Goal: Task Accomplishment & Management: Manage account settings

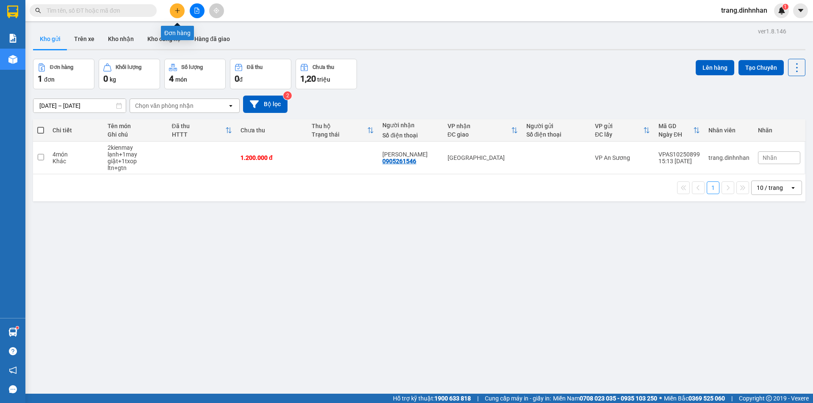
click at [181, 17] on button at bounding box center [177, 10] width 15 height 15
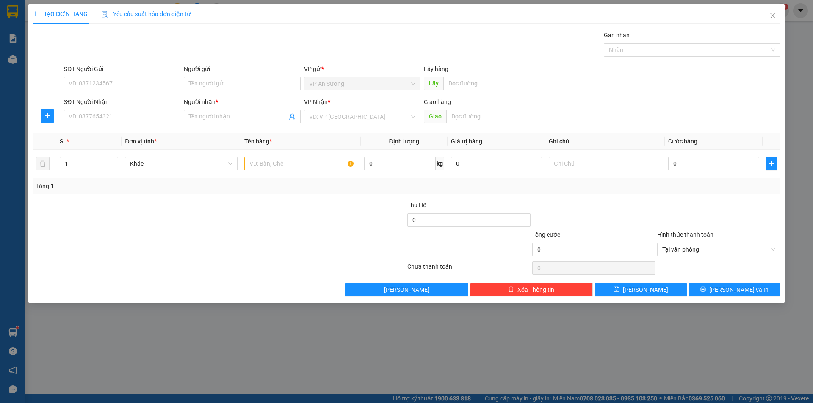
drag, startPoint x: 19, startPoint y: 63, endPoint x: 21, endPoint y: 59, distance: 5.1
click at [19, 63] on div "TẠO ĐƠN HÀNG Yêu cầu xuất hóa đơn điện tử Transit Pickup Surcharge Ids Transit …" at bounding box center [406, 201] width 813 height 403
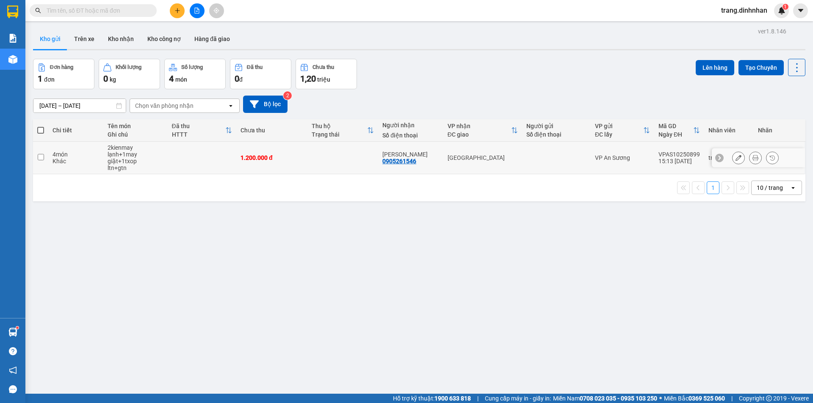
click at [557, 158] on td at bounding box center [556, 158] width 69 height 33
checkbox input "true"
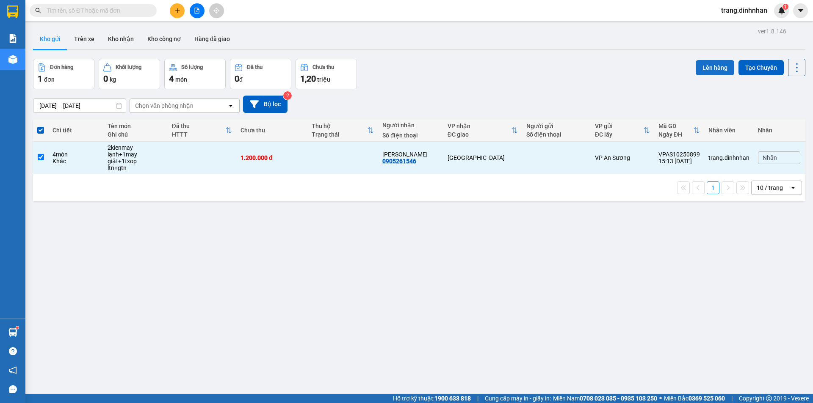
click at [705, 69] on button "Lên hàng" at bounding box center [714, 67] width 39 height 15
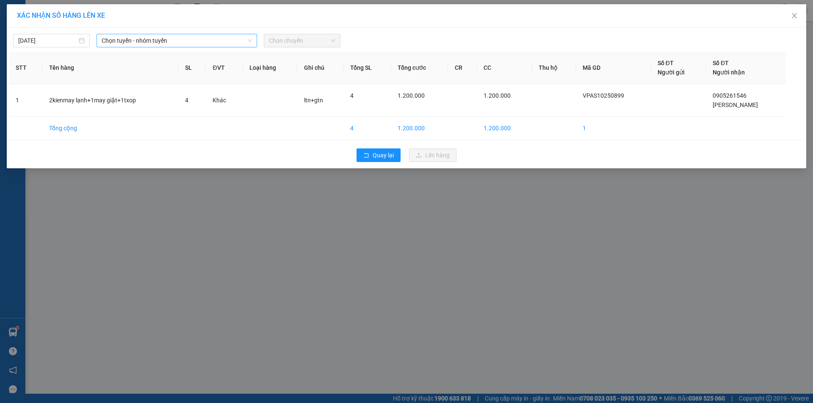
click at [229, 41] on span "Chọn tuyến - nhóm tuyến" at bounding box center [177, 40] width 150 height 13
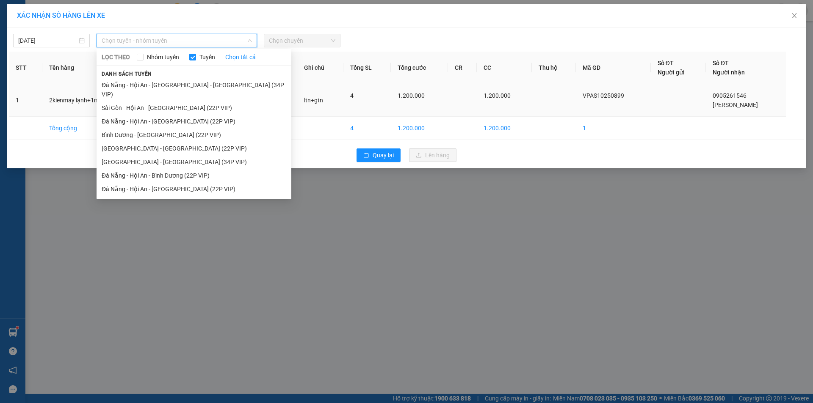
drag, startPoint x: 201, startPoint y: 95, endPoint x: 217, endPoint y: 91, distance: 16.7
click at [202, 101] on li "Sài Gòn - Hội An - [GEOGRAPHIC_DATA] (22P VIP)" at bounding box center [193, 108] width 195 height 14
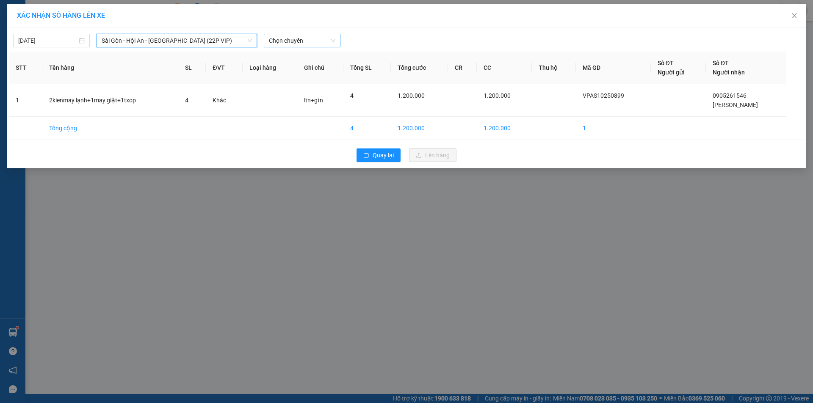
click at [317, 40] on span "Chọn chuyến" at bounding box center [302, 40] width 66 height 13
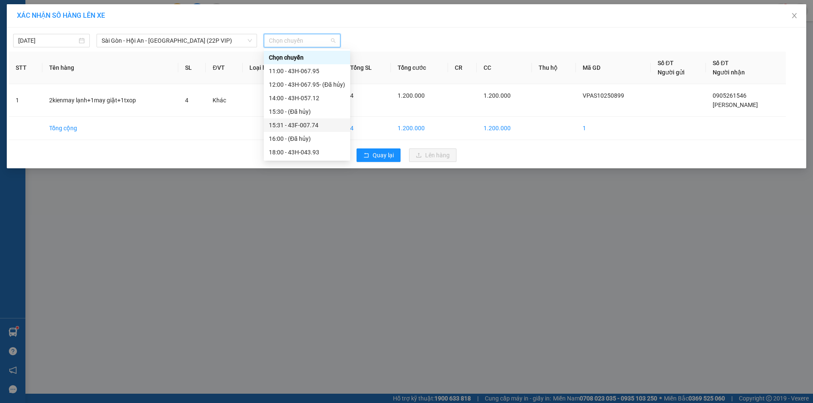
click at [316, 123] on div "15:31 - 43F-007.74" at bounding box center [307, 125] width 76 height 9
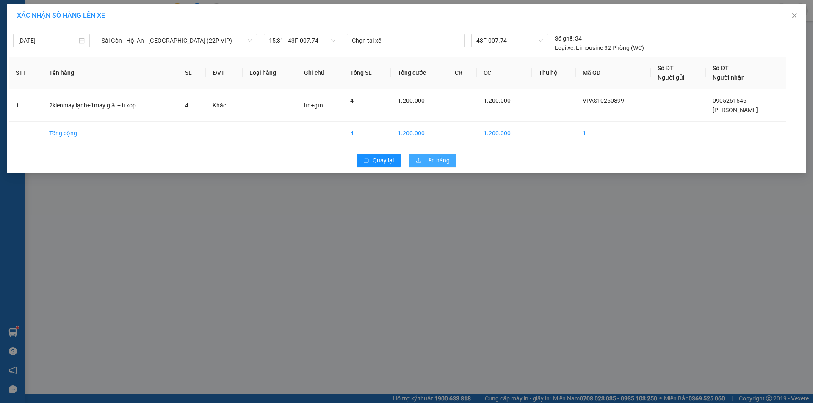
click at [419, 159] on icon "upload" at bounding box center [418, 160] width 5 height 5
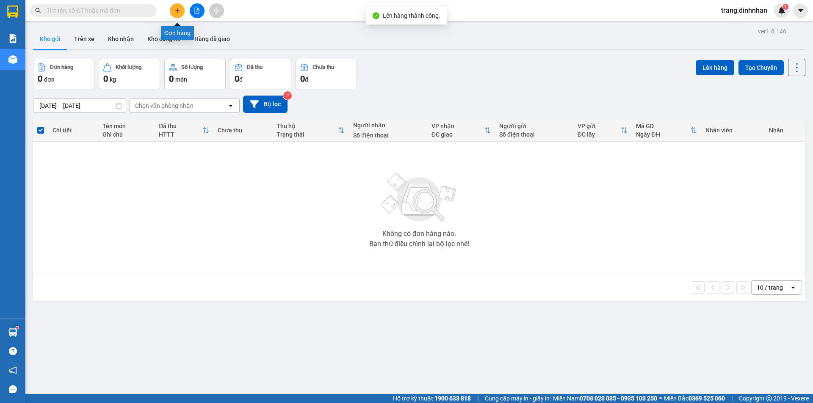
click at [172, 8] on button at bounding box center [177, 10] width 15 height 15
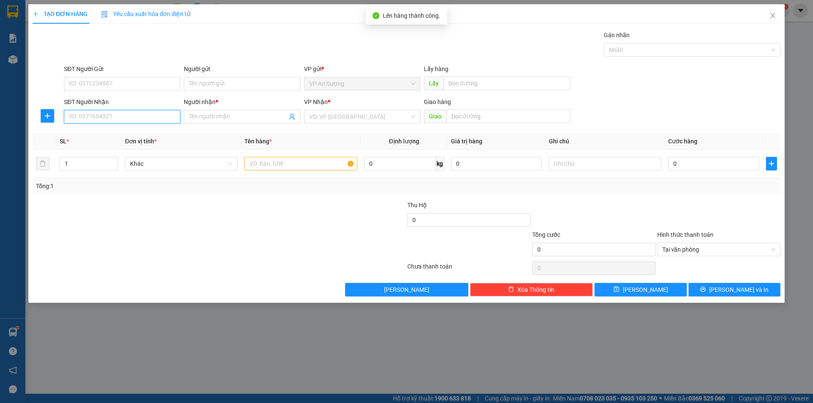
click at [149, 118] on input "SĐT Người Nhận" at bounding box center [122, 117] width 116 height 14
type input "0815123179"
click at [124, 134] on div "0815123179 - phượng" at bounding box center [122, 133] width 106 height 9
type input "phượng"
type input "0815123179"
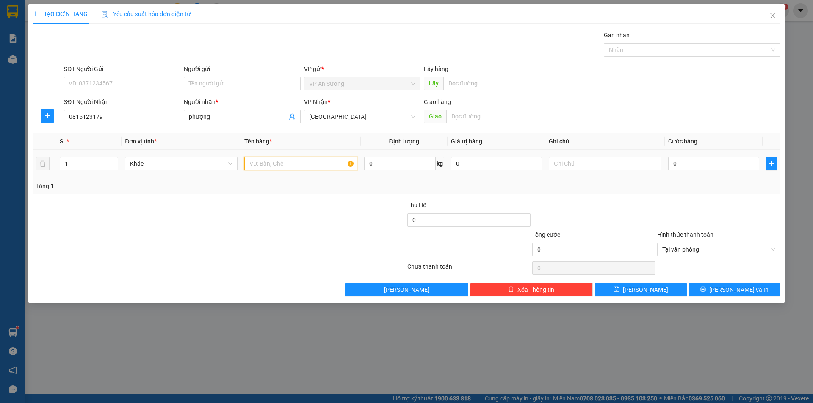
click at [283, 165] on input "text" at bounding box center [300, 164] width 113 height 14
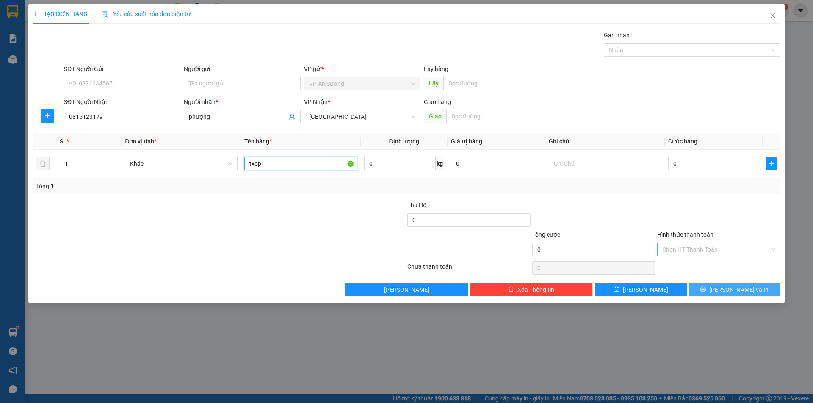
type input "txop"
click at [733, 289] on span "Lưu và In" at bounding box center [738, 289] width 59 height 9
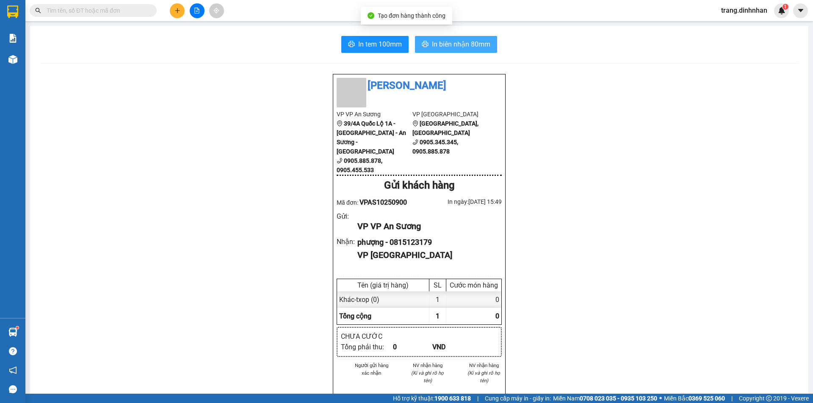
click at [478, 44] on span "In biên nhận 80mm" at bounding box center [461, 44] width 58 height 11
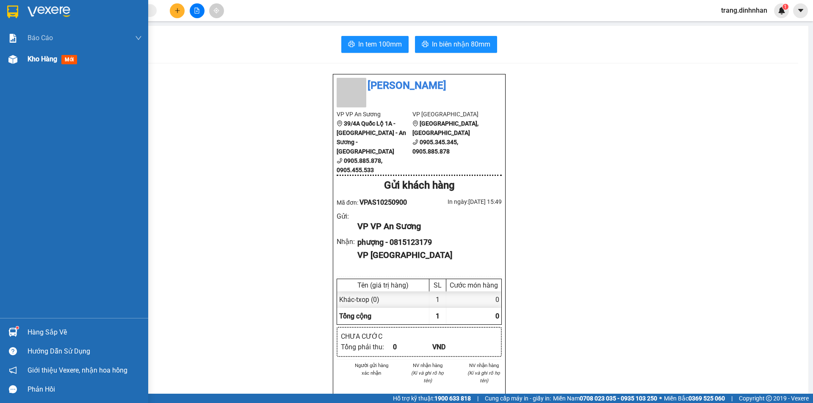
click at [66, 61] on span "mới" at bounding box center [69, 59] width 16 height 9
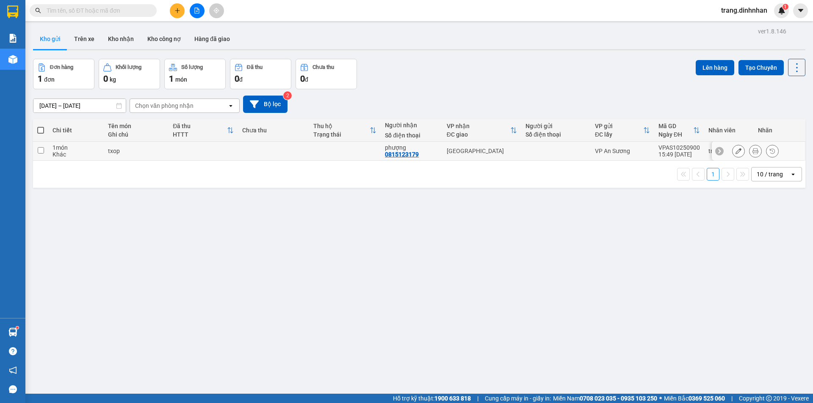
click at [502, 149] on div "[GEOGRAPHIC_DATA]" at bounding box center [481, 151] width 70 height 7
checkbox input "true"
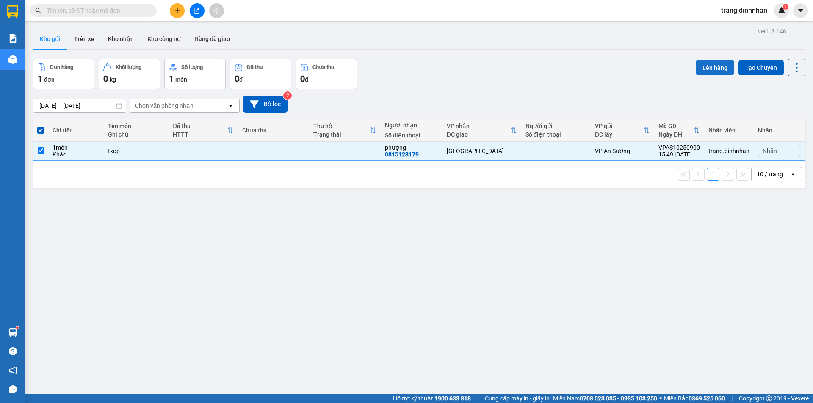
click at [701, 64] on button "Lên hàng" at bounding box center [714, 67] width 39 height 15
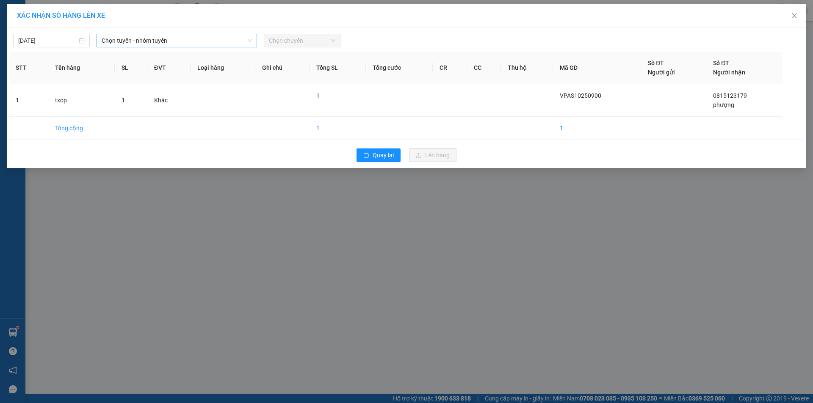
click at [229, 39] on span "Chọn tuyến - nhóm tuyến" at bounding box center [177, 40] width 150 height 13
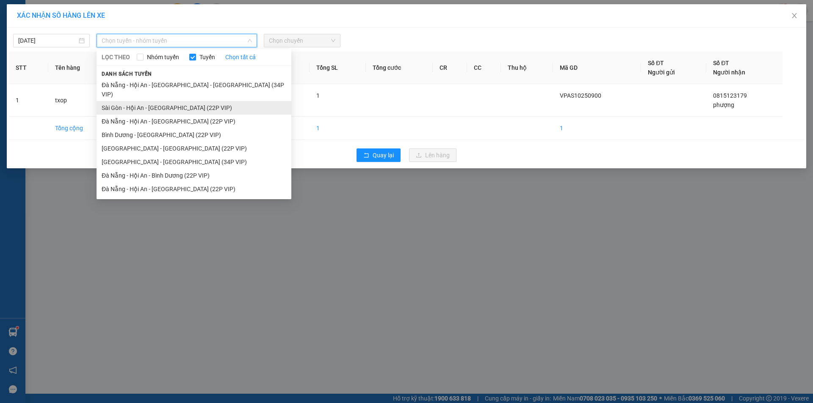
click at [192, 101] on li "Sài Gòn - Hội An - [GEOGRAPHIC_DATA] (22P VIP)" at bounding box center [193, 108] width 195 height 14
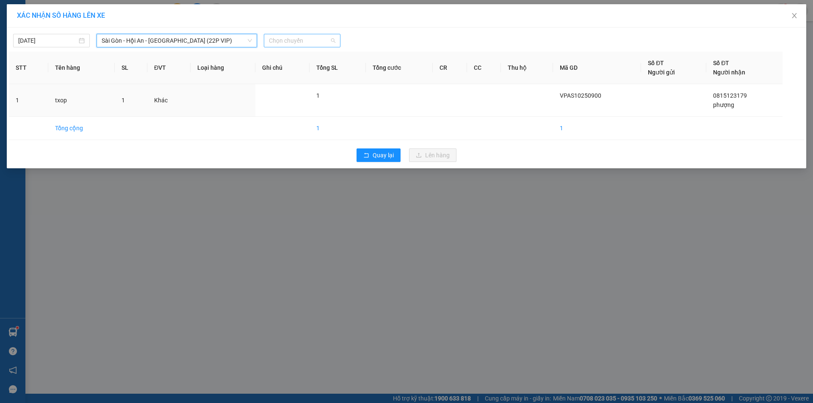
click at [313, 41] on span "Chọn chuyến" at bounding box center [302, 40] width 66 height 13
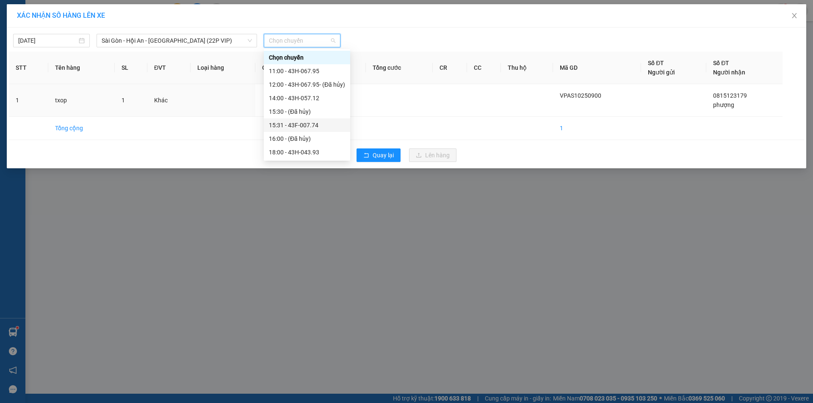
click at [319, 127] on div "15:31 - 43F-007.74" at bounding box center [307, 125] width 76 height 9
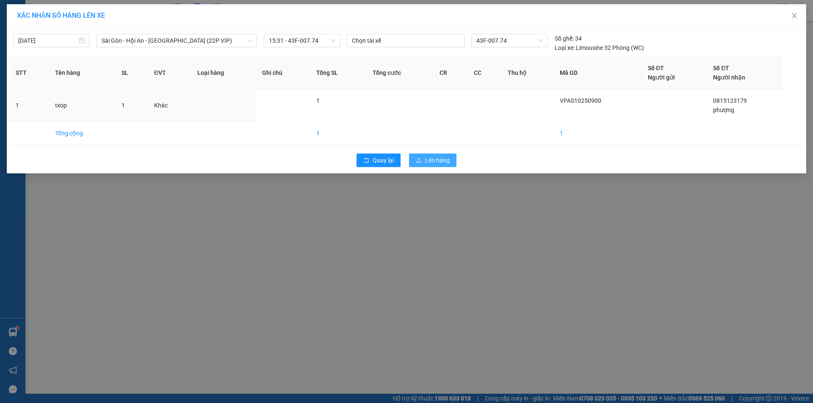
click at [419, 159] on icon "upload" at bounding box center [418, 160] width 5 height 5
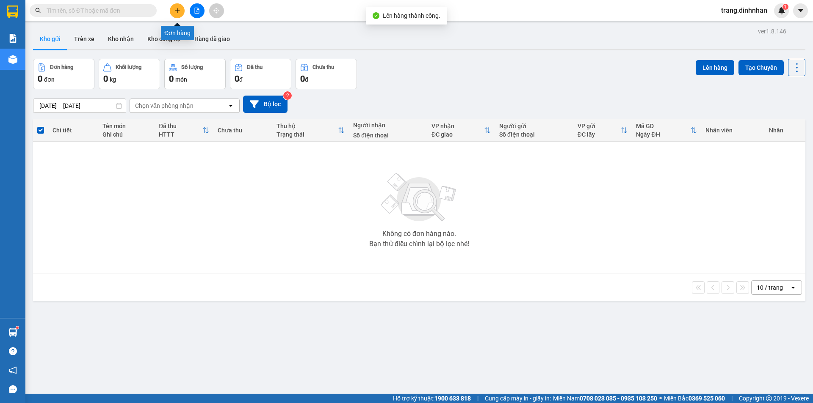
click at [174, 9] on icon "plus" at bounding box center [177, 11] width 6 height 6
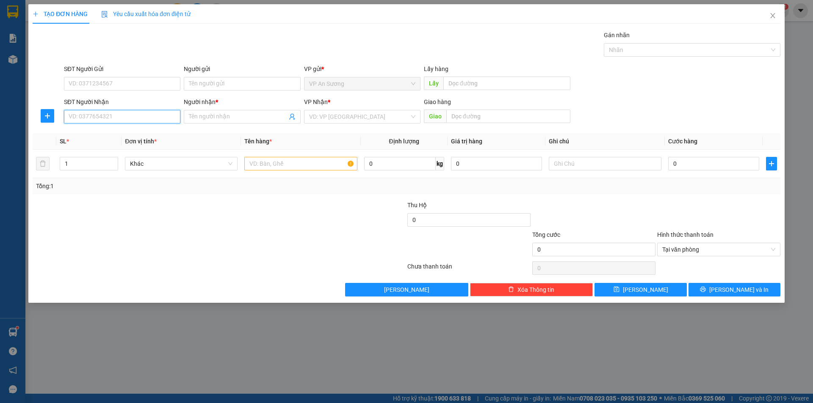
click at [116, 115] on input "SĐT Người Nhận" at bounding box center [122, 117] width 116 height 14
type input "0766610298"
click at [212, 116] on input "Người nhận *" at bounding box center [238, 116] width 98 height 9
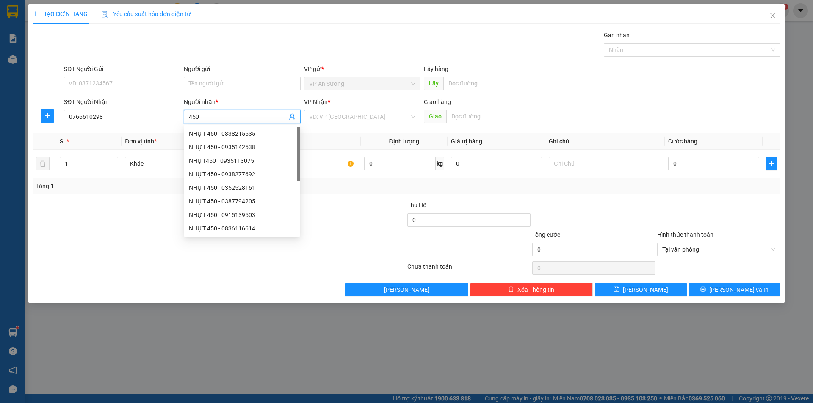
type input "450"
click at [328, 117] on input "search" at bounding box center [359, 116] width 100 height 13
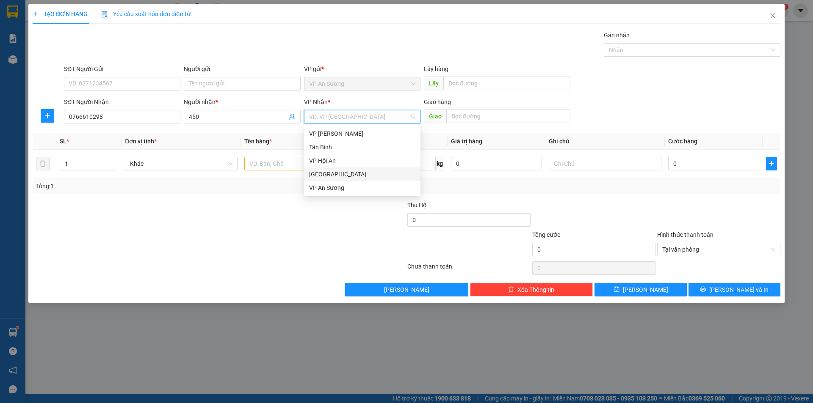
click at [323, 173] on div "[GEOGRAPHIC_DATA]" at bounding box center [362, 174] width 106 height 9
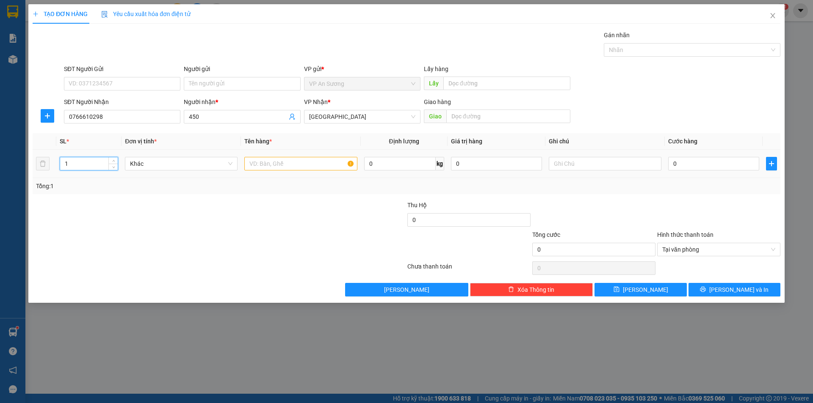
click at [77, 163] on input "1" at bounding box center [89, 163] width 58 height 13
type input "8"
click at [251, 162] on input "text" at bounding box center [300, 164] width 113 height 14
type input "bich tl"
click at [671, 163] on input "0" at bounding box center [713, 164] width 91 height 14
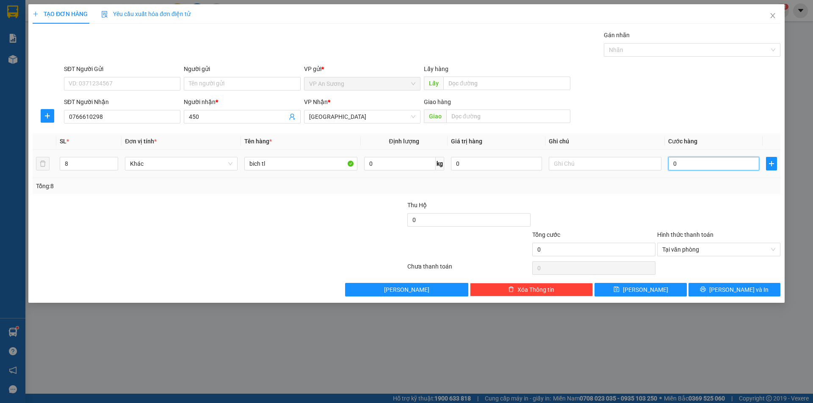
type input "2"
type input "24"
type input "240"
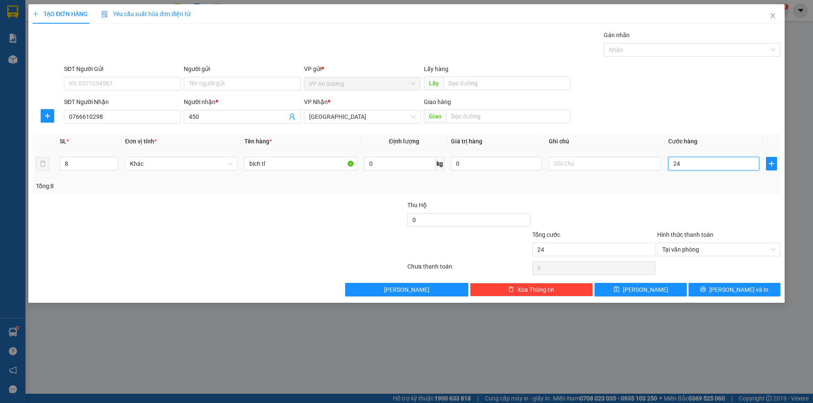
type input "240"
type input "2.400"
type input "24.000"
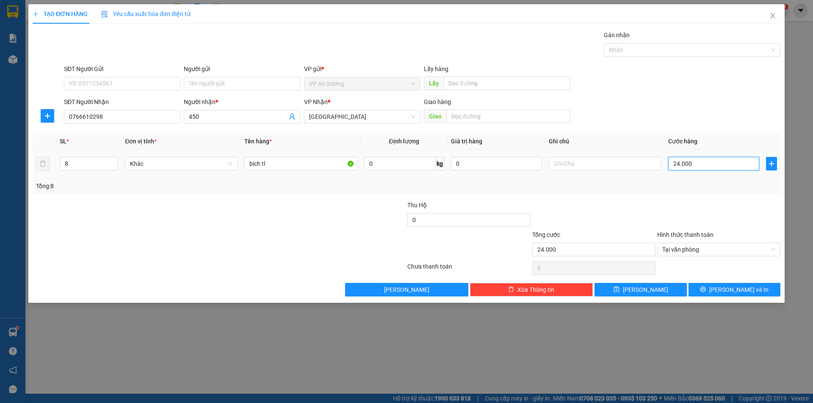
type input "240.000"
click at [408, 217] on input "0" at bounding box center [468, 220] width 123 height 14
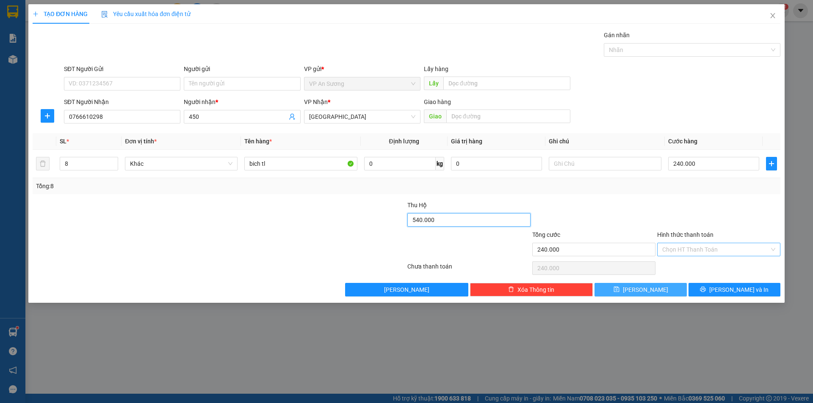
type input "540.000"
click at [660, 290] on button "Lưu" at bounding box center [640, 290] width 92 height 14
type input "1"
type input "0"
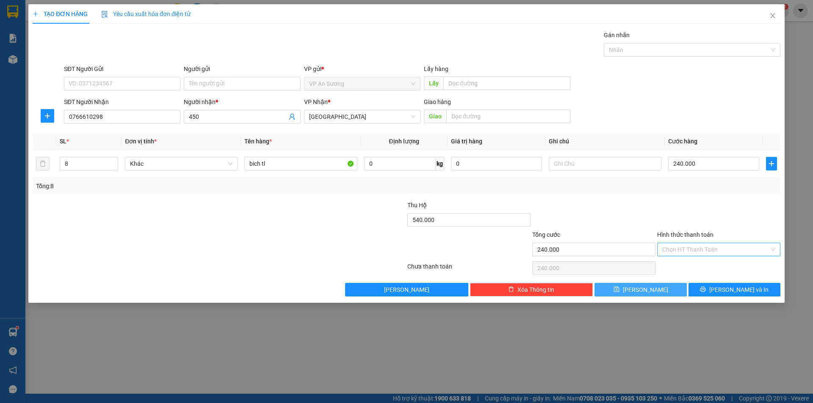
type input "0"
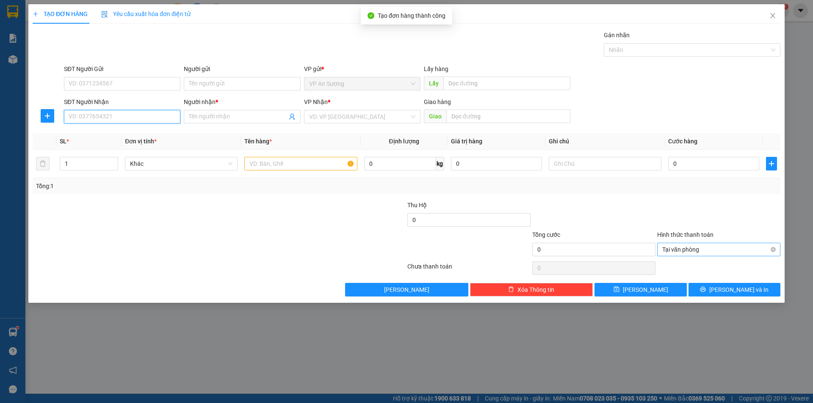
click at [137, 118] on input "SĐT Người Nhận" at bounding box center [122, 117] width 116 height 14
type input "0932392853"
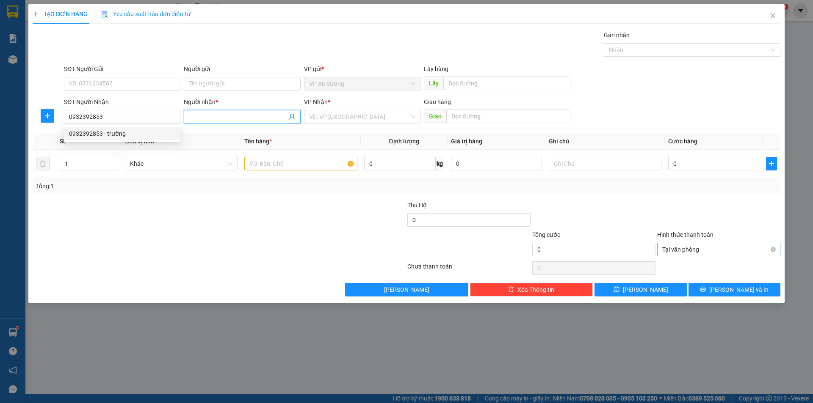
drag, startPoint x: 201, startPoint y: 112, endPoint x: 204, endPoint y: 108, distance: 5.2
click at [201, 112] on span at bounding box center [242, 117] width 116 height 14
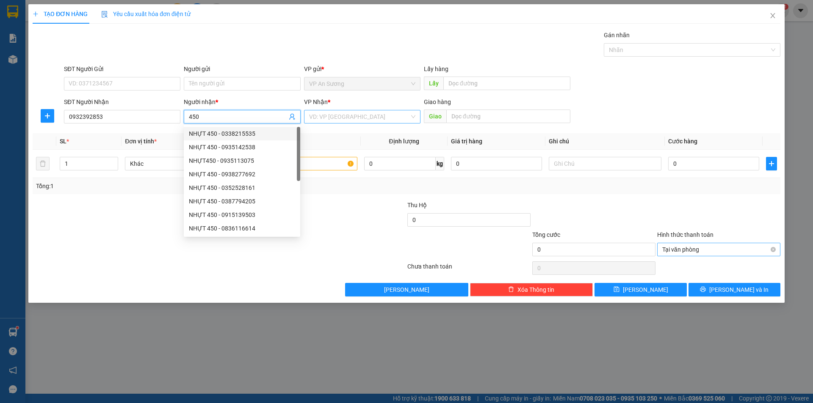
type input "450"
click at [315, 118] on input "search" at bounding box center [359, 116] width 100 height 13
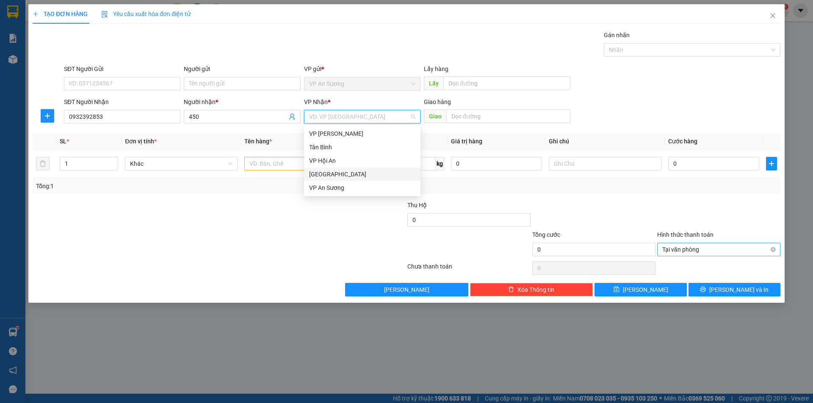
click at [320, 174] on div "[GEOGRAPHIC_DATA]" at bounding box center [362, 174] width 106 height 9
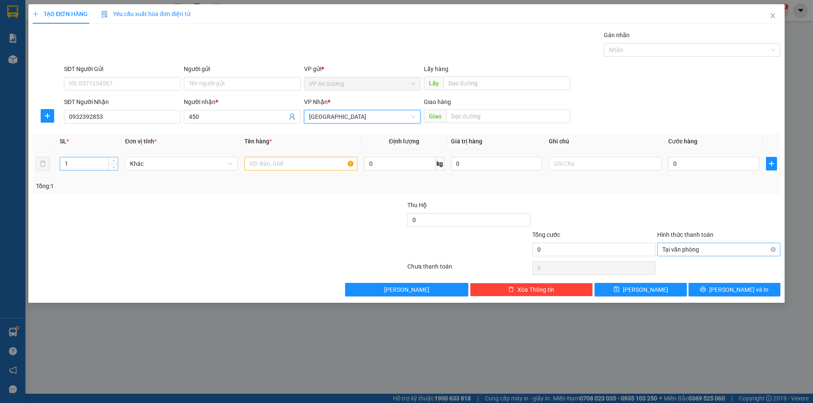
click at [86, 164] on input "1" at bounding box center [89, 163] width 58 height 13
type input "20"
click at [255, 162] on input "text" at bounding box center [300, 164] width 113 height 14
type input "bịch tl"
click at [670, 159] on input "0" at bounding box center [713, 164] width 91 height 14
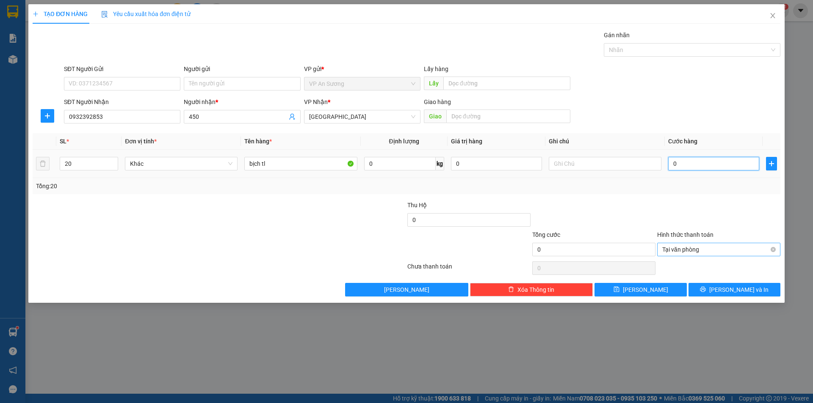
type input "6"
type input "60"
type input "600"
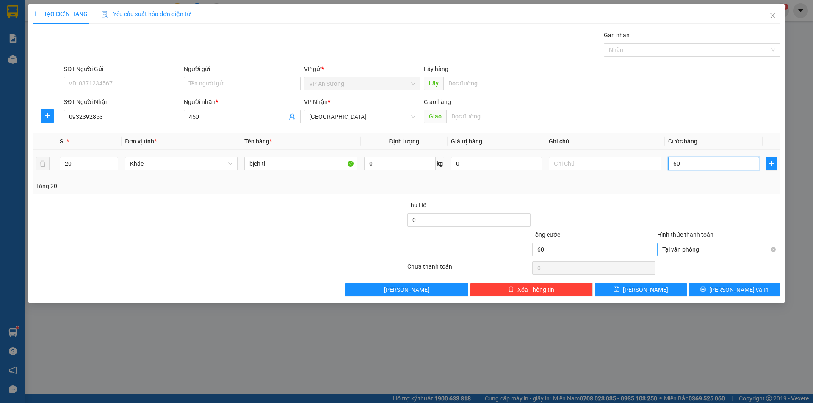
type input "600"
type input "6.000"
type input "60.000"
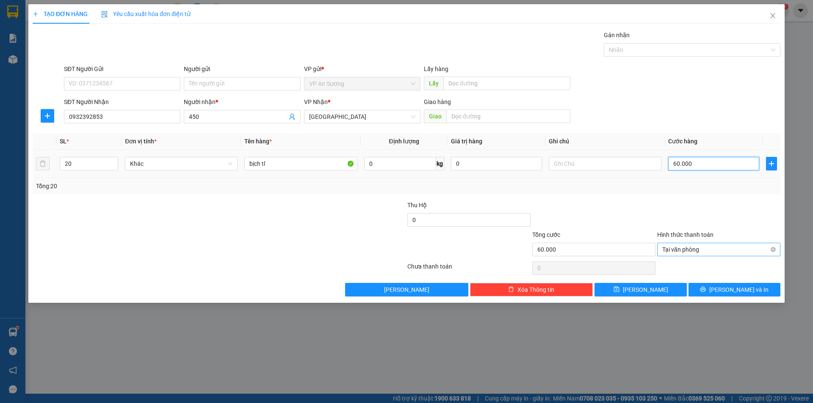
type input "600.000"
click at [411, 218] on input "0" at bounding box center [468, 220] width 123 height 14
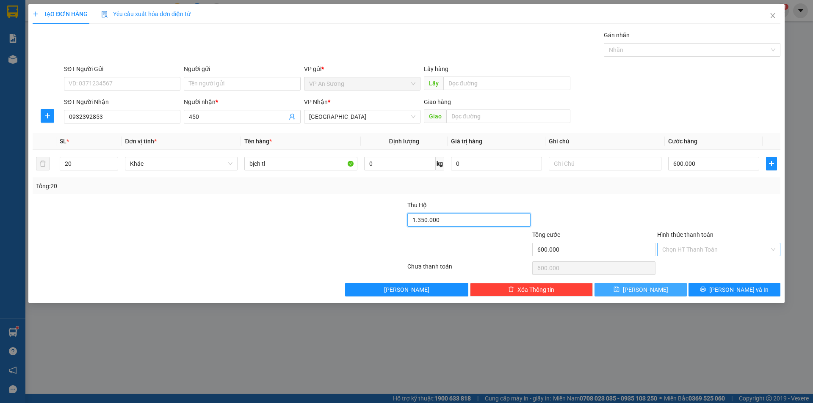
type input "1.350.000"
click at [617, 291] on button "Lưu" at bounding box center [640, 290] width 92 height 14
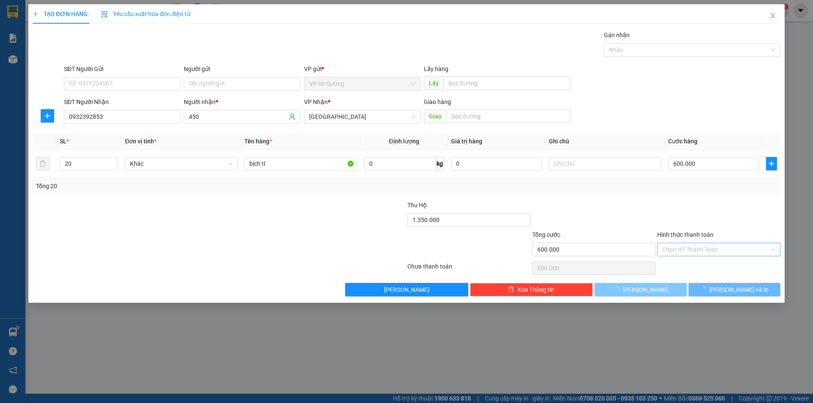
type input "1"
type input "0"
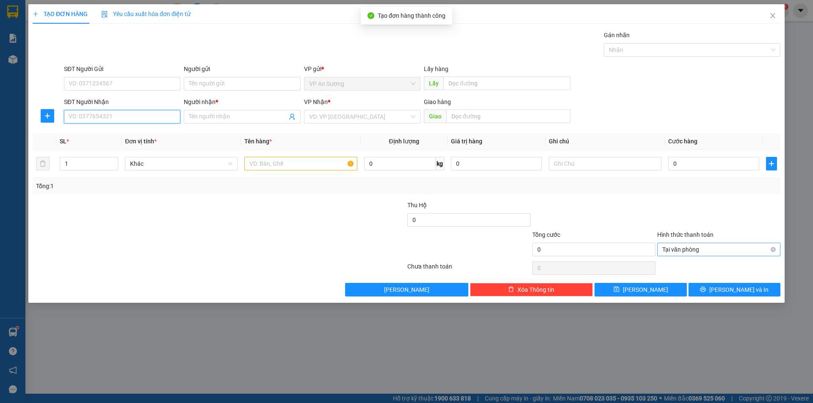
click at [165, 111] on input "SĐT Người Nhận" at bounding box center [122, 117] width 116 height 14
type input "0971623669"
click at [204, 118] on input "Người nhận *" at bounding box center [238, 116] width 98 height 9
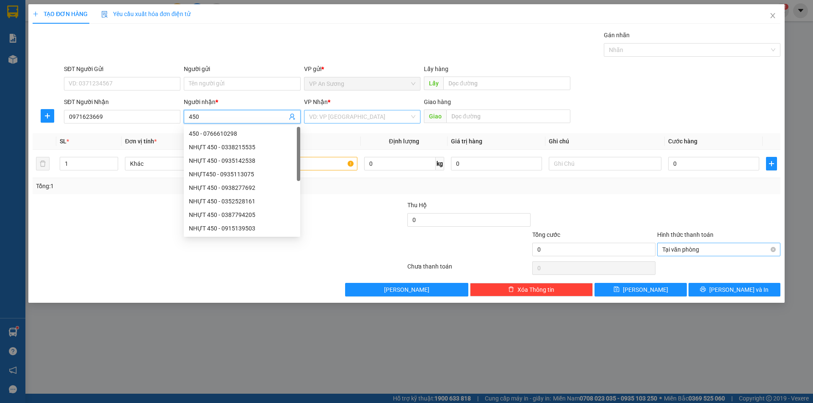
type input "450"
click at [321, 118] on input "search" at bounding box center [359, 116] width 100 height 13
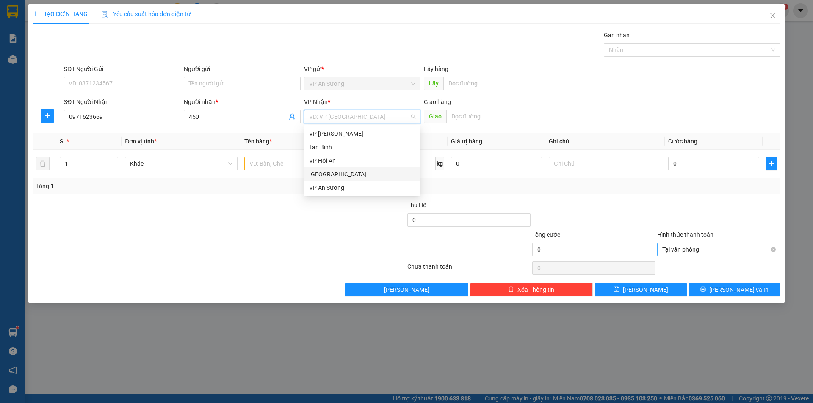
click at [324, 171] on div "[GEOGRAPHIC_DATA]" at bounding box center [362, 174] width 106 height 9
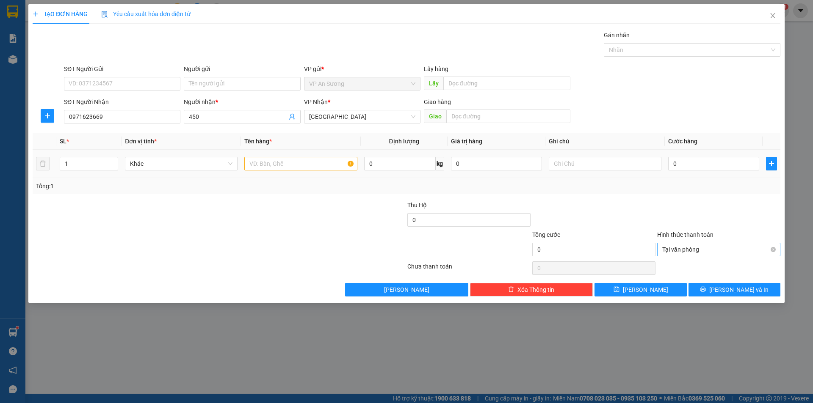
click at [667, 160] on td "0" at bounding box center [713, 164] width 98 height 28
click at [670, 160] on input "0" at bounding box center [713, 164] width 91 height 14
type input "4"
type input "40"
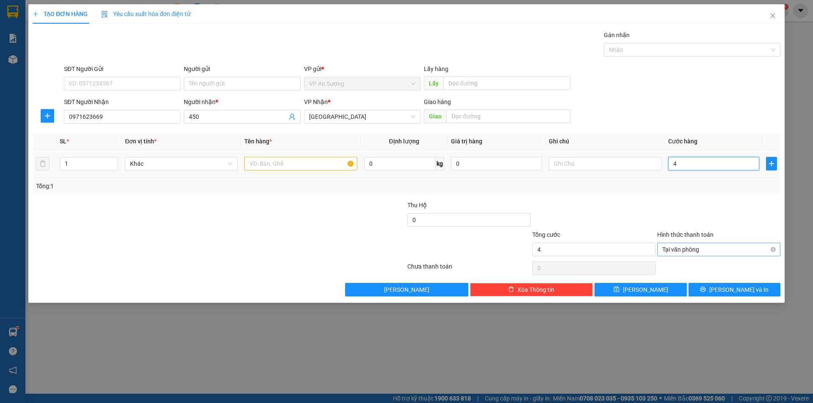
type input "40"
type input "400"
type input "4.000"
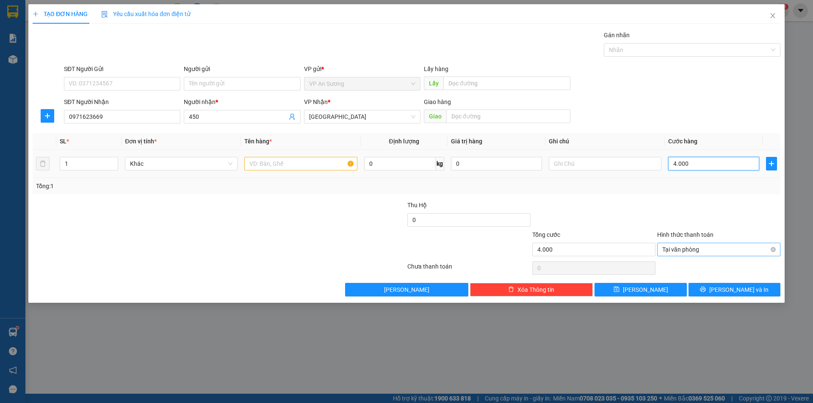
type input "40.000"
type input "400.000"
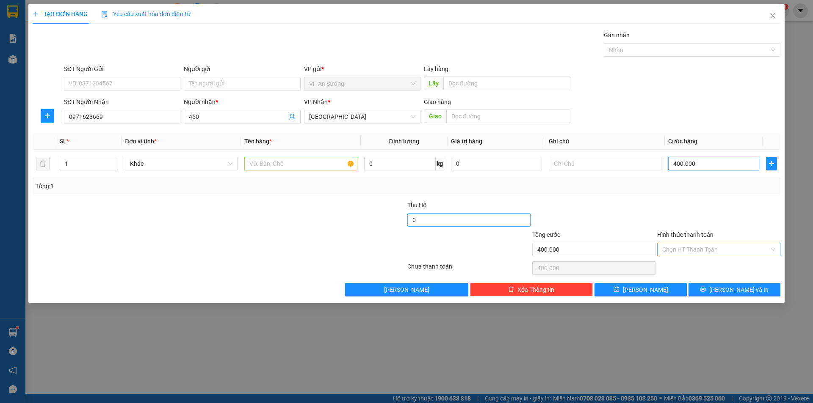
type input "400.000"
click at [409, 216] on input "0" at bounding box center [468, 220] width 123 height 14
type input "900.000"
click at [74, 165] on input "1" at bounding box center [89, 163] width 58 height 13
type input "10"
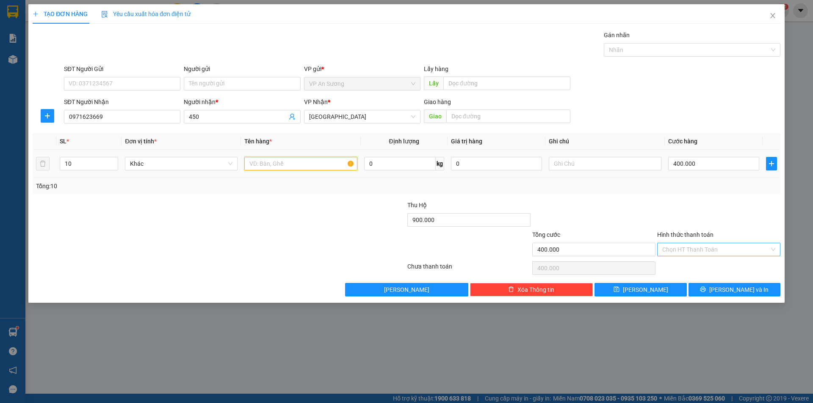
click at [251, 161] on input "text" at bounding box center [300, 164] width 113 height 14
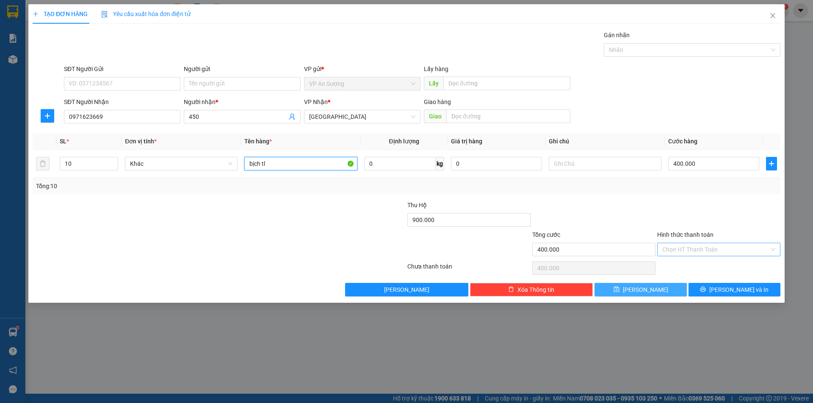
type input "bịch tl"
click at [647, 289] on span "Lưu" at bounding box center [645, 289] width 45 height 9
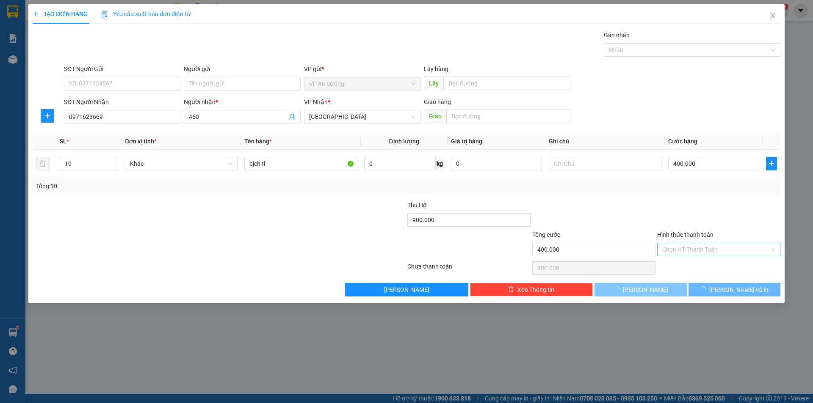
type input "1"
type input "0"
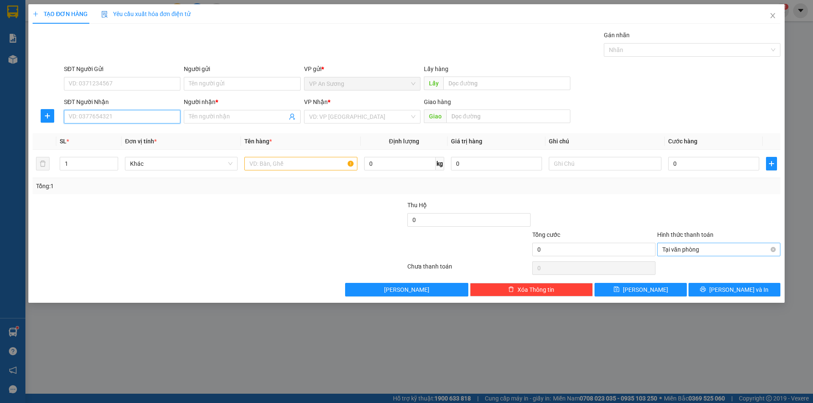
click at [145, 110] on input "SĐT Người Nhận" at bounding box center [122, 117] width 116 height 14
type input "0905625580"
click at [209, 116] on input "Người nhận *" at bounding box center [238, 116] width 98 height 9
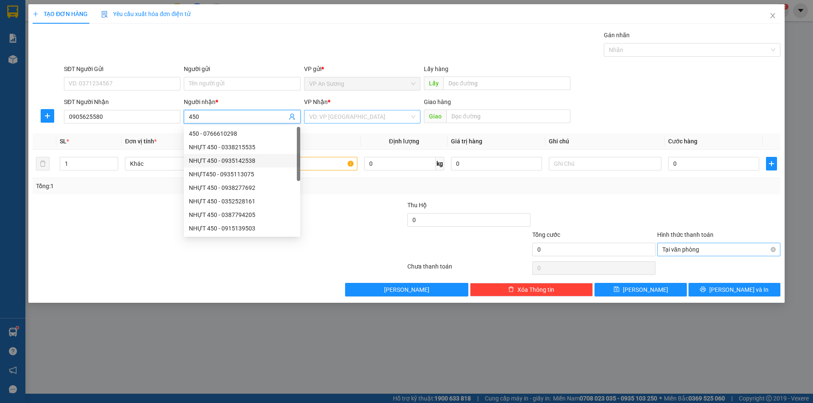
type input "450"
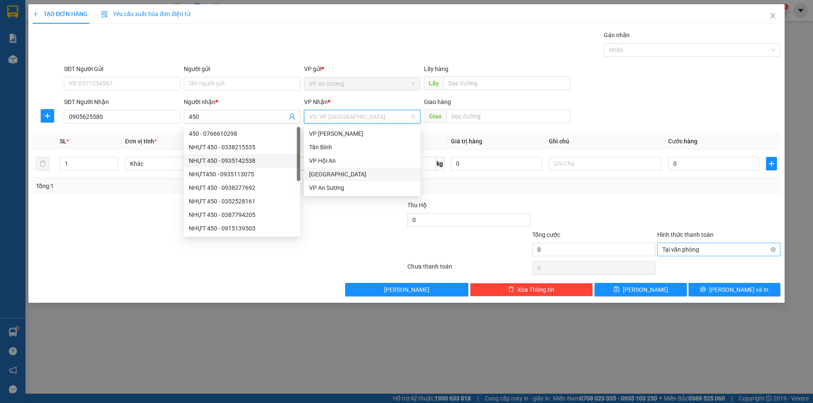
click at [320, 116] on input "search" at bounding box center [359, 116] width 100 height 13
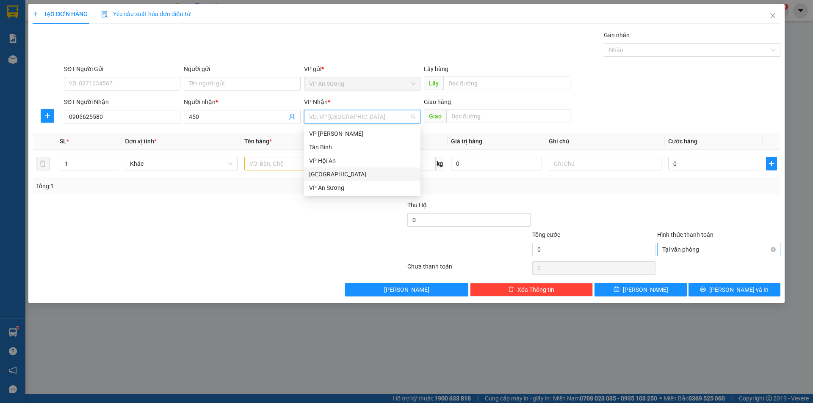
click at [311, 170] on div "[GEOGRAPHIC_DATA]" at bounding box center [362, 174] width 106 height 9
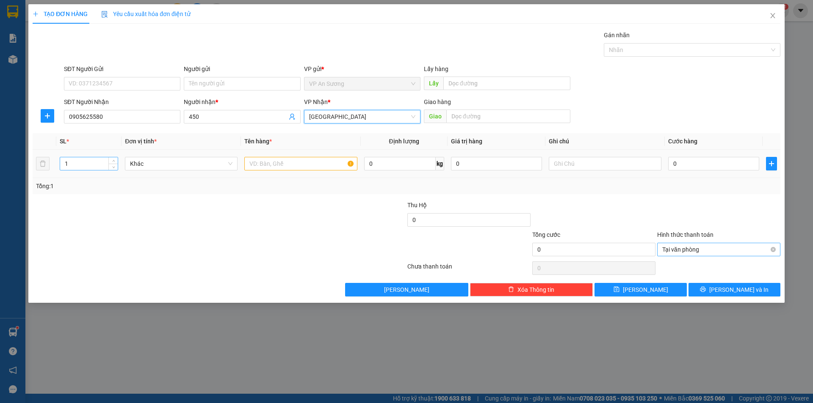
click at [74, 166] on input "1" at bounding box center [89, 163] width 58 height 13
type input "10"
drag, startPoint x: 276, startPoint y: 165, endPoint x: 276, endPoint y: 156, distance: 9.3
click at [276, 163] on input "text" at bounding box center [300, 164] width 113 height 14
type input "thùng tl"
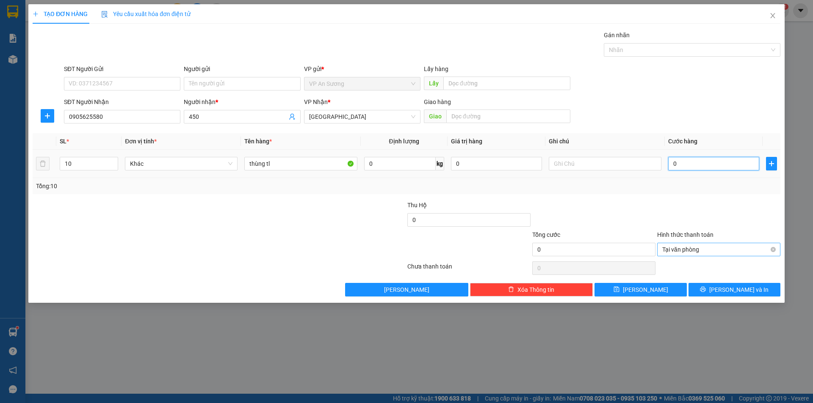
drag, startPoint x: 670, startPoint y: 161, endPoint x: 680, endPoint y: 152, distance: 13.2
click at [670, 160] on input "0" at bounding box center [713, 164] width 91 height 14
type input "4"
type input "40"
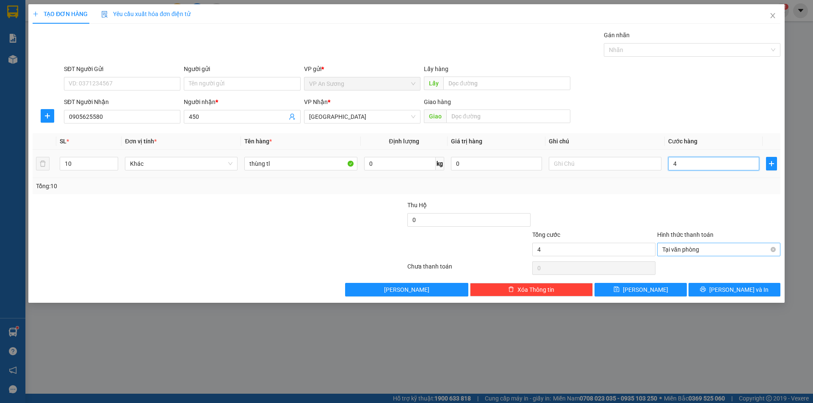
type input "40"
type input "400"
type input "4.000"
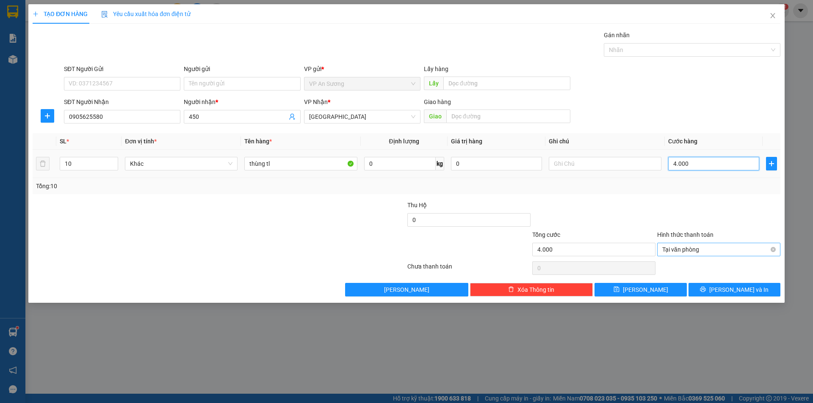
type input "40.000"
type input "400.000"
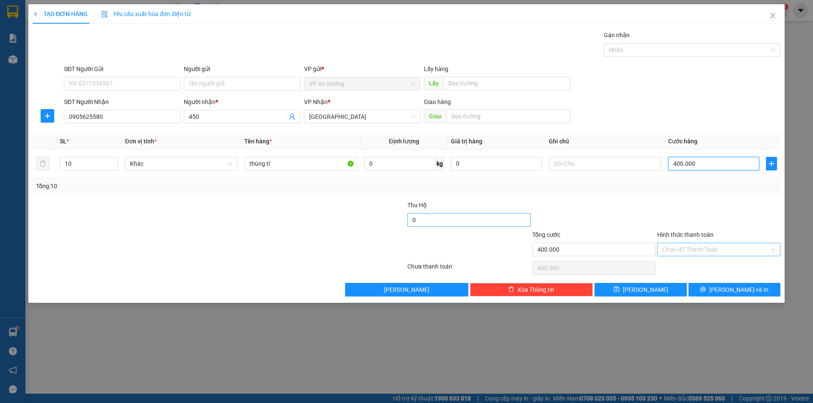
type input "400.000"
click at [408, 220] on input "0" at bounding box center [468, 220] width 123 height 14
type input "1.500.000"
click at [626, 286] on button "Lưu" at bounding box center [640, 290] width 92 height 14
type input "1"
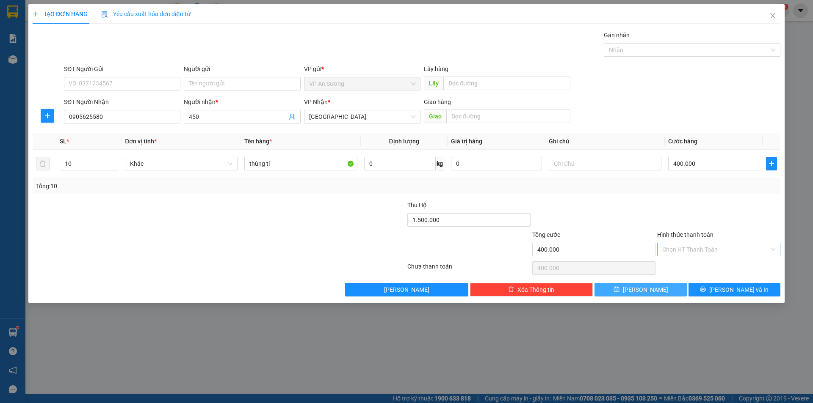
type input "0"
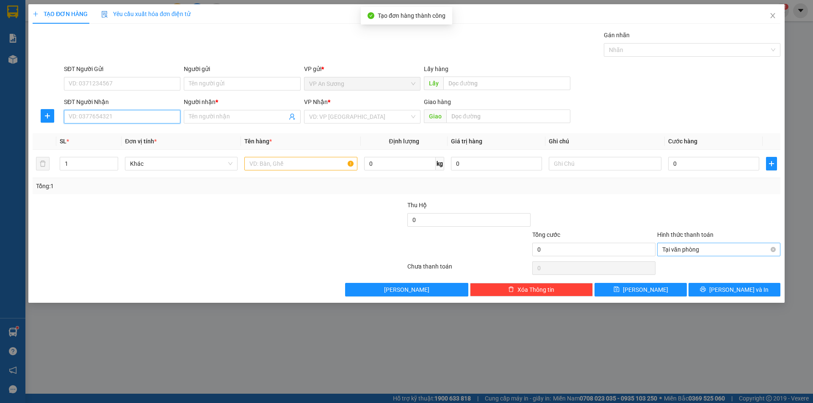
click at [143, 116] on input "SĐT Người Nhận" at bounding box center [122, 117] width 116 height 14
type input "0795617038"
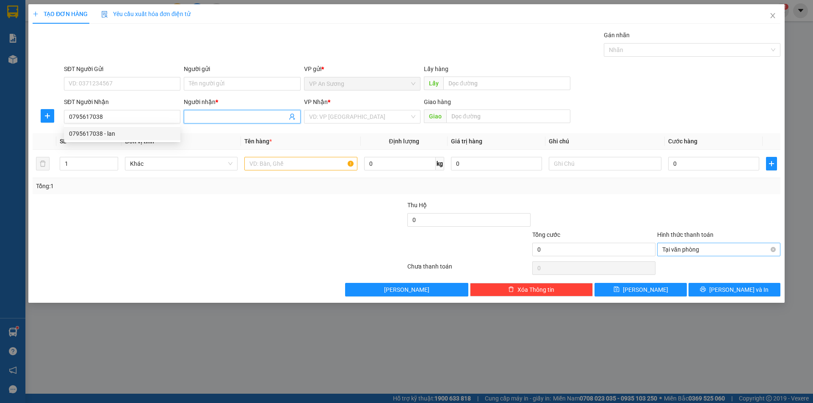
click at [199, 113] on input "Người nhận *" at bounding box center [238, 116] width 98 height 9
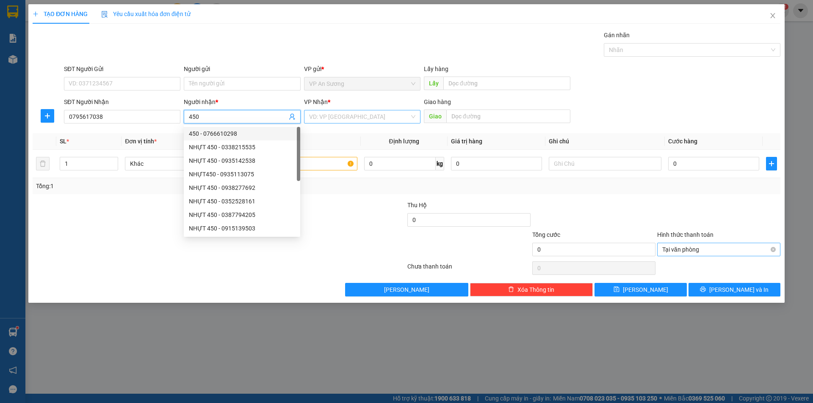
type input "450"
click at [331, 116] on input "search" at bounding box center [359, 116] width 100 height 13
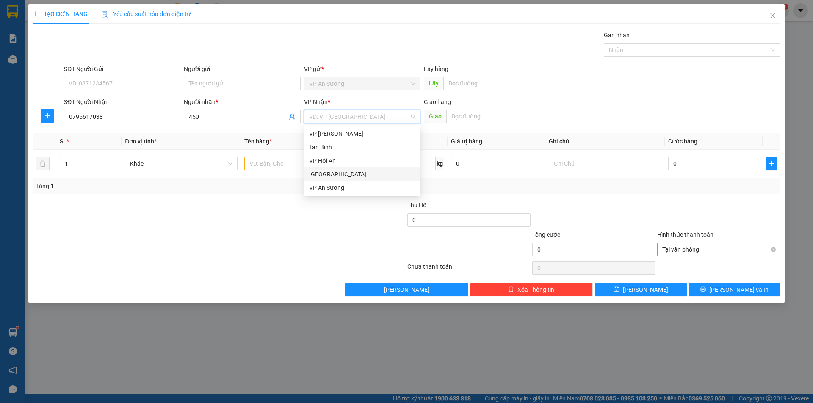
click at [323, 175] on div "[GEOGRAPHIC_DATA]" at bounding box center [362, 174] width 106 height 9
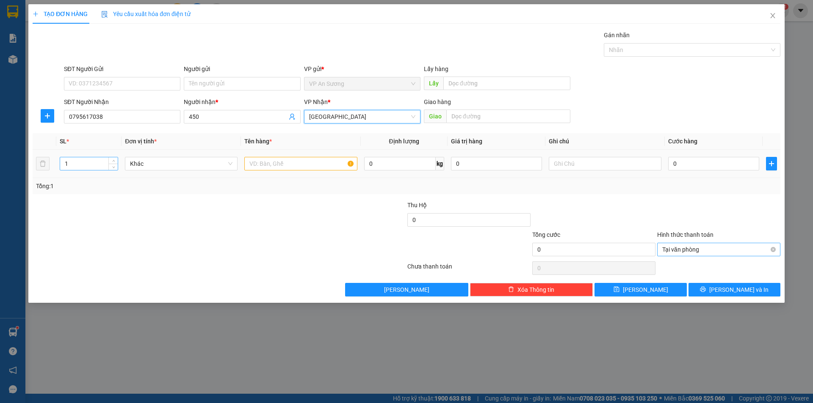
click at [71, 163] on input "1" at bounding box center [89, 163] width 58 height 13
type input "20"
click at [258, 163] on input "text" at bounding box center [300, 164] width 113 height 14
type input "bịch tl"
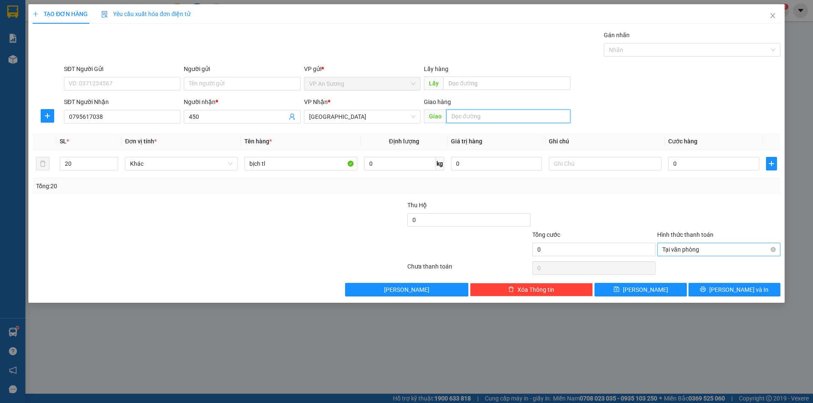
click at [449, 116] on input "text" at bounding box center [508, 117] width 124 height 14
type input "vĩnh điện"
click at [670, 161] on input "0" at bounding box center [713, 164] width 91 height 14
type input "4"
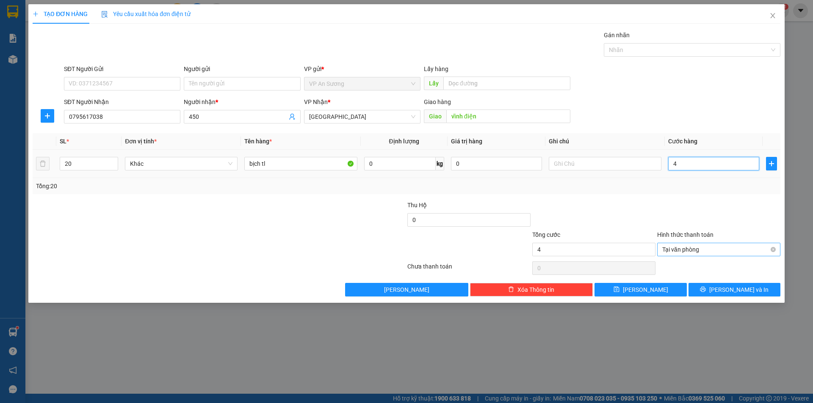
type input "40"
type input "400"
type input "4.000"
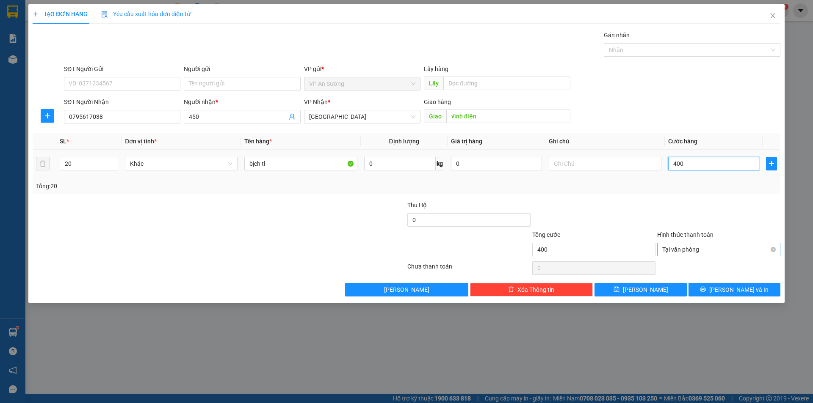
type input "4.000"
type input "40.000"
type input "400.000"
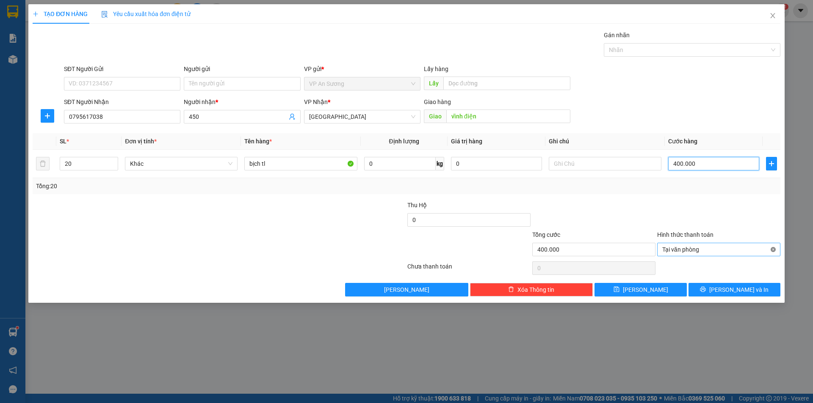
type input "400.000"
click at [664, 291] on button "Lưu" at bounding box center [640, 290] width 92 height 14
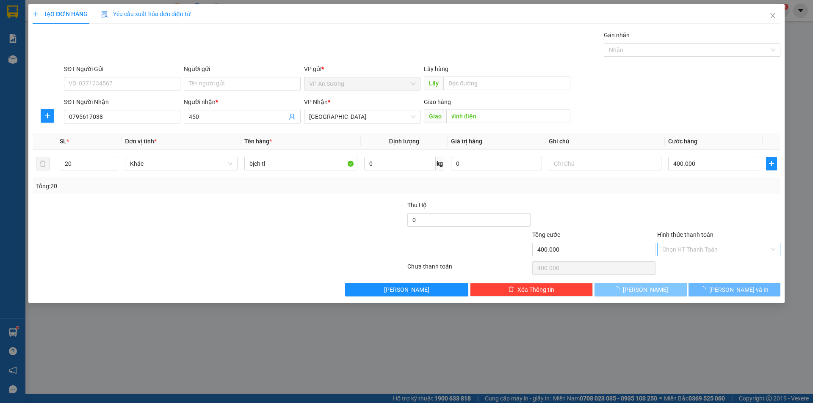
type input "1"
type input "0"
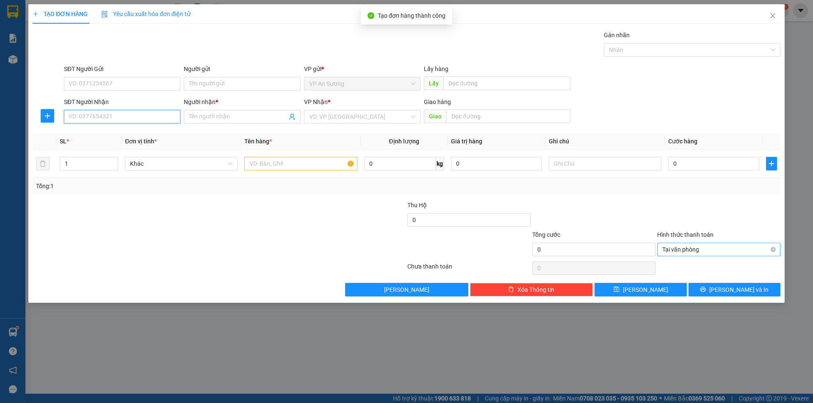
click at [135, 113] on input "SĐT Người Nhận" at bounding box center [122, 117] width 116 height 14
type input "0935144498"
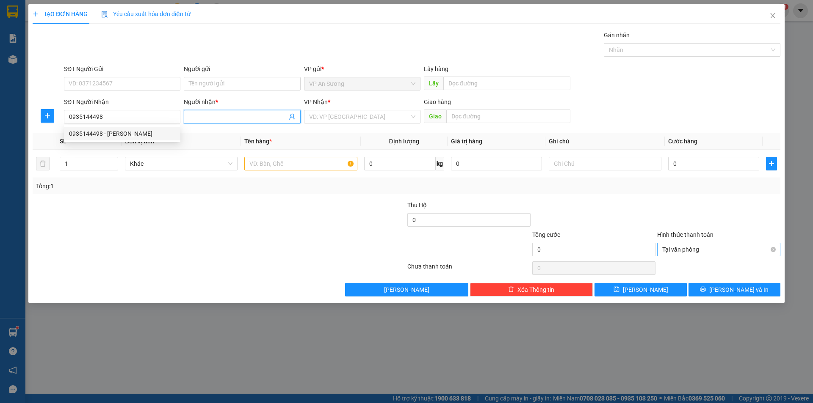
click at [196, 115] on input "Người nhận *" at bounding box center [238, 116] width 98 height 9
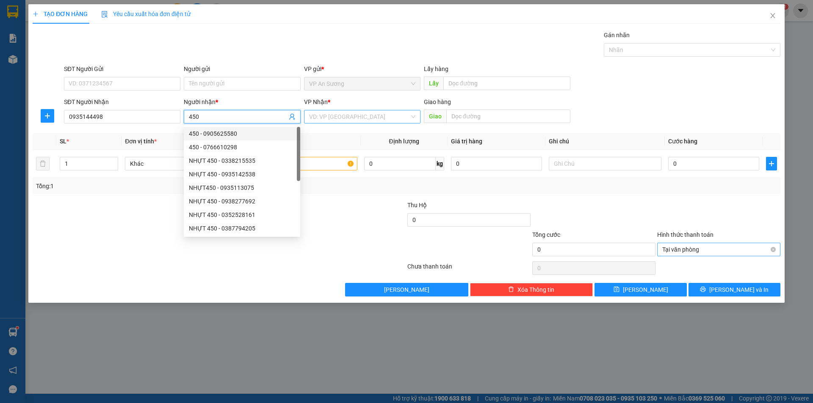
type input "450"
click at [330, 114] on input "search" at bounding box center [359, 116] width 100 height 13
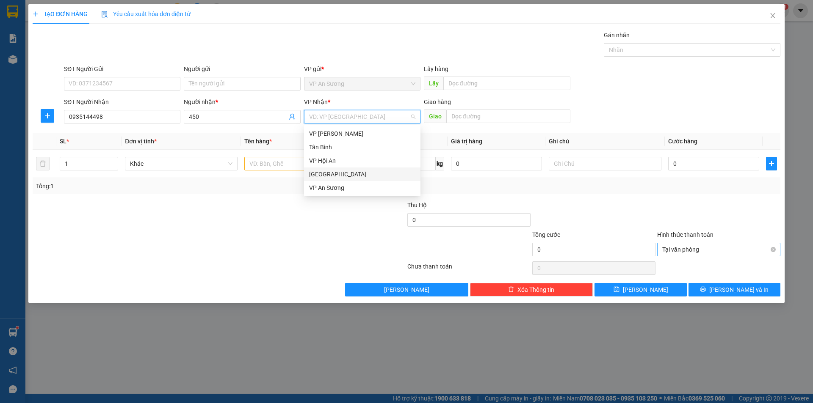
click at [324, 176] on div "[GEOGRAPHIC_DATA]" at bounding box center [362, 174] width 106 height 9
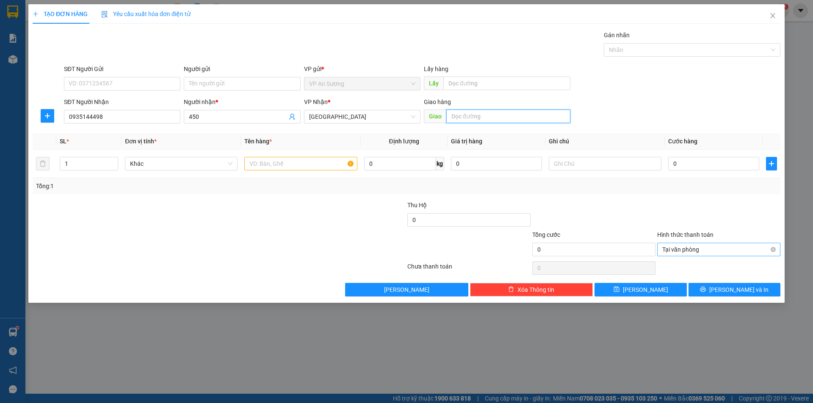
click at [466, 117] on input "text" at bounding box center [508, 117] width 124 height 14
click at [64, 160] on input "1" at bounding box center [89, 163] width 58 height 13
click at [103, 162] on input "1" at bounding box center [89, 163] width 58 height 13
type input "18"
click at [257, 163] on input "text" at bounding box center [300, 164] width 113 height 14
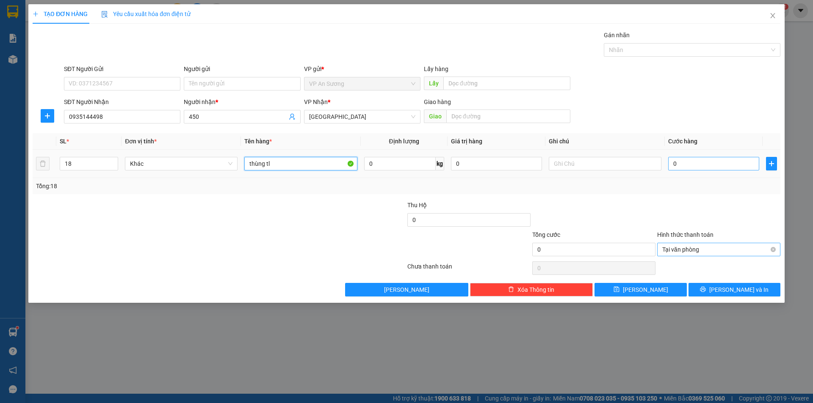
type input "thùng tl"
click at [671, 160] on input "0" at bounding box center [713, 164] width 91 height 14
type input "7"
type input "72"
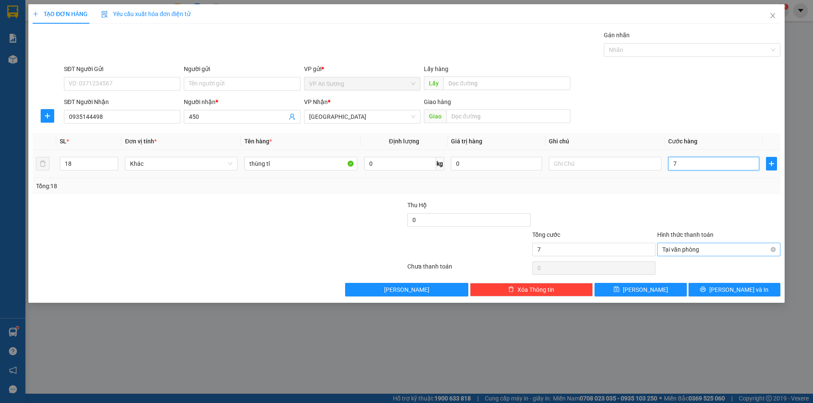
type input "72"
type input "720"
type input "7.200"
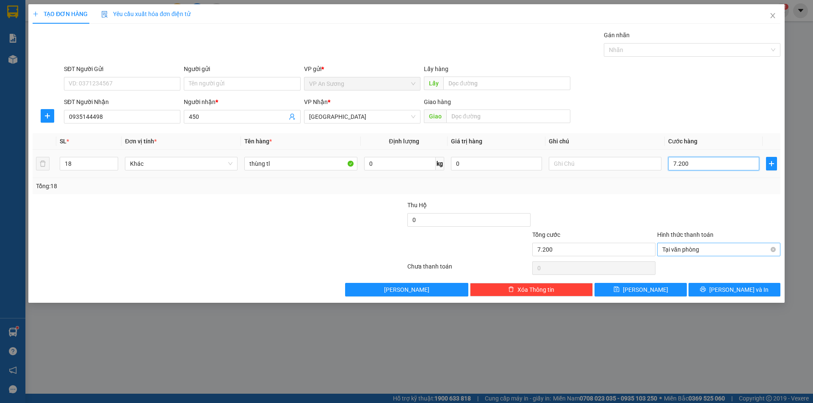
type input "72.000"
type input "720.000"
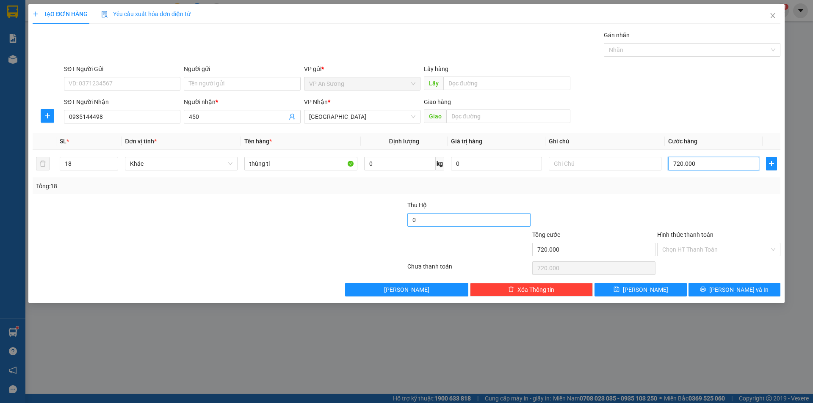
type input "720.000"
click at [409, 219] on input "0" at bounding box center [468, 220] width 123 height 14
type input "1.300.000"
click at [643, 290] on span "Lưu" at bounding box center [645, 289] width 45 height 9
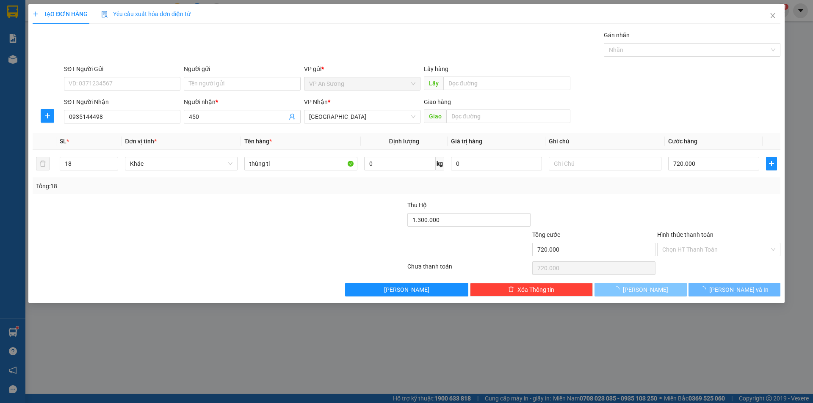
type input "1"
type input "0"
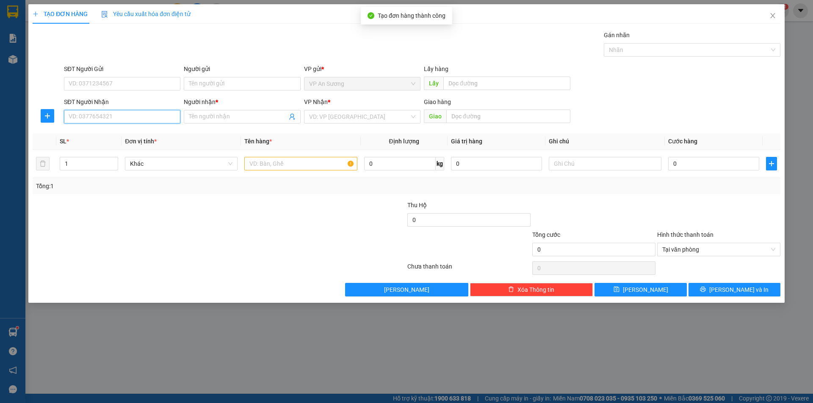
click at [136, 113] on input "SĐT Người Nhận" at bounding box center [122, 117] width 116 height 14
type input "0395592225"
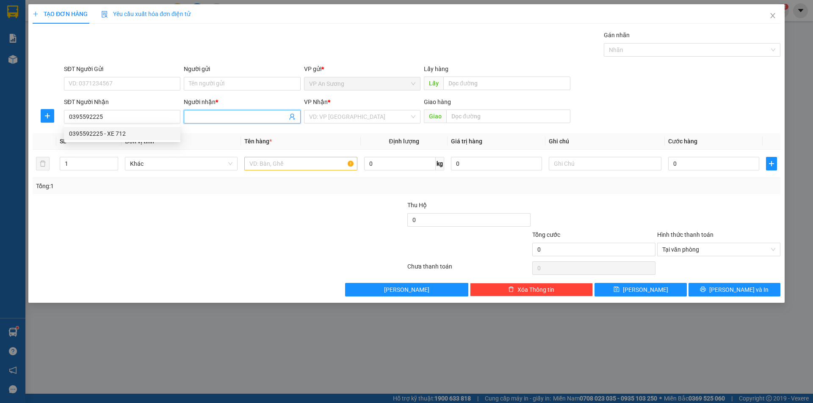
click at [214, 116] on input "Người nhận *" at bounding box center [238, 116] width 98 height 9
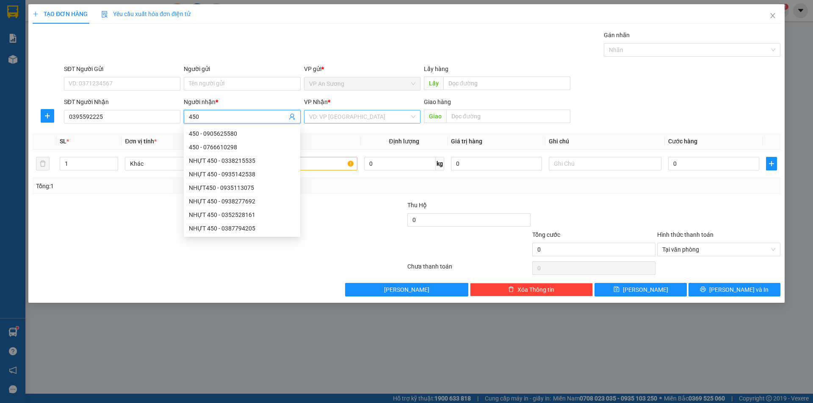
type input "450"
click at [333, 118] on input "search" at bounding box center [359, 116] width 100 height 13
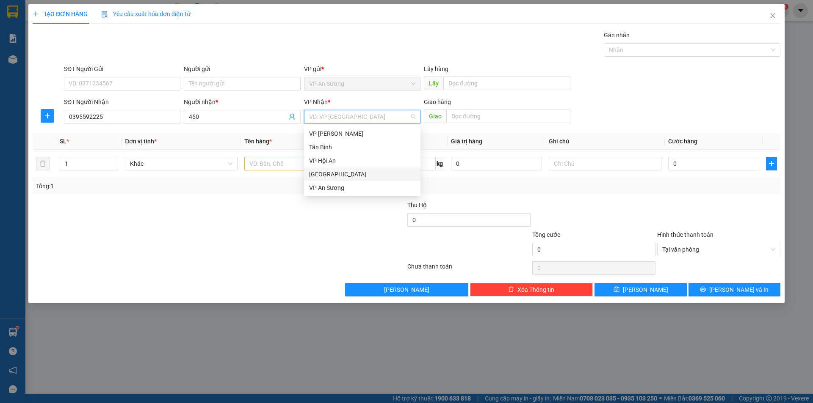
click at [324, 171] on div "[GEOGRAPHIC_DATA]" at bounding box center [362, 174] width 106 height 9
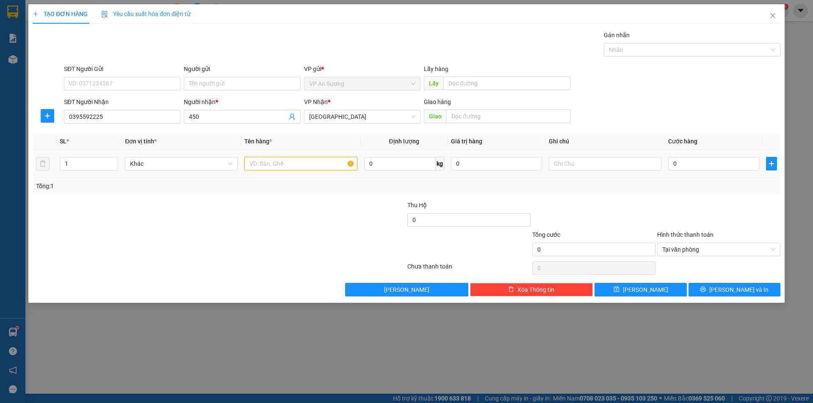
click at [259, 163] on input "text" at bounding box center [300, 164] width 113 height 14
type input "txop"
click at [670, 160] on input "0" at bounding box center [713, 164] width 91 height 14
type input "2"
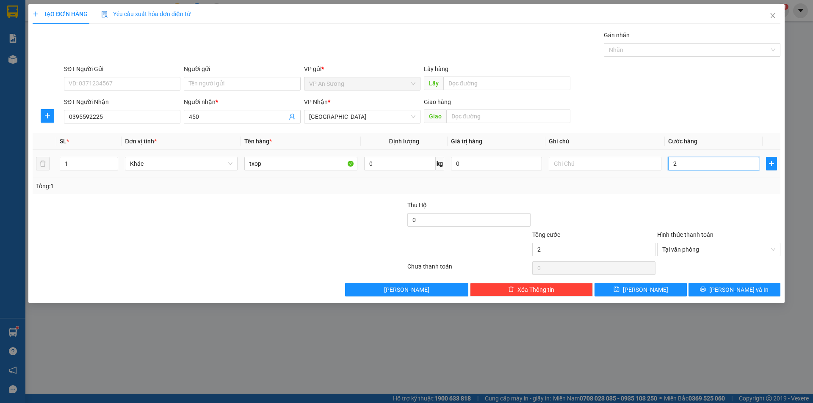
type input "25"
type input "250"
type input "2.500"
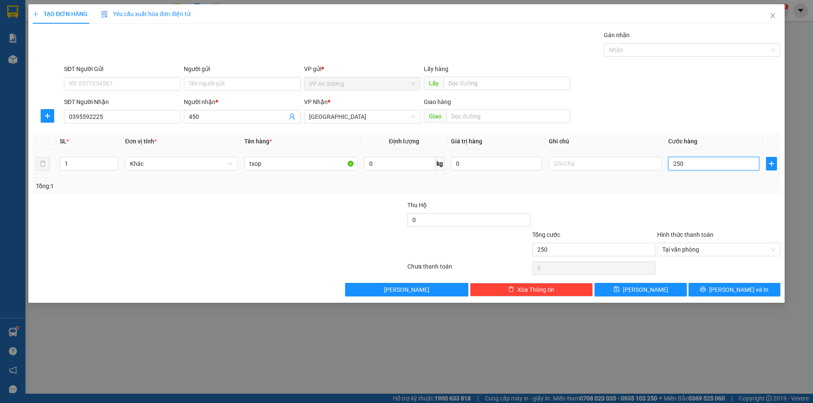
type input "2.500"
type input "25.000"
type input "250.000"
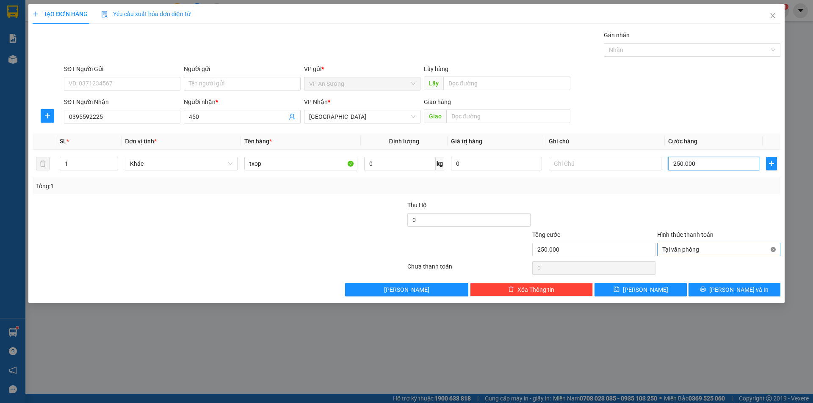
type input "250.000"
click at [651, 291] on button "Lưu" at bounding box center [640, 290] width 92 height 14
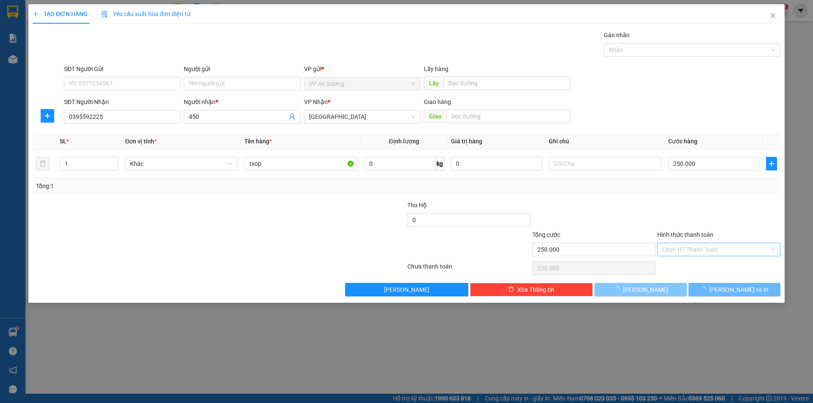
type input "0"
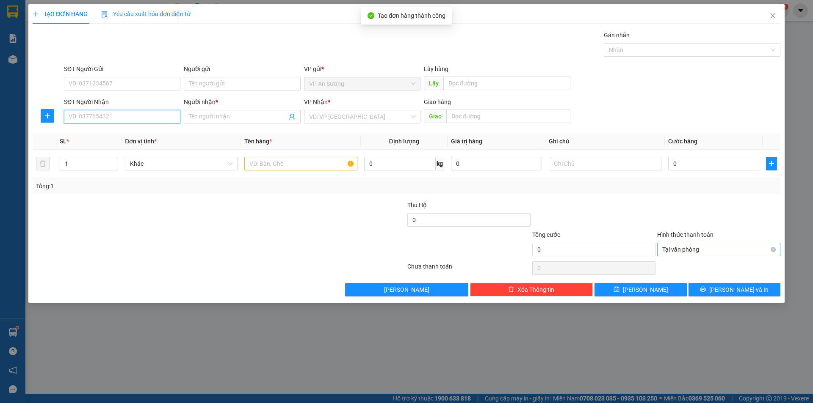
click at [166, 114] on input "SĐT Người Nhận" at bounding box center [122, 117] width 116 height 14
type input "0905560450"
click at [121, 134] on div "0905560450 - XE 450 NHỰT" at bounding box center [122, 133] width 106 height 9
type input "XE 450 NHỰT"
type input "0905560450"
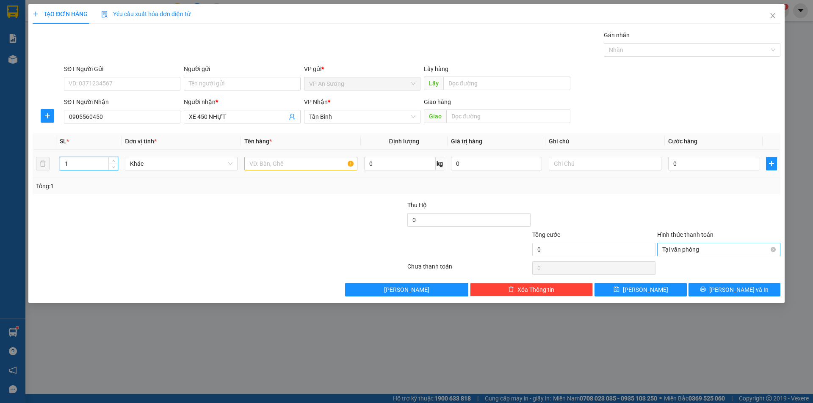
click at [82, 165] on input "1" at bounding box center [89, 163] width 58 height 13
type input "2"
click at [258, 165] on input "text" at bounding box center [300, 164] width 113 height 14
type input "thùng tl"
click at [609, 47] on input "Gán nhãn" at bounding box center [610, 50] width 2 height 10
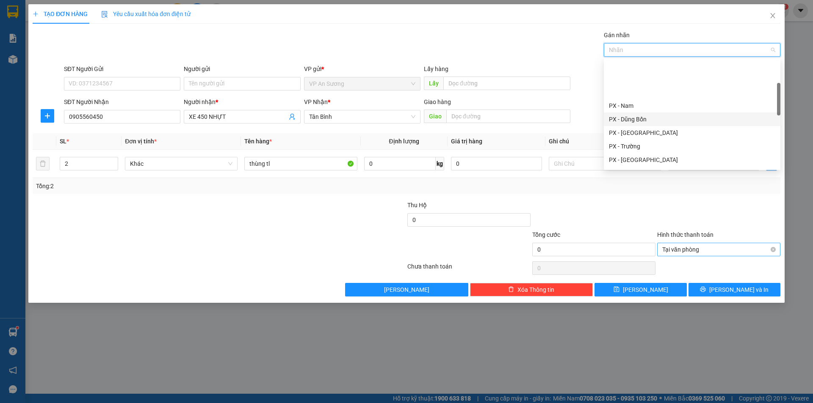
scroll to position [85, 0]
click at [615, 117] on div "PX - Nhật" at bounding box center [692, 117] width 166 height 9
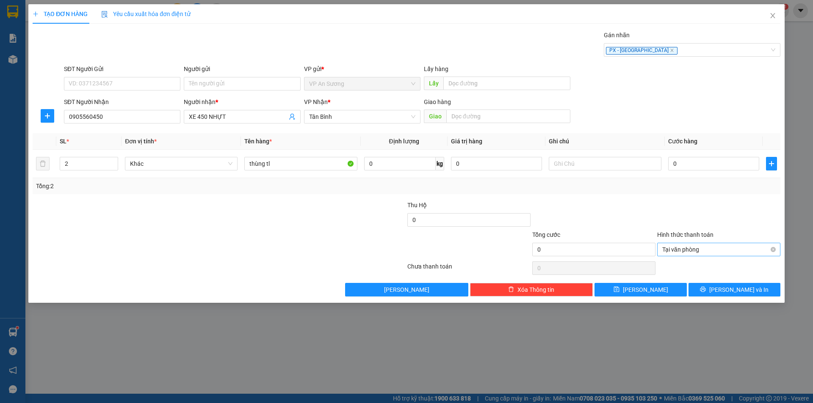
click at [721, 195] on div "Transit Pickup Surcharge Ids Transit Deliver Surcharge Ids Transit Deliver Surc…" at bounding box center [406, 163] width 747 height 266
click at [672, 162] on input "0" at bounding box center [713, 164] width 91 height 14
type input "1"
type input "10"
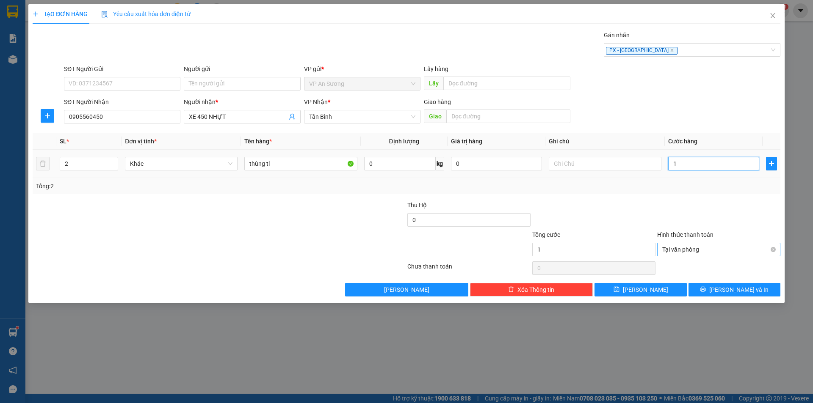
type input "10"
click at [656, 286] on button "Lưu" at bounding box center [640, 290] width 92 height 14
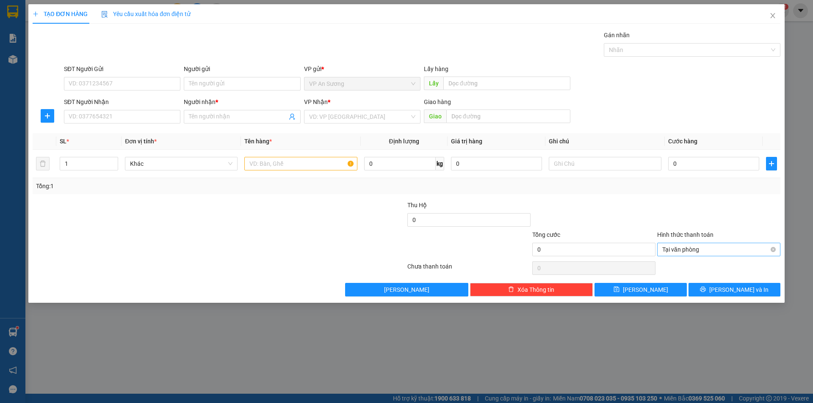
click at [15, 60] on div "TẠO ĐƠN HÀNG Yêu cầu xuất hóa đơn điện tử Transit Pickup Surcharge Ids Transit …" at bounding box center [406, 201] width 813 height 403
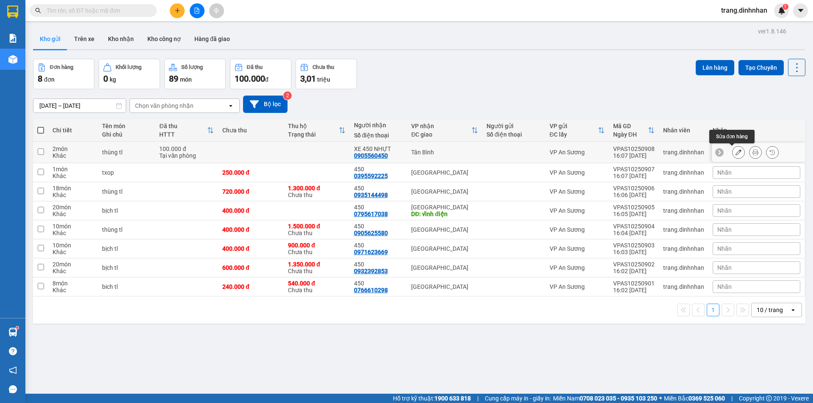
click at [732, 150] on button at bounding box center [738, 152] width 12 height 15
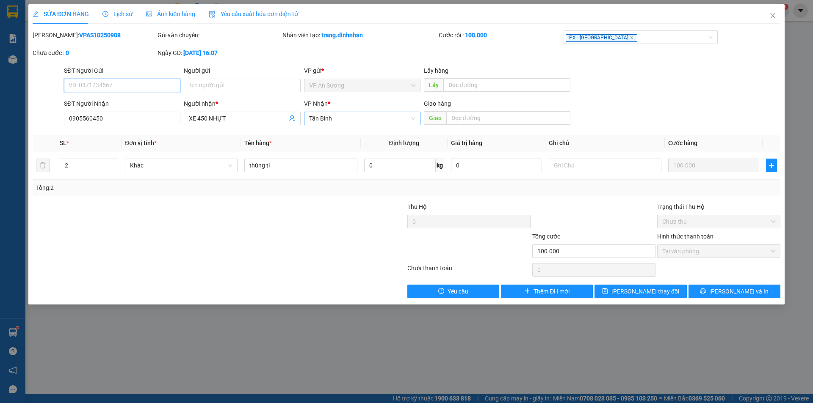
click at [349, 119] on span "Tân Bình" at bounding box center [362, 118] width 106 height 13
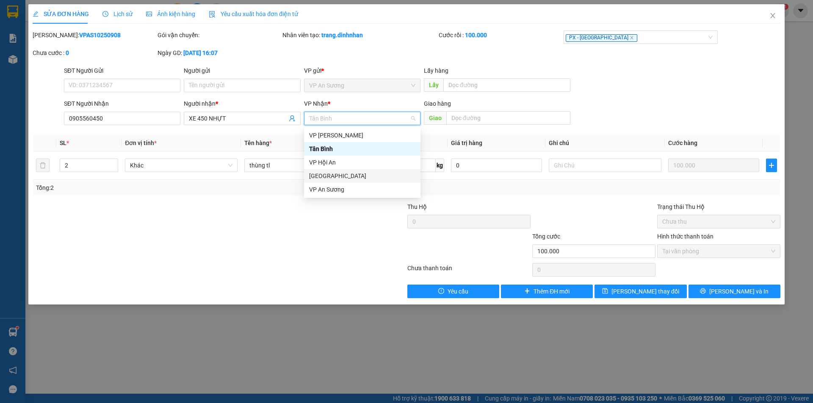
click at [324, 177] on div "[GEOGRAPHIC_DATA]" at bounding box center [362, 175] width 106 height 9
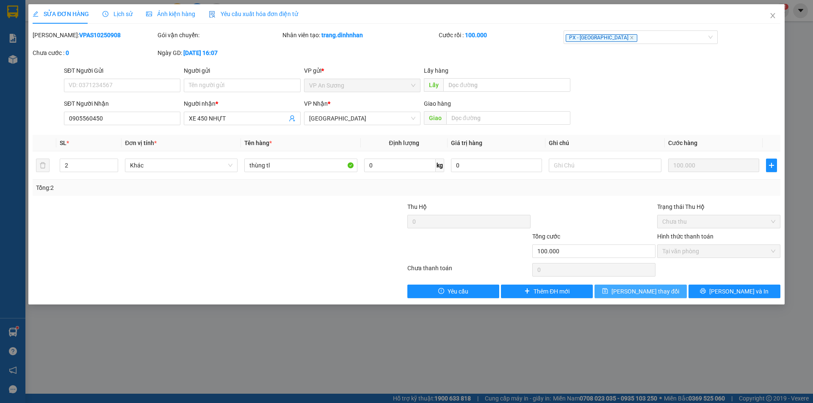
click at [643, 290] on span "Lưu thay đổi" at bounding box center [645, 291] width 68 height 9
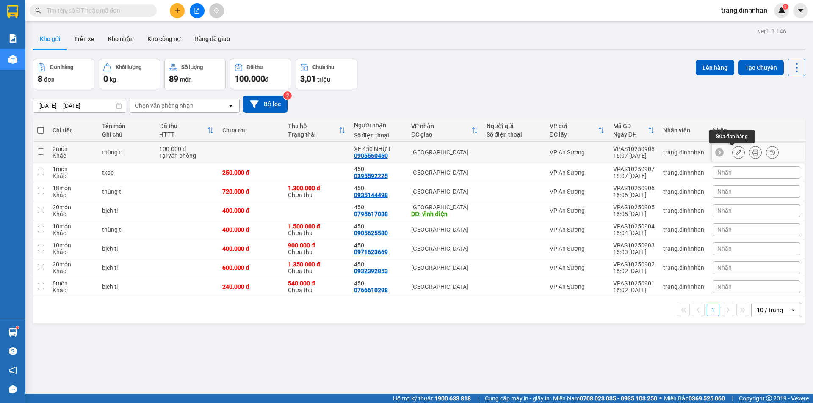
click at [735, 153] on icon at bounding box center [738, 152] width 6 height 6
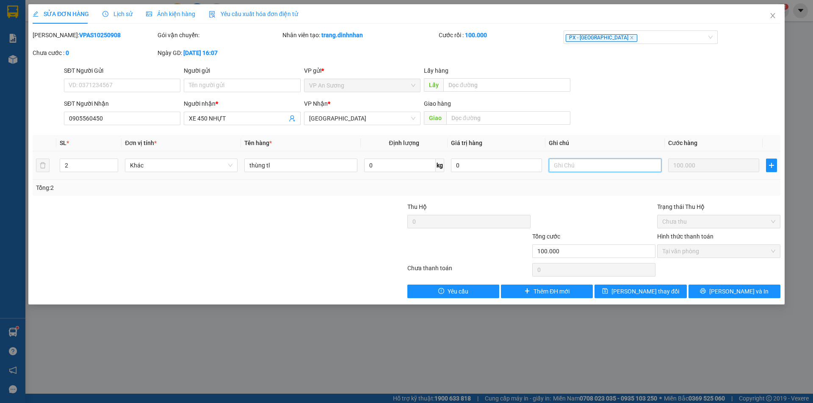
click at [552, 162] on input "text" at bounding box center [604, 166] width 113 height 14
click at [786, 22] on div "SỬA ĐƠN HÀNG Lịch sử Ảnh kiện hàng Yêu cầu xuất hóa đơn điện tử Total Paid Fee …" at bounding box center [406, 201] width 813 height 403
click at [774, 15] on icon "close" at bounding box center [772, 15] width 7 height 7
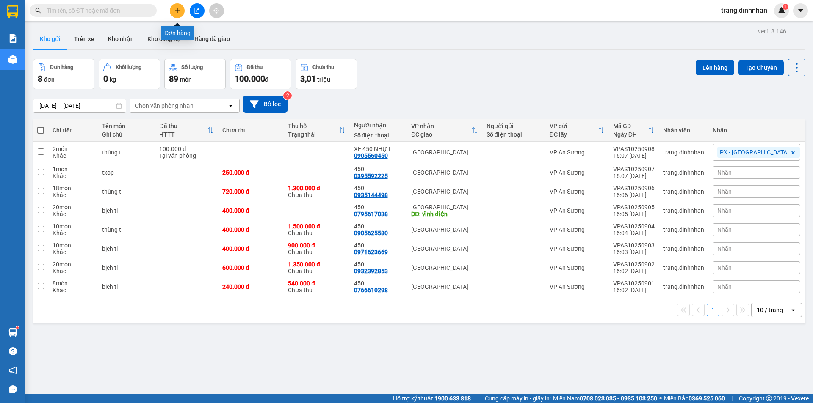
click at [175, 11] on icon "plus" at bounding box center [177, 11] width 6 height 6
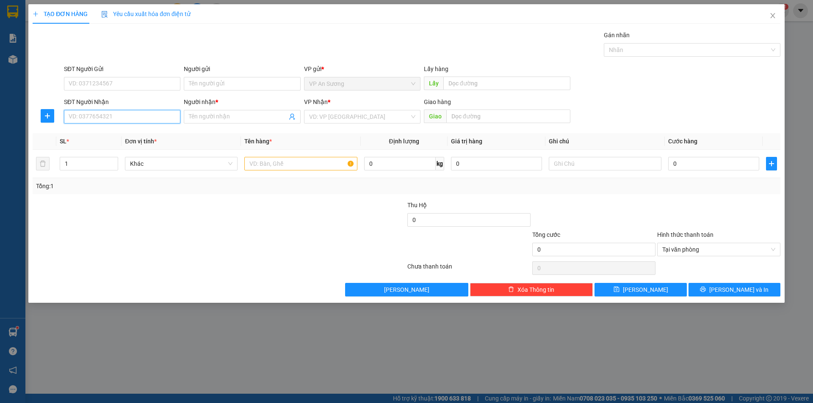
click at [130, 110] on input "SĐT Người Nhận" at bounding box center [122, 117] width 116 height 14
click at [104, 130] on div "0905560450 - XE 450 NHỰT" at bounding box center [122, 133] width 106 height 9
click at [258, 162] on input "text" at bounding box center [300, 164] width 113 height 14
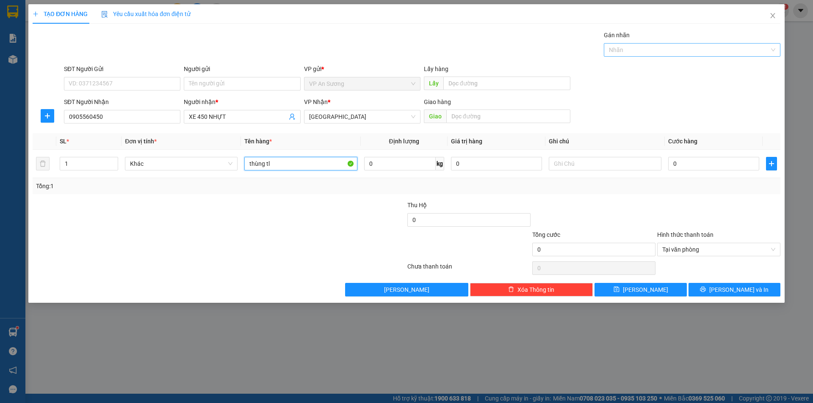
click at [615, 43] on div "Nhãn" at bounding box center [691, 50] width 176 height 14
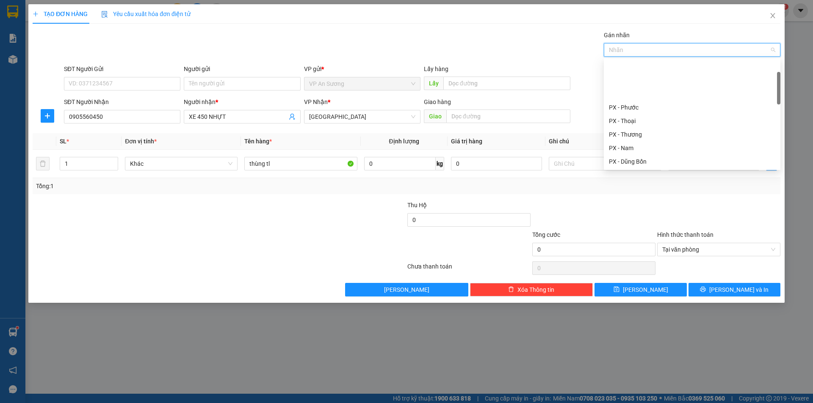
scroll to position [85, 0]
click at [612, 115] on div "PX - Nhật" at bounding box center [692, 117] width 166 height 9
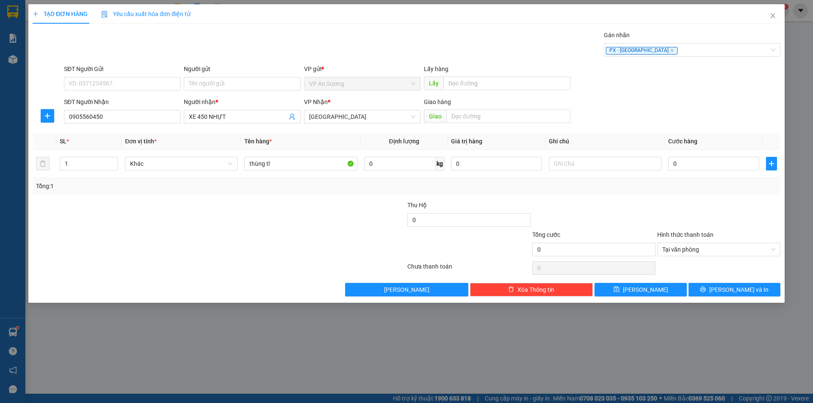
click at [675, 185] on div "Tổng: 1" at bounding box center [406, 186] width 741 height 9
click at [671, 163] on input "0" at bounding box center [713, 164] width 91 height 14
click at [463, 118] on input "text" at bounding box center [508, 117] width 124 height 14
click at [650, 286] on button "Lưu" at bounding box center [640, 290] width 92 height 14
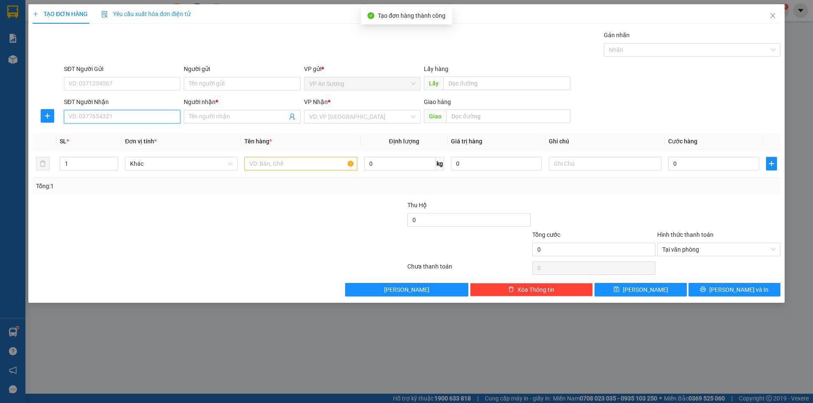
click at [166, 116] on input "SĐT Người Nhận" at bounding box center [122, 117] width 116 height 14
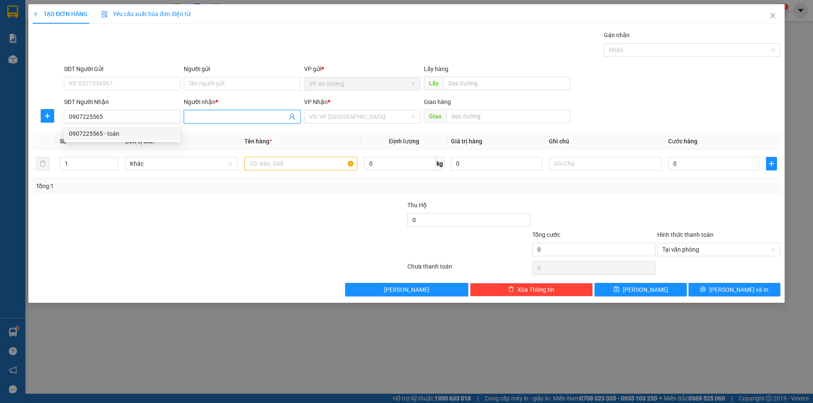
click at [203, 117] on input "Người nhận *" at bounding box center [238, 116] width 98 height 9
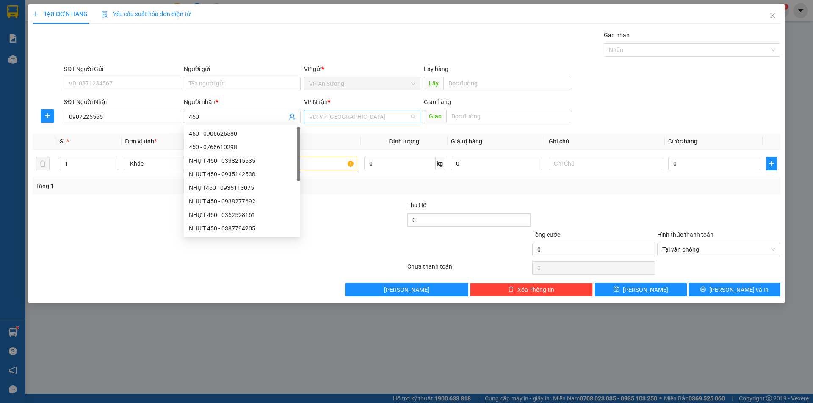
click at [311, 115] on input "search" at bounding box center [359, 116] width 100 height 13
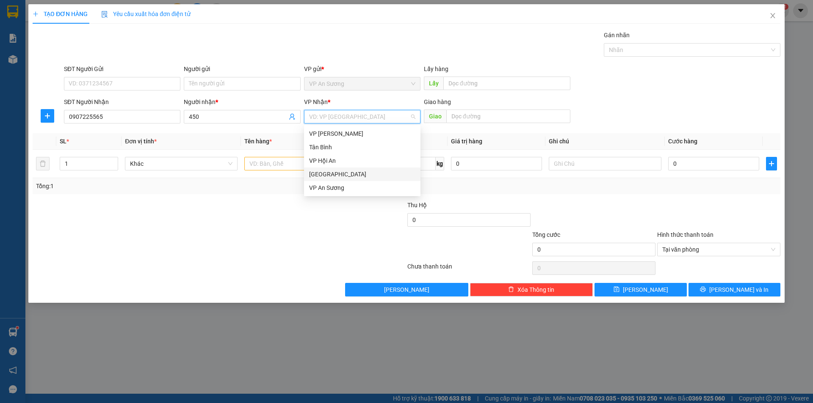
click at [329, 171] on div "[GEOGRAPHIC_DATA]" at bounding box center [362, 174] width 106 height 9
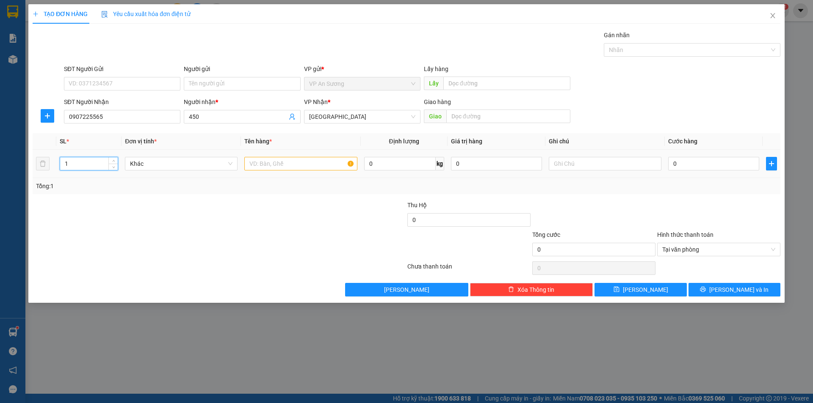
click at [91, 168] on input "1" at bounding box center [89, 163] width 58 height 13
click at [254, 159] on input "text" at bounding box center [300, 164] width 113 height 14
click at [452, 118] on input "text" at bounding box center [508, 117] width 124 height 14
click at [670, 160] on input "0" at bounding box center [713, 164] width 91 height 14
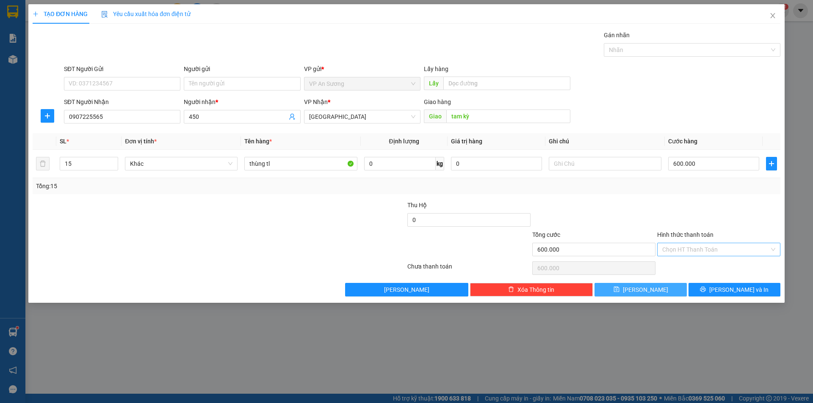
click at [670, 289] on button "Lưu" at bounding box center [640, 290] width 92 height 14
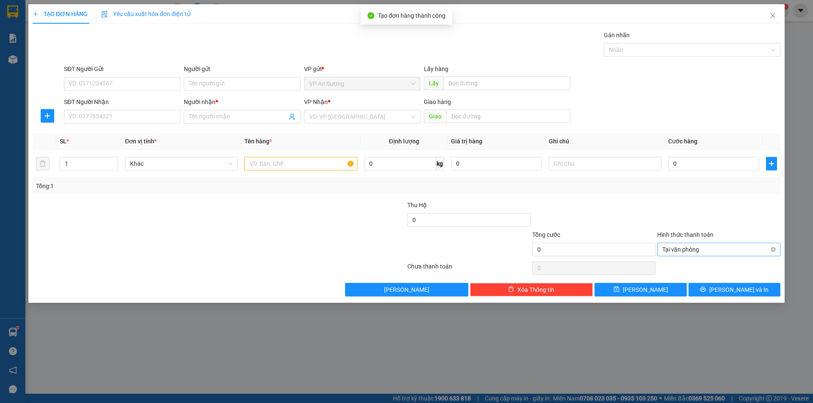
click at [16, 61] on div "TẠO ĐƠN HÀNG Yêu cầu xuất hóa đơn điện tử Transit Pickup Surcharge Ids Transit …" at bounding box center [406, 201] width 813 height 403
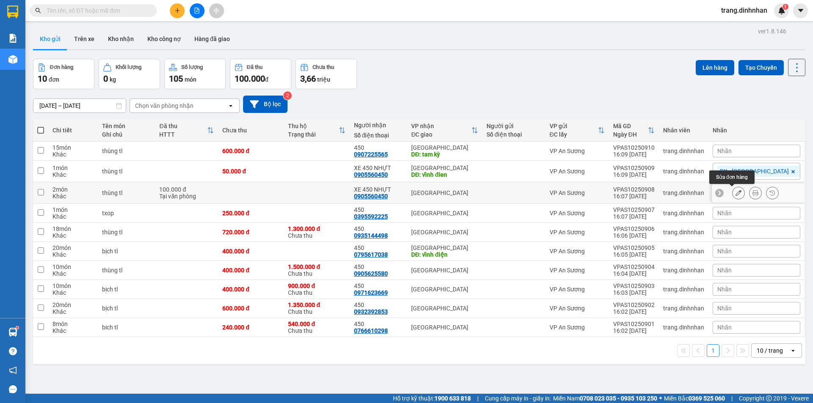
click at [732, 192] on button at bounding box center [738, 193] width 12 height 15
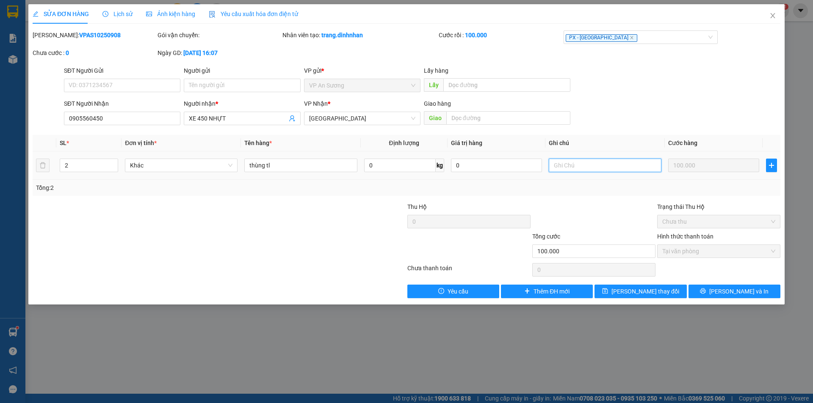
click at [552, 165] on input "text" at bounding box center [604, 166] width 113 height 14
click at [631, 293] on span "Lưu thay đổi" at bounding box center [645, 291] width 68 height 9
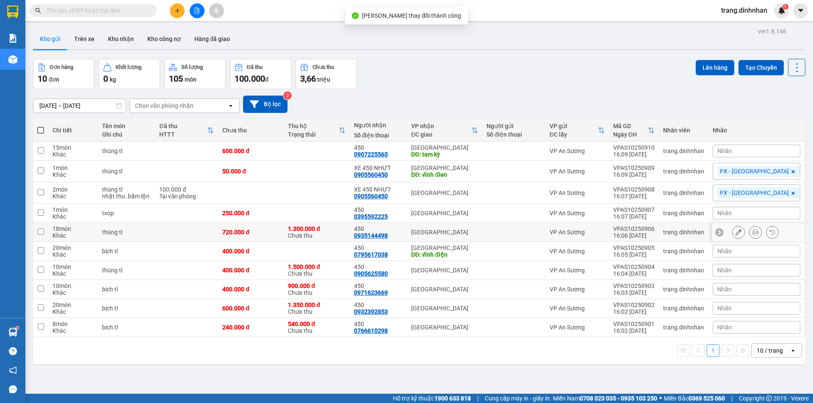
scroll to position [39, 0]
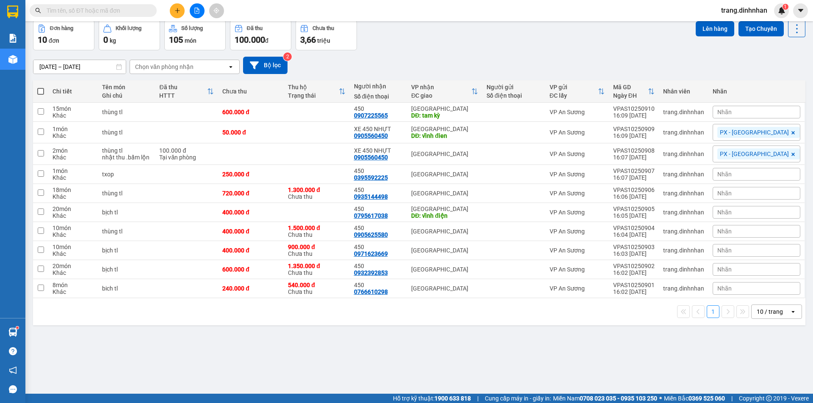
click at [40, 91] on span at bounding box center [40, 91] width 7 height 7
click at [41, 87] on input "checkbox" at bounding box center [41, 87] width 0 height 0
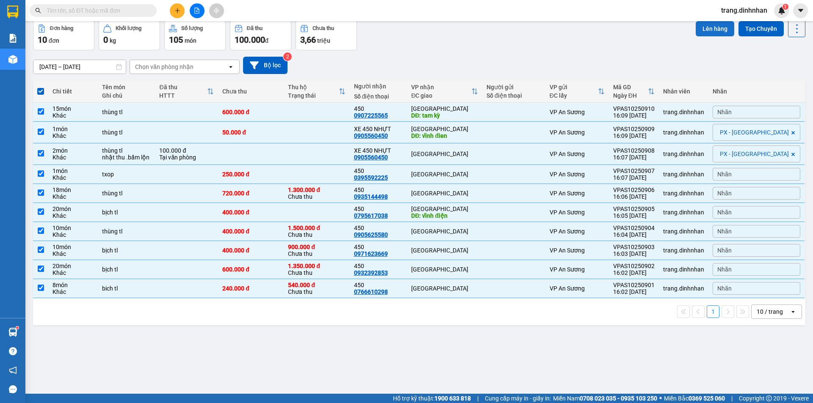
click at [695, 33] on button "Lên hàng" at bounding box center [714, 28] width 39 height 15
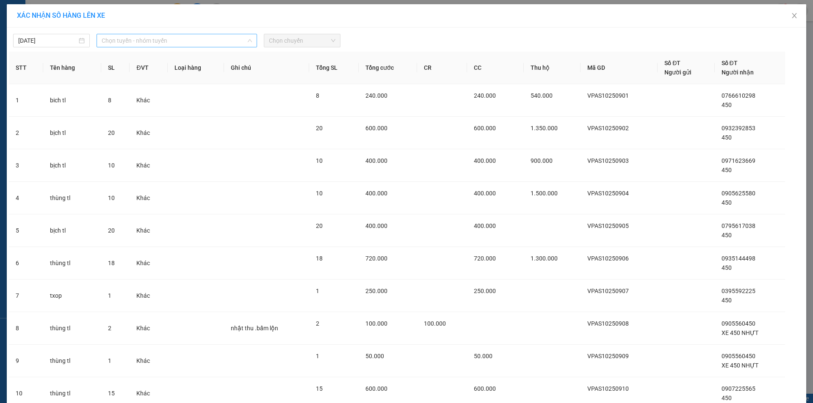
click at [227, 41] on span "Chọn tuyến - nhóm tuyến" at bounding box center [177, 40] width 150 height 13
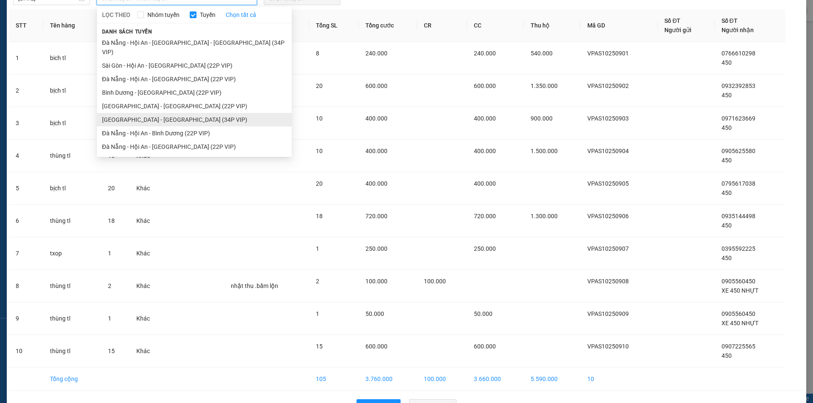
scroll to position [34, 0]
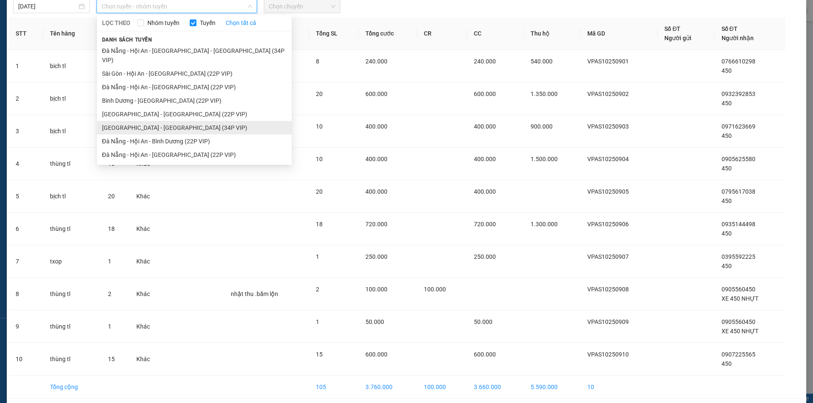
click at [154, 107] on ul "Đà Nẵng - Hội An - Sài Gòn - Bình Dương (34P VIP) Sài Gòn - Hội An - Đà Nẵng (2…" at bounding box center [194, 103] width 195 height 118
click at [307, 6] on span "Chọn chuyến" at bounding box center [302, 6] width 66 height 13
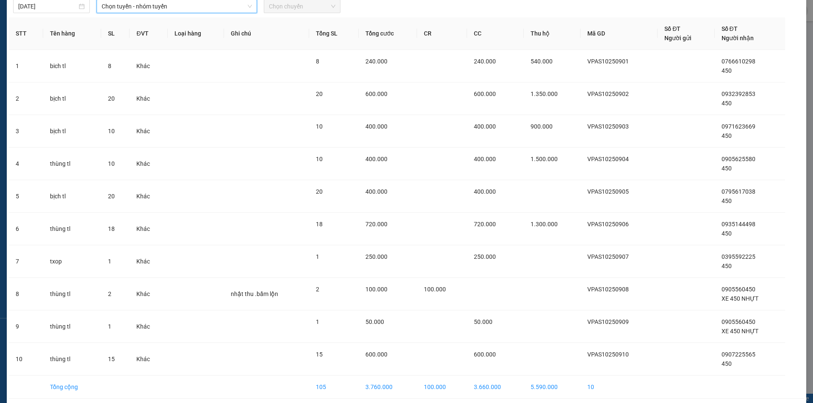
click at [306, 9] on span "Chọn chuyến" at bounding box center [302, 6] width 66 height 13
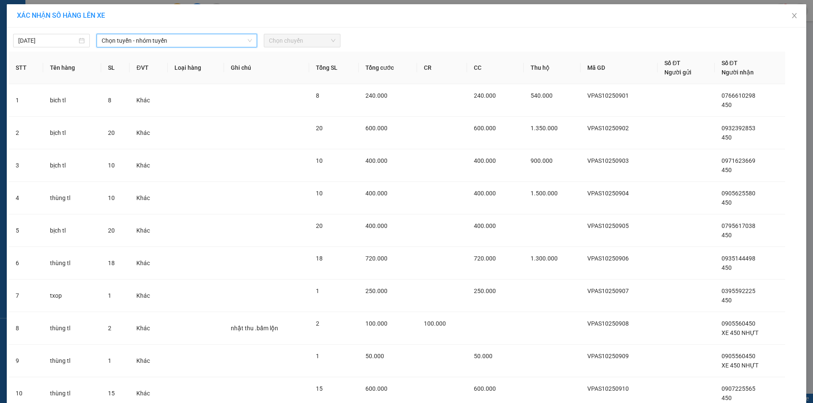
click at [234, 43] on span "Chọn tuyến - nhóm tuyến" at bounding box center [177, 40] width 150 height 13
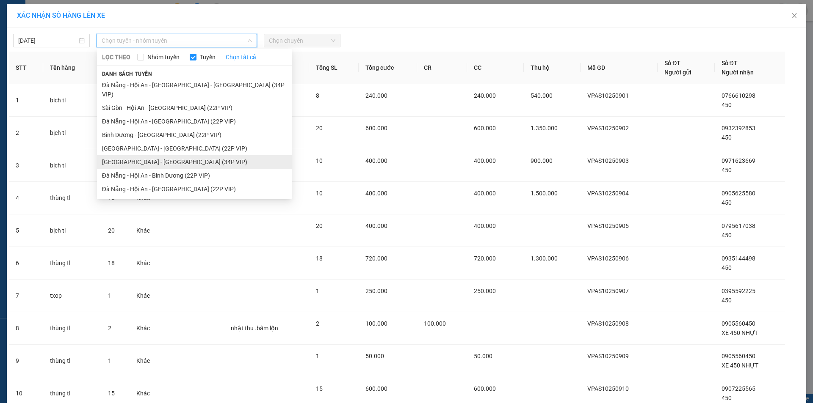
click at [149, 155] on li "[GEOGRAPHIC_DATA] - [GEOGRAPHIC_DATA] (34P VIP)" at bounding box center [194, 162] width 195 height 14
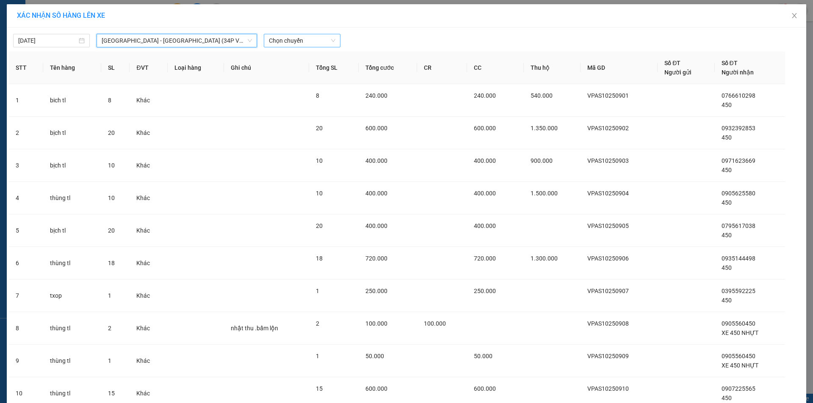
click at [305, 40] on span "Chọn chuyến" at bounding box center [302, 40] width 66 height 13
click at [295, 69] on div "08:30 - 43F-004.50" at bounding box center [299, 70] width 66 height 9
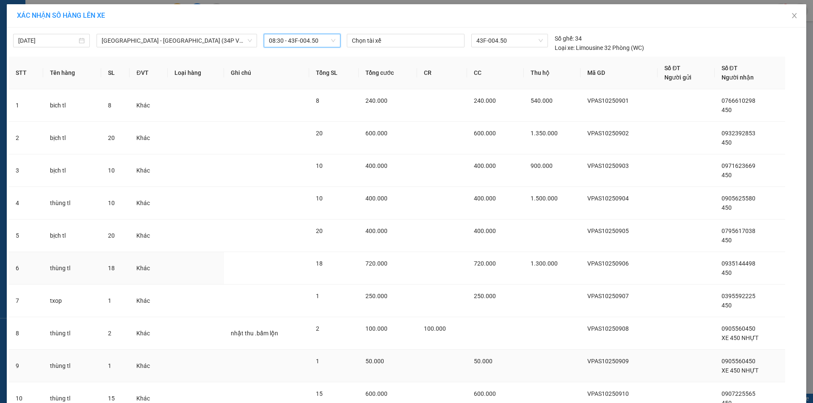
scroll to position [74, 0]
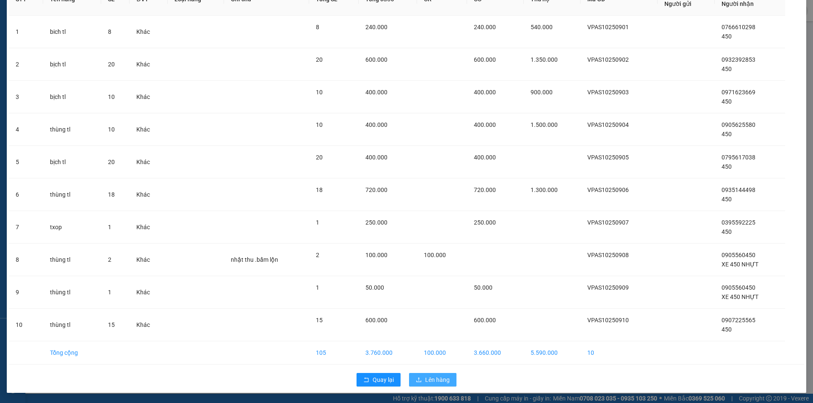
click at [440, 382] on span "Lên hàng" at bounding box center [437, 379] width 25 height 9
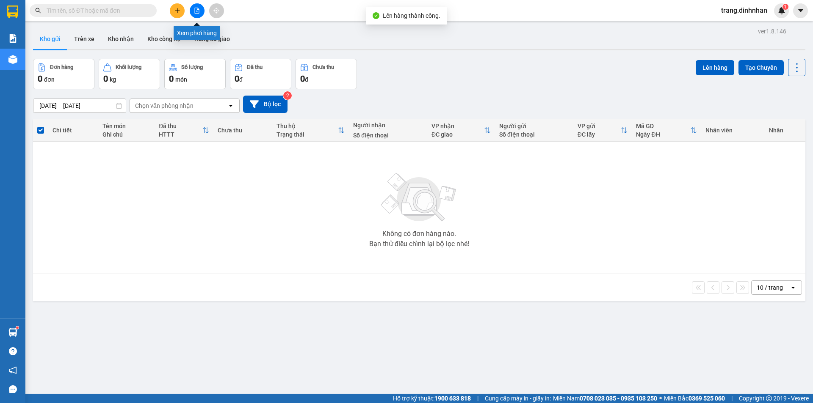
click at [198, 11] on icon "file-add" at bounding box center [197, 11] width 6 height 6
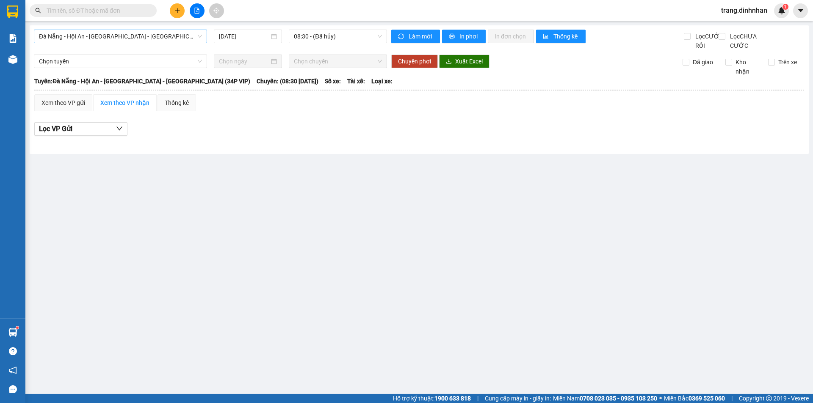
click at [187, 39] on span "Đà Nẵng - Hội An - [GEOGRAPHIC_DATA] - [PERSON_NAME] (34P VIP)" at bounding box center [120, 36] width 163 height 13
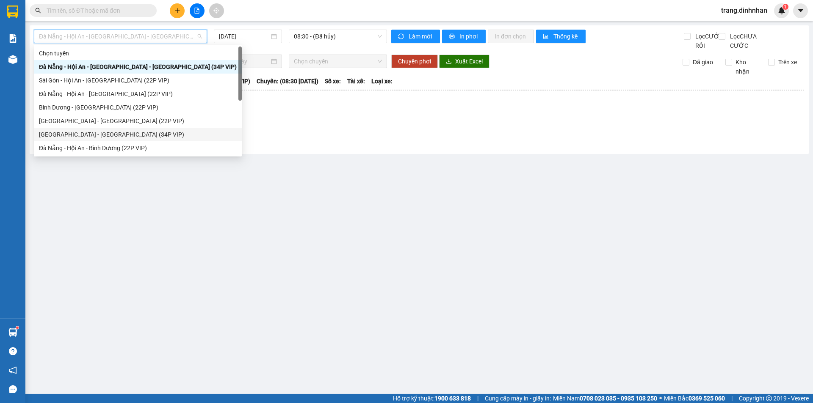
click at [114, 130] on div "[GEOGRAPHIC_DATA] - [GEOGRAPHIC_DATA] (34P VIP)" at bounding box center [138, 135] width 208 height 14
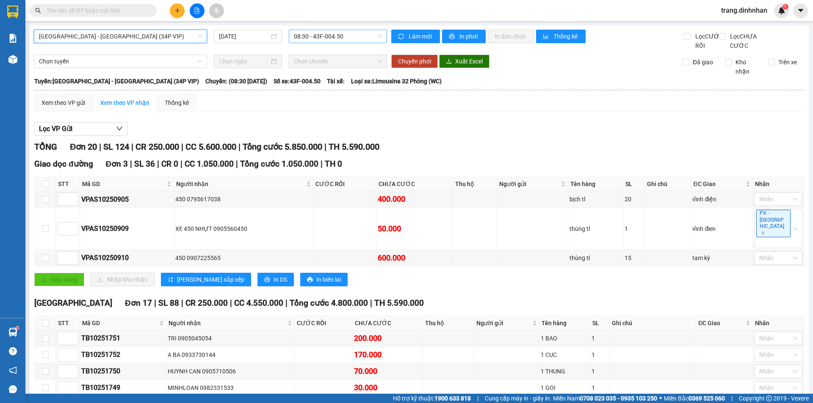
click at [350, 37] on span "08:30 - 43F-004.50" at bounding box center [338, 36] width 88 height 13
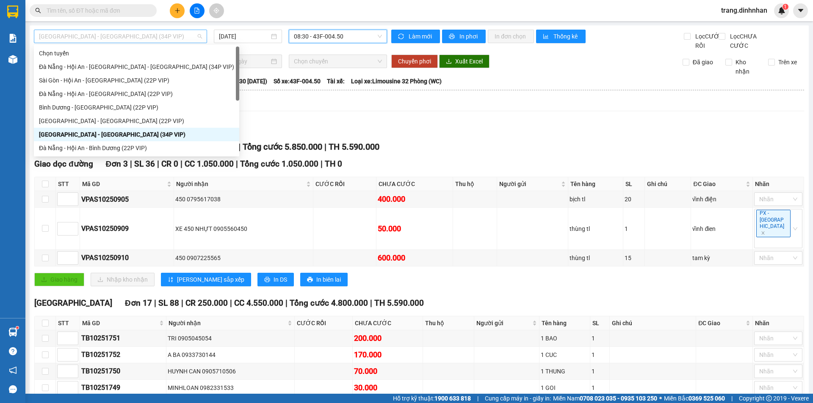
click at [198, 35] on span "[GEOGRAPHIC_DATA] - [GEOGRAPHIC_DATA] (34P VIP)" at bounding box center [120, 36] width 163 height 13
click at [152, 81] on div "Sài Gòn - Hội An - [GEOGRAPHIC_DATA] (22P VIP)" at bounding box center [136, 80] width 195 height 9
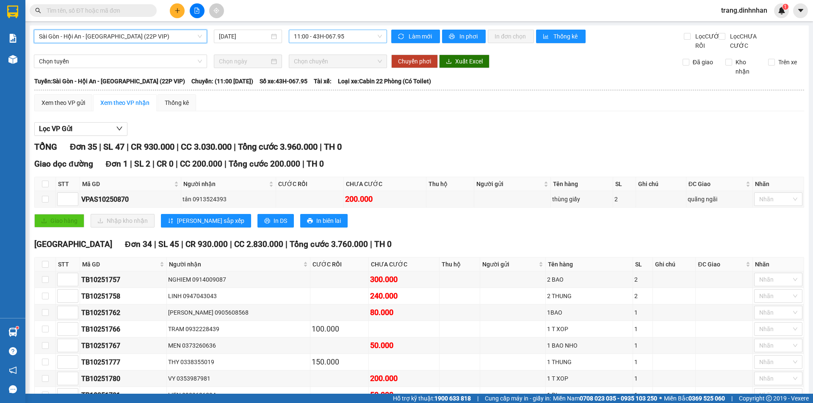
click at [366, 33] on span "11:00 - 43H-067.95" at bounding box center [338, 36] width 88 height 13
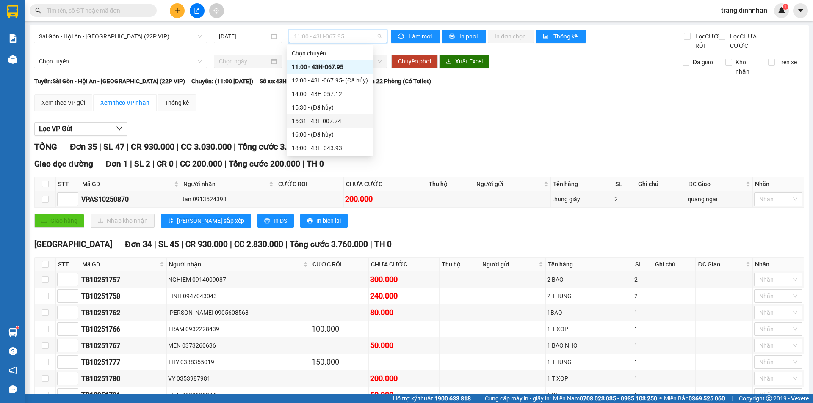
click at [329, 121] on div "15:31 - 43F-007.74" at bounding box center [330, 120] width 76 height 9
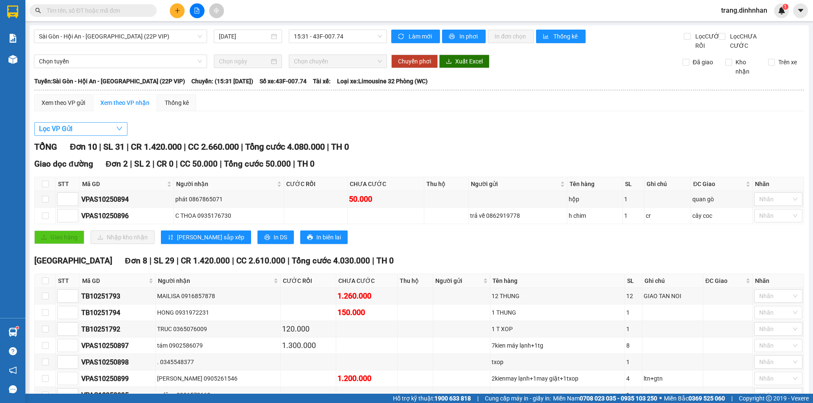
click at [51, 132] on button "Lọc VP Gửi" at bounding box center [80, 129] width 93 height 14
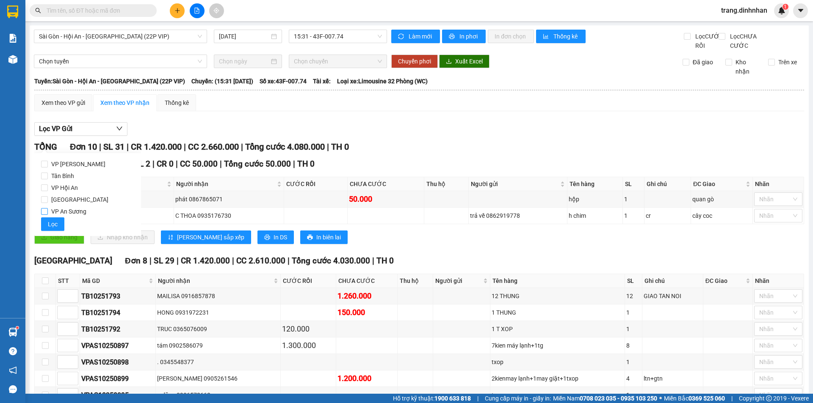
click at [47, 211] on input "VP An Sương" at bounding box center [44, 211] width 7 height 7
click at [50, 221] on span "Lọc" at bounding box center [53, 224] width 10 height 9
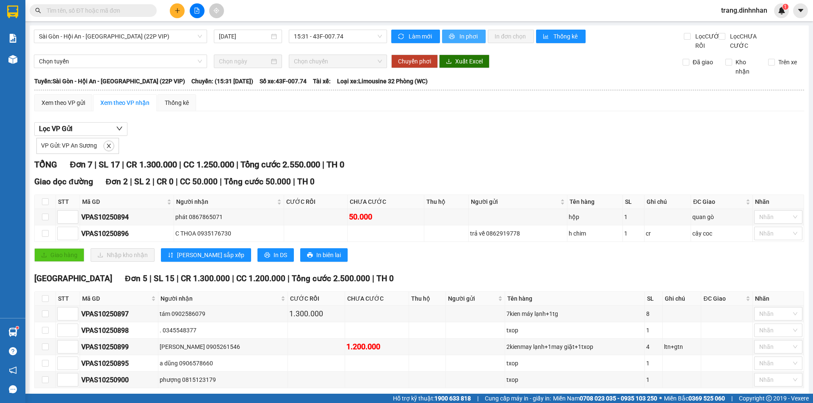
click at [462, 34] on span "In phơi" at bounding box center [468, 36] width 19 height 9
click at [175, 10] on icon "plus" at bounding box center [177, 11] width 6 height 6
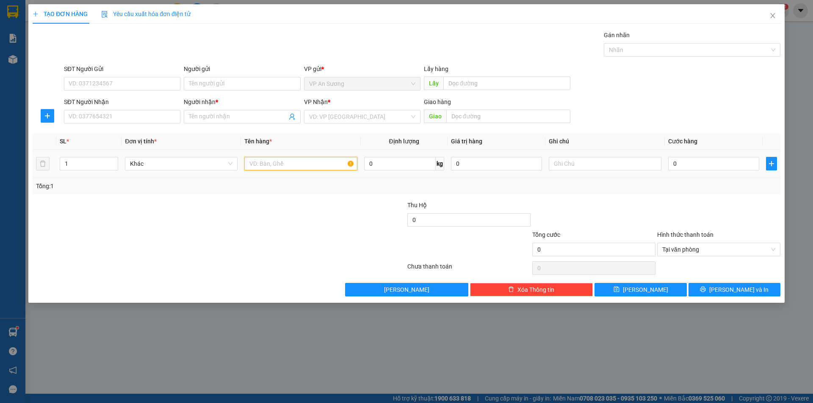
click at [254, 157] on input "text" at bounding box center [300, 164] width 113 height 14
click at [318, 116] on input "search" at bounding box center [359, 116] width 100 height 13
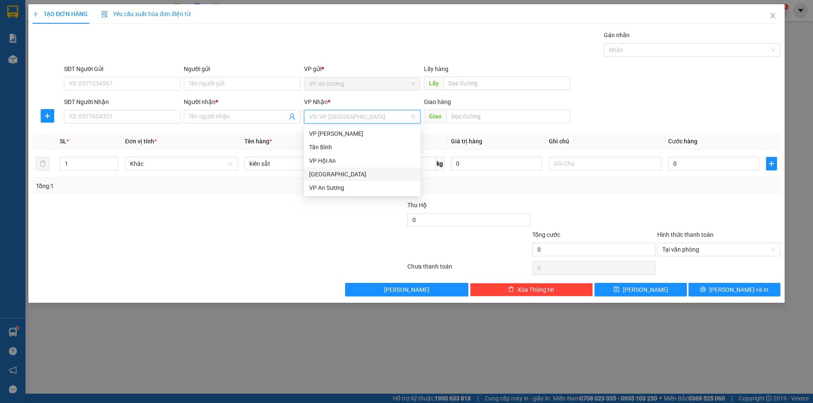
click at [335, 174] on div "[GEOGRAPHIC_DATA]" at bounding box center [362, 174] width 106 height 9
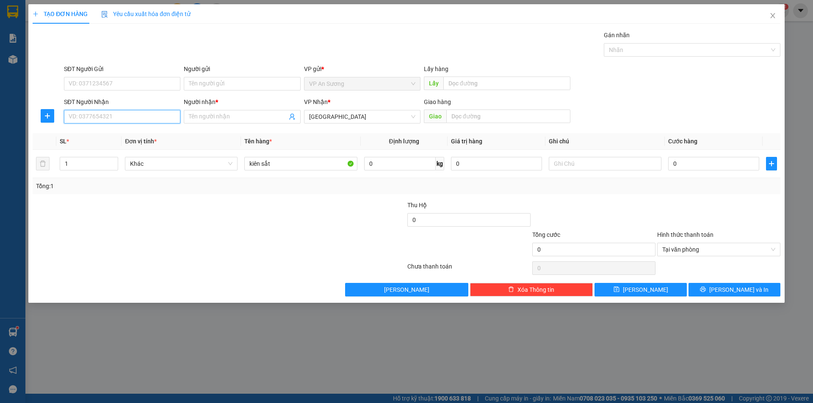
click at [168, 122] on input "SĐT Người Nhận" at bounding box center [122, 117] width 116 height 14
click at [215, 114] on input "Người nhận *" at bounding box center [238, 116] width 98 height 9
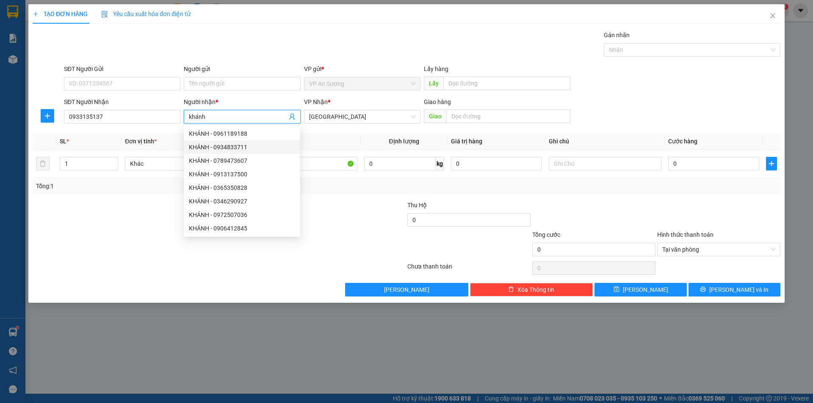
drag, startPoint x: 139, startPoint y: 198, endPoint x: 151, endPoint y: 198, distance: 12.3
click at [139, 199] on div "Transit Pickup Surcharge Ids Transit Deliver Surcharge Ids Transit Deliver Surc…" at bounding box center [406, 163] width 747 height 266
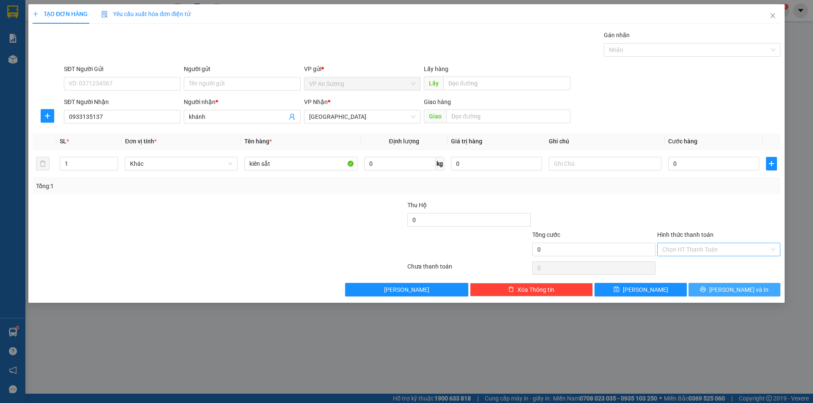
click at [733, 287] on span "Lưu và In" at bounding box center [738, 289] width 59 height 9
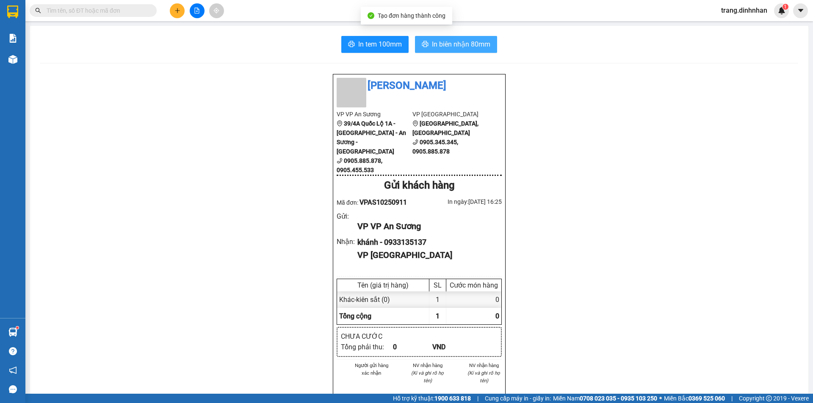
click at [467, 46] on span "In biên nhận 80mm" at bounding box center [461, 44] width 58 height 11
click at [107, 8] on input "text" at bounding box center [97, 10] width 100 height 9
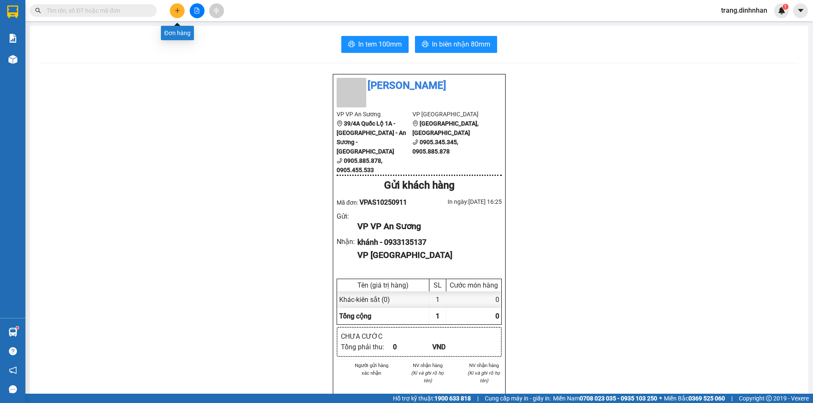
click at [180, 9] on button at bounding box center [177, 10] width 15 height 15
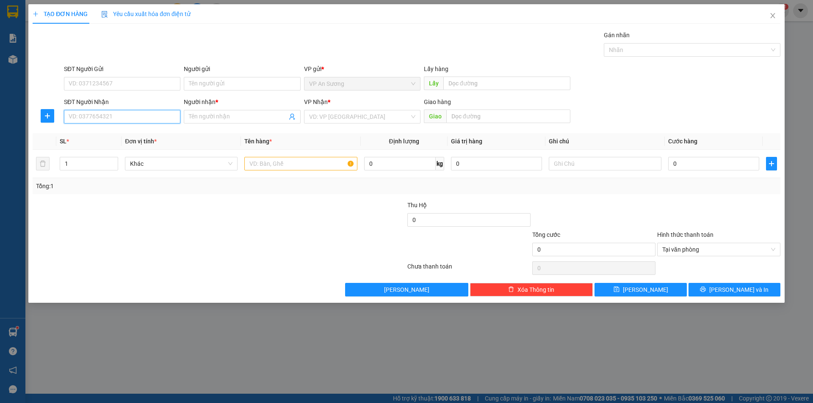
click at [133, 121] on input "SĐT Người Nhận" at bounding box center [122, 117] width 116 height 14
click at [94, 149] on div "0903548999 - thắng" at bounding box center [122, 147] width 106 height 9
click at [272, 166] on input "text" at bounding box center [300, 164] width 113 height 14
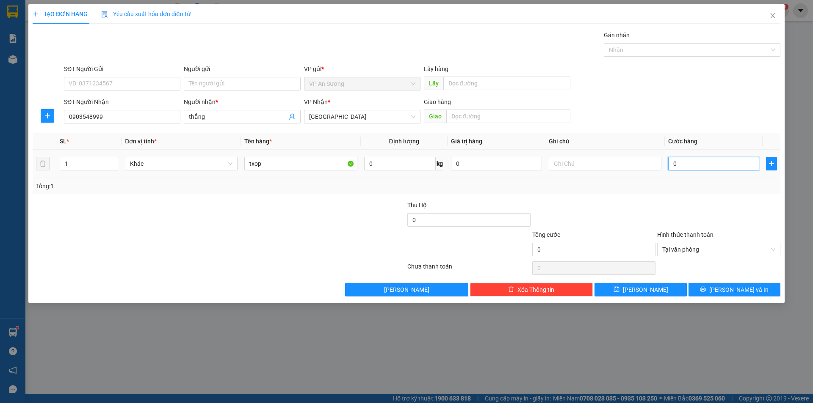
click at [671, 162] on input "0" at bounding box center [713, 164] width 91 height 14
click at [727, 294] on span "Lưu và In" at bounding box center [738, 289] width 59 height 9
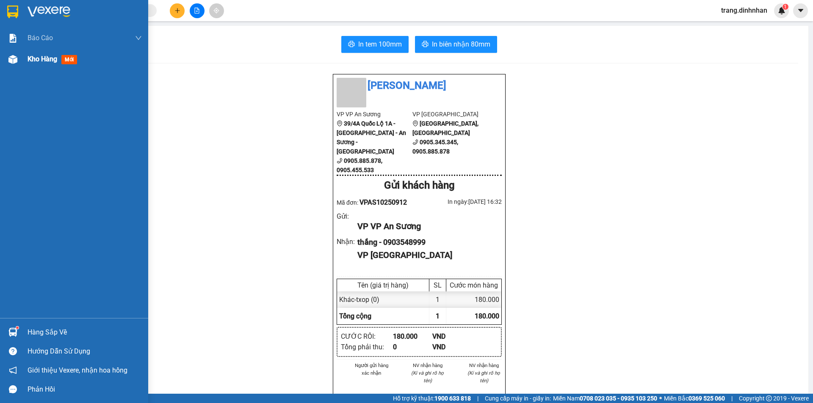
click at [39, 64] on div "Kho hàng mới" at bounding box center [54, 59] width 53 height 11
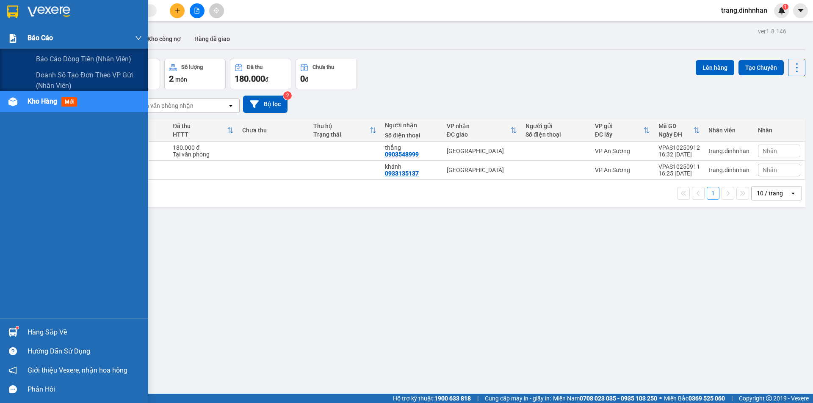
click at [59, 37] on div "Báo cáo" at bounding box center [85, 38] width 114 height 21
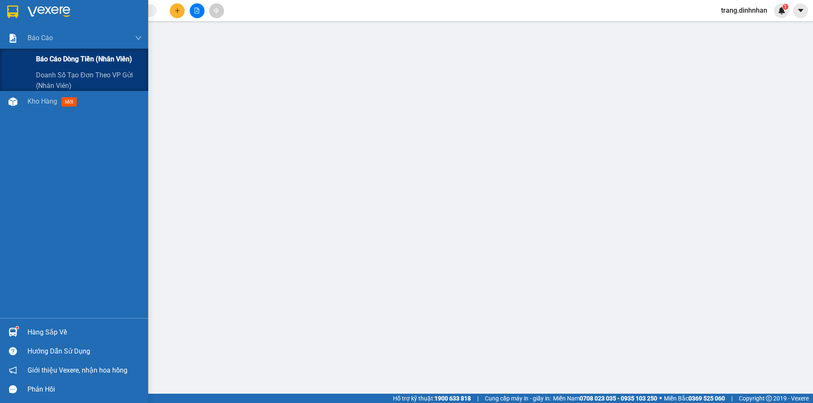
click at [55, 63] on span "Báo cáo dòng tiền (nhân viên)" at bounding box center [84, 59] width 96 height 11
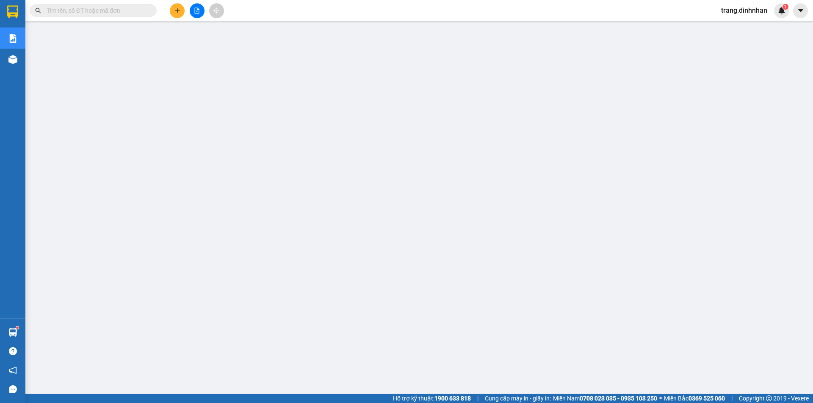
scroll to position [17, 0]
click at [196, 13] on button at bounding box center [197, 10] width 15 height 15
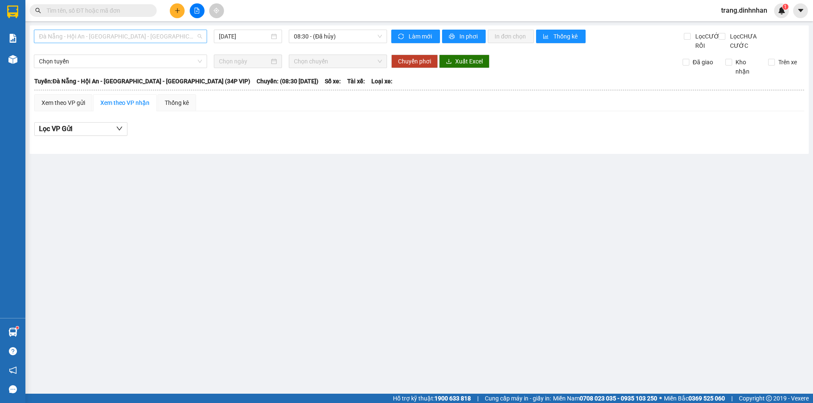
click at [186, 36] on span "Đà Nẵng - Hội An - [GEOGRAPHIC_DATA] - [PERSON_NAME] (34P VIP)" at bounding box center [120, 36] width 163 height 13
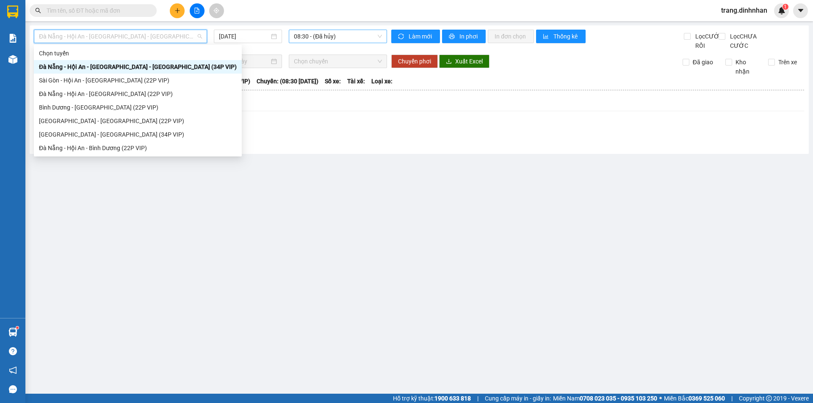
click at [350, 38] on span "08:30 - (Đã hủy)" at bounding box center [338, 36] width 88 height 13
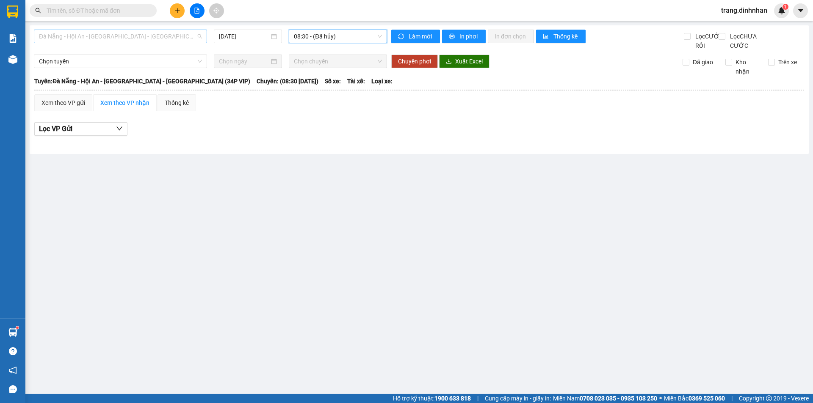
click at [194, 35] on span "Đà Nẵng - Hội An - [GEOGRAPHIC_DATA] - [PERSON_NAME] (34P VIP)" at bounding box center [120, 36] width 163 height 13
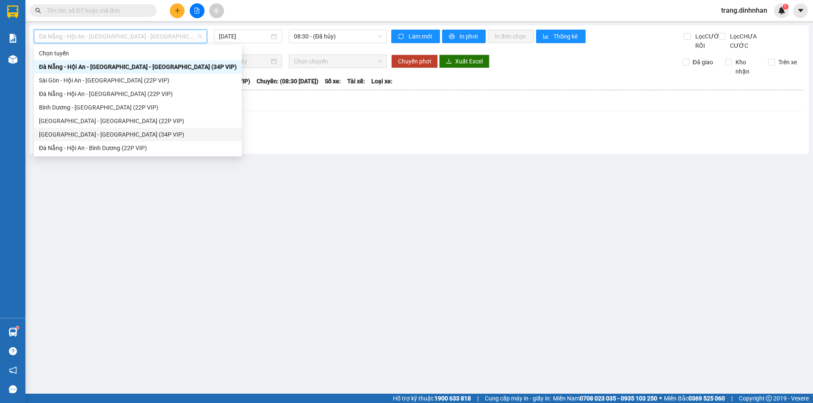
scroll to position [14, 0]
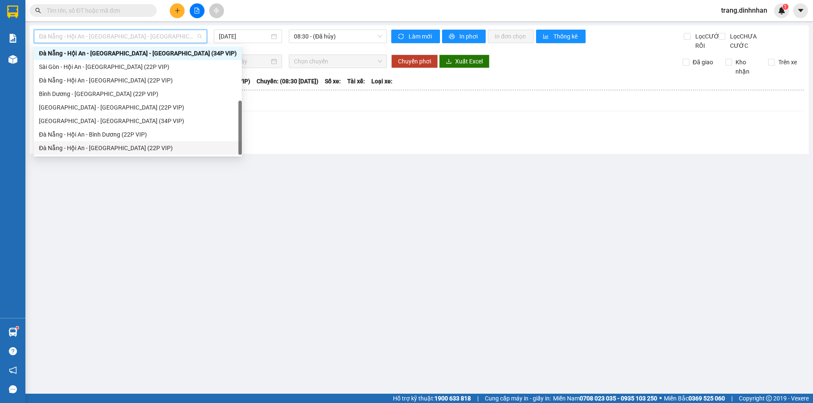
click at [109, 143] on div "Đà Nẵng - Hội An - [GEOGRAPHIC_DATA] (22P VIP)" at bounding box center [138, 147] width 198 height 9
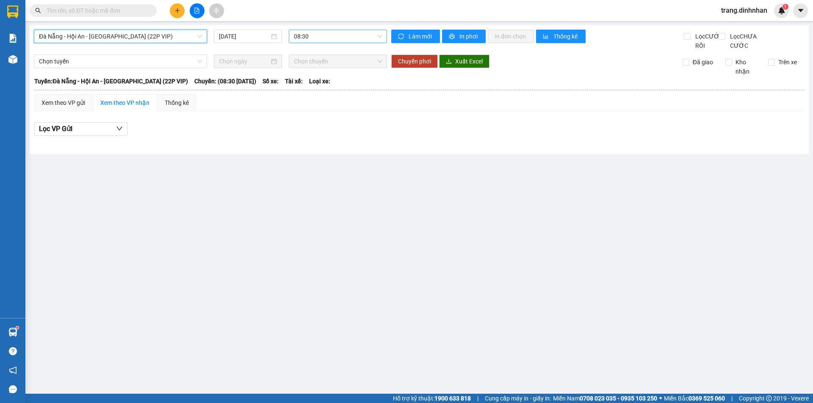
click at [336, 35] on span "08:30" at bounding box center [338, 36] width 88 height 13
click at [195, 37] on span "Đà Nẵng - Hội An - [GEOGRAPHIC_DATA] (22P VIP)" at bounding box center [120, 36] width 163 height 13
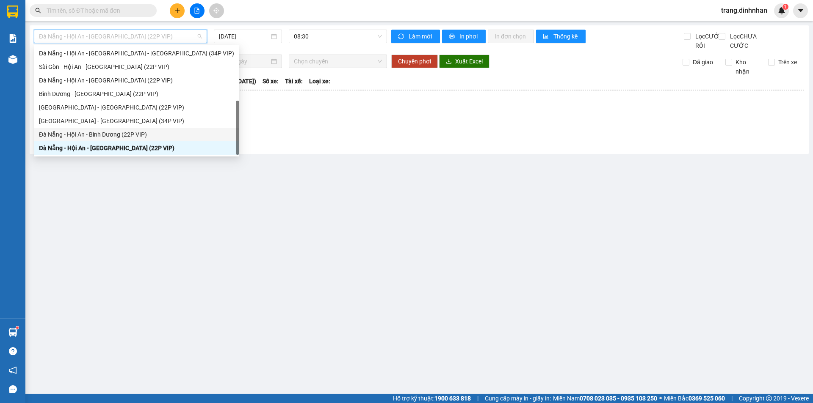
click at [142, 133] on div "Đà Nẵng - Hội An - Bình Dương (22P VIP)" at bounding box center [136, 134] width 195 height 9
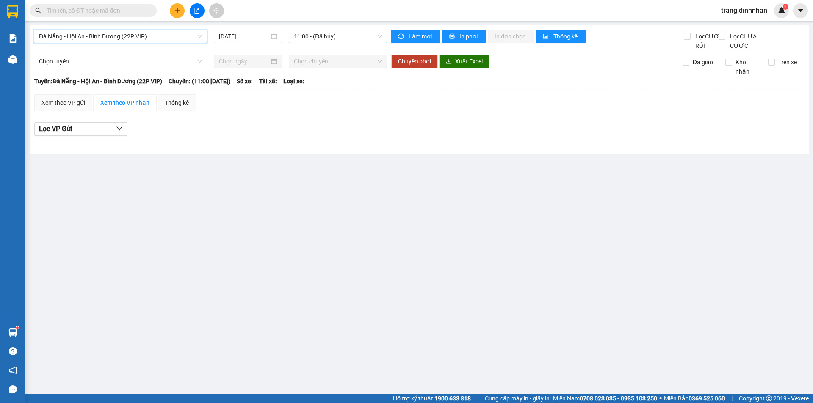
click at [345, 38] on span "11:00 - (Đã hủy)" at bounding box center [338, 36] width 88 height 13
click at [169, 33] on span "Đà Nẵng - Hội An - Bình Dương (22P VIP)" at bounding box center [120, 36] width 163 height 13
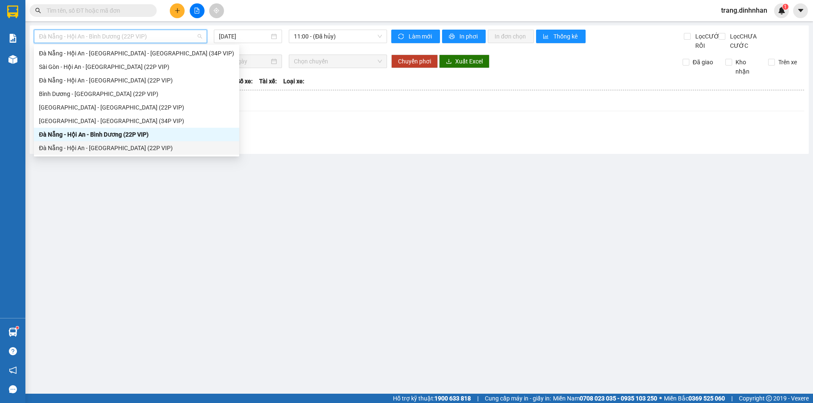
click at [133, 146] on div "Đà Nẵng - Hội An - [GEOGRAPHIC_DATA] (22P VIP)" at bounding box center [136, 147] width 195 height 9
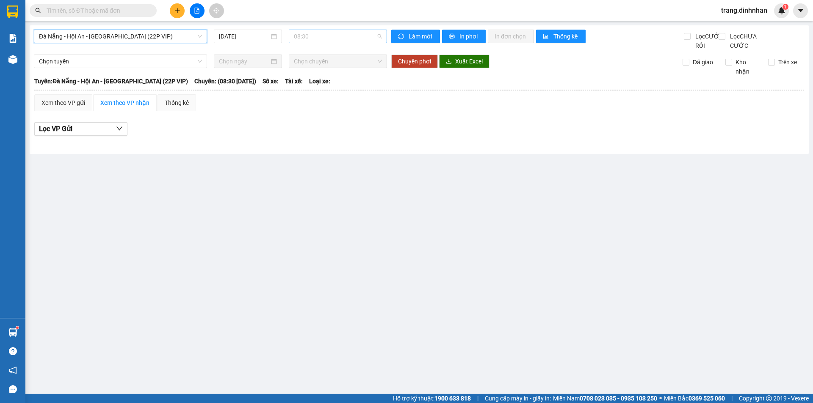
click at [357, 37] on span "08:30" at bounding box center [338, 36] width 88 height 13
click at [195, 36] on span "Đà Nẵng - Hội An - [GEOGRAPHIC_DATA] (22P VIP)" at bounding box center [120, 36] width 163 height 13
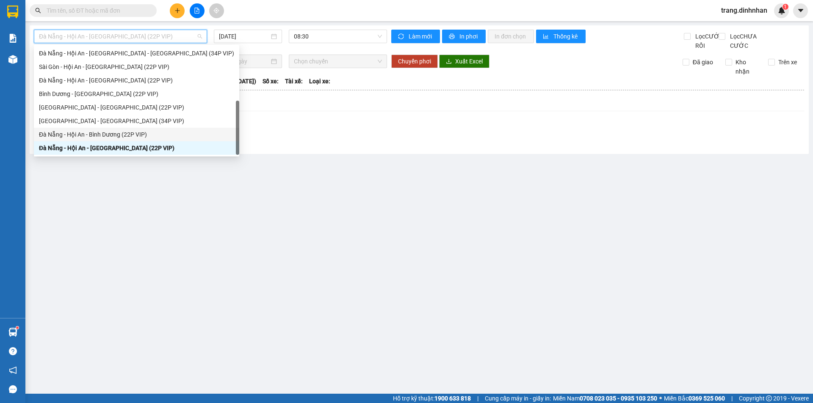
click at [160, 133] on div "Đà Nẵng - Hội An - Bình Dương (22P VIP)" at bounding box center [136, 134] width 195 height 9
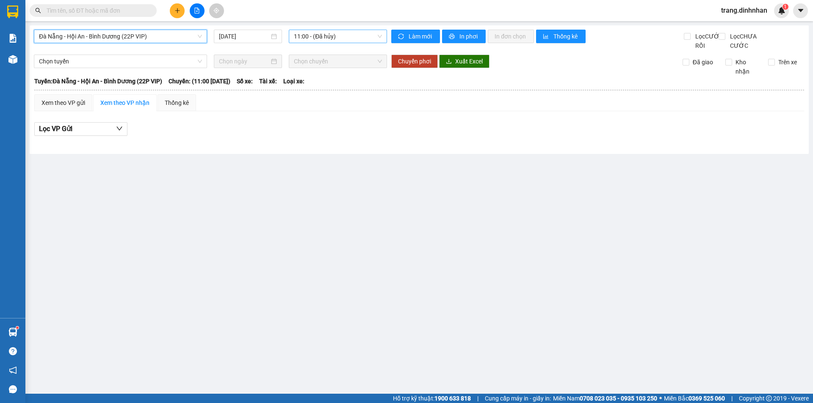
click at [343, 34] on span "11:00 - (Đã hủy)" at bounding box center [338, 36] width 88 height 13
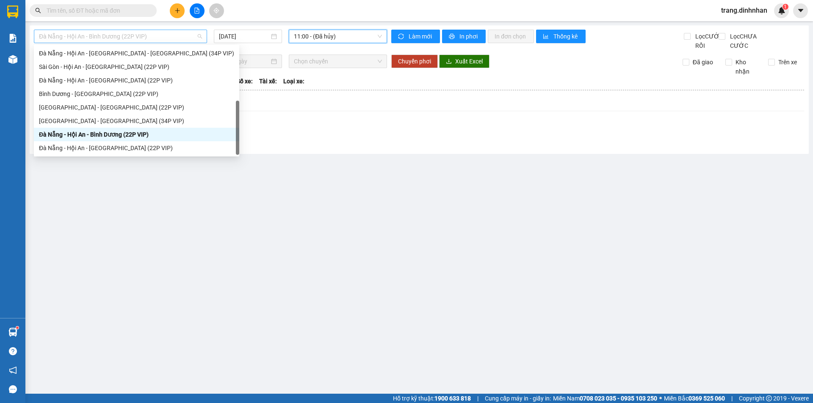
click at [194, 37] on span "Đà Nẵng - Hội An - Bình Dương (22P VIP)" at bounding box center [120, 36] width 163 height 13
click at [153, 52] on div "Đà Nẵng - Hội An - [GEOGRAPHIC_DATA] - [PERSON_NAME] (34P VIP)" at bounding box center [136, 53] width 195 height 9
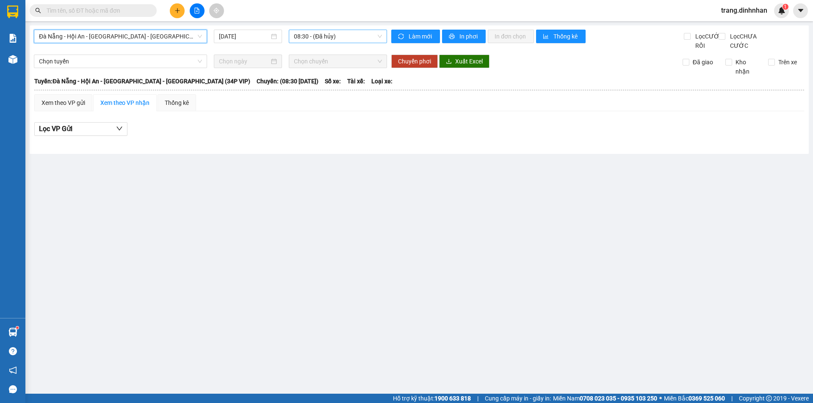
click at [357, 35] on span "08:30 - (Đã hủy)" at bounding box center [338, 36] width 88 height 13
click at [196, 33] on span "Đà Nẵng - Hội An - [GEOGRAPHIC_DATA] - [PERSON_NAME] (34P VIP)" at bounding box center [120, 36] width 163 height 13
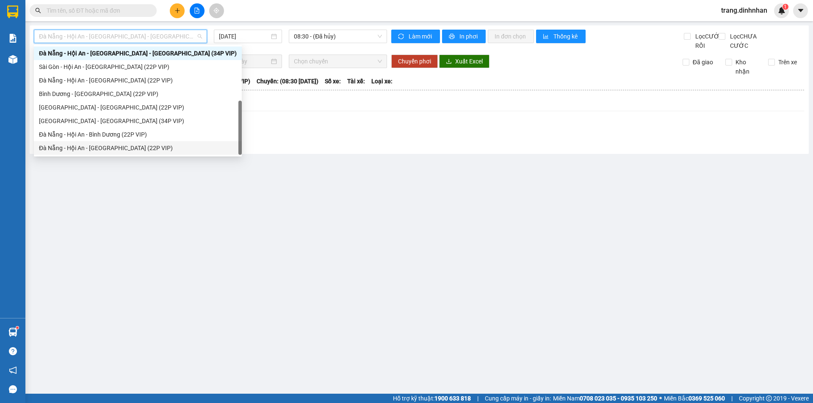
click at [141, 149] on div "Đà Nẵng - Hội An - [GEOGRAPHIC_DATA] (22P VIP)" at bounding box center [138, 147] width 198 height 9
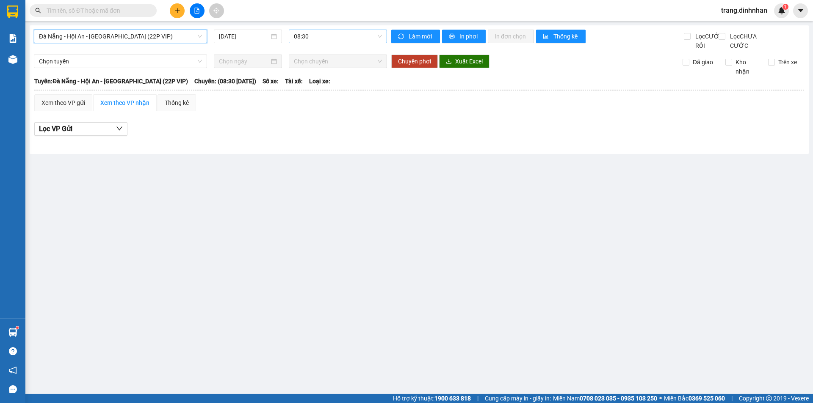
click at [350, 38] on span "08:30" at bounding box center [338, 36] width 88 height 13
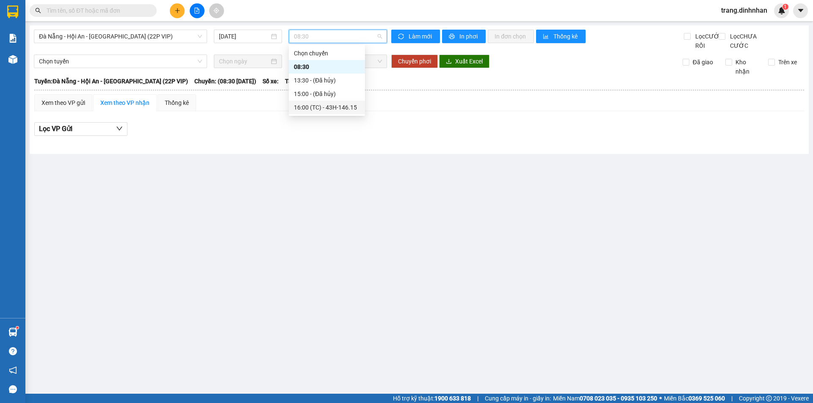
click at [343, 105] on div "16:00 (TC) - 43H-146.15" at bounding box center [327, 107] width 66 height 9
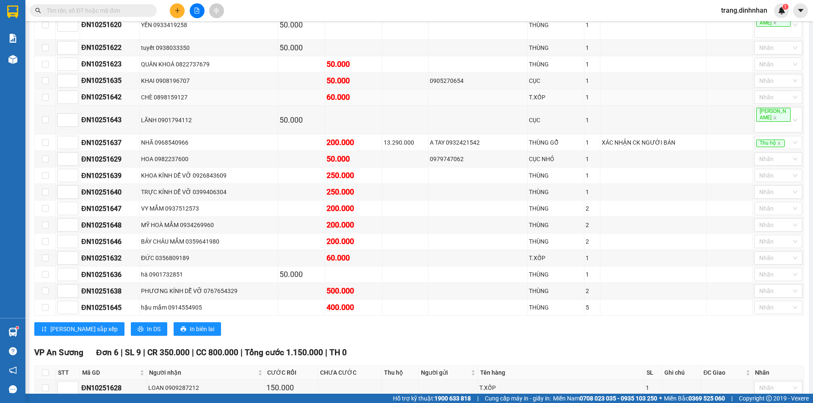
scroll to position [409, 0]
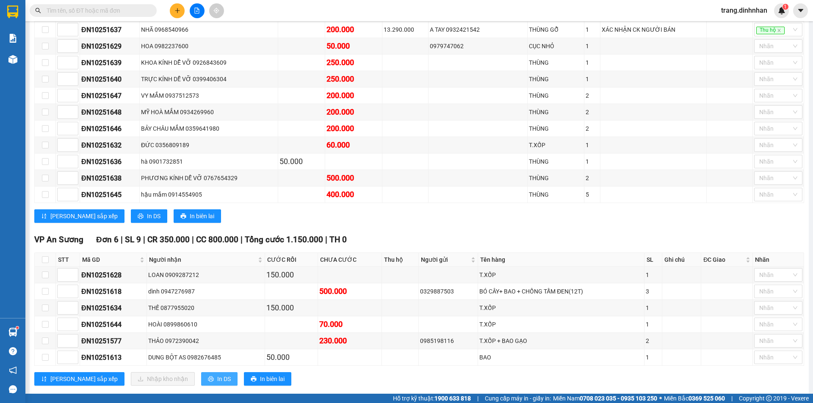
click at [217, 375] on span "In DS" at bounding box center [224, 379] width 14 height 9
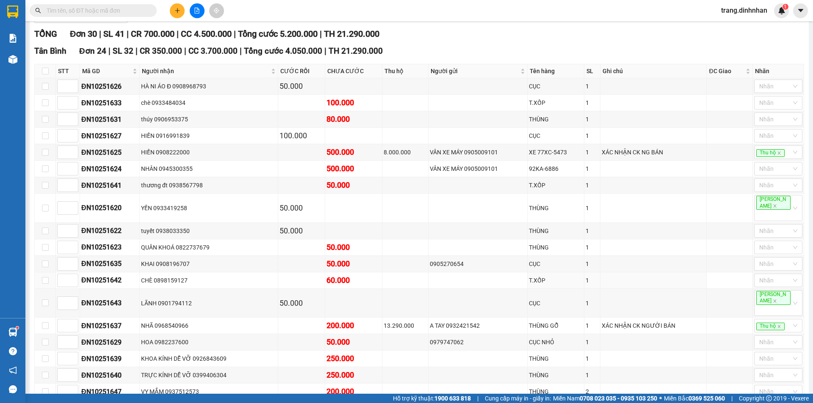
scroll to position [28, 0]
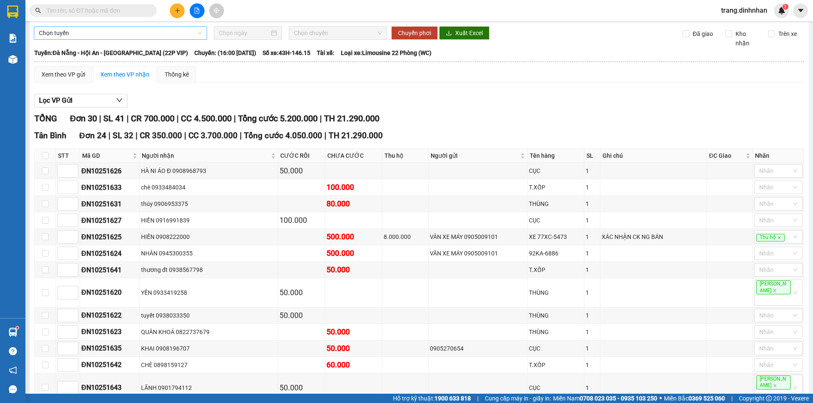
click at [197, 39] on span "Chọn tuyến" at bounding box center [120, 33] width 163 height 13
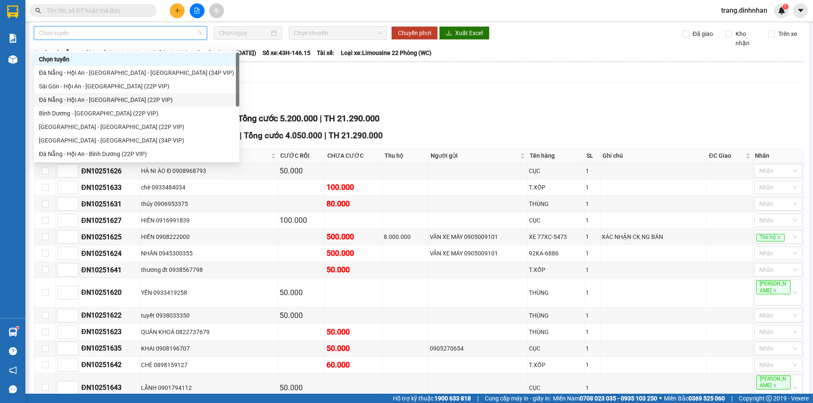
click at [139, 99] on div "Đà Nẵng - Hội An - [GEOGRAPHIC_DATA] (22P VIP)" at bounding box center [136, 99] width 195 height 9
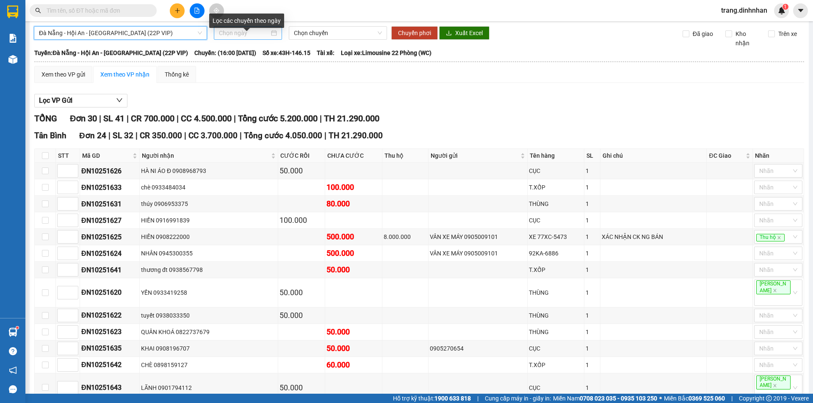
click at [251, 38] on input at bounding box center [244, 32] width 50 height 9
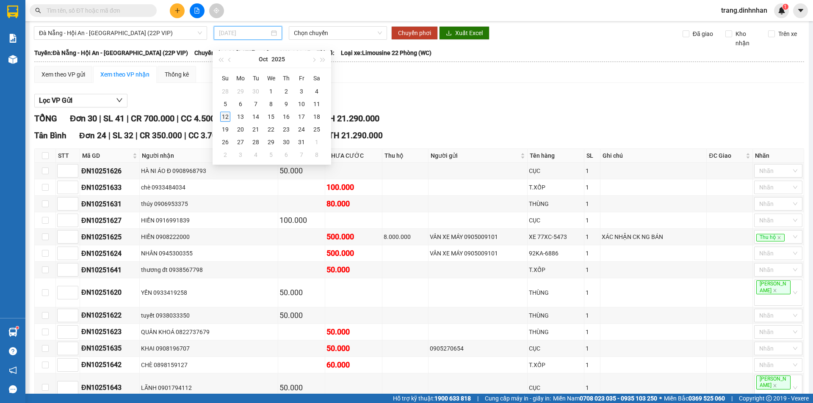
click at [228, 117] on div "12" at bounding box center [225, 117] width 10 height 10
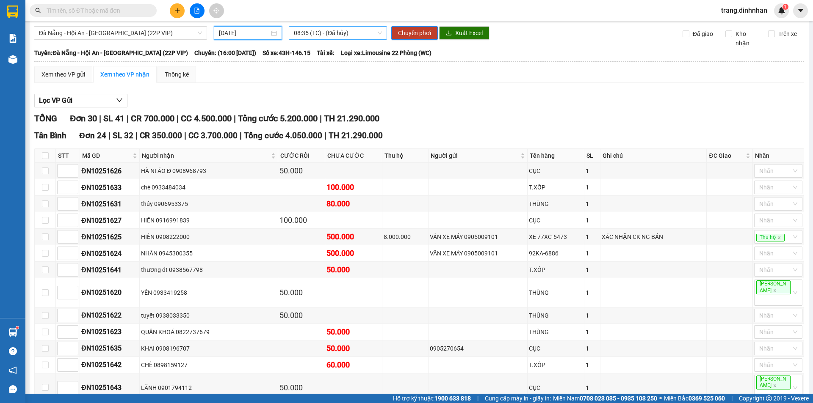
click at [364, 39] on span "08:35 (TC) - (Đã hủy)" at bounding box center [338, 33] width 88 height 13
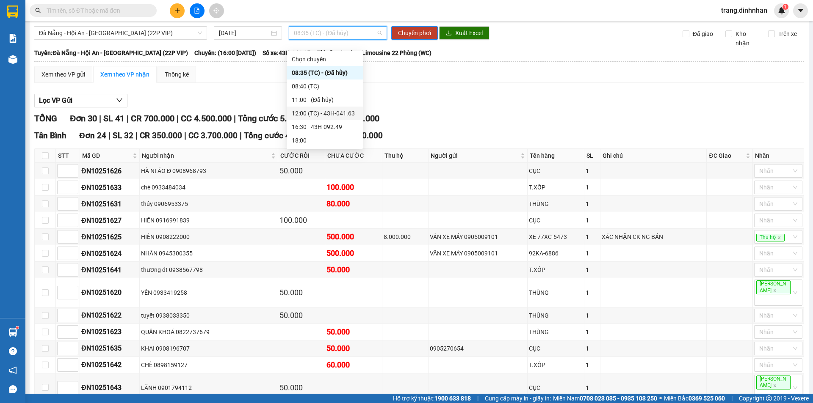
click at [316, 112] on div "12:00 (TC) - 43H-041.63" at bounding box center [325, 113] width 66 height 9
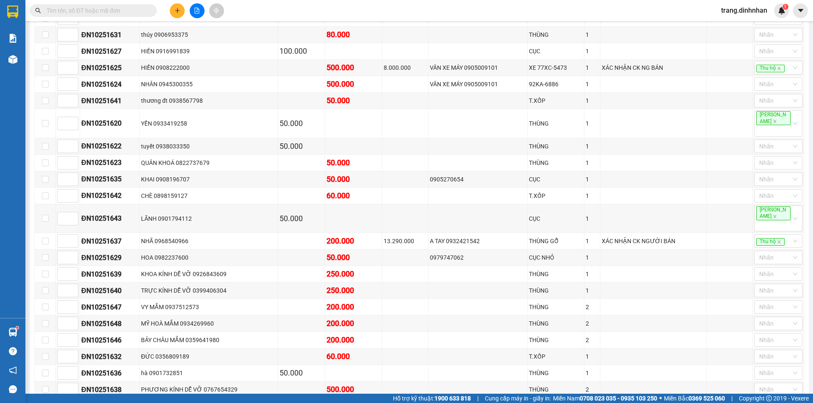
scroll to position [0, 0]
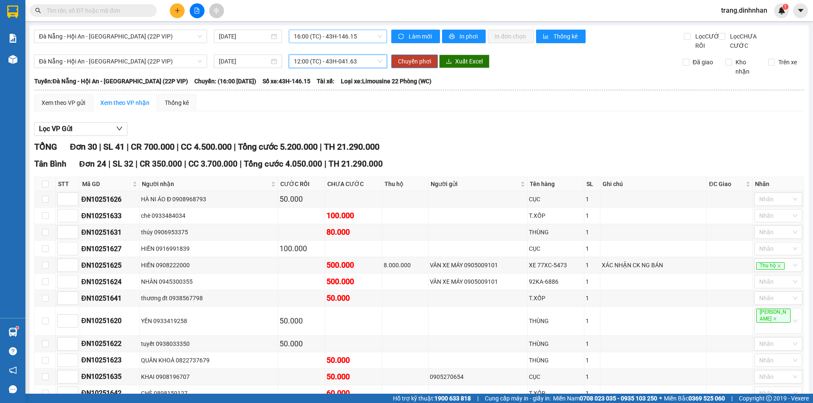
click at [359, 36] on span "16:00 (TC) - 43H-146.15" at bounding box center [338, 36] width 88 height 13
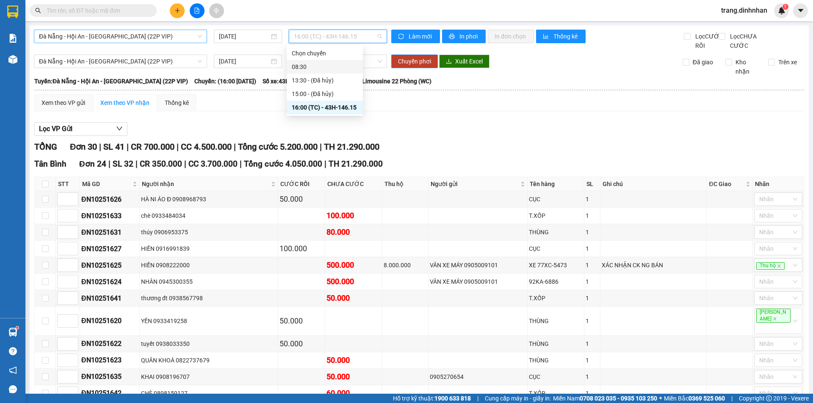
click at [196, 37] on span "Đà Nẵng - Hội An - [GEOGRAPHIC_DATA] (22P VIP)" at bounding box center [120, 36] width 163 height 13
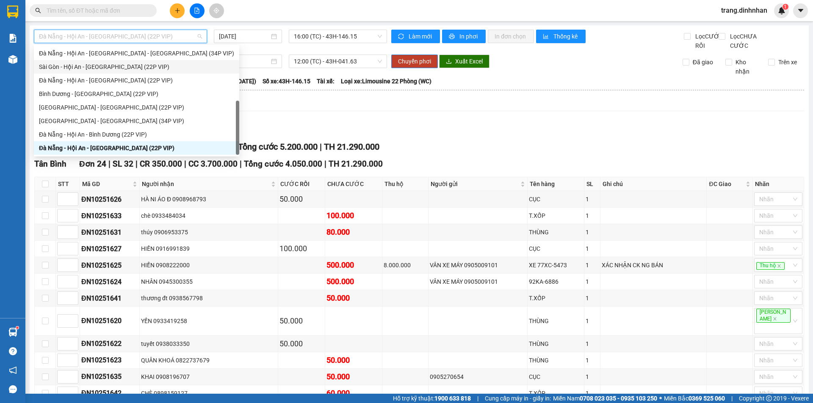
click at [152, 63] on div "Sài Gòn - Hội An - [GEOGRAPHIC_DATA] (22P VIP)" at bounding box center [136, 66] width 195 height 9
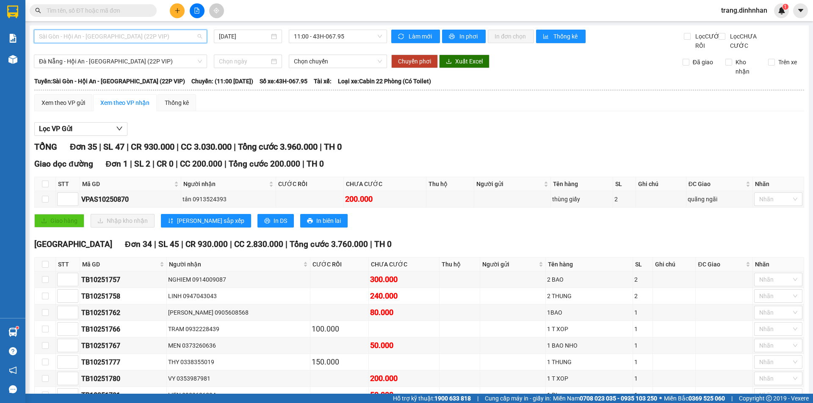
click at [195, 32] on span "Sài Gòn - Hội An - [GEOGRAPHIC_DATA] (22P VIP)" at bounding box center [120, 36] width 163 height 13
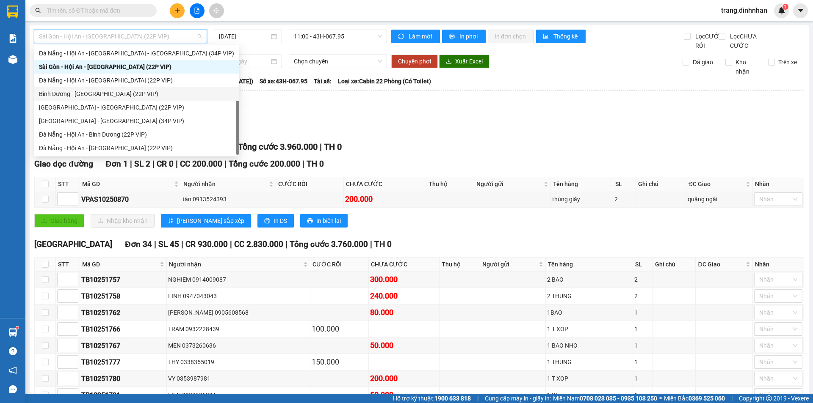
click at [140, 94] on div "[PERSON_NAME] - [GEOGRAPHIC_DATA] (22P VIP)" at bounding box center [136, 93] width 195 height 9
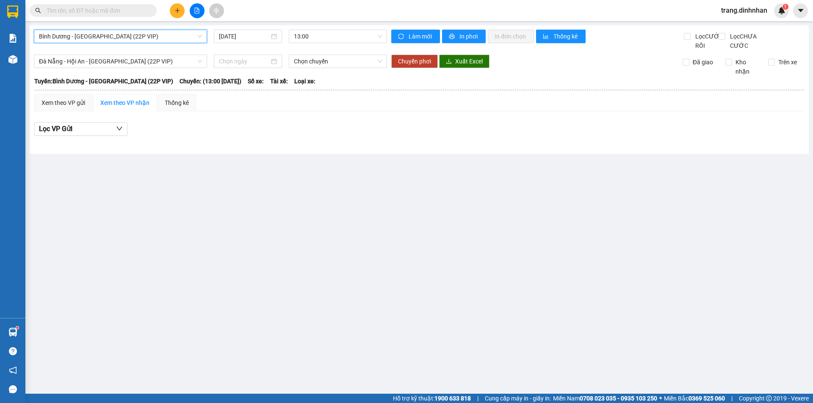
click at [169, 33] on span "[PERSON_NAME] - [GEOGRAPHIC_DATA] (22P VIP)" at bounding box center [120, 36] width 163 height 13
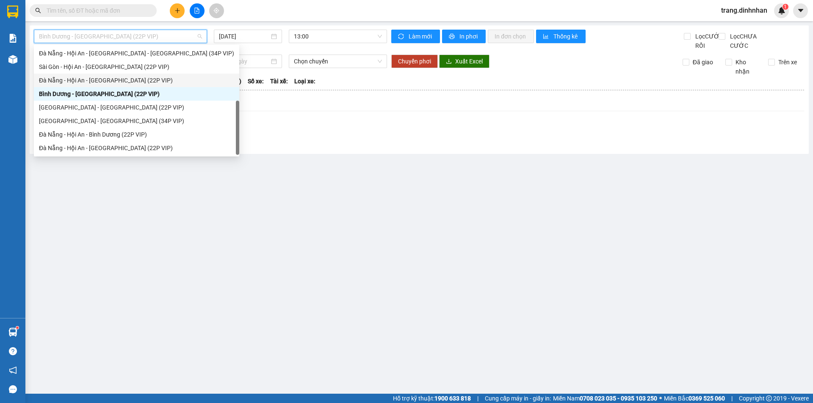
drag, startPoint x: 135, startPoint y: 77, endPoint x: 138, endPoint y: 74, distance: 4.6
click at [135, 77] on div "Đà Nẵng - Hội An - [GEOGRAPHIC_DATA] (22P VIP)" at bounding box center [136, 80] width 195 height 9
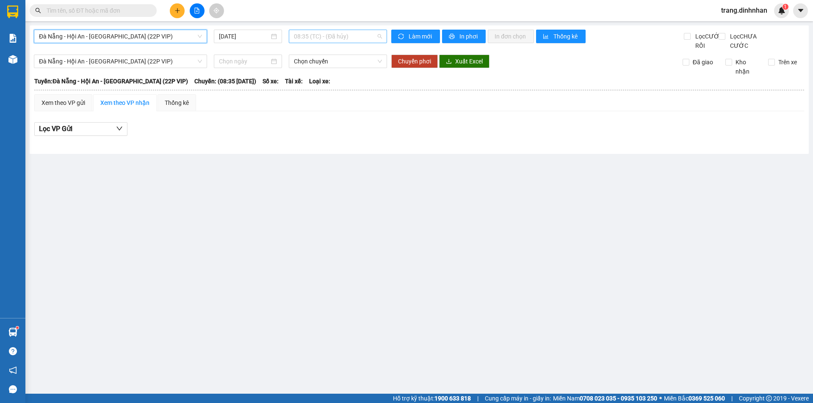
click at [352, 33] on span "08:35 (TC) - (Đã hủy)" at bounding box center [338, 36] width 88 height 13
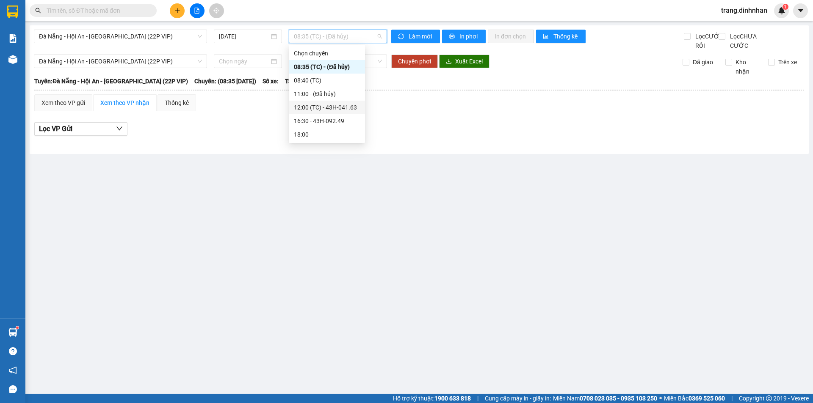
click at [344, 105] on div "12:00 (TC) - 43H-041.63" at bounding box center [327, 107] width 66 height 9
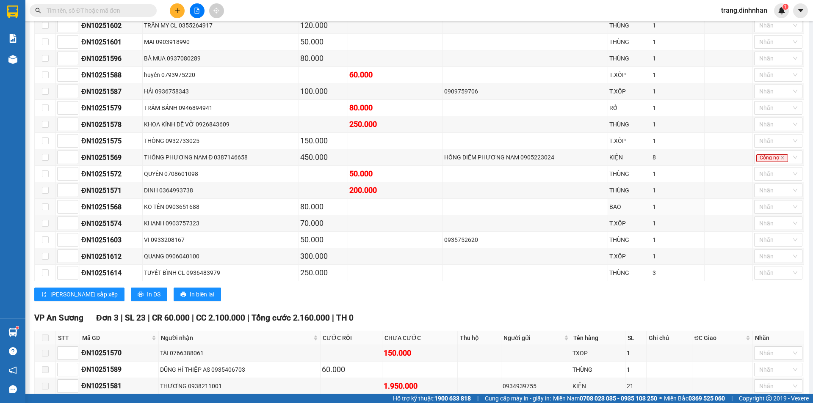
scroll to position [496, 0]
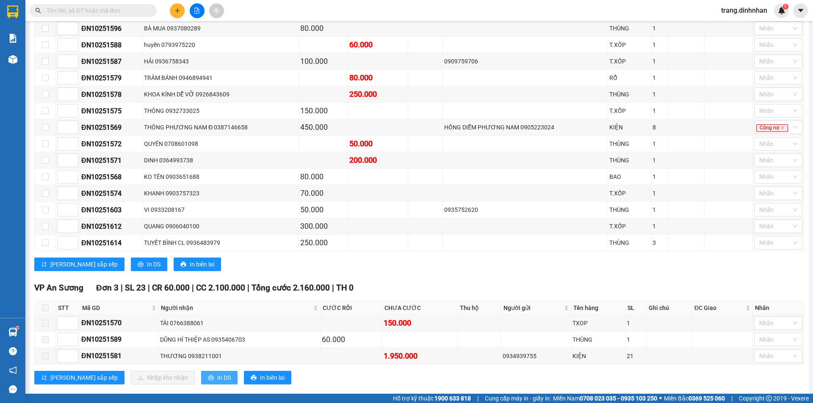
click at [217, 373] on span "In DS" at bounding box center [224, 377] width 14 height 9
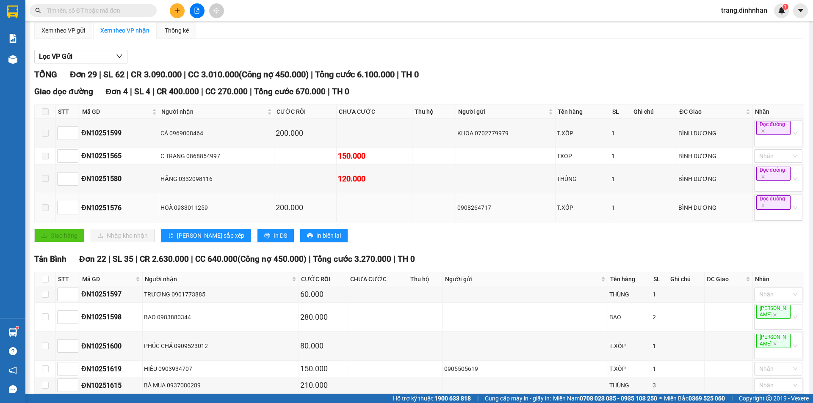
scroll to position [0, 0]
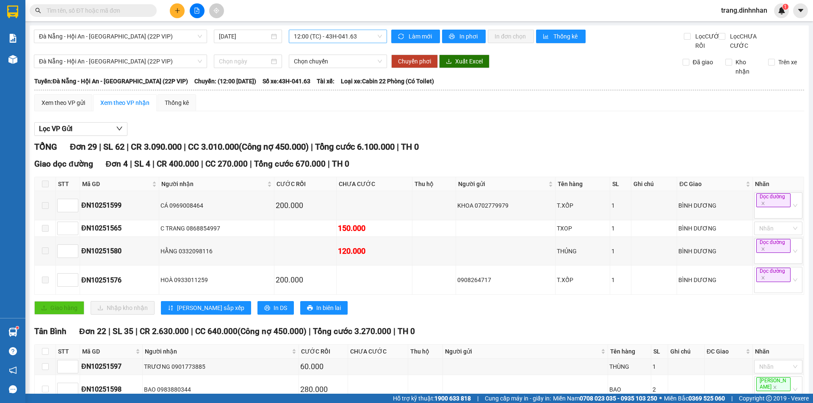
click at [357, 36] on span "12:00 (TC) - 43H-041.63" at bounding box center [338, 36] width 88 height 13
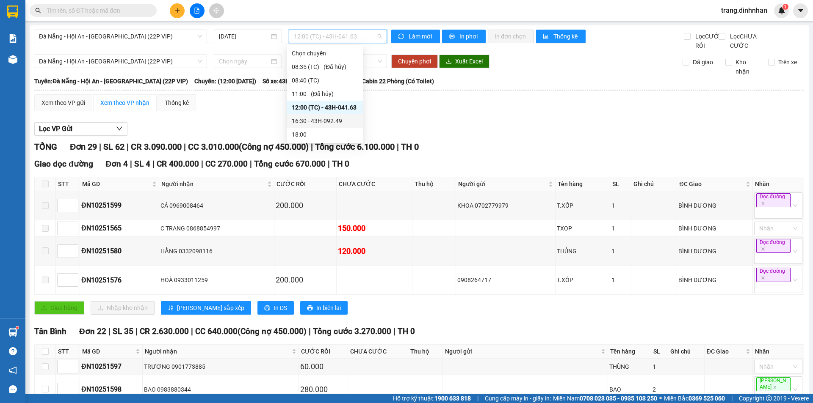
click at [327, 118] on div "16:30 - 43H-092.49" at bounding box center [325, 120] width 66 height 9
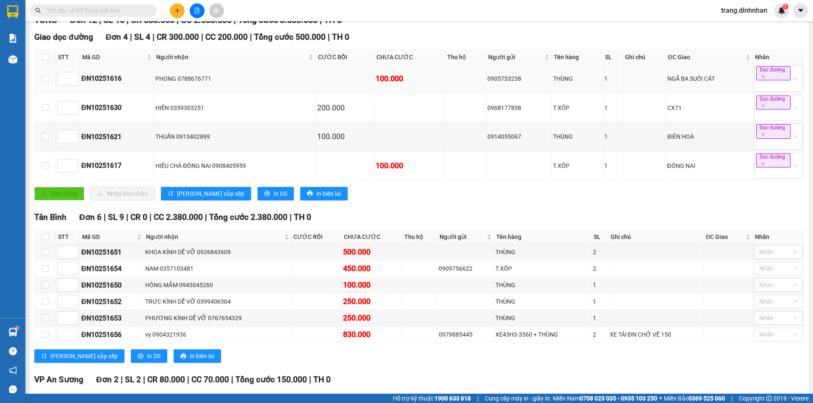
scroll to position [228, 0]
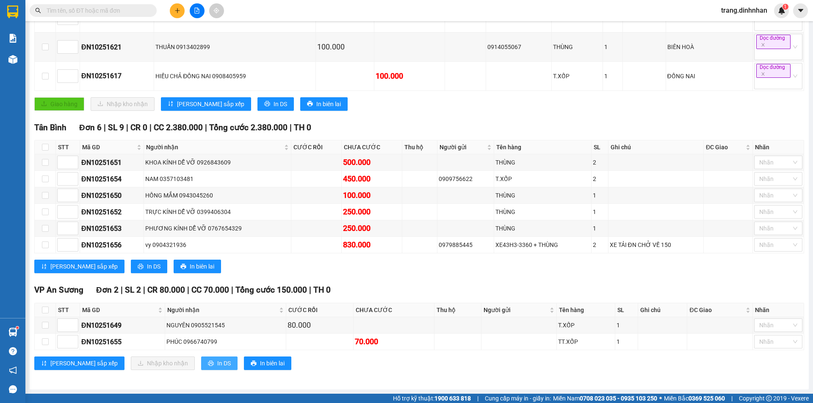
click at [217, 364] on span "In DS" at bounding box center [224, 363] width 14 height 9
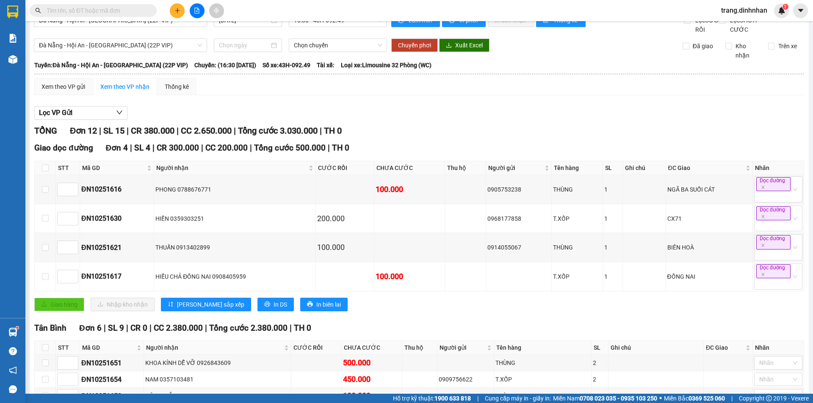
scroll to position [0, 0]
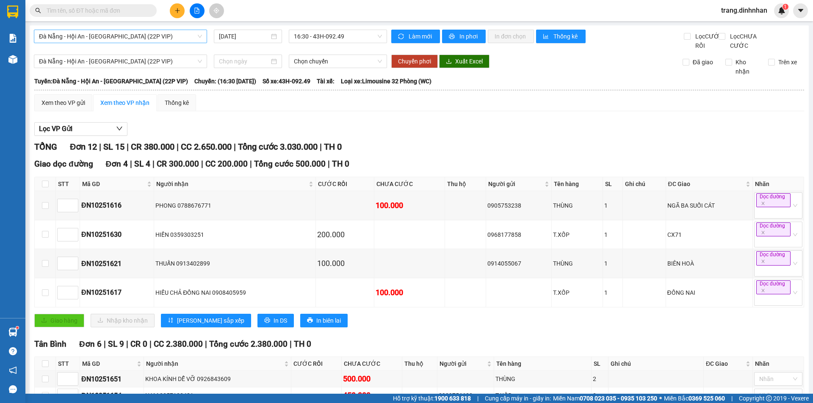
click at [198, 34] on span "Đà Nẵng - Hội An - [GEOGRAPHIC_DATA] (22P VIP)" at bounding box center [120, 36] width 163 height 13
click at [366, 36] on span "16:30 - 43H-092.49" at bounding box center [338, 36] width 88 height 13
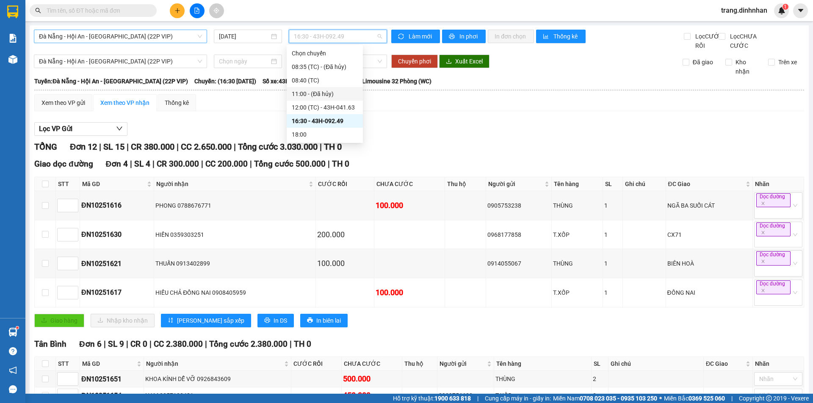
click at [190, 34] on span "Đà Nẵng - Hội An - [GEOGRAPHIC_DATA] (22P VIP)" at bounding box center [120, 36] width 163 height 13
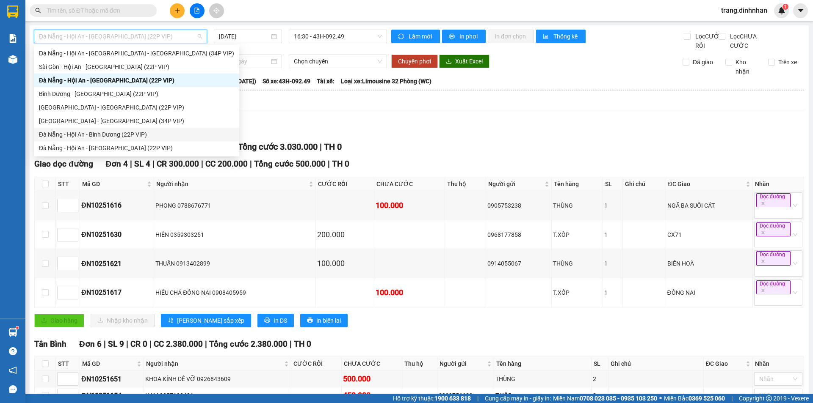
click at [114, 137] on div "Đà Nẵng - Hội An - Bình Dương (22P VIP)" at bounding box center [136, 134] width 195 height 9
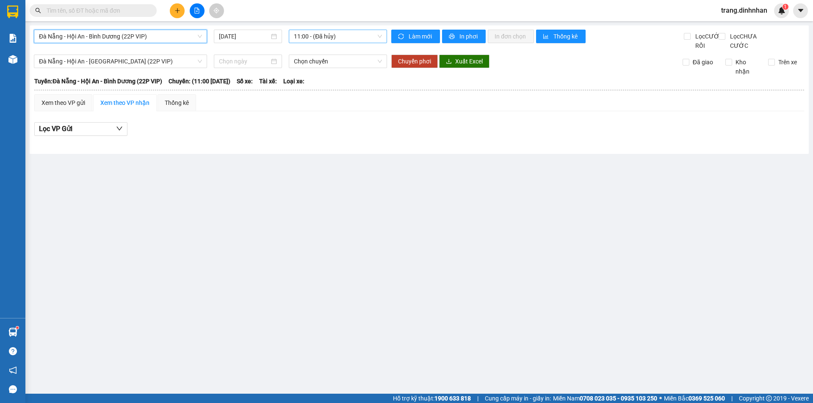
click at [358, 38] on span "11:00 - (Đã hủy)" at bounding box center [338, 36] width 88 height 13
click at [195, 34] on span "Đà Nẵng - Hội An - Bình Dương (22P VIP)" at bounding box center [120, 36] width 163 height 13
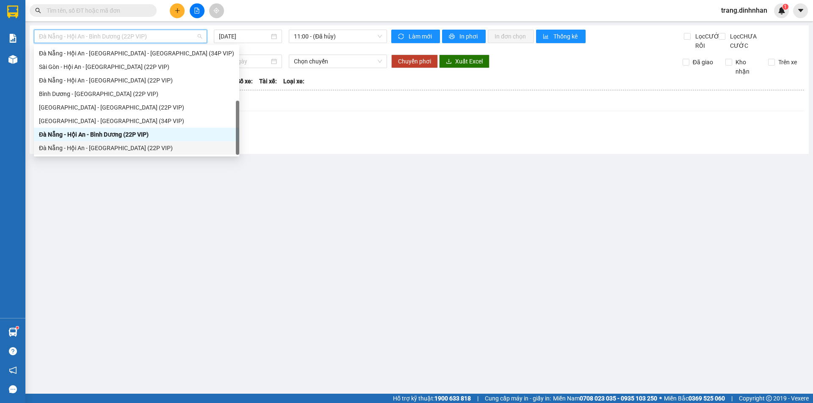
click at [143, 145] on div "Đà Nẵng - Hội An - [GEOGRAPHIC_DATA] (22P VIP)" at bounding box center [136, 147] width 195 height 9
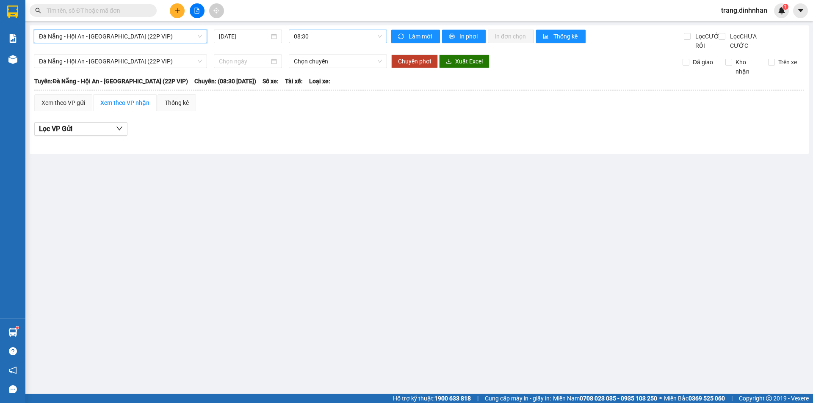
click at [351, 33] on span "08:30" at bounding box center [338, 36] width 88 height 13
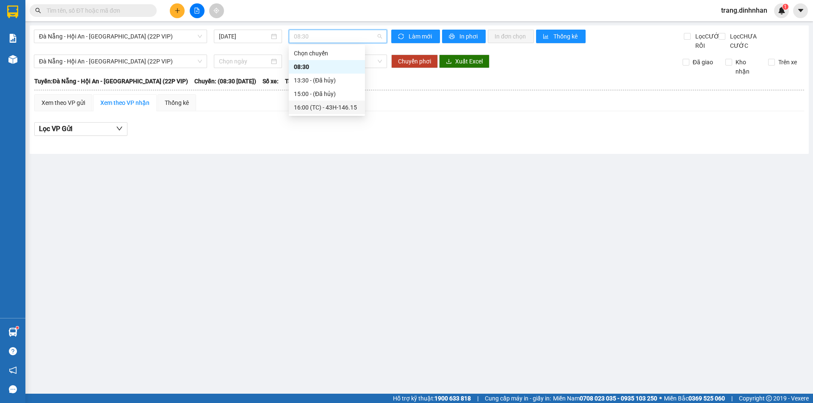
click at [340, 105] on div "16:00 (TC) - 43H-146.15" at bounding box center [327, 107] width 66 height 9
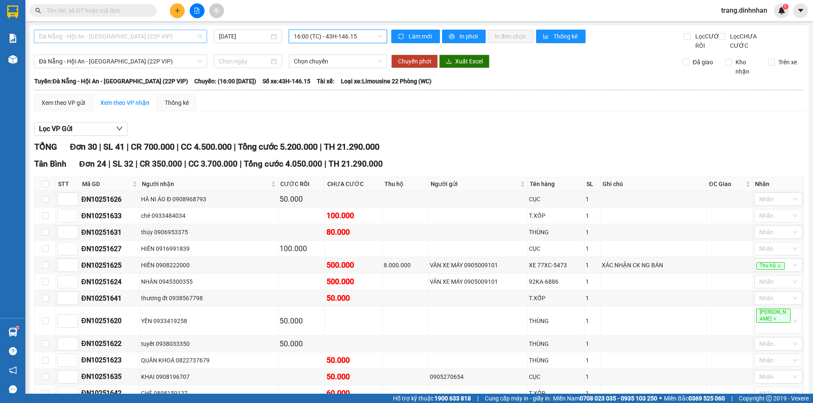
click at [185, 34] on span "Đà Nẵng - Hội An - [GEOGRAPHIC_DATA] (22P VIP)" at bounding box center [120, 36] width 163 height 13
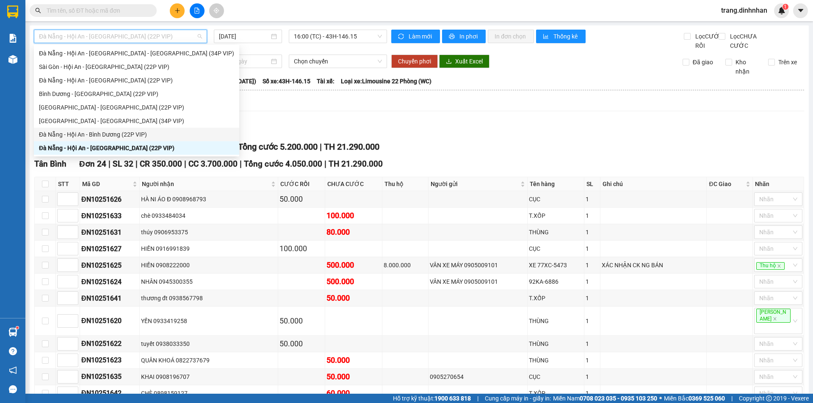
click at [118, 134] on div "Đà Nẵng - Hội An - Bình Dương (22P VIP)" at bounding box center [136, 134] width 195 height 9
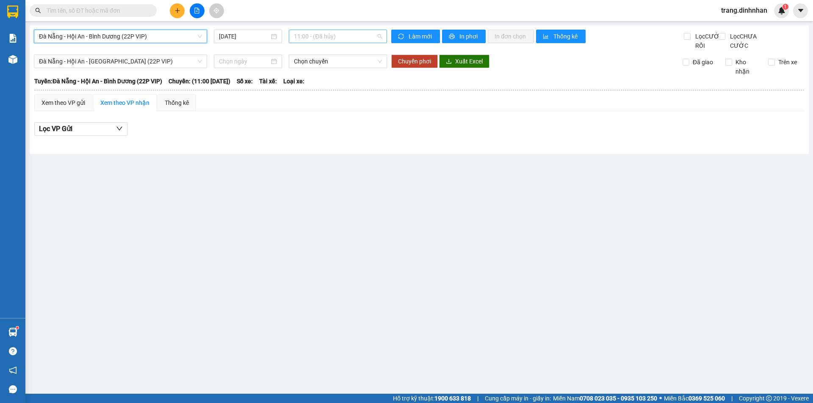
click at [357, 35] on span "11:00 - (Đã hủy)" at bounding box center [338, 36] width 88 height 13
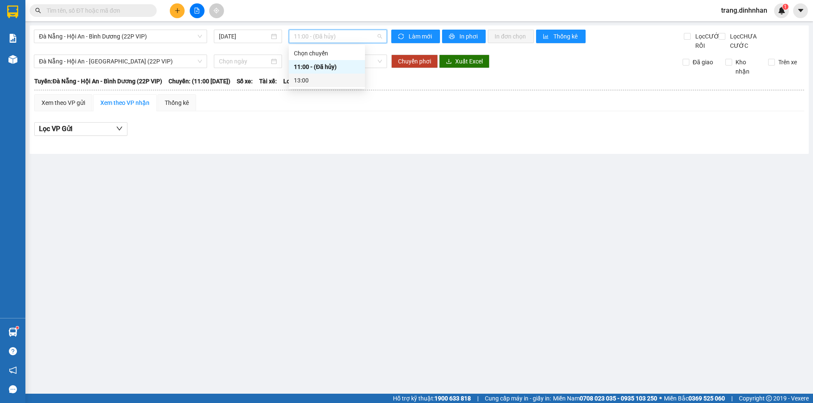
click at [300, 79] on div "13:00" at bounding box center [327, 80] width 66 height 9
click at [181, 30] on span "Đà Nẵng - Hội An - Bình Dương (22P VIP)" at bounding box center [120, 36] width 163 height 13
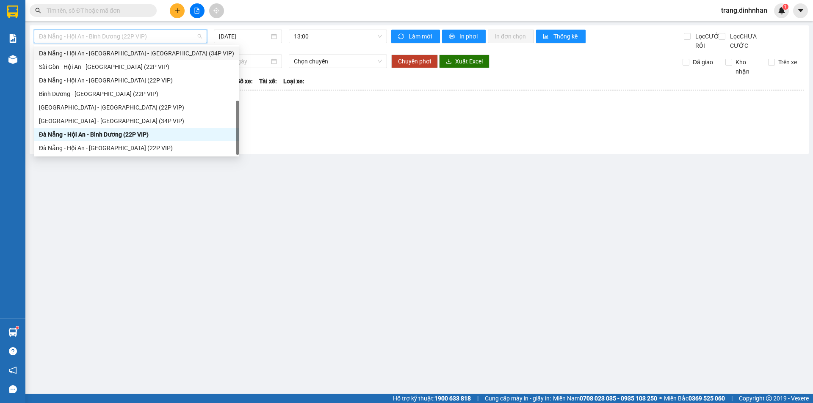
click at [147, 54] on div "Đà Nẵng - Hội An - [GEOGRAPHIC_DATA] - [PERSON_NAME] (34P VIP)" at bounding box center [136, 53] width 195 height 9
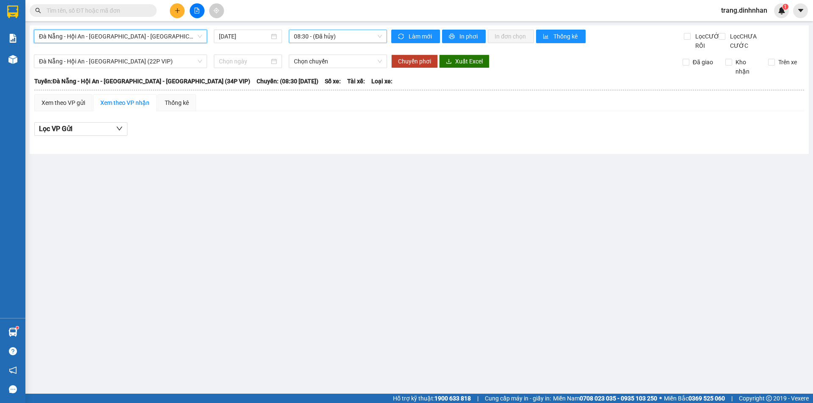
click at [364, 36] on span "08:30 - (Đã hủy)" at bounding box center [338, 36] width 88 height 13
click at [198, 36] on span "Đà Nẵng - Hội An - [GEOGRAPHIC_DATA] - [PERSON_NAME] (34P VIP)" at bounding box center [120, 36] width 163 height 13
click at [252, 215] on main "Đà Nẵng - Hội An - Sài Gòn - Bình Dương (34P VIP) 12/10/2025 08:30 - (Đã hủy) L…" at bounding box center [406, 197] width 813 height 394
click at [191, 39] on span "Đà Nẵng - Hội An - [GEOGRAPHIC_DATA] - [PERSON_NAME] (34P VIP)" at bounding box center [120, 36] width 163 height 13
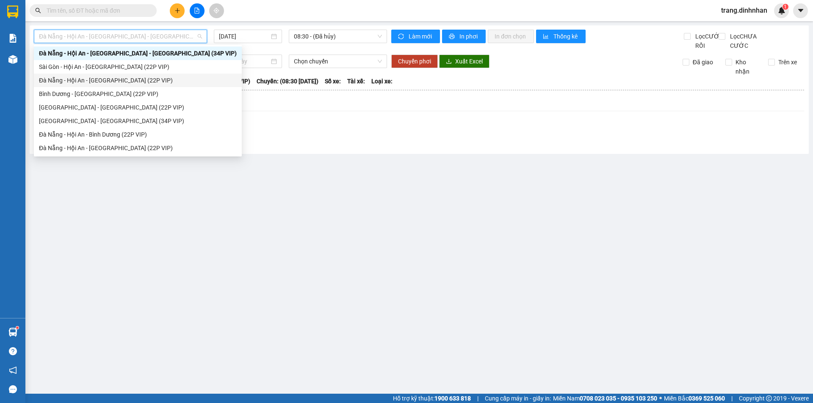
drag, startPoint x: 137, startPoint y: 80, endPoint x: 204, endPoint y: 60, distance: 69.4
click at [141, 77] on div "Đà Nẵng - Hội An - [GEOGRAPHIC_DATA] (22P VIP)" at bounding box center [138, 80] width 198 height 9
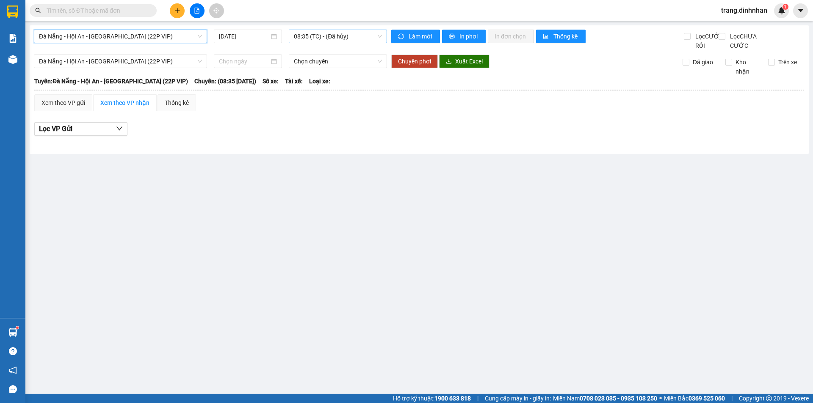
click at [357, 38] on span "08:35 (TC) - (Đã hủy)" at bounding box center [338, 36] width 88 height 13
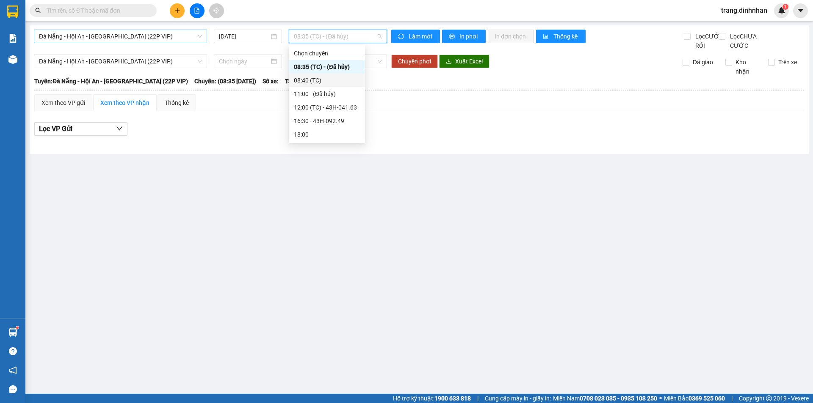
click at [184, 35] on span "Đà Nẵng - Hội An - [GEOGRAPHIC_DATA] (22P VIP)" at bounding box center [120, 36] width 163 height 13
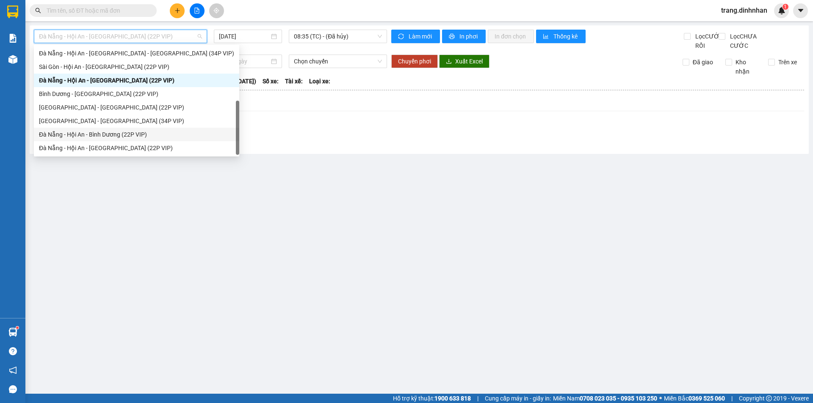
click at [140, 131] on div "Đà Nẵng - Hội An - Bình Dương (22P VIP)" at bounding box center [136, 134] width 195 height 9
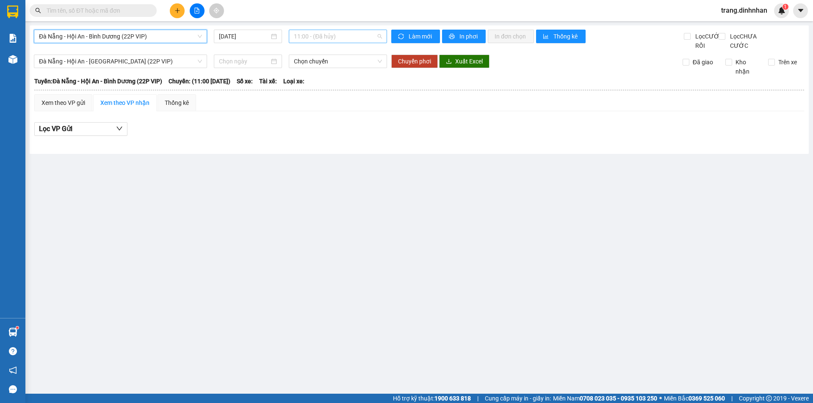
click at [352, 36] on span "11:00 - (Đã hủy)" at bounding box center [338, 36] width 88 height 13
click at [193, 36] on span "Đà Nẵng - Hội An - Bình Dương (22P VIP)" at bounding box center [120, 36] width 163 height 13
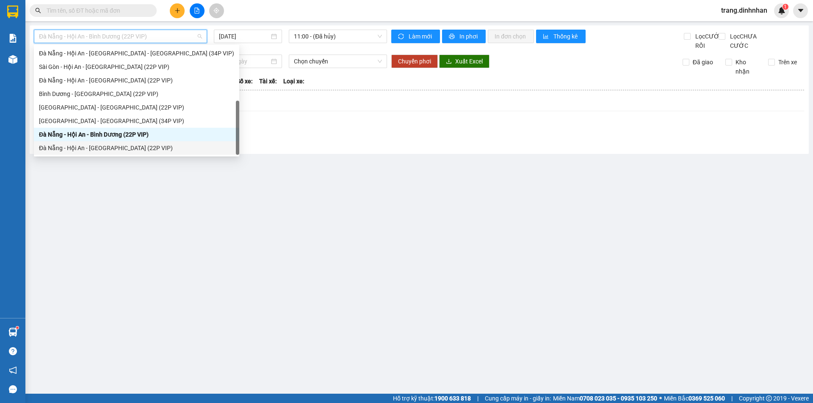
drag, startPoint x: 137, startPoint y: 147, endPoint x: 255, endPoint y: 83, distance: 133.9
click at [138, 146] on div "Đà Nẵng - Hội An - [GEOGRAPHIC_DATA] (22P VIP)" at bounding box center [136, 147] width 195 height 9
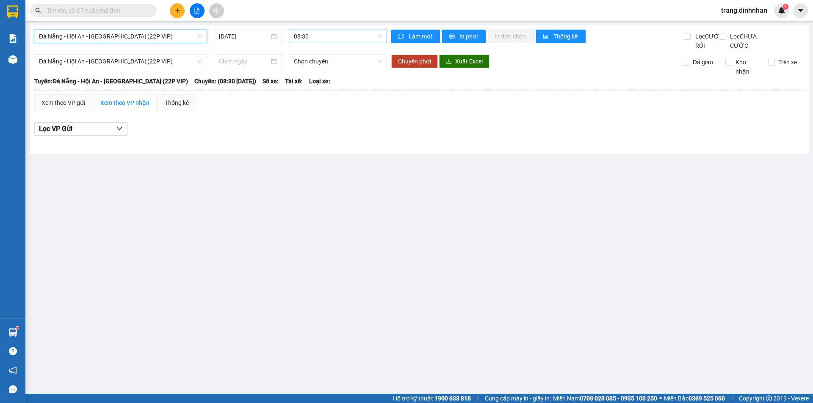
click at [349, 36] on span "08:30" at bounding box center [338, 36] width 88 height 13
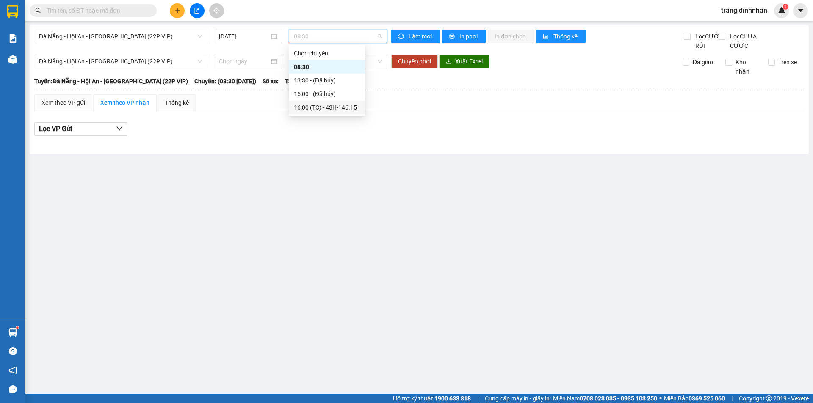
click at [341, 109] on div "16:00 (TC) - 43H-146.15" at bounding box center [327, 107] width 66 height 9
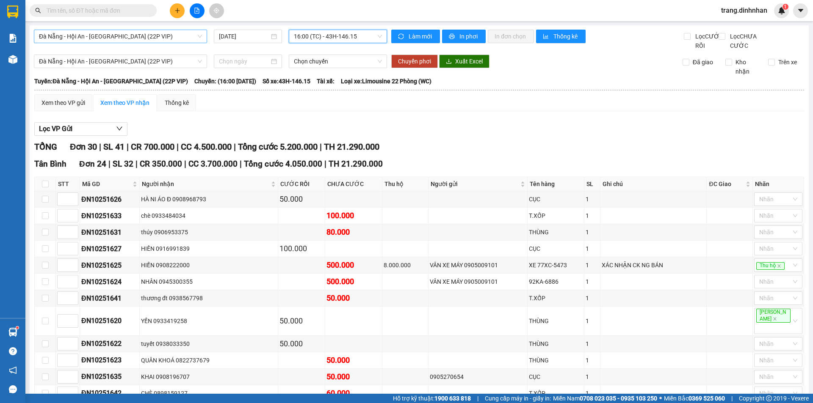
click at [197, 37] on span "Đà Nẵng - Hội An - [GEOGRAPHIC_DATA] (22P VIP)" at bounding box center [120, 36] width 163 height 13
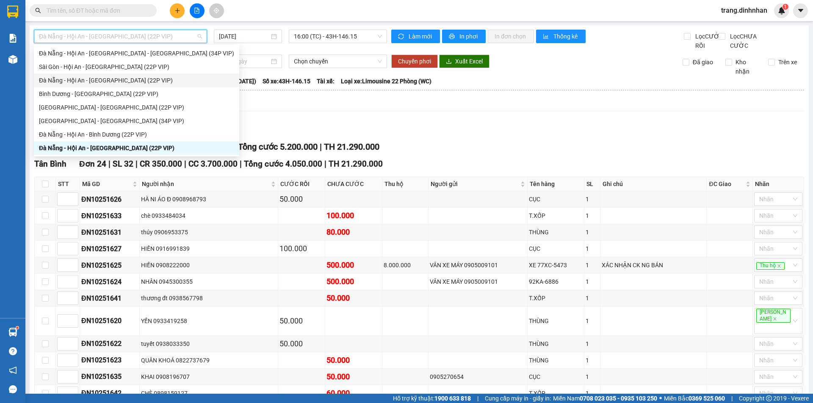
click at [135, 74] on div "Đà Nẵng - Hội An - [GEOGRAPHIC_DATA] (22P VIP)" at bounding box center [136, 81] width 205 height 14
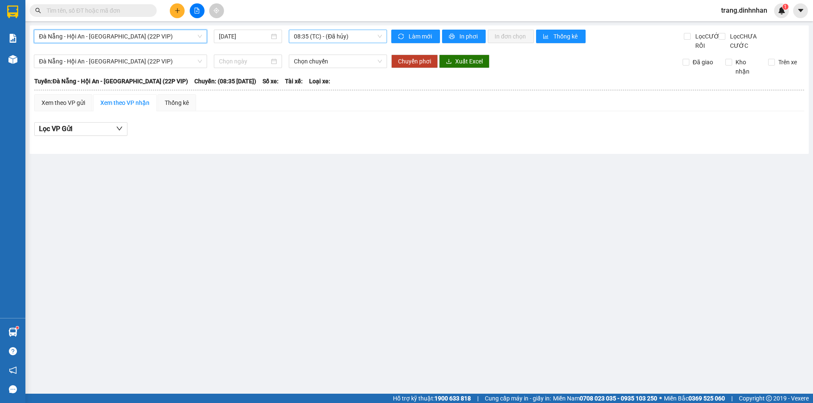
click at [356, 35] on span "08:35 (TC) - (Đã hủy)" at bounding box center [338, 36] width 88 height 13
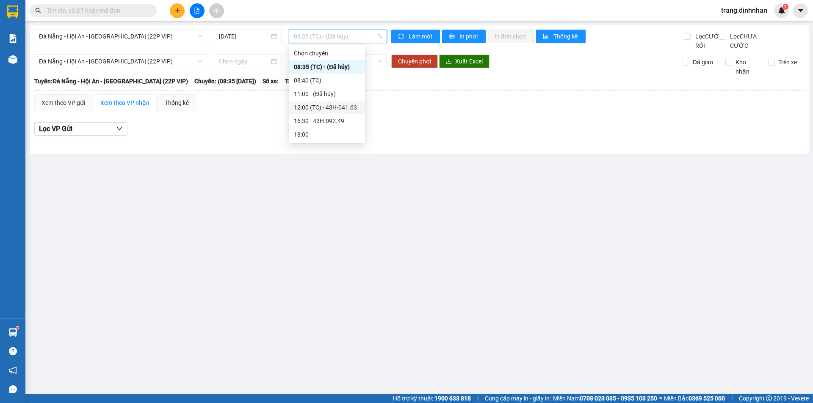
click at [324, 106] on div "12:00 (TC) - 43H-041.63" at bounding box center [327, 107] width 66 height 9
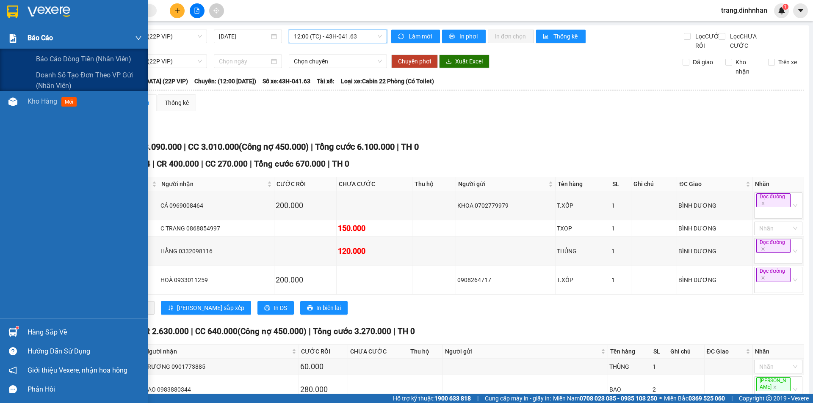
click at [33, 37] on span "Báo cáo" at bounding box center [40, 38] width 25 height 11
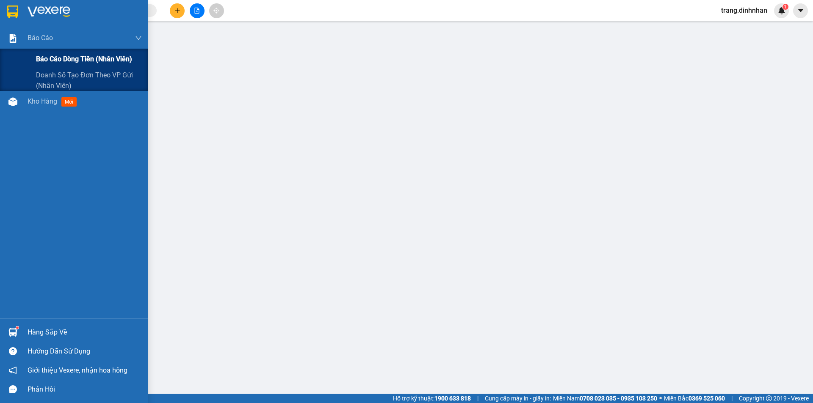
click at [44, 57] on span "Báo cáo dòng tiền (nhân viên)" at bounding box center [84, 59] width 96 height 11
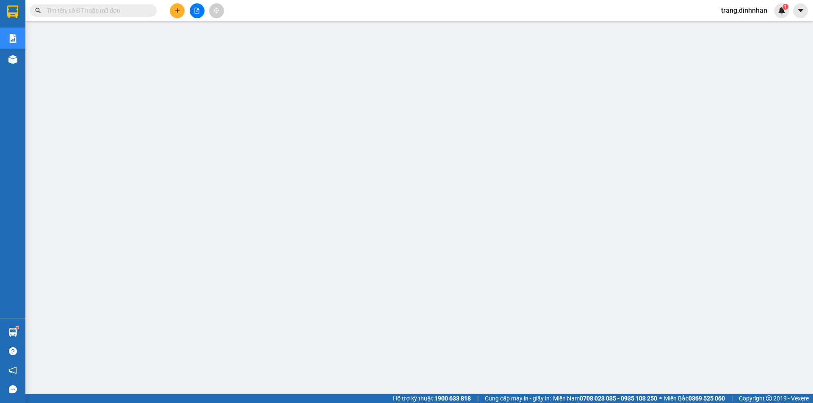
click at [135, 11] on input "text" at bounding box center [97, 10] width 100 height 9
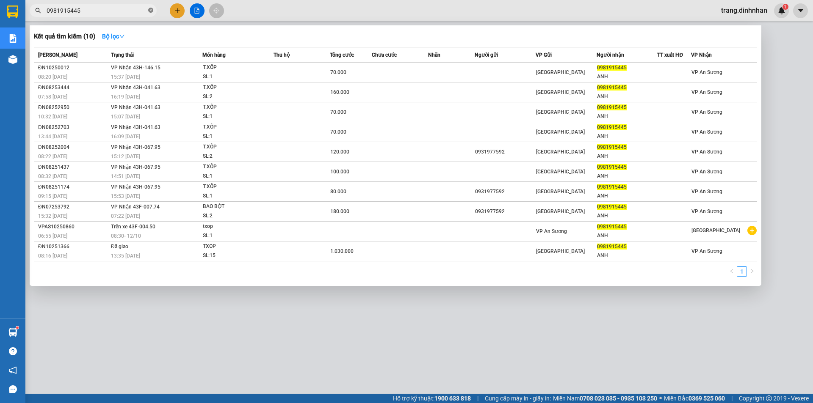
click at [149, 12] on icon "close-circle" at bounding box center [150, 10] width 5 height 5
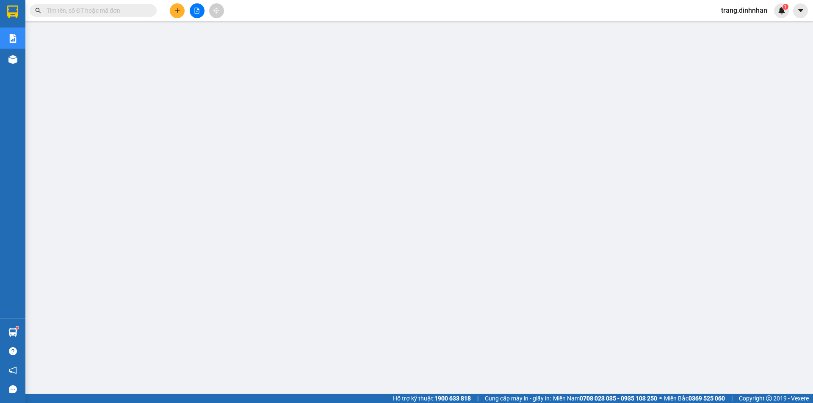
drag, startPoint x: 168, startPoint y: 14, endPoint x: 182, endPoint y: 11, distance: 13.4
click at [170, 14] on div at bounding box center [196, 10] width 63 height 15
click at [182, 11] on button at bounding box center [177, 10] width 15 height 15
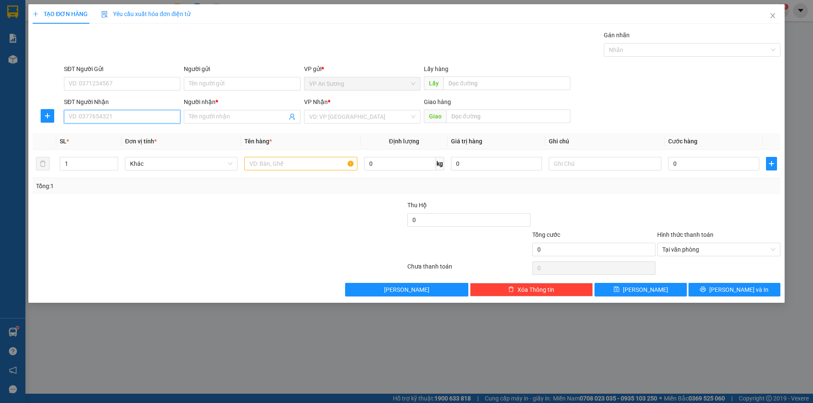
click at [121, 116] on input "SĐT Người Nhận" at bounding box center [122, 117] width 116 height 14
click at [98, 130] on div "0969982697 - c lâm" at bounding box center [122, 133] width 106 height 9
click at [82, 167] on input "1" at bounding box center [89, 163] width 58 height 13
click at [456, 110] on input "text" at bounding box center [508, 117] width 124 height 14
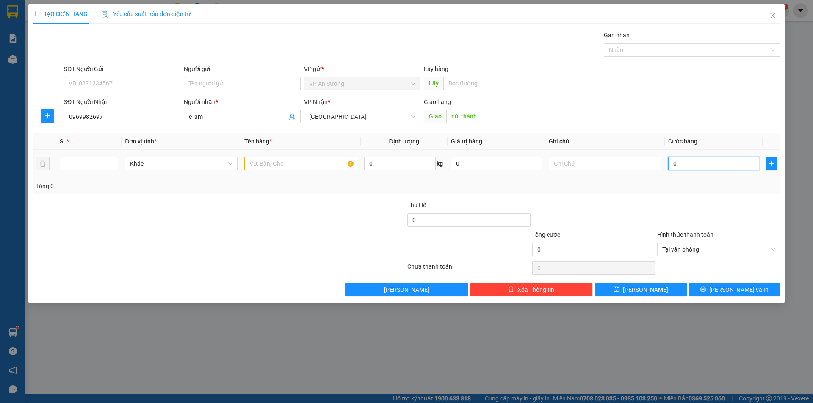
click at [671, 166] on input "0" at bounding box center [713, 164] width 91 height 14
click at [88, 157] on input "number" at bounding box center [89, 163] width 58 height 13
click at [268, 162] on input "text" at bounding box center [300, 164] width 113 height 14
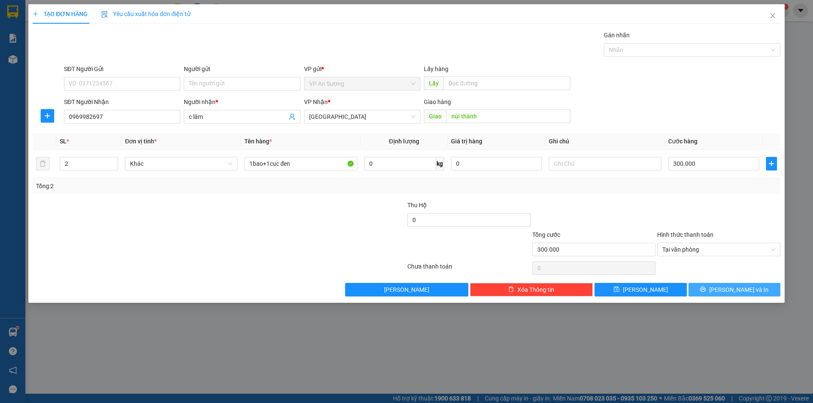
click at [734, 292] on span "Lưu và In" at bounding box center [738, 289] width 59 height 9
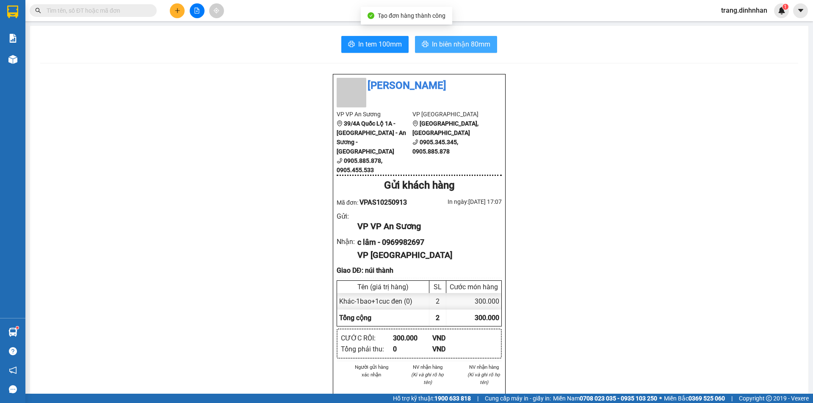
click at [454, 46] on span "In biên nhận 80mm" at bounding box center [461, 44] width 58 height 11
click at [175, 12] on icon "plus" at bounding box center [177, 11] width 6 height 6
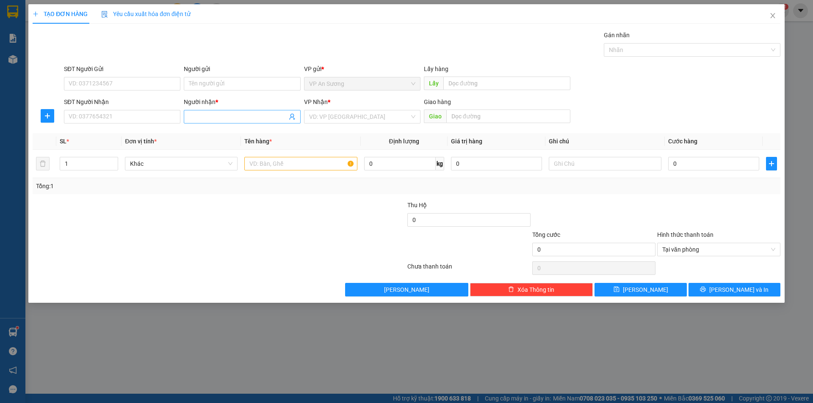
click at [199, 118] on input "Người nhận *" at bounding box center [238, 116] width 98 height 9
click at [157, 119] on input "SĐT Người Nhận" at bounding box center [122, 117] width 116 height 14
click at [91, 160] on input "1" at bounding box center [89, 163] width 58 height 13
click at [121, 110] on input "0987951591" at bounding box center [122, 117] width 116 height 14
click at [120, 136] on div "0987915591 - THỊNH" at bounding box center [122, 133] width 106 height 9
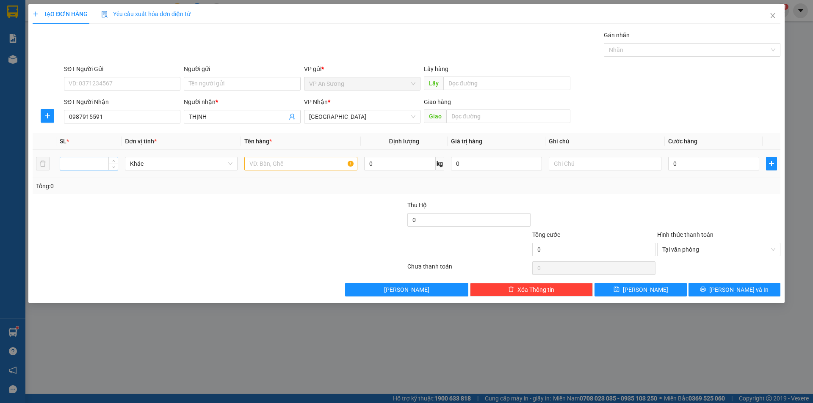
click at [101, 167] on input "number" at bounding box center [89, 163] width 58 height 13
click at [285, 168] on input "text" at bounding box center [300, 164] width 113 height 14
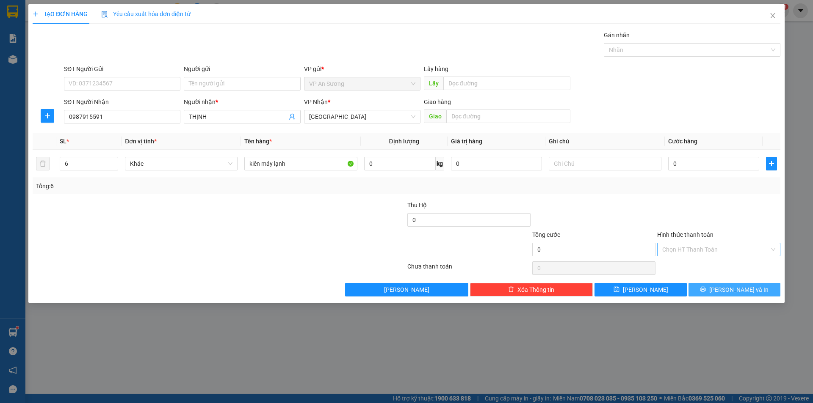
click at [727, 289] on span "Lưu và In" at bounding box center [738, 289] width 59 height 9
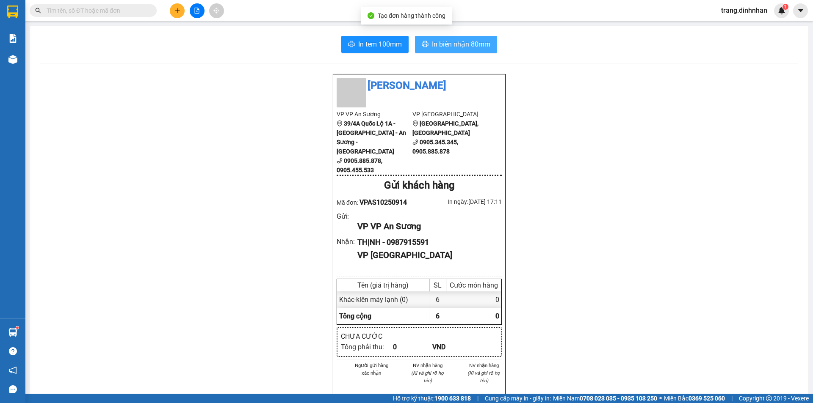
click at [454, 41] on span "In biên nhận 80mm" at bounding box center [461, 44] width 58 height 11
click at [176, 12] on icon "plus" at bounding box center [177, 11] width 6 height 6
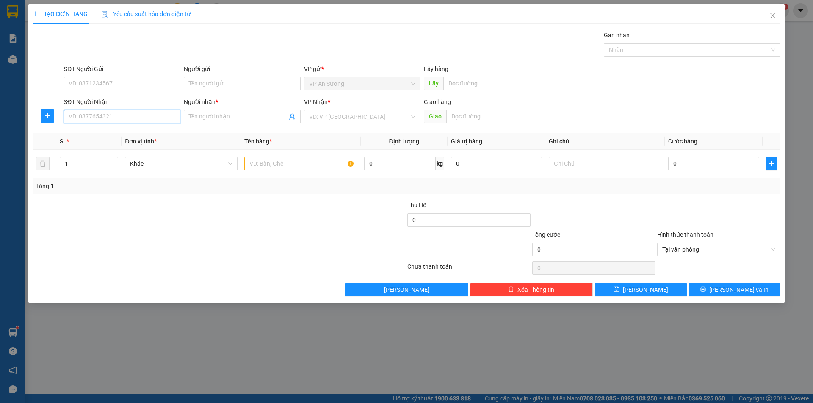
click at [127, 119] on input "SĐT Người Nhận" at bounding box center [122, 117] width 116 height 14
click at [215, 115] on input "Người nhận *" at bounding box center [238, 116] width 98 height 9
click at [309, 118] on input "search" at bounding box center [359, 116] width 100 height 13
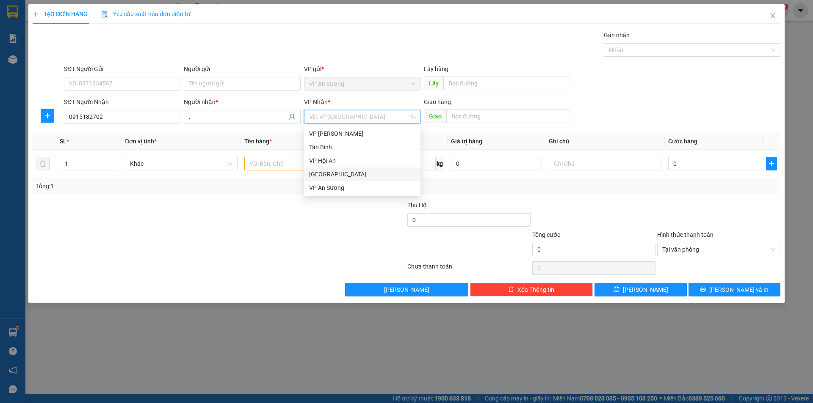
click at [323, 172] on div "[GEOGRAPHIC_DATA]" at bounding box center [362, 174] width 106 height 9
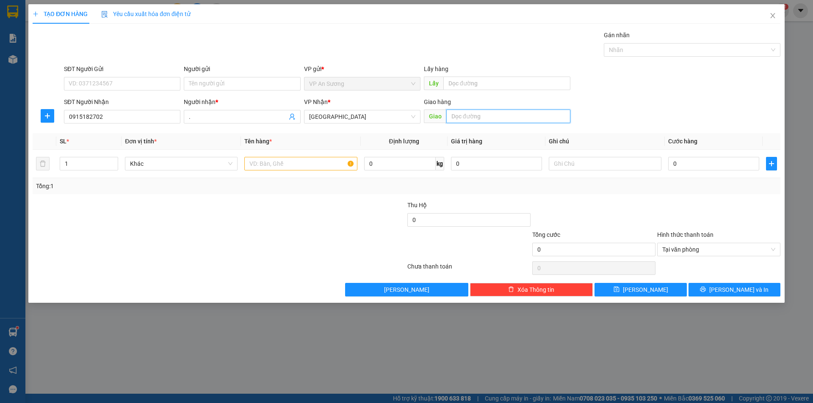
click at [457, 116] on input "text" at bounding box center [508, 117] width 124 height 14
click at [455, 83] on input "text" at bounding box center [506, 84] width 127 height 14
click at [94, 161] on input "1" at bounding box center [89, 163] width 58 height 13
click at [257, 167] on input "text" at bounding box center [300, 164] width 113 height 14
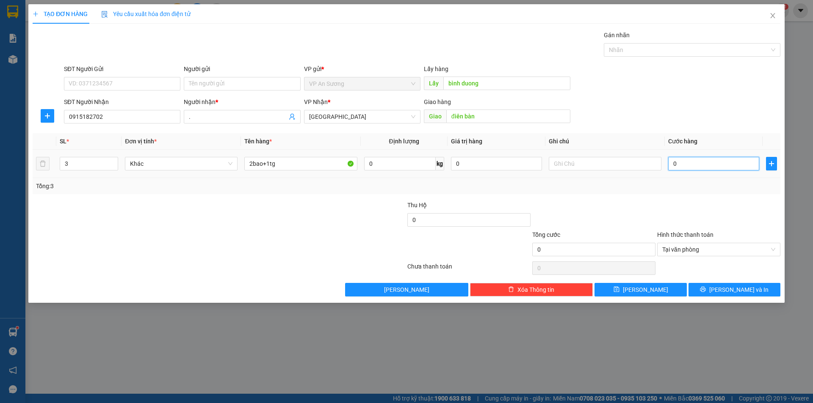
click at [669, 160] on input "0" at bounding box center [713, 164] width 91 height 14
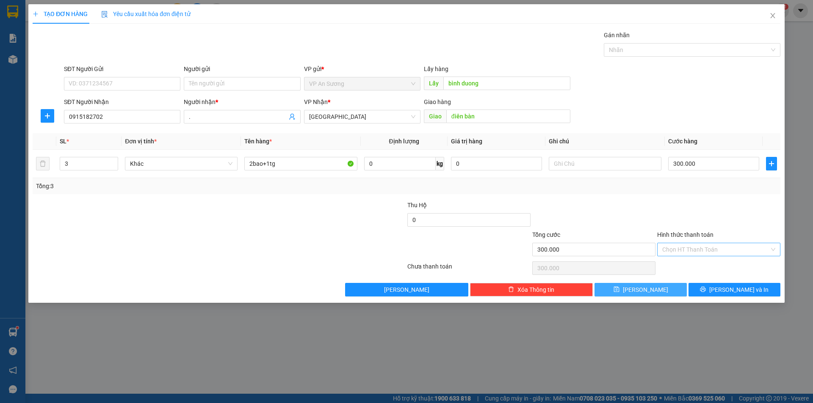
click at [660, 293] on button "Lưu" at bounding box center [640, 290] width 92 height 14
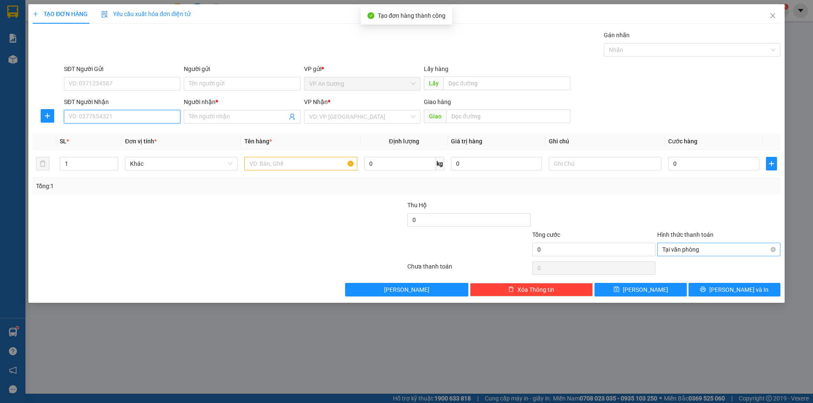
click at [158, 115] on input "SĐT Người Nhận" at bounding box center [122, 117] width 116 height 14
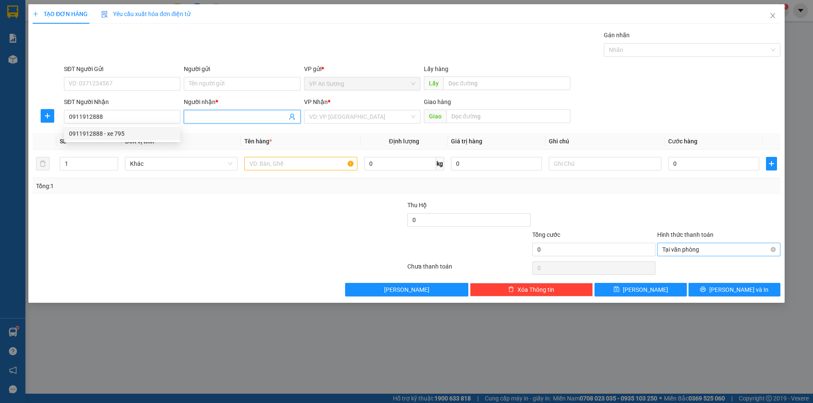
click at [215, 115] on input "Người nhận *" at bounding box center [238, 116] width 98 height 9
click at [311, 116] on input "search" at bounding box center [359, 116] width 100 height 13
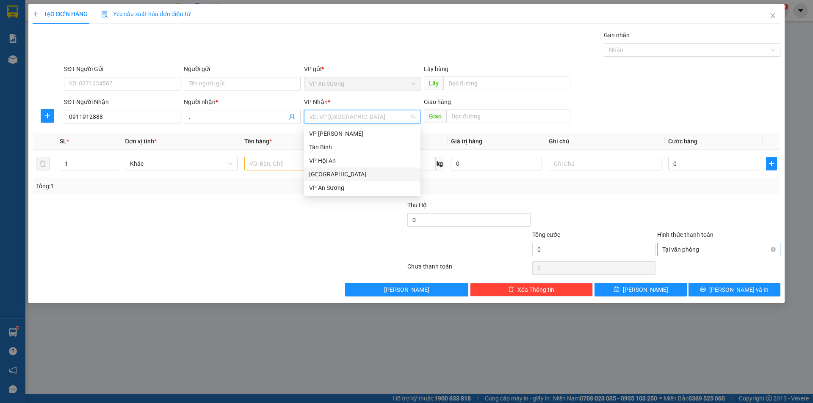
click at [315, 172] on div "[GEOGRAPHIC_DATA]" at bounding box center [362, 174] width 106 height 9
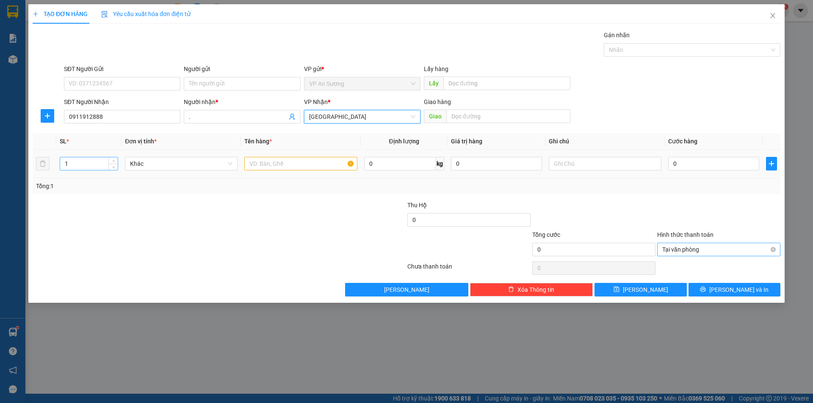
click at [83, 161] on input "1" at bounding box center [89, 163] width 58 height 13
click at [277, 159] on input "text" at bounding box center [300, 164] width 113 height 14
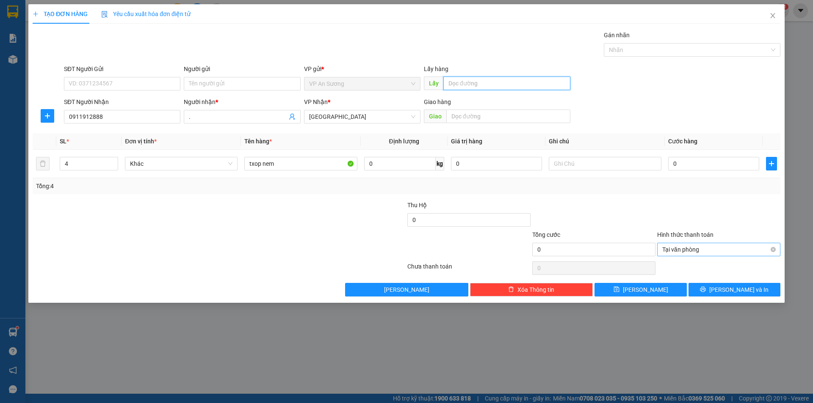
click at [449, 82] on input "text" at bounding box center [506, 84] width 127 height 14
click at [670, 159] on input "0" at bounding box center [713, 164] width 91 height 14
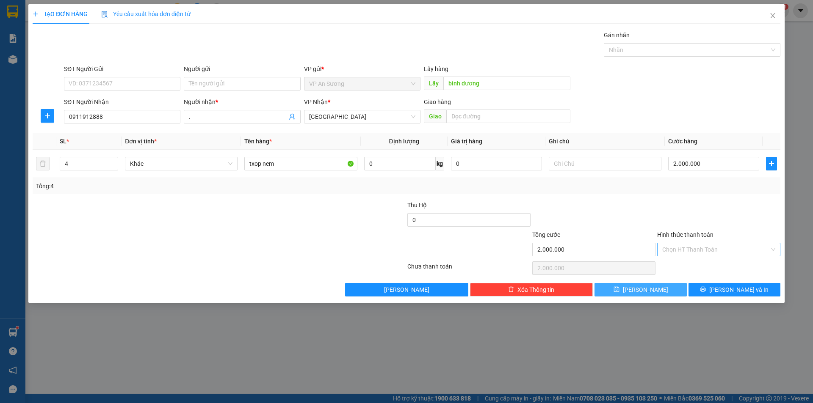
click at [663, 292] on button "Lưu" at bounding box center [640, 290] width 92 height 14
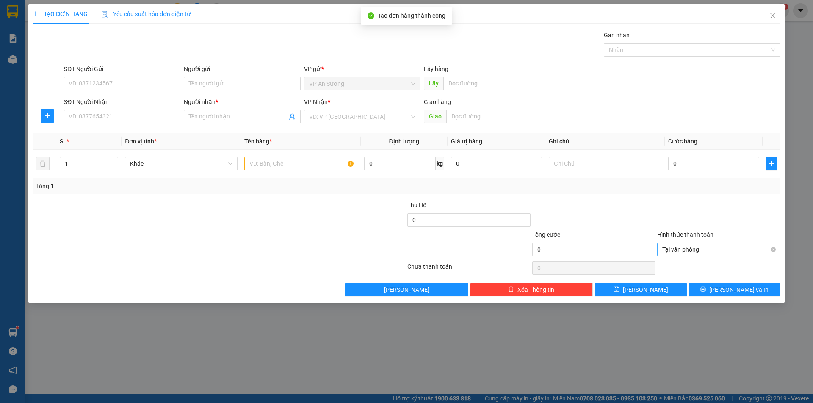
click at [16, 59] on div "TẠO ĐƠN HÀNG Yêu cầu xuất hóa đơn điện tử Transit Pickup Surcharge Ids Transit …" at bounding box center [406, 201] width 813 height 403
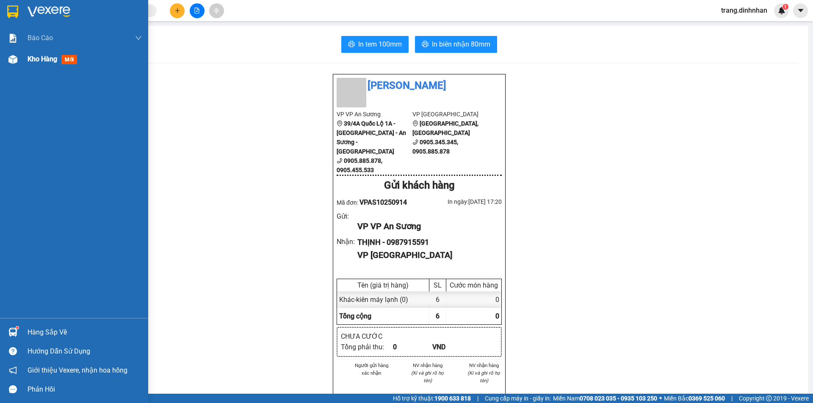
click at [50, 60] on span "Kho hàng" at bounding box center [43, 59] width 30 height 8
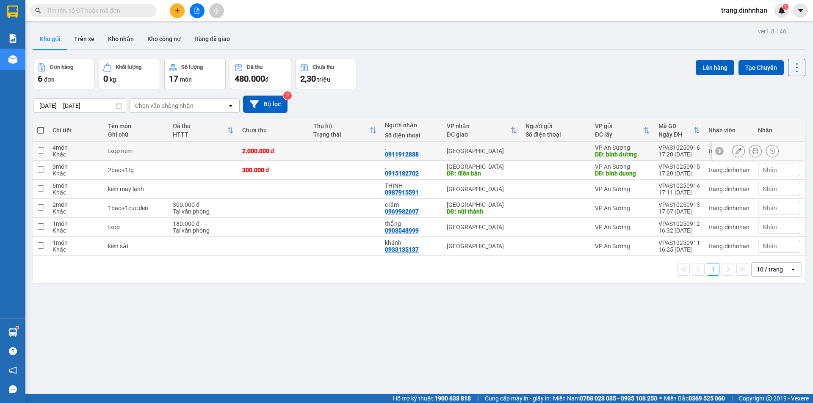
click at [487, 148] on div "[GEOGRAPHIC_DATA]" at bounding box center [481, 151] width 70 height 7
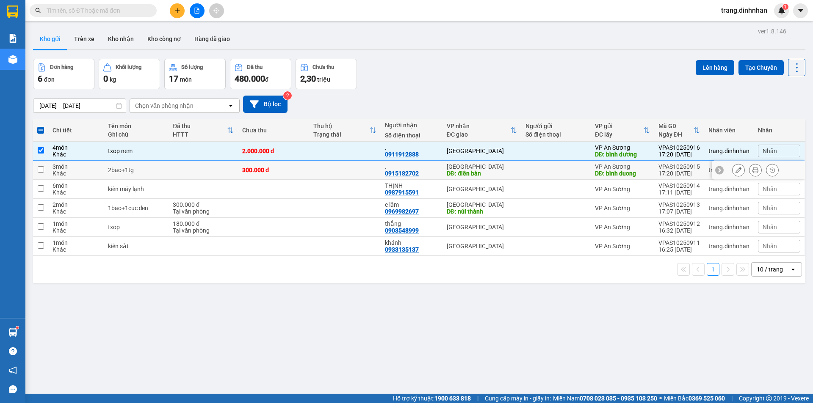
click at [497, 171] on div "DĐ: điên bàn" at bounding box center [481, 173] width 70 height 7
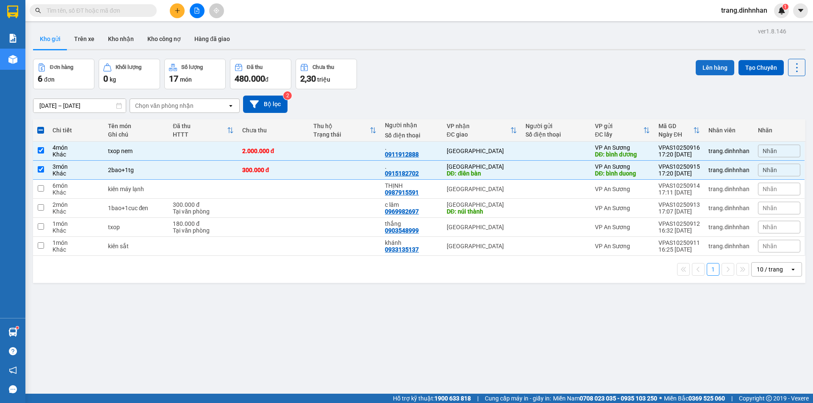
click at [710, 66] on button "Lên hàng" at bounding box center [714, 67] width 39 height 15
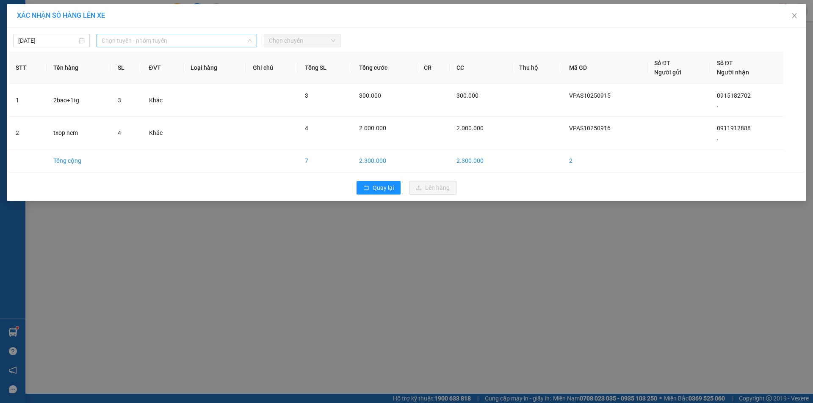
click at [218, 39] on span "Chọn tuyến - nhóm tuyến" at bounding box center [177, 40] width 150 height 13
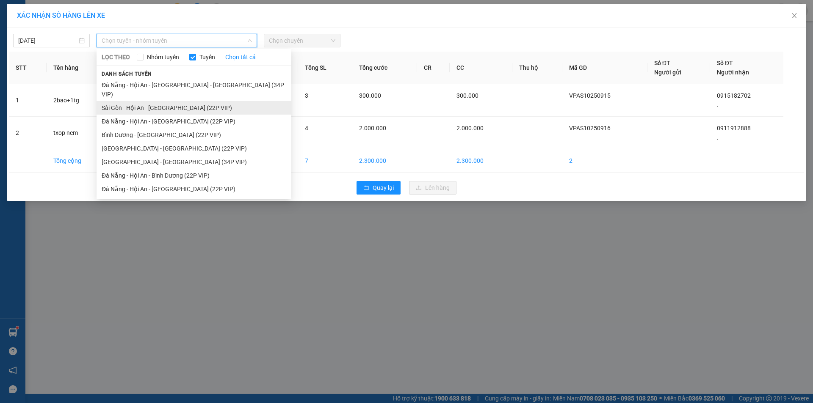
click at [200, 101] on li "Sài Gòn - Hội An - [GEOGRAPHIC_DATA] (22P VIP)" at bounding box center [193, 108] width 195 height 14
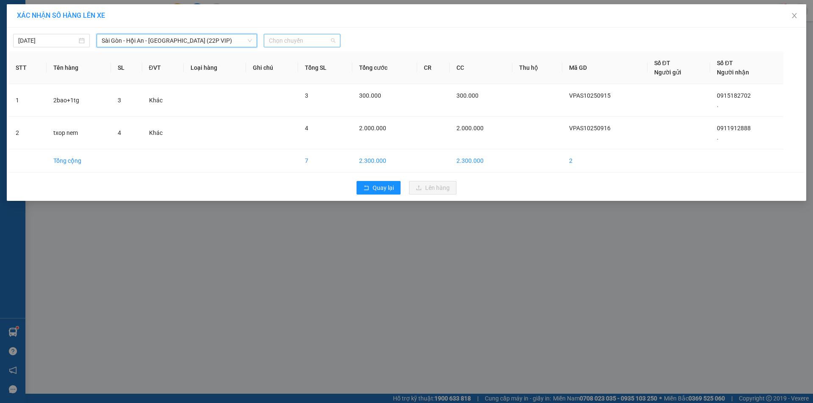
click at [309, 41] on span "Chọn chuyến" at bounding box center [302, 40] width 66 height 13
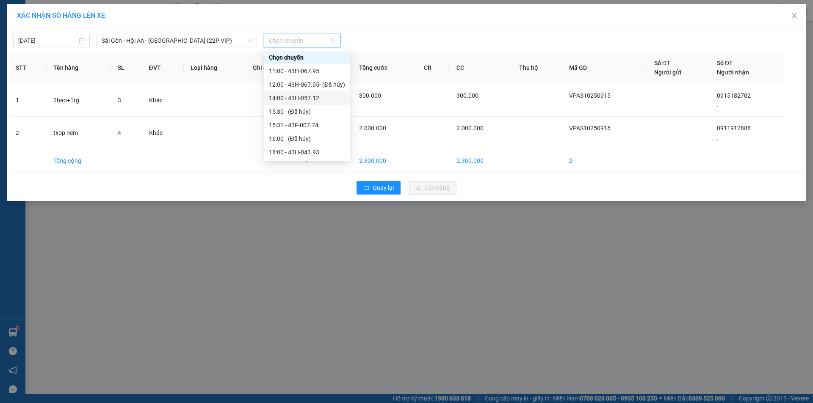
click at [301, 94] on div "14:00 - 43H-057.12" at bounding box center [307, 98] width 76 height 9
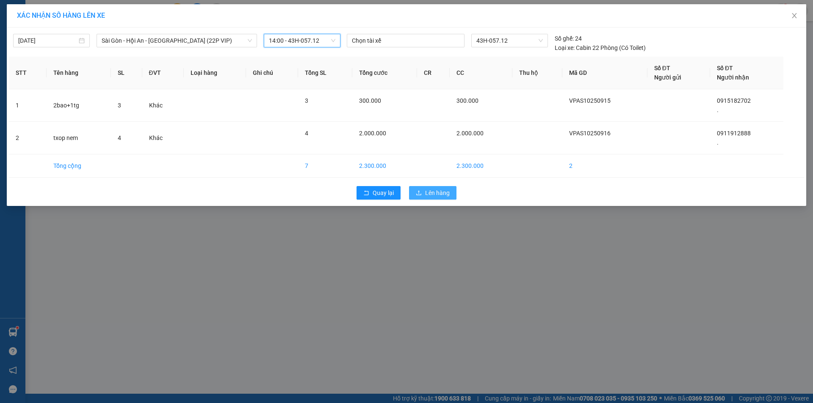
click at [421, 190] on icon "upload" at bounding box center [419, 193] width 6 height 6
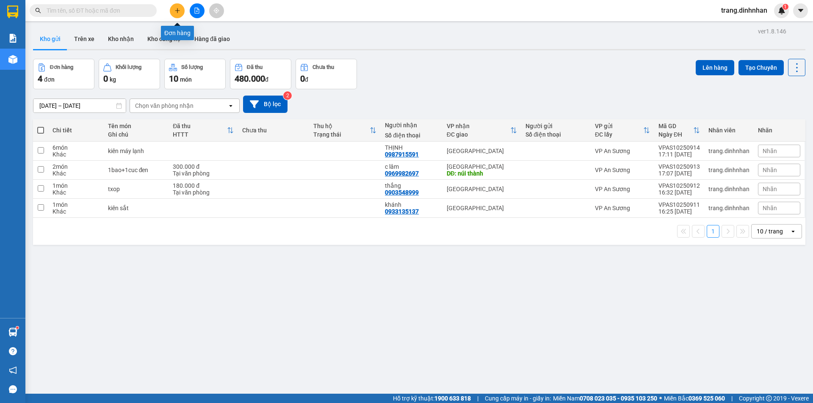
click at [174, 12] on icon "plus" at bounding box center [177, 11] width 6 height 6
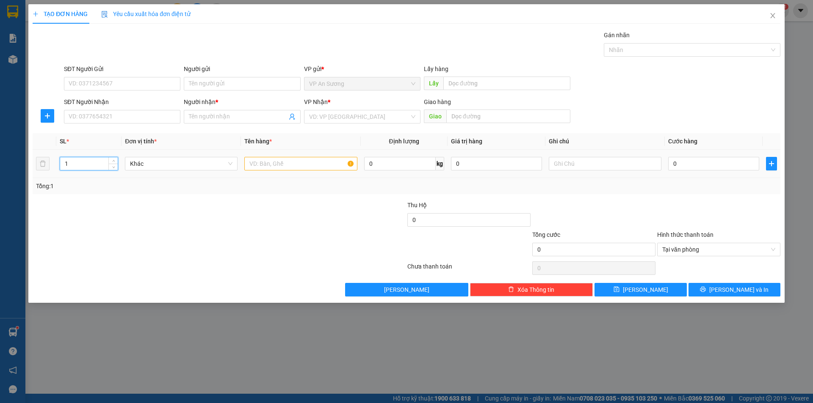
click at [100, 167] on input "1" at bounding box center [89, 163] width 58 height 13
click at [255, 161] on input "text" at bounding box center [300, 164] width 113 height 14
click at [555, 159] on input "text" at bounding box center [604, 164] width 113 height 14
click at [158, 121] on input "SĐT Người Nhận" at bounding box center [122, 117] width 116 height 14
click at [192, 116] on input "Người nhận *" at bounding box center [238, 116] width 98 height 9
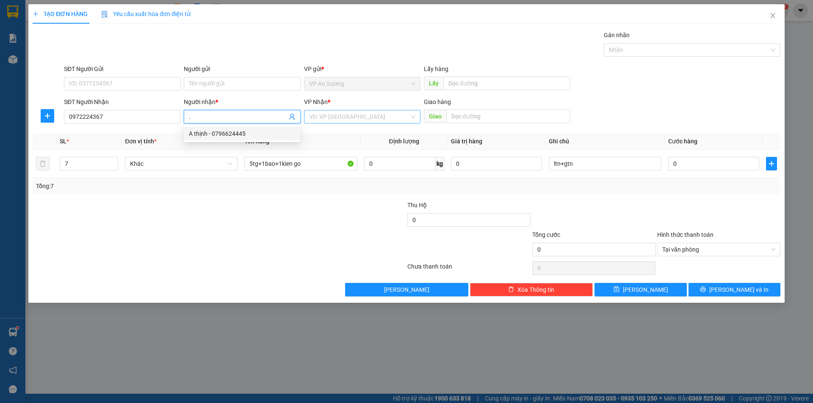
click at [328, 118] on input "search" at bounding box center [359, 116] width 100 height 13
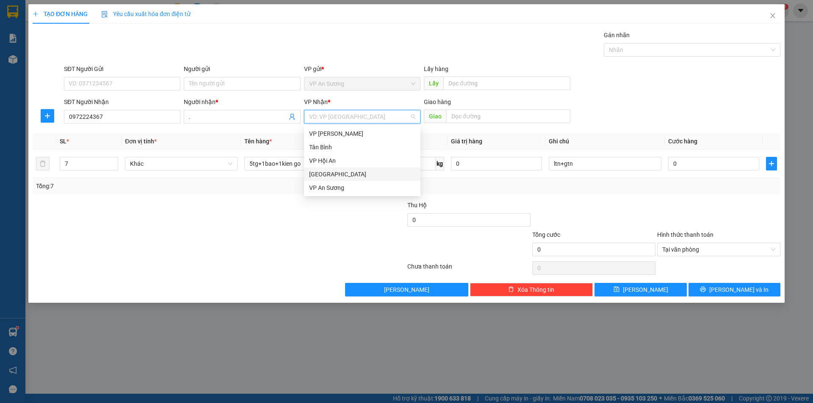
click at [318, 174] on div "[GEOGRAPHIC_DATA]" at bounding box center [362, 174] width 106 height 9
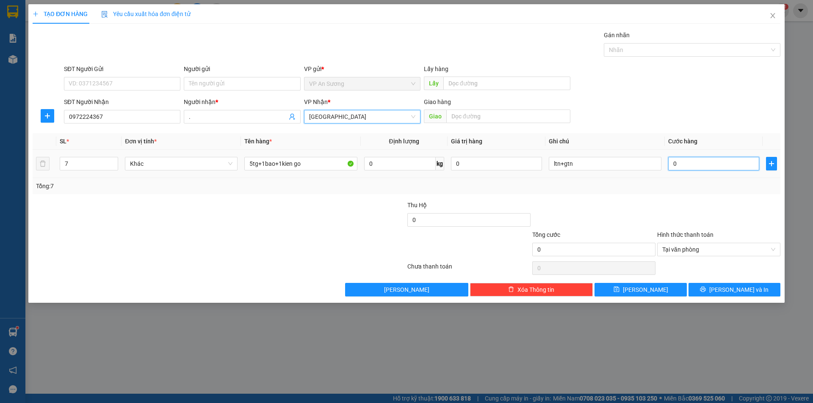
click at [668, 159] on input "0" at bounding box center [713, 164] width 91 height 14
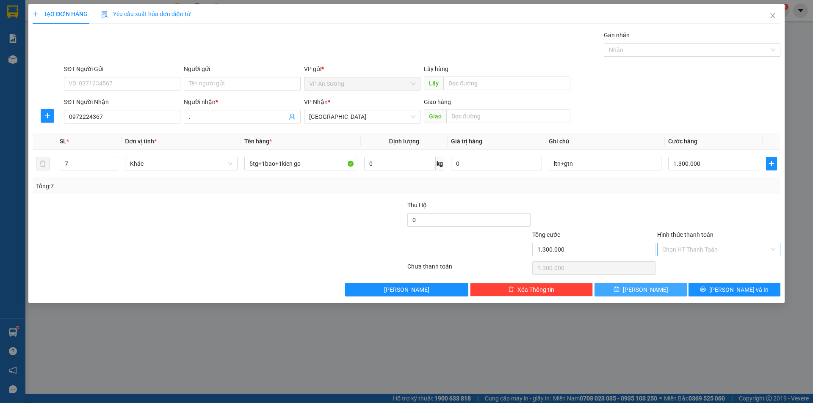
click at [650, 292] on span "Lưu" at bounding box center [645, 289] width 45 height 9
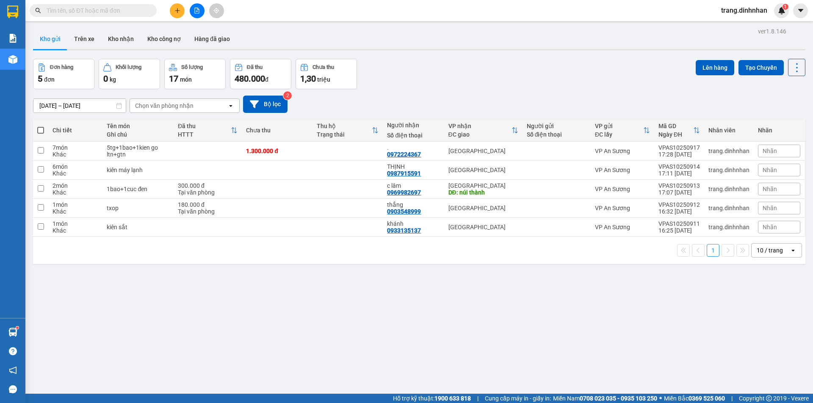
click at [38, 128] on span at bounding box center [40, 130] width 7 height 7
click at [41, 126] on input "checkbox" at bounding box center [41, 126] width 0 height 0
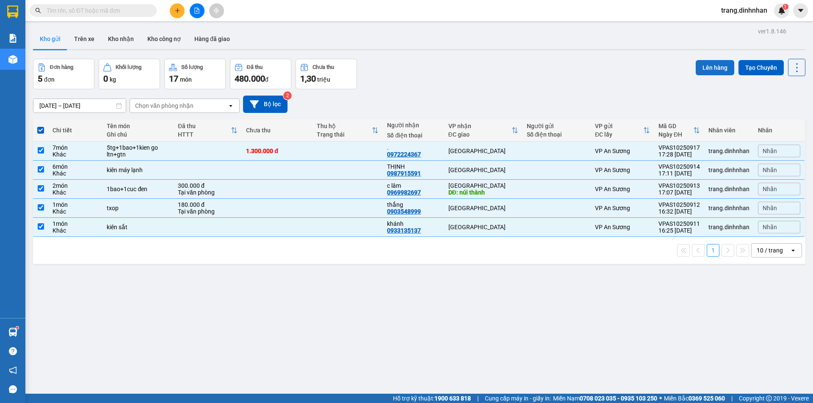
click at [715, 73] on button "Lên hàng" at bounding box center [714, 67] width 39 height 15
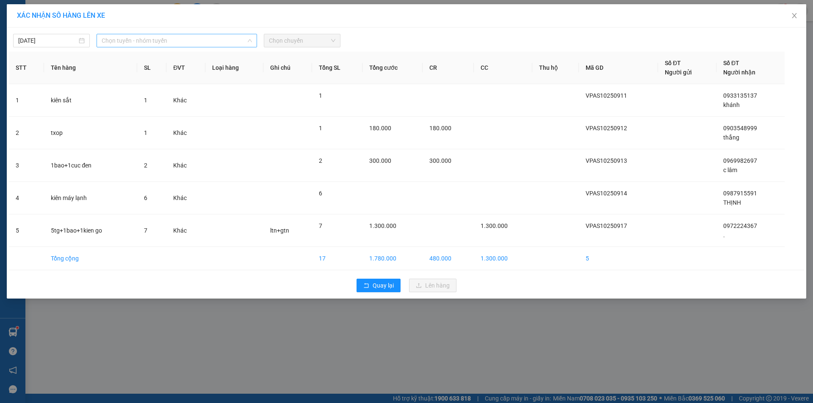
click at [237, 38] on span "Chọn tuyến - nhóm tuyến" at bounding box center [177, 40] width 150 height 13
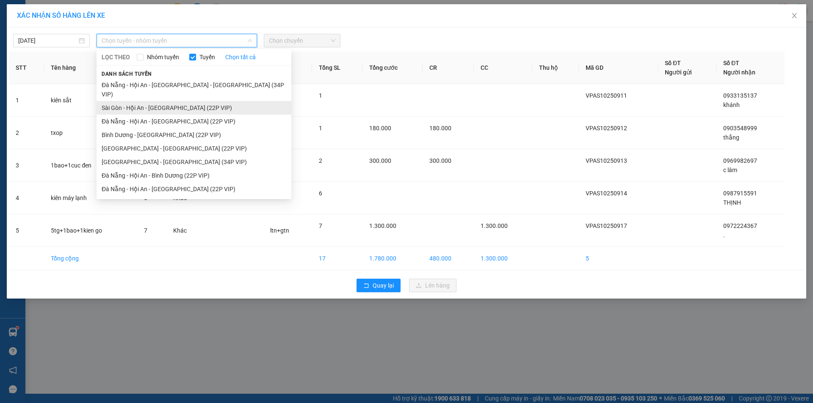
click at [196, 101] on li "Sài Gòn - Hội An - [GEOGRAPHIC_DATA] (22P VIP)" at bounding box center [193, 108] width 195 height 14
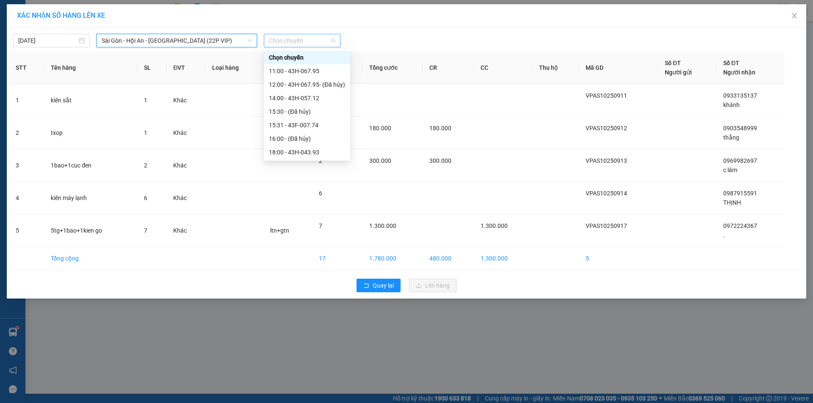
click at [313, 45] on span "Chọn chuyến" at bounding box center [302, 40] width 66 height 13
click at [311, 152] on div "18:00 - 43H-043.93" at bounding box center [307, 152] width 76 height 9
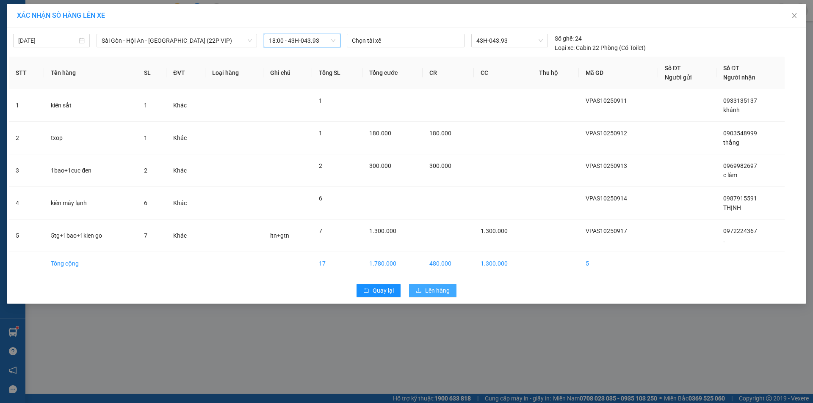
click at [441, 290] on span "Lên hàng" at bounding box center [437, 290] width 25 height 9
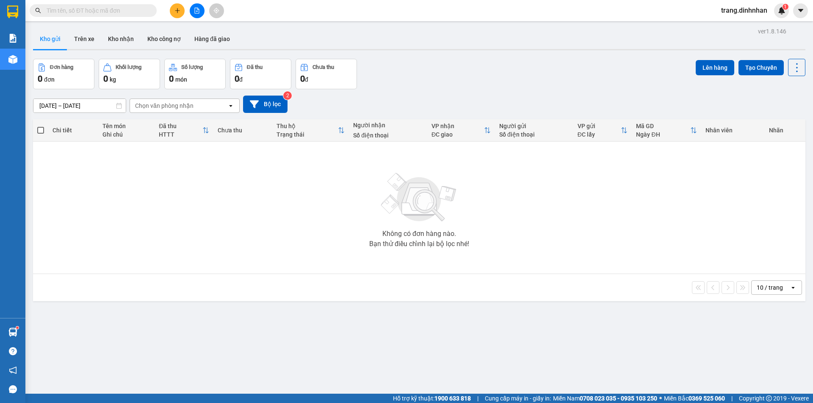
click at [182, 12] on button at bounding box center [177, 10] width 15 height 15
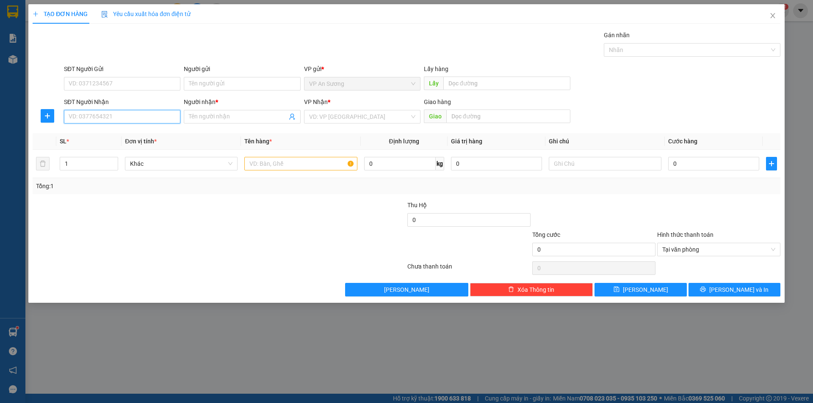
click at [143, 113] on input "SĐT Người Nhận" at bounding box center [122, 117] width 116 height 14
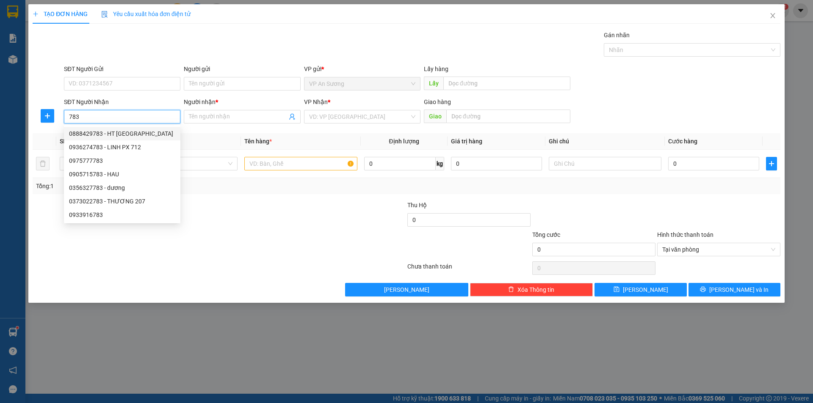
click at [107, 133] on div "0888429783 - HT đà nẵng" at bounding box center [122, 133] width 106 height 9
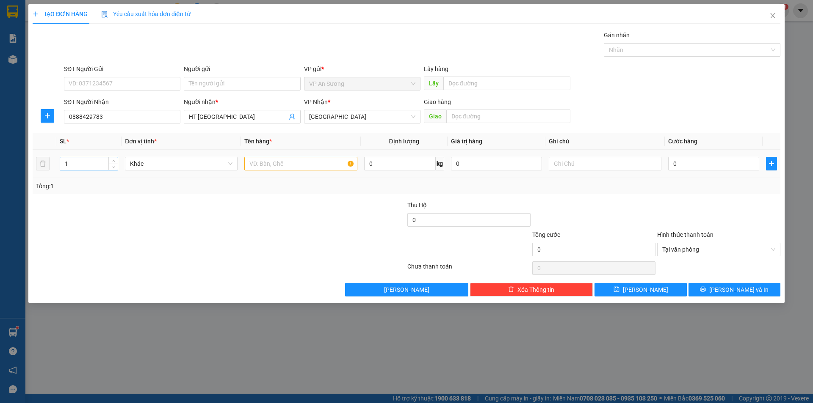
click at [84, 162] on input "1" at bounding box center [89, 163] width 58 height 13
click at [284, 166] on input "text" at bounding box center [300, 164] width 113 height 14
click at [670, 164] on input "0" at bounding box center [713, 164] width 91 height 14
click at [775, 252] on div "Tại văn phòng" at bounding box center [718, 250] width 123 height 14
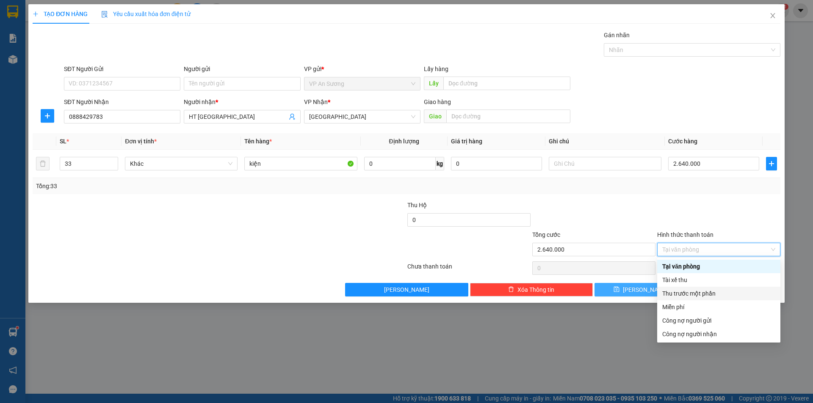
click at [639, 292] on button "Lưu" at bounding box center [640, 290] width 92 height 14
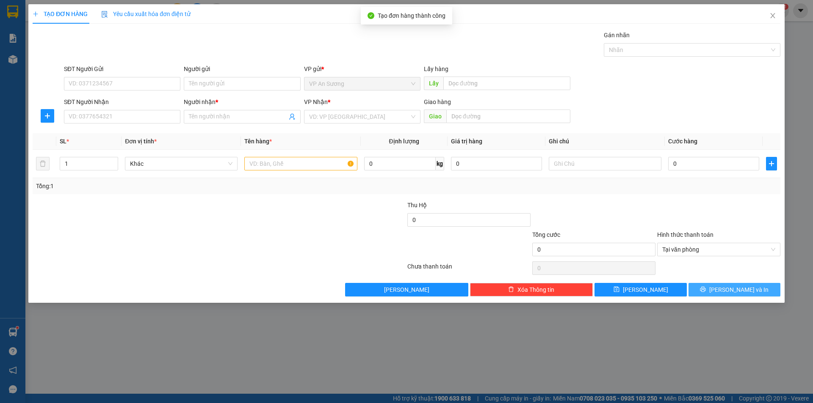
click at [729, 293] on span "Lưu và In" at bounding box center [738, 289] width 59 height 9
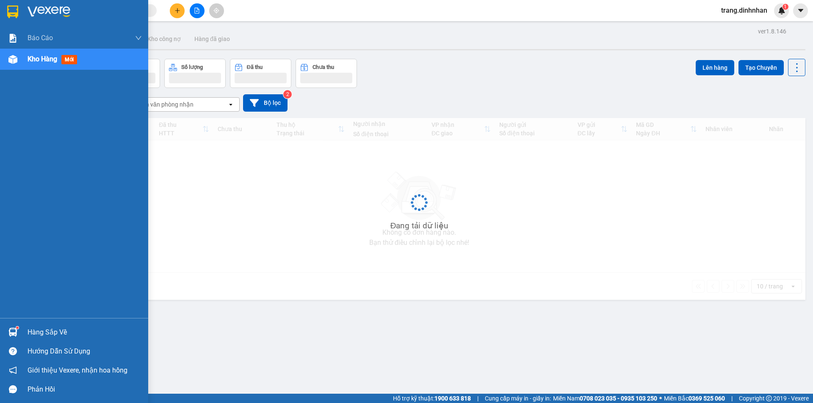
click at [43, 61] on span "Kho hàng" at bounding box center [43, 59] width 30 height 8
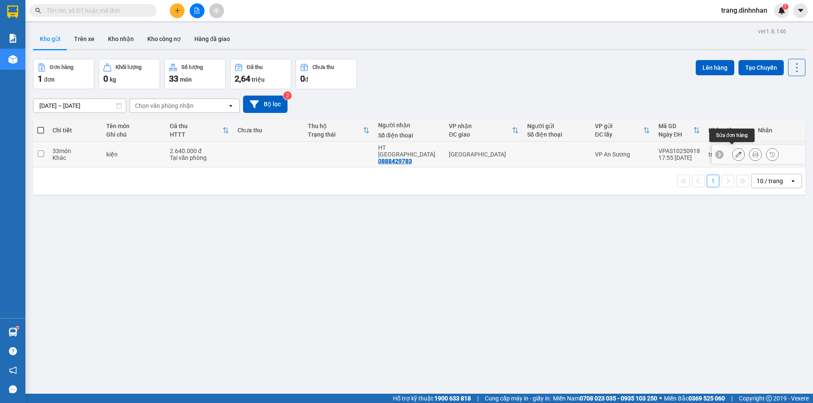
click at [735, 152] on icon at bounding box center [738, 155] width 6 height 6
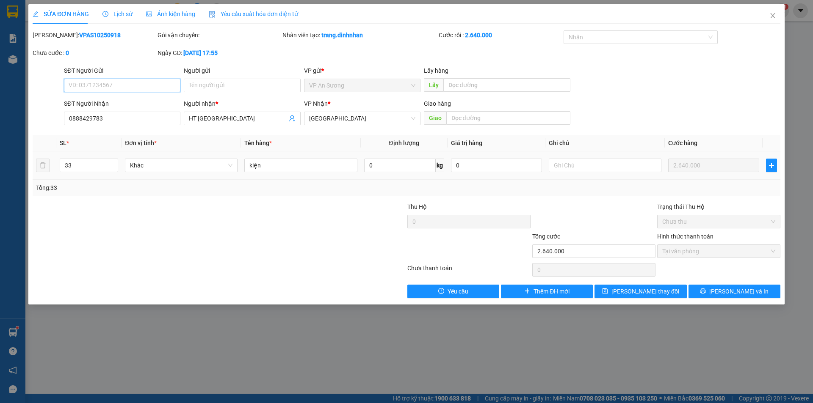
click at [772, 253] on span "Tại văn phòng" at bounding box center [718, 251] width 113 height 13
click at [714, 293] on button "Lưu và In" at bounding box center [734, 292] width 92 height 14
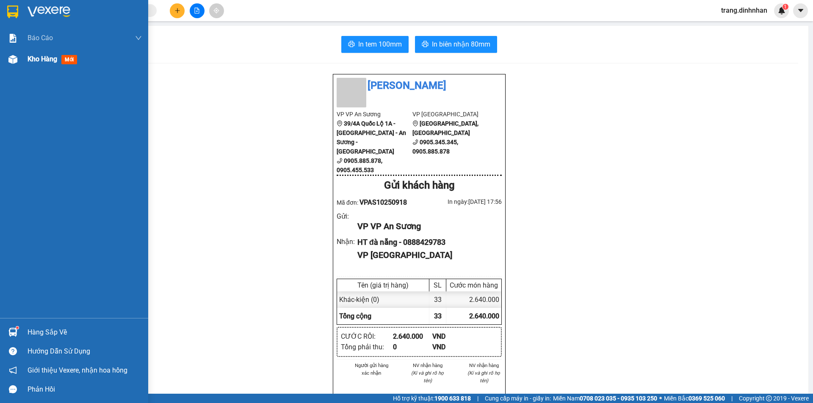
click at [43, 58] on span "Kho hàng" at bounding box center [43, 59] width 30 height 8
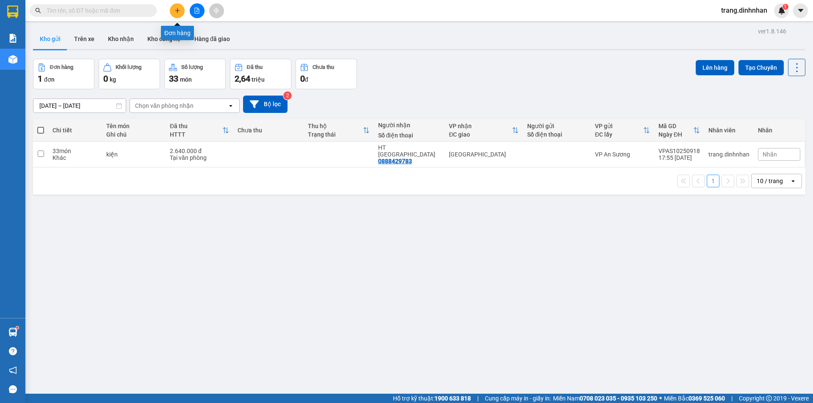
click at [179, 11] on icon "plus" at bounding box center [177, 11] width 6 height 6
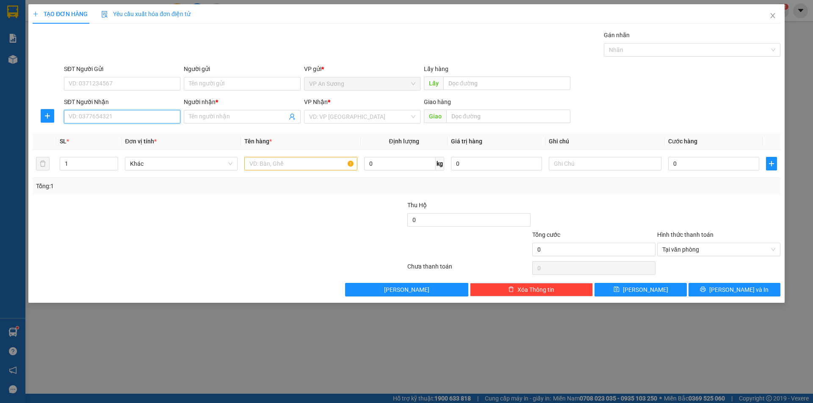
click at [161, 118] on input "SĐT Người Nhận" at bounding box center [122, 117] width 116 height 14
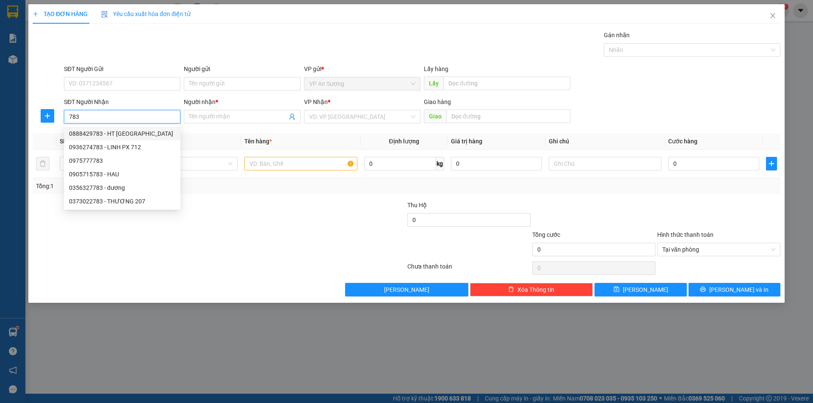
click at [124, 132] on div "0888429783 - HT đà nẵng" at bounding box center [122, 133] width 106 height 9
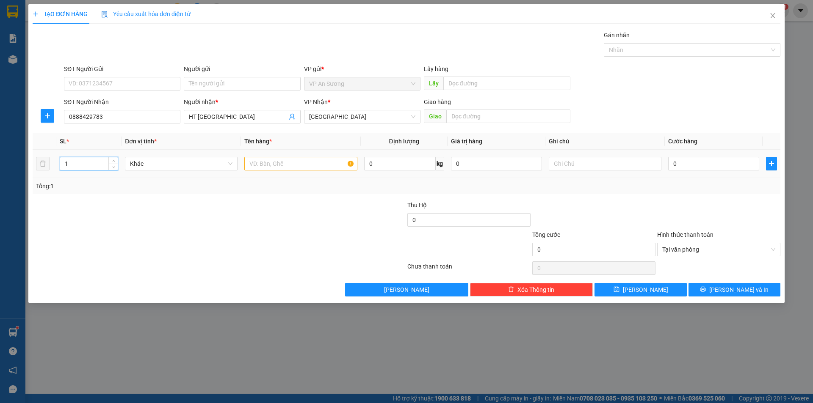
click at [96, 164] on input "1" at bounding box center [89, 163] width 58 height 13
click at [268, 164] on input "text" at bounding box center [300, 164] width 113 height 14
click at [669, 162] on input "0" at bounding box center [713, 164] width 91 height 14
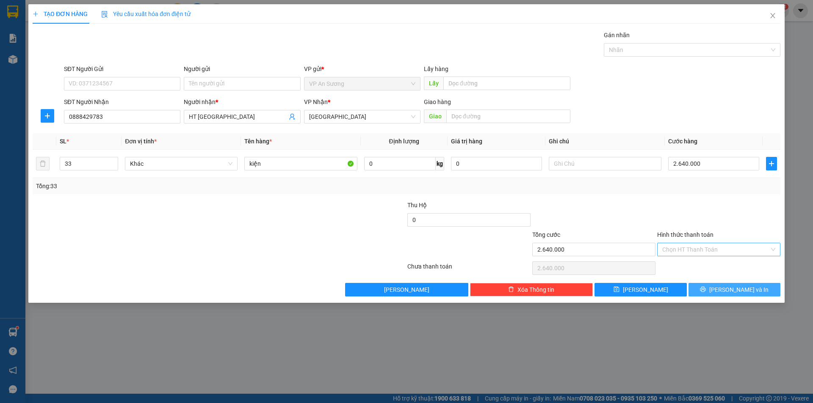
click at [705, 289] on icon "printer" at bounding box center [703, 290] width 6 height 6
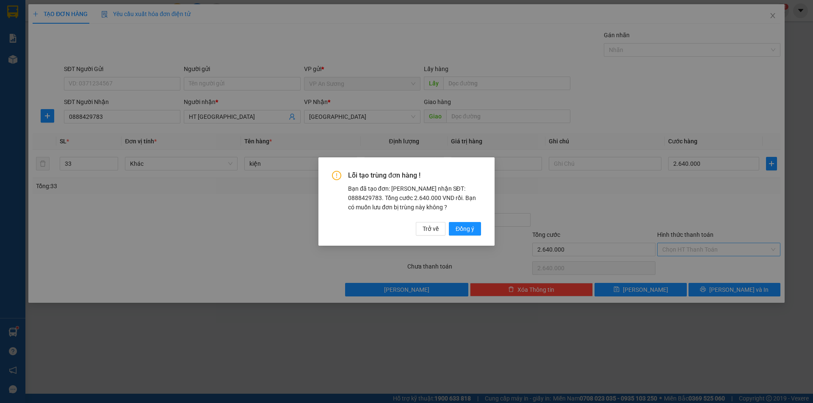
click at [485, 34] on div "Lỗi tạo trùng đơn hàng ! Bạn đã tạo đơn: Khách nhận SĐT: 0888429783. Tổng cước …" at bounding box center [406, 201] width 813 height 403
click at [426, 232] on span "Trở về" at bounding box center [430, 228] width 16 height 9
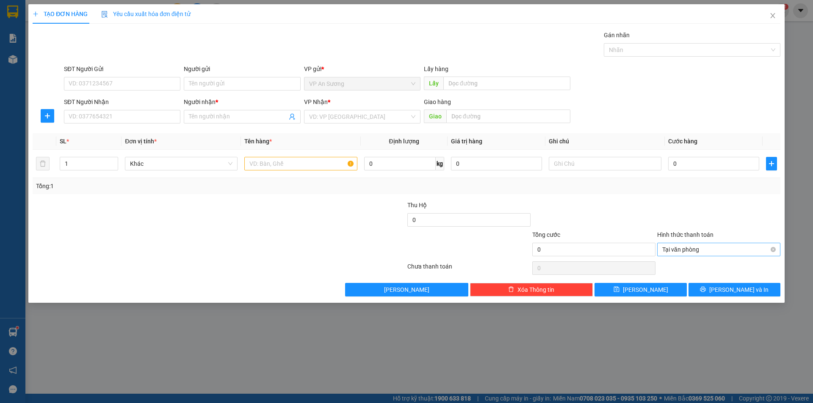
click at [17, 60] on div "TẠO ĐƠN HÀNG Yêu cầu xuất hóa đơn điện tử Transit Pickup Surcharge Ids Transit …" at bounding box center [406, 201] width 813 height 403
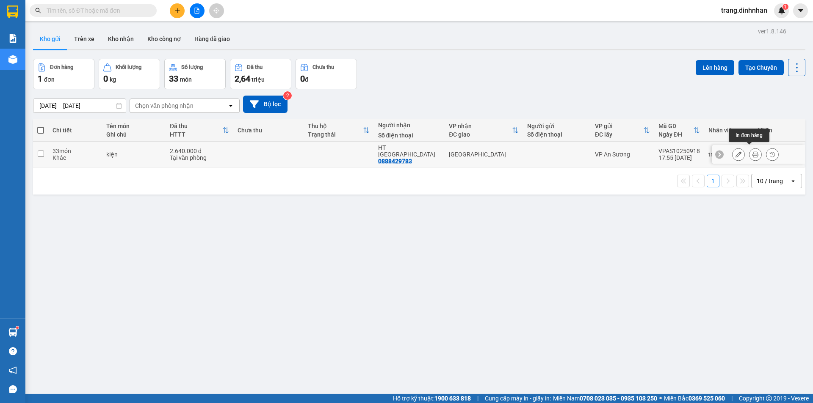
click at [752, 152] on icon at bounding box center [755, 155] width 6 height 6
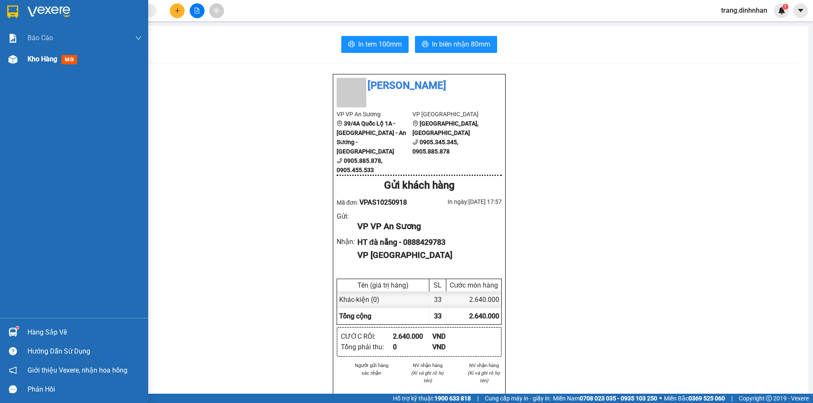
click at [29, 61] on span "Kho hàng" at bounding box center [43, 59] width 30 height 8
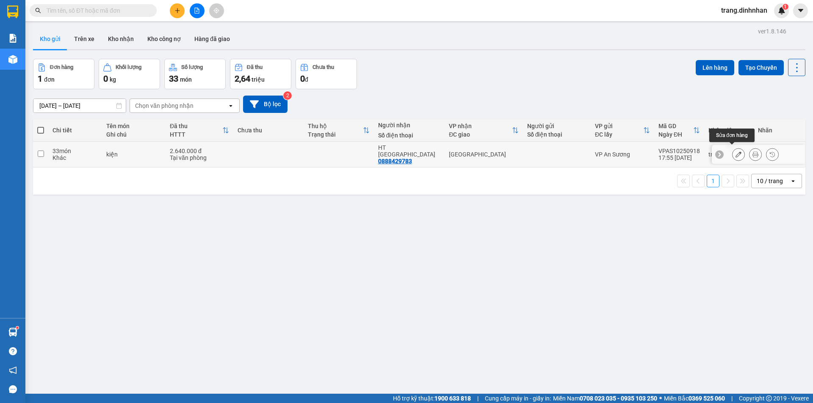
click at [735, 152] on icon at bounding box center [738, 155] width 6 height 6
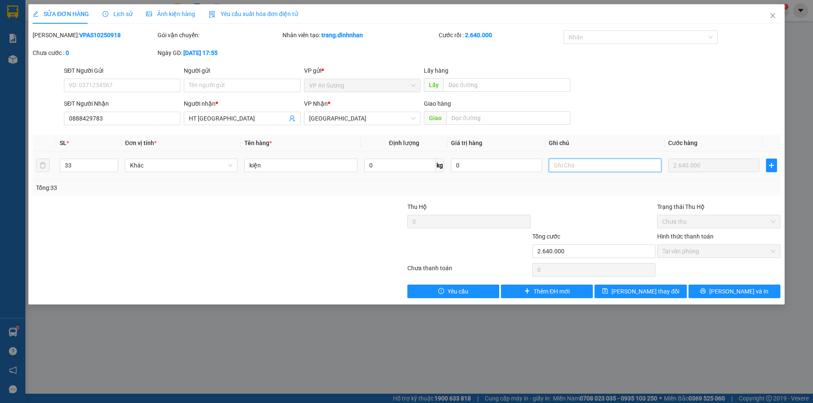
click at [558, 166] on input "text" at bounding box center [604, 166] width 113 height 14
click at [639, 293] on span "Lưu thay đổi" at bounding box center [645, 291] width 68 height 9
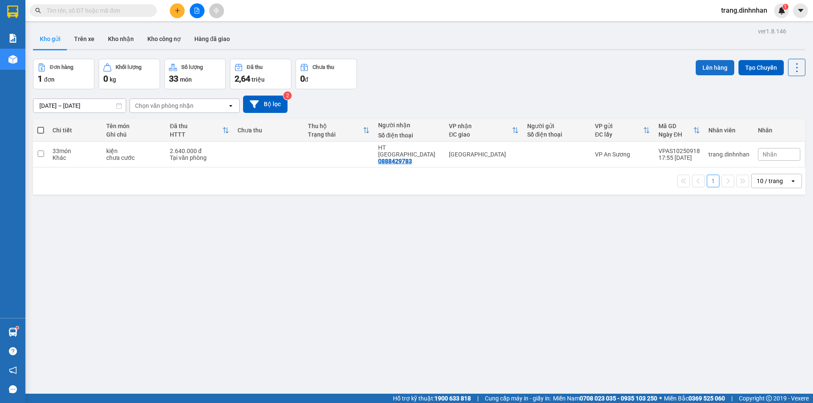
click at [705, 70] on button "Lên hàng" at bounding box center [714, 67] width 39 height 15
click at [504, 151] on div "[GEOGRAPHIC_DATA]" at bounding box center [483, 154] width 69 height 7
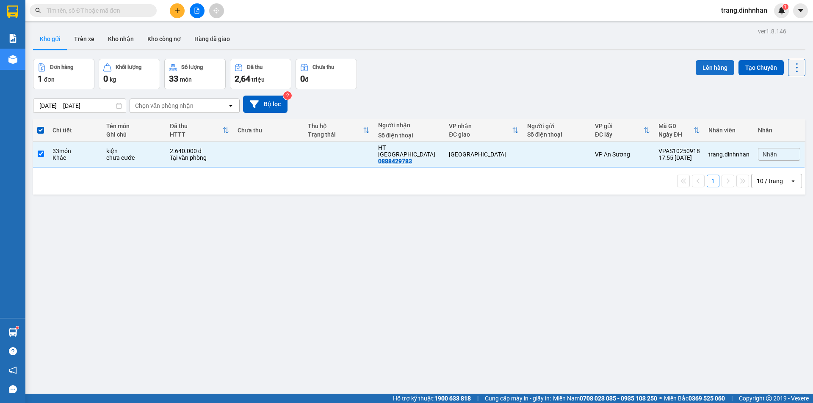
click at [703, 67] on button "Lên hàng" at bounding box center [714, 67] width 39 height 15
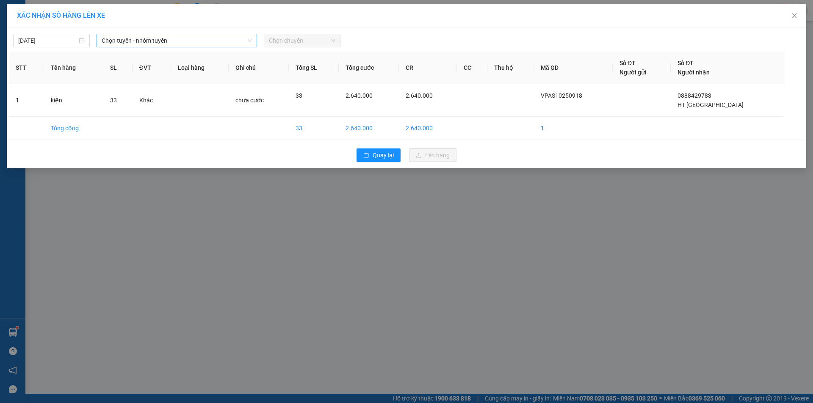
click at [217, 38] on span "Chọn tuyến - nhóm tuyến" at bounding box center [177, 40] width 150 height 13
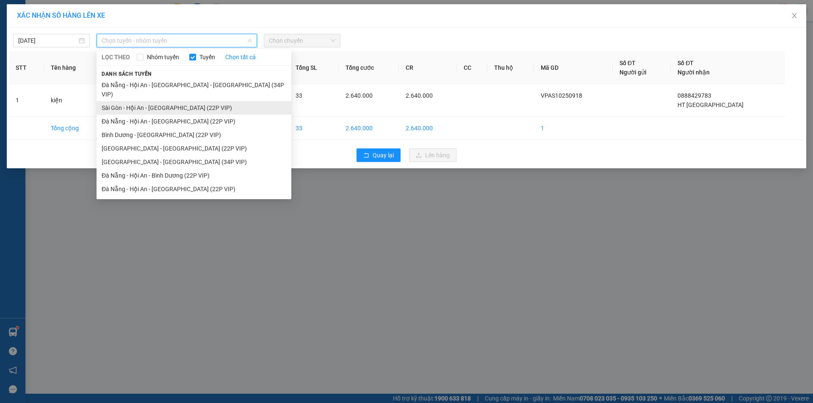
click at [199, 101] on li "Sài Gòn - Hội An - [GEOGRAPHIC_DATA] (22P VIP)" at bounding box center [193, 108] width 195 height 14
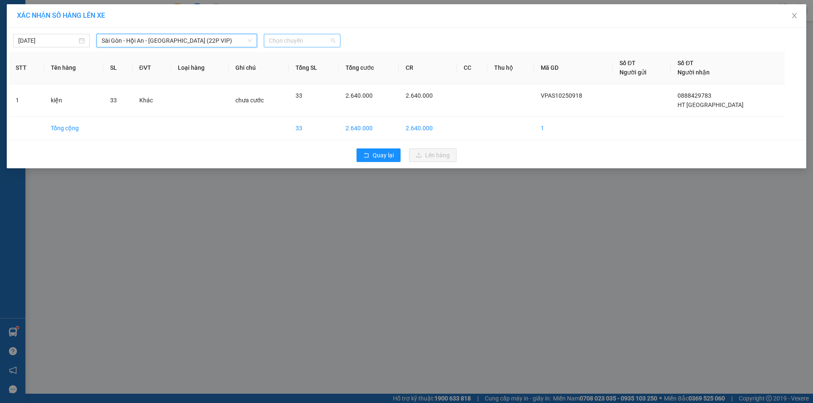
click at [302, 41] on span "Chọn chuyến" at bounding box center [302, 40] width 66 height 13
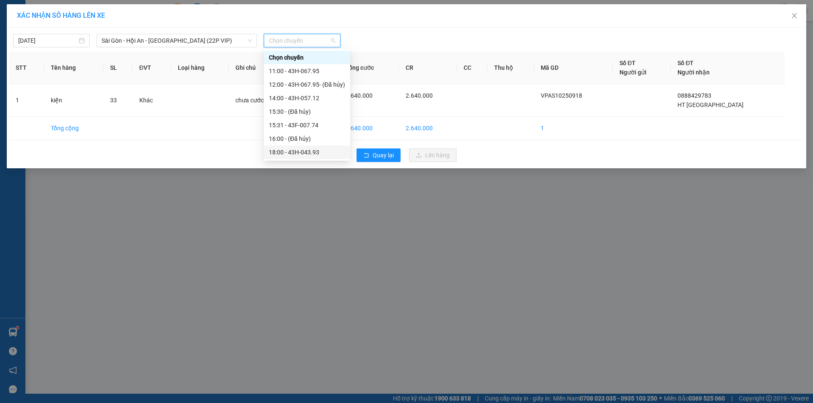
click at [308, 147] on div "18:00 - 43H-043.93" at bounding box center [307, 153] width 86 height 14
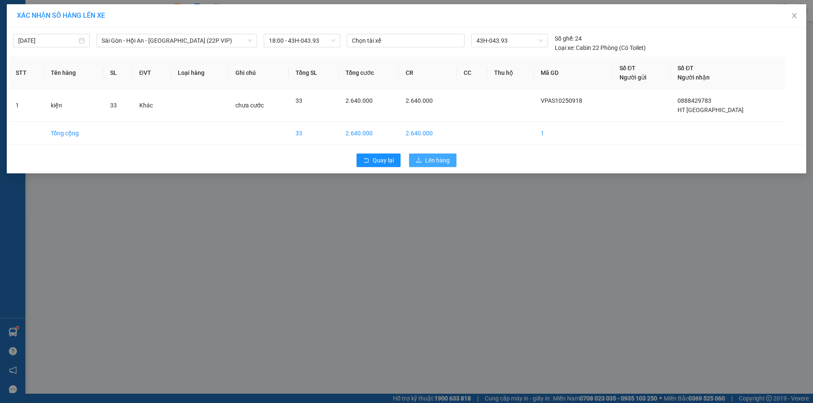
click at [430, 160] on span "Lên hàng" at bounding box center [437, 160] width 25 height 9
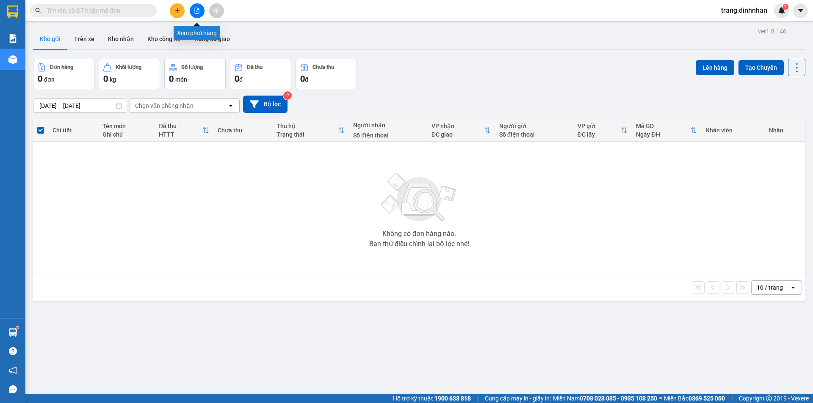
click at [199, 18] on button at bounding box center [197, 10] width 15 height 15
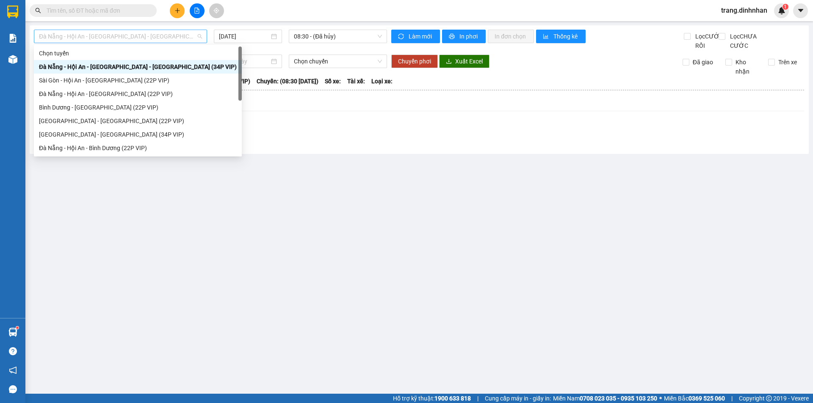
click at [193, 37] on span "Đà Nẵng - Hội An - [GEOGRAPHIC_DATA] - [PERSON_NAME] (34P VIP)" at bounding box center [120, 36] width 163 height 13
drag, startPoint x: 140, startPoint y: 80, endPoint x: 150, endPoint y: 73, distance: 12.7
click at [141, 80] on div "Sài Gòn - Hội An - [GEOGRAPHIC_DATA] (22P VIP)" at bounding box center [138, 80] width 198 height 9
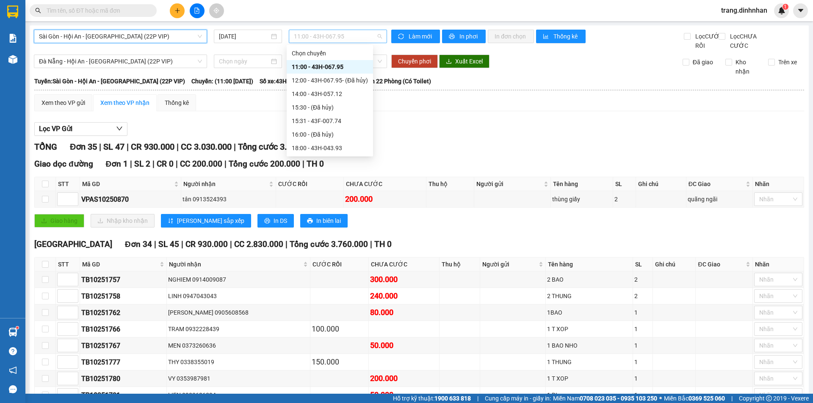
click at [367, 36] on span "11:00 - 43H-067.95" at bounding box center [338, 36] width 88 height 13
click at [328, 146] on div "18:00 - 43H-043.93" at bounding box center [330, 147] width 76 height 9
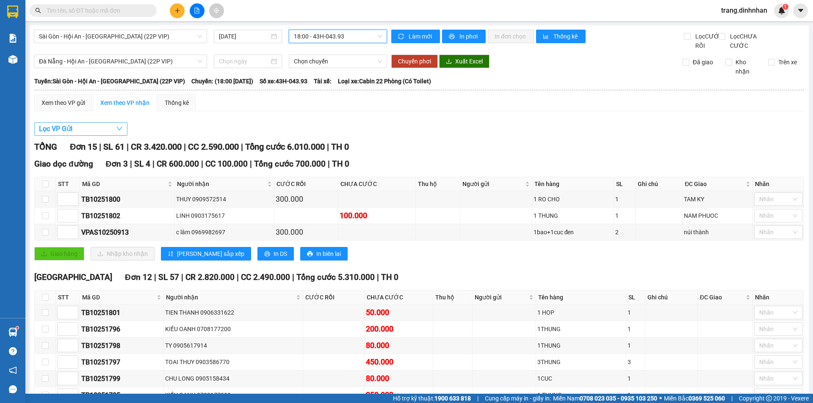
click at [60, 134] on span "Lọc VP Gửi" at bounding box center [55, 129] width 33 height 11
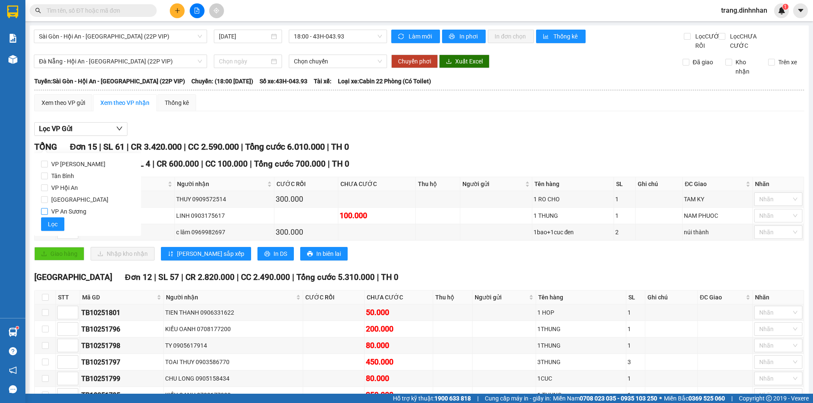
click at [44, 212] on input "VP An Sương" at bounding box center [44, 211] width 7 height 7
click at [49, 228] on span "Lọc" at bounding box center [53, 224] width 10 height 9
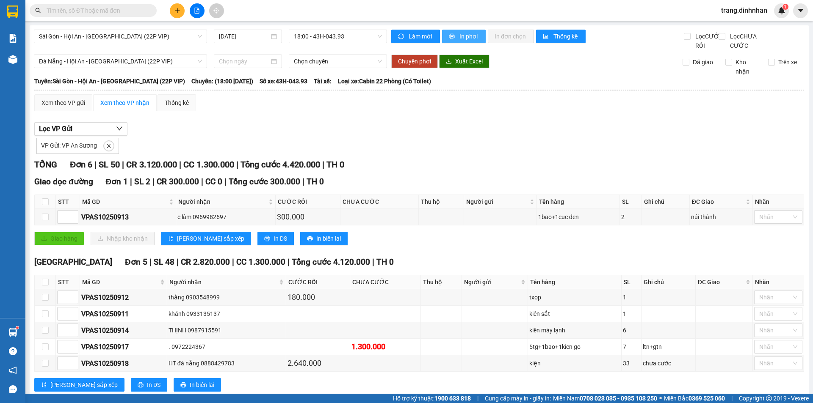
click at [465, 33] on span "In phơi" at bounding box center [468, 36] width 19 height 9
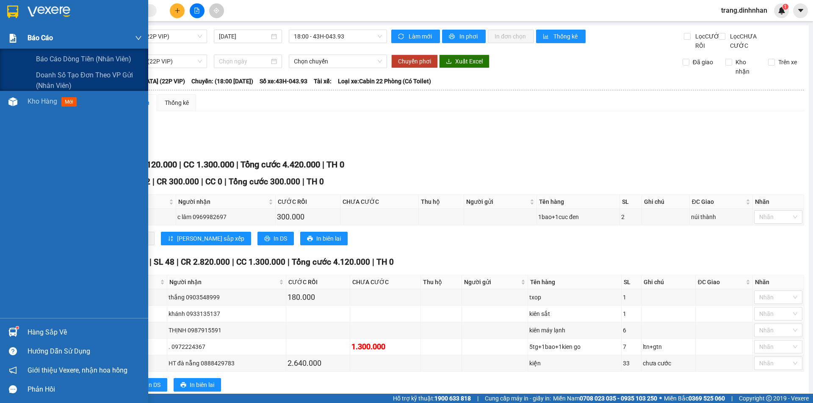
click at [36, 38] on span "Báo cáo" at bounding box center [40, 38] width 25 height 11
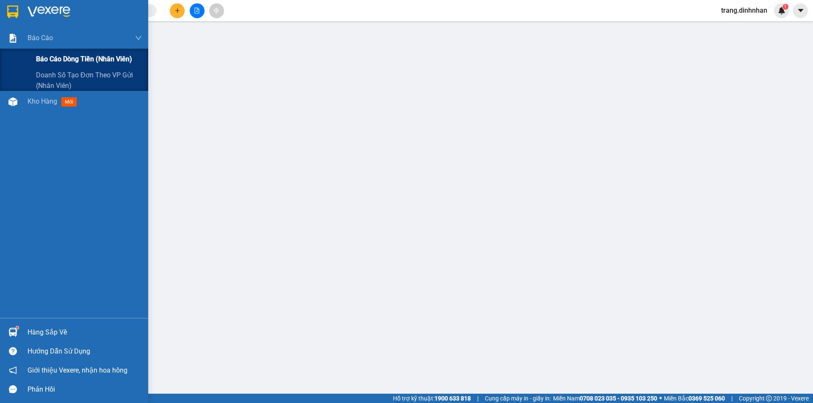
click at [50, 61] on span "Báo cáo dòng tiền (nhân viên)" at bounding box center [84, 59] width 96 height 11
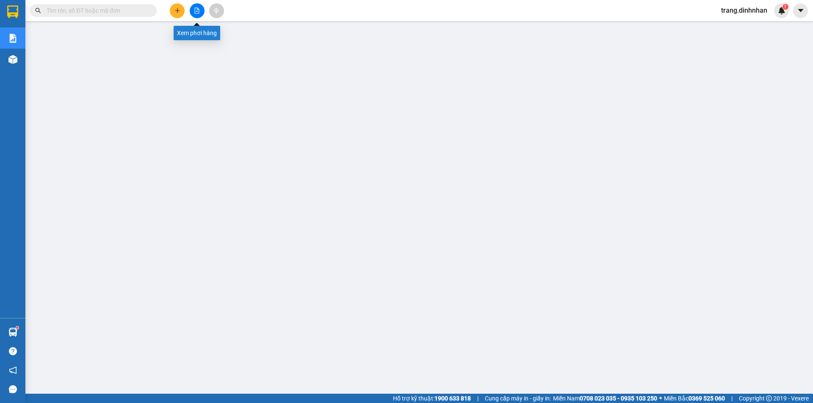
click at [197, 14] on button at bounding box center [197, 10] width 15 height 15
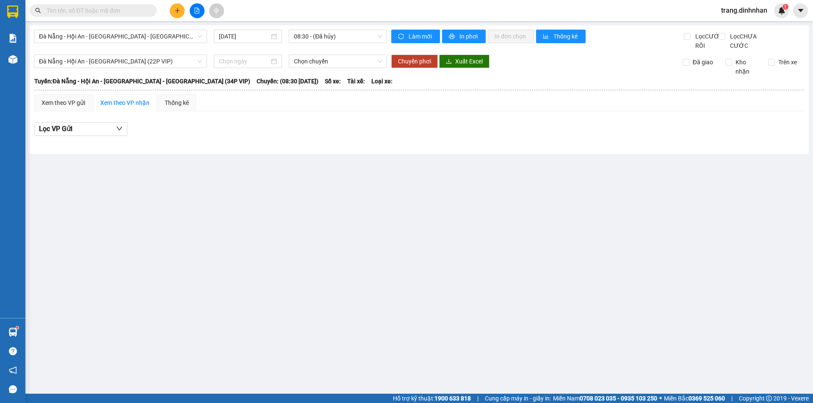
click at [195, 15] on button at bounding box center [197, 10] width 15 height 15
click at [191, 38] on span "Đà Nẵng - Hội An - [GEOGRAPHIC_DATA] - [PERSON_NAME] (34P VIP)" at bounding box center [120, 36] width 163 height 13
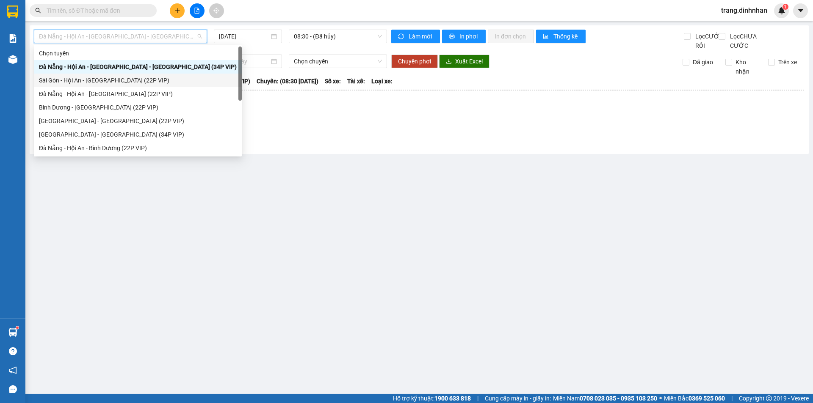
click at [160, 79] on div "Sài Gòn - Hội An - [GEOGRAPHIC_DATA] (22P VIP)" at bounding box center [138, 80] width 198 height 9
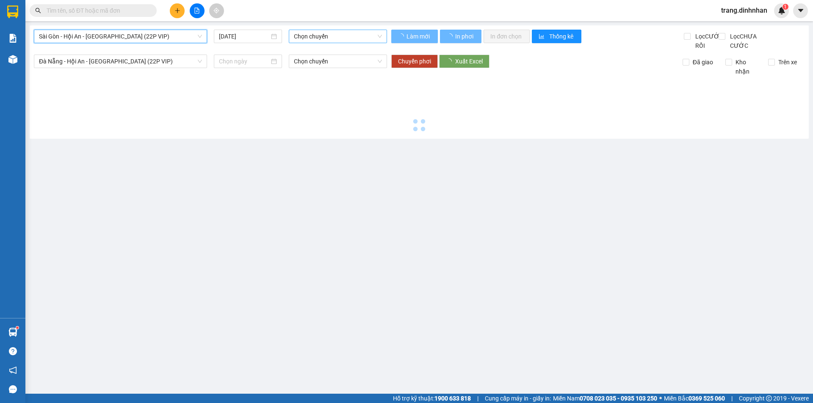
click at [348, 34] on span "Chọn chuyến" at bounding box center [338, 36] width 88 height 13
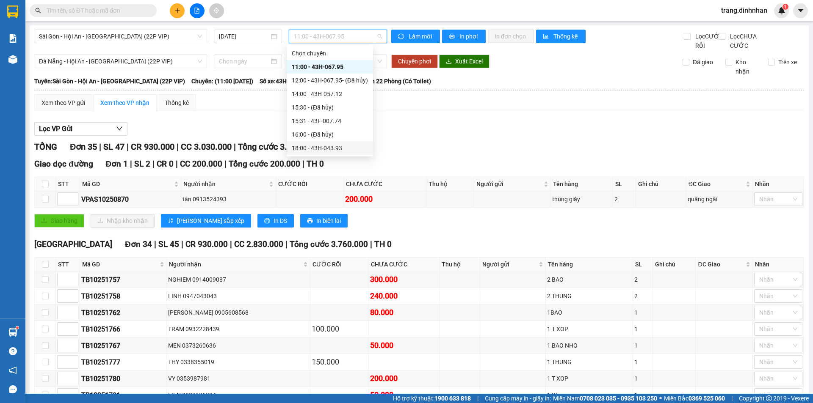
click at [336, 147] on div "18:00 - 43H-043.93" at bounding box center [330, 147] width 76 height 9
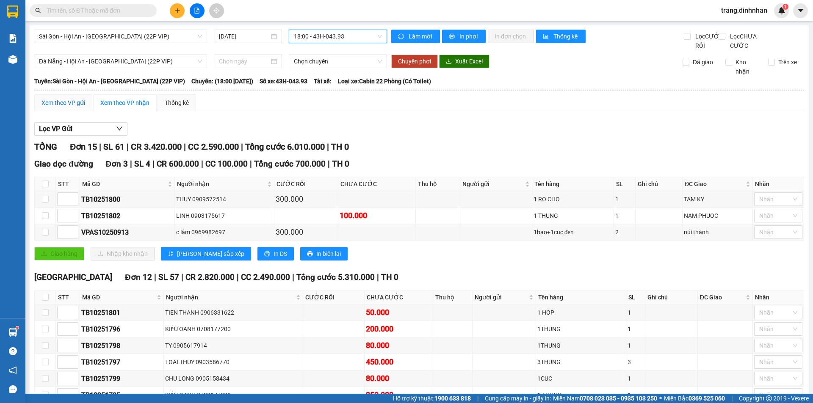
click at [56, 107] on div "Xem theo VP gửi" at bounding box center [63, 102] width 44 height 9
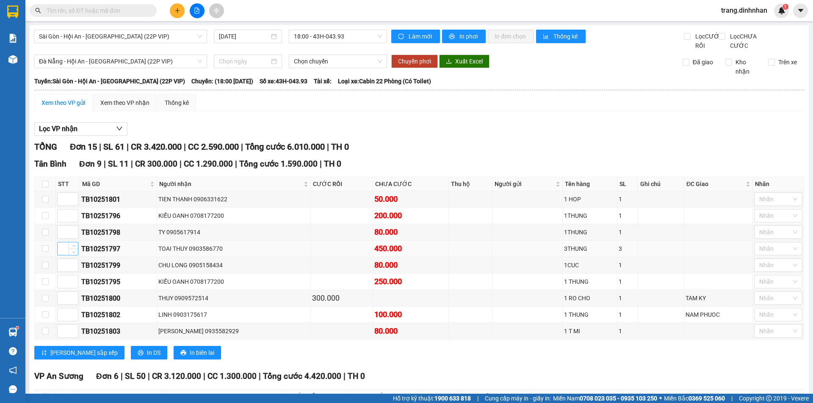
scroll to position [162, 0]
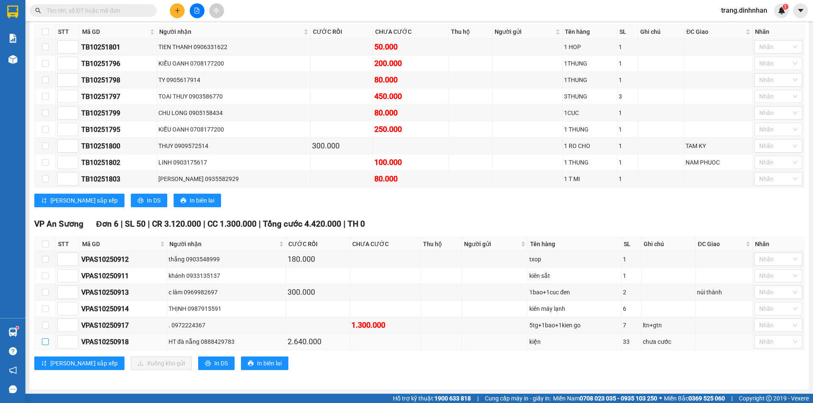
click at [44, 343] on input "checkbox" at bounding box center [45, 342] width 7 height 7
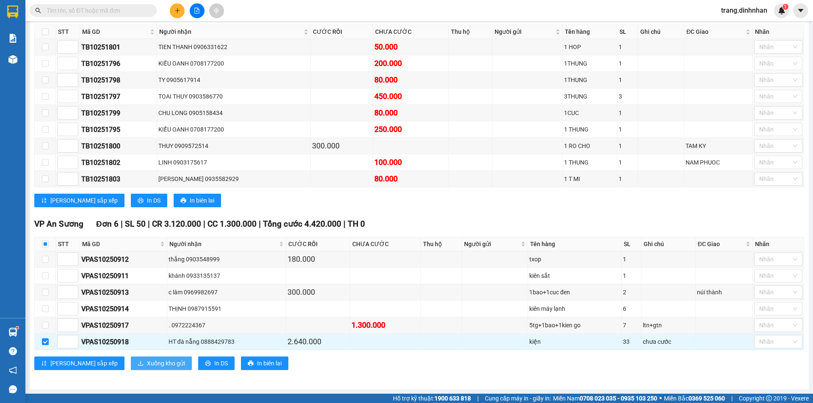
click at [147, 364] on span "Xuống kho gửi" at bounding box center [166, 363] width 38 height 9
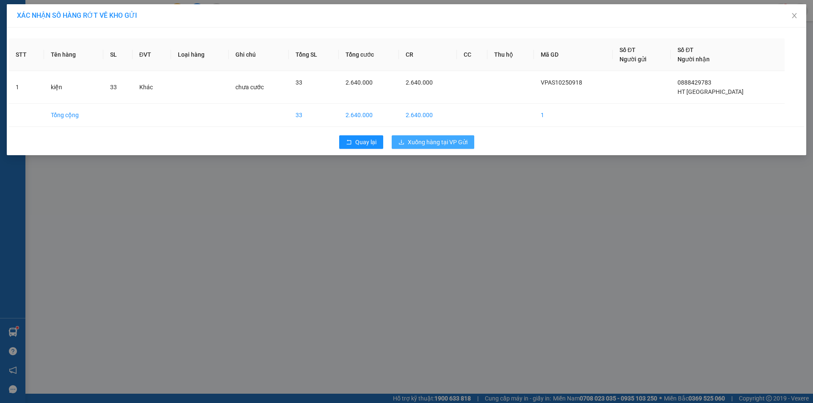
click at [442, 137] on button "Xuống hàng tại VP Gửi" at bounding box center [432, 142] width 83 height 14
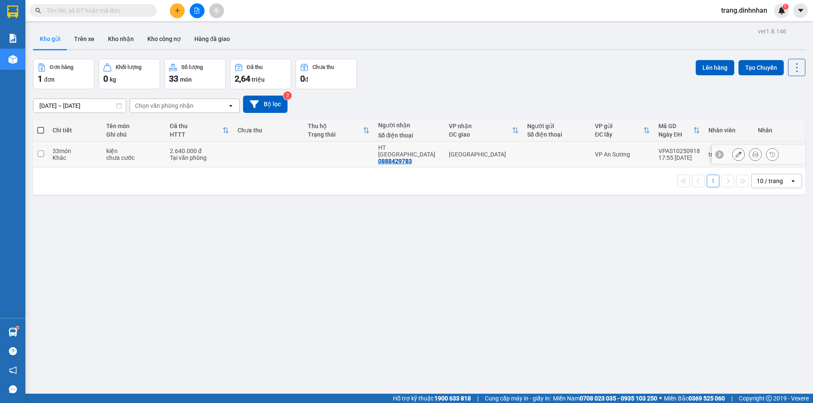
click at [752, 152] on icon at bounding box center [755, 155] width 6 height 6
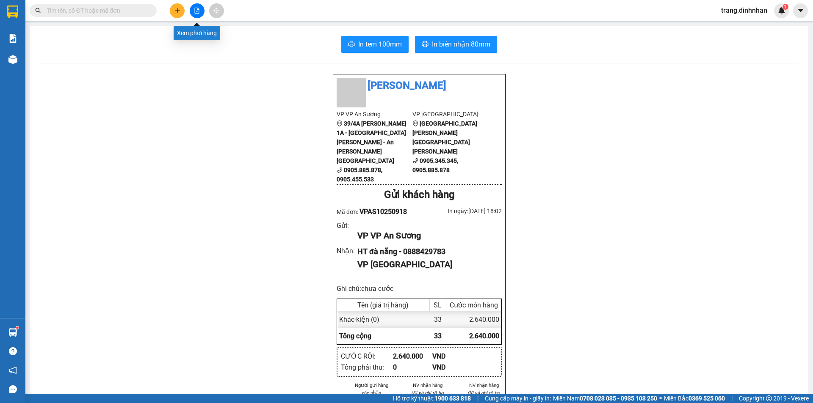
click at [197, 12] on icon "file-add" at bounding box center [197, 11] width 6 height 6
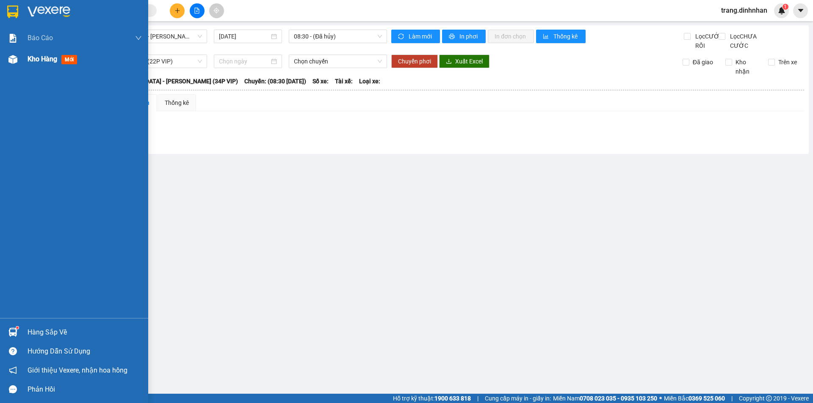
click at [29, 63] on div "Kho hàng mới" at bounding box center [54, 59] width 53 height 11
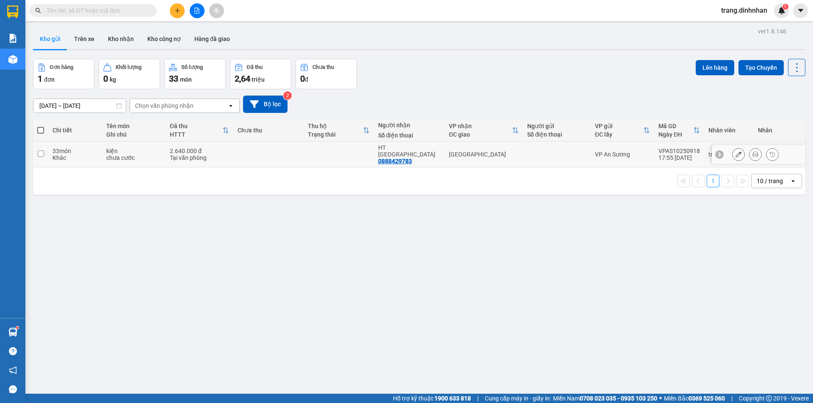
click at [515, 147] on td "[GEOGRAPHIC_DATA]" at bounding box center [483, 155] width 78 height 26
checkbox input "true"
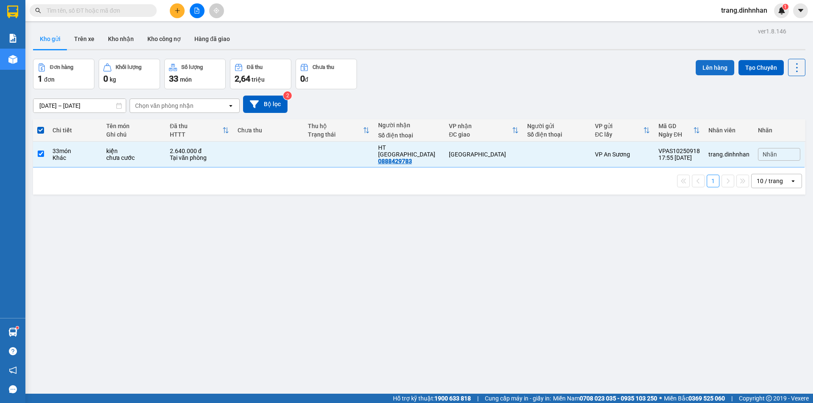
click at [706, 68] on button "Lên hàng" at bounding box center [714, 67] width 39 height 15
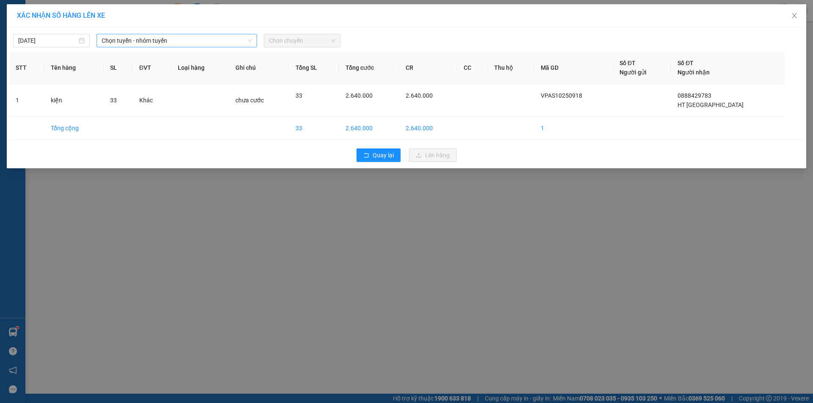
click at [230, 42] on span "Chọn tuyến - nhóm tuyến" at bounding box center [177, 40] width 150 height 13
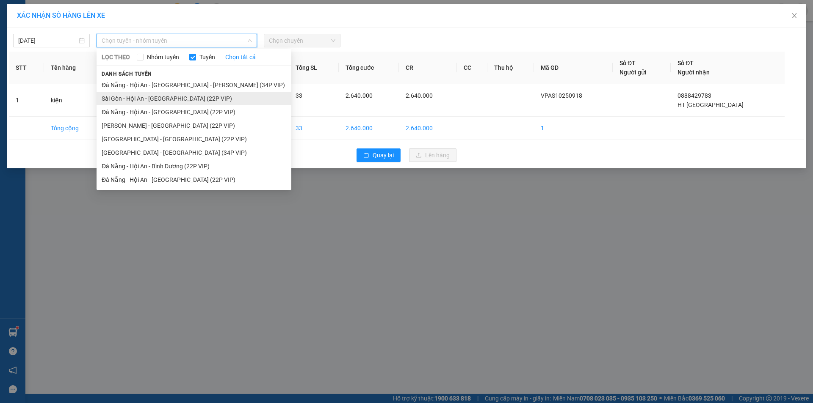
click at [196, 96] on li "Sài Gòn - Hội An - [GEOGRAPHIC_DATA] (22P VIP)" at bounding box center [193, 99] width 195 height 14
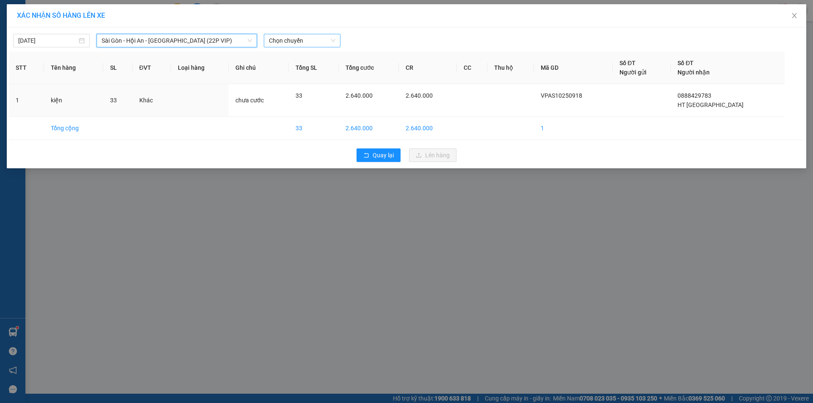
click at [303, 38] on span "Chọn chuyến" at bounding box center [302, 40] width 66 height 13
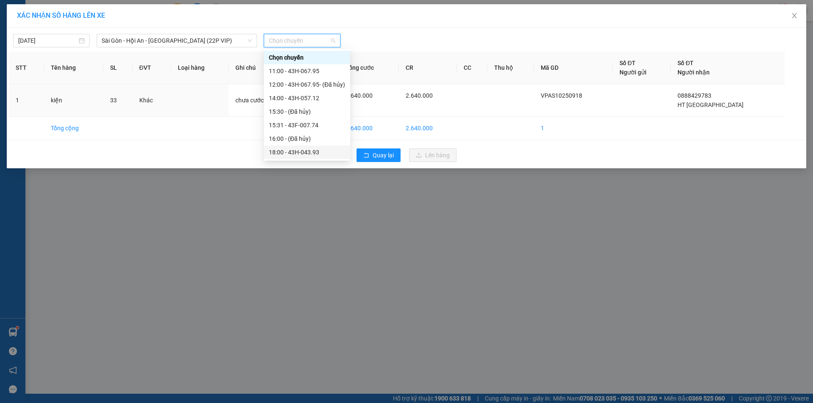
drag, startPoint x: 300, startPoint y: 149, endPoint x: 309, endPoint y: 148, distance: 9.3
click at [301, 149] on div "18:00 - 43H-043.93" at bounding box center [307, 152] width 76 height 9
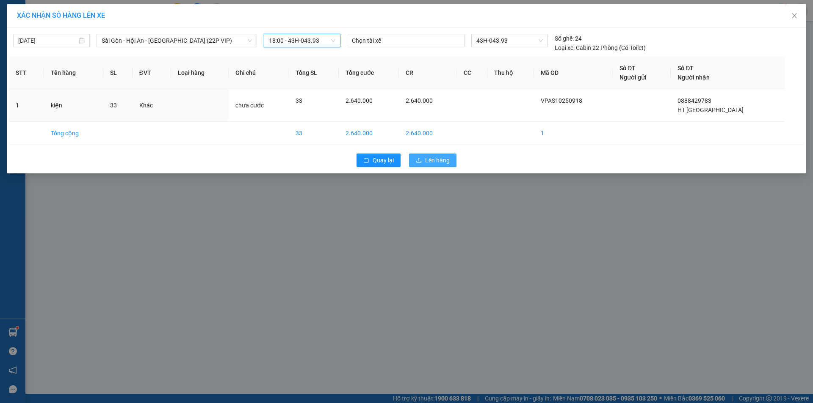
click at [429, 161] on span "Lên hàng" at bounding box center [437, 160] width 25 height 9
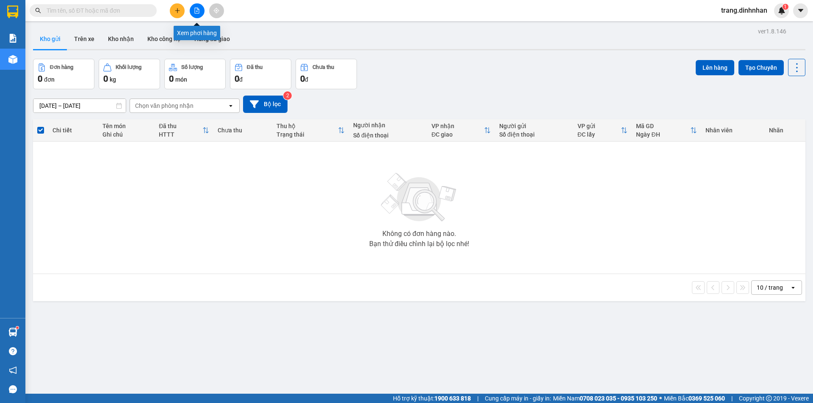
click at [192, 10] on button at bounding box center [197, 10] width 15 height 15
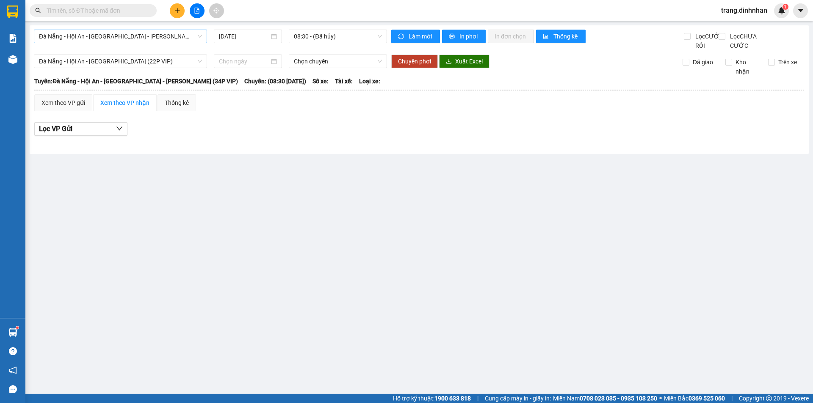
click at [197, 35] on span "Đà Nẵng - Hội An - [GEOGRAPHIC_DATA] - [PERSON_NAME] (34P VIP)" at bounding box center [120, 36] width 163 height 13
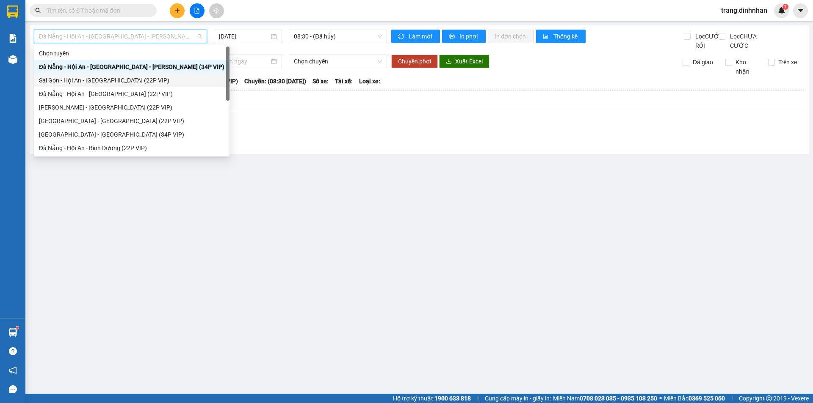
click at [137, 80] on div "Sài Gòn - Hội An - [GEOGRAPHIC_DATA] (22P VIP)" at bounding box center [131, 80] width 185 height 9
type input "[DATE]"
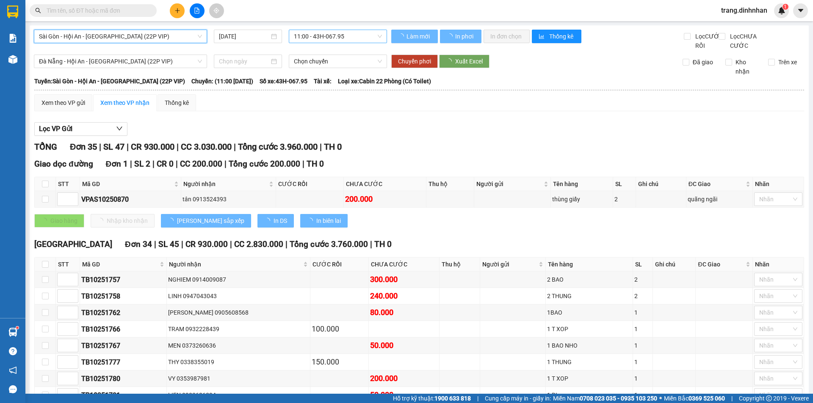
click at [347, 34] on span "11:00 - 43H-067.95" at bounding box center [338, 36] width 88 height 13
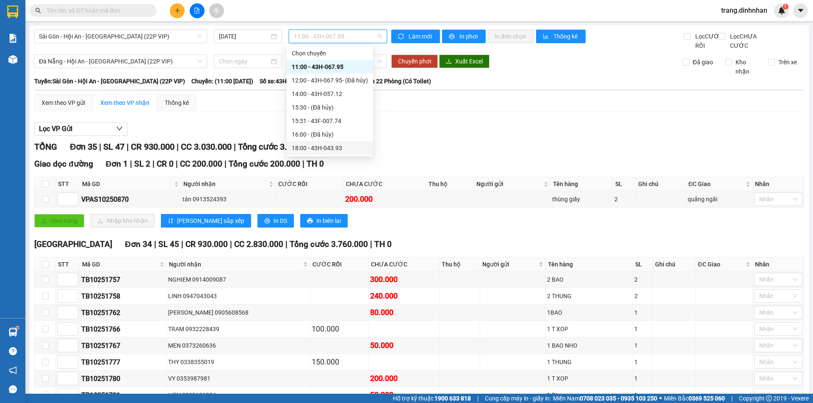
click at [320, 146] on div "18:00 - 43H-043.93" at bounding box center [330, 147] width 76 height 9
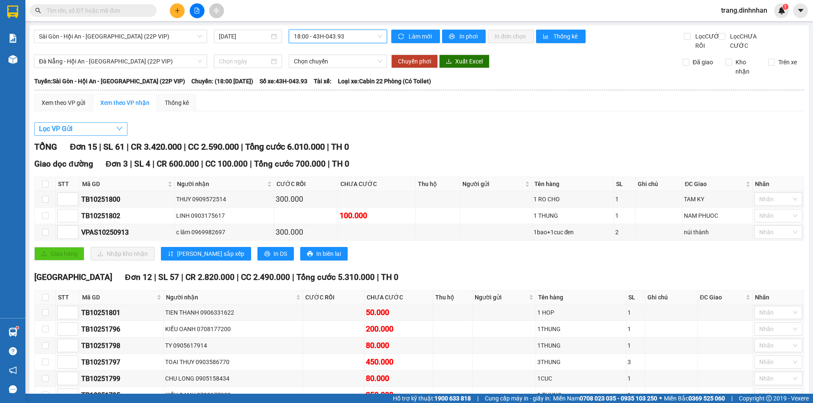
click at [56, 134] on span "Lọc VP Gửi" at bounding box center [55, 129] width 33 height 11
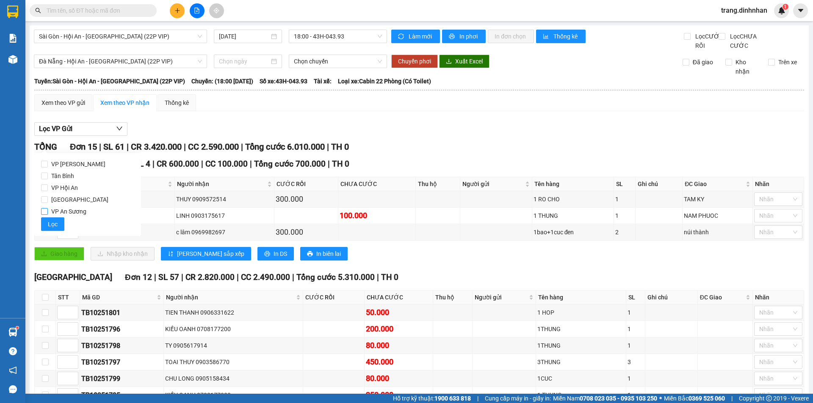
click at [44, 211] on input "VP An Sương" at bounding box center [44, 211] width 7 height 7
checkbox input "true"
click at [46, 222] on button "Lọc" at bounding box center [52, 225] width 23 height 14
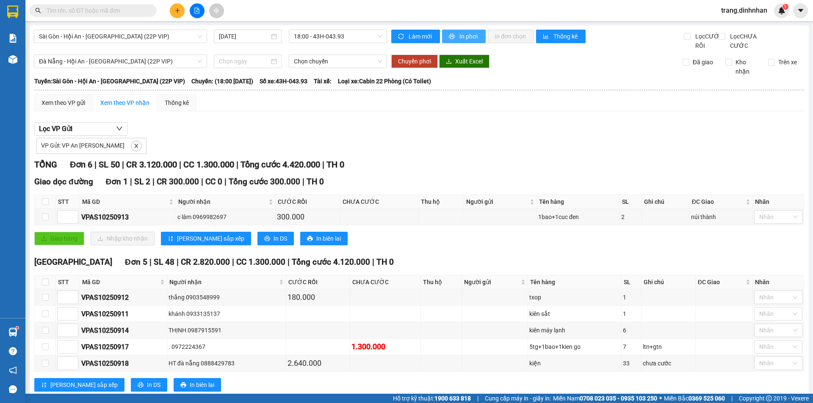
click at [459, 36] on span "In phơi" at bounding box center [468, 36] width 19 height 9
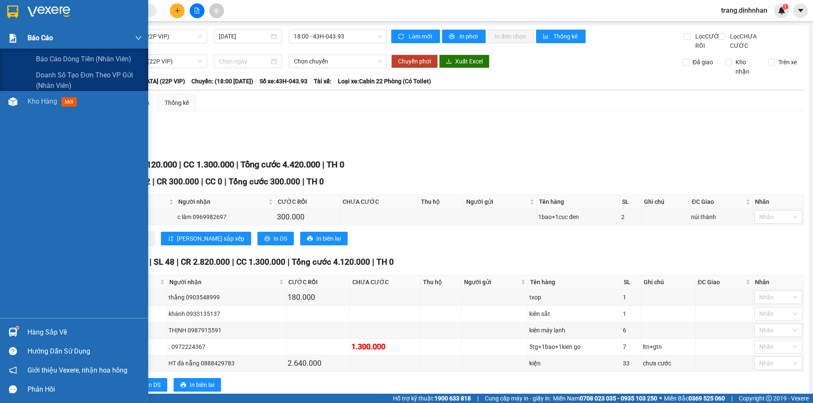
click at [38, 36] on span "Báo cáo" at bounding box center [40, 38] width 25 height 11
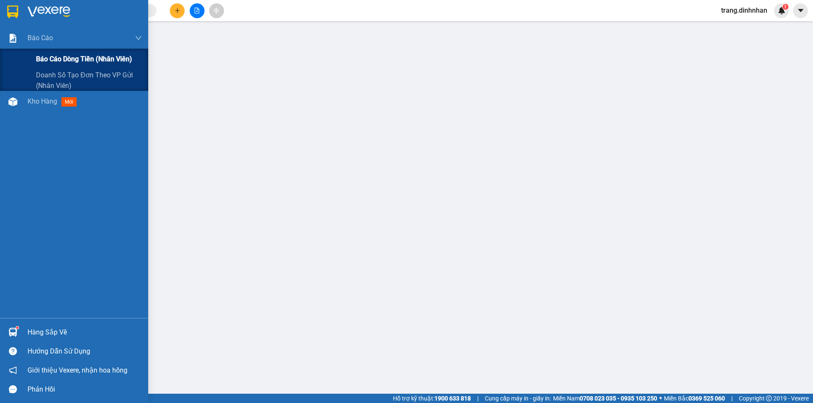
click at [68, 63] on span "Báo cáo dòng tiền (nhân viên)" at bounding box center [84, 59] width 96 height 11
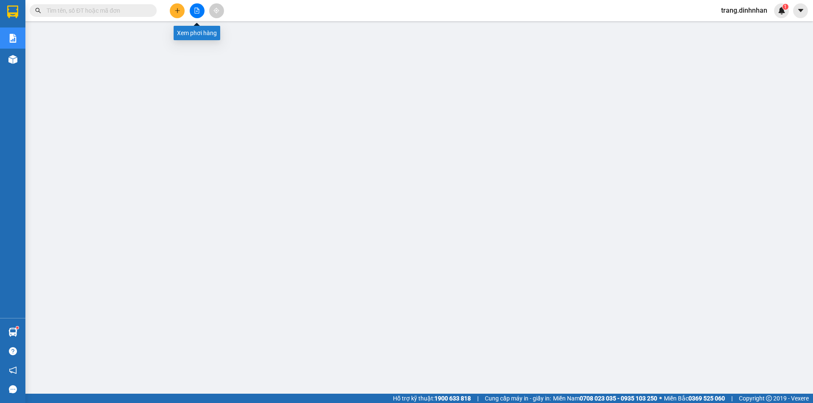
click at [199, 17] on button at bounding box center [197, 10] width 15 height 15
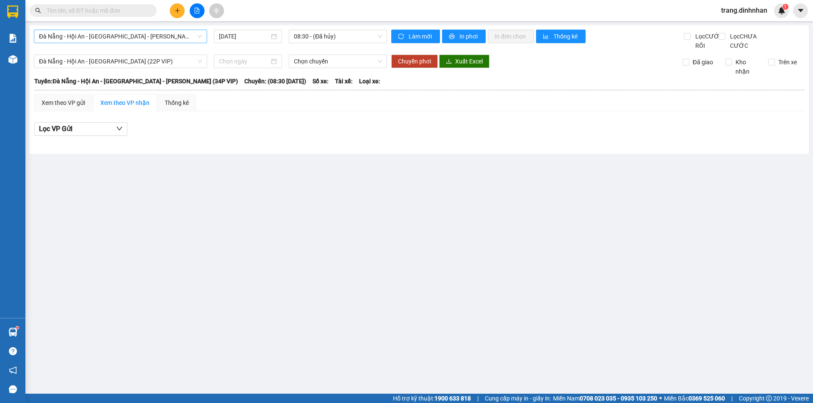
click at [201, 39] on span "Đà Nẵng - Hội An - [GEOGRAPHIC_DATA] - [PERSON_NAME] (34P VIP)" at bounding box center [120, 36] width 163 height 13
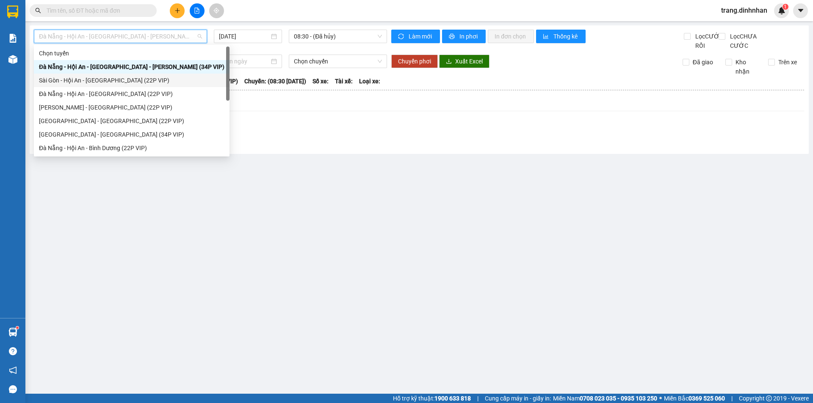
click at [142, 76] on div "Sài Gòn - Hội An - [GEOGRAPHIC_DATA] (22P VIP)" at bounding box center [131, 80] width 185 height 9
type input "[DATE]"
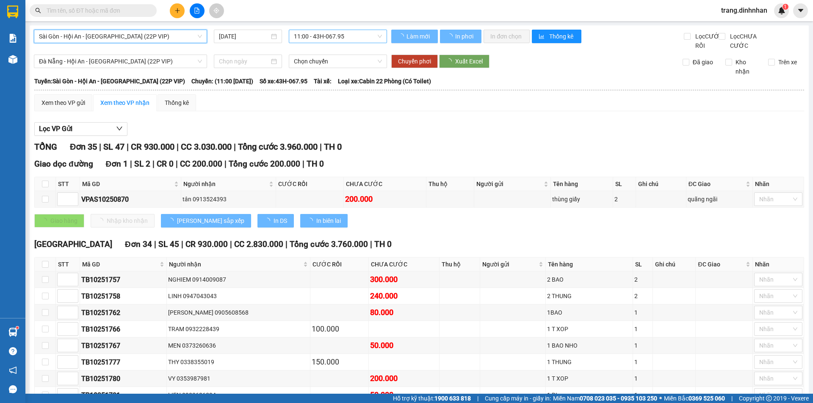
click at [361, 37] on span "11:00 - 43H-067.95" at bounding box center [338, 36] width 88 height 13
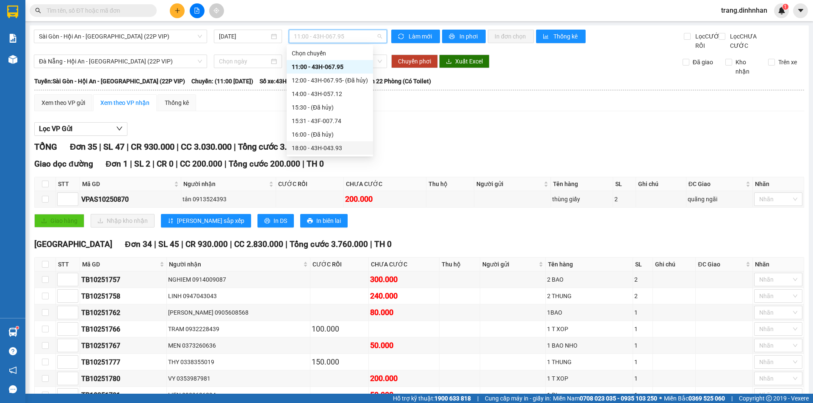
click at [335, 145] on div "18:00 - 43H-043.93" at bounding box center [330, 147] width 76 height 9
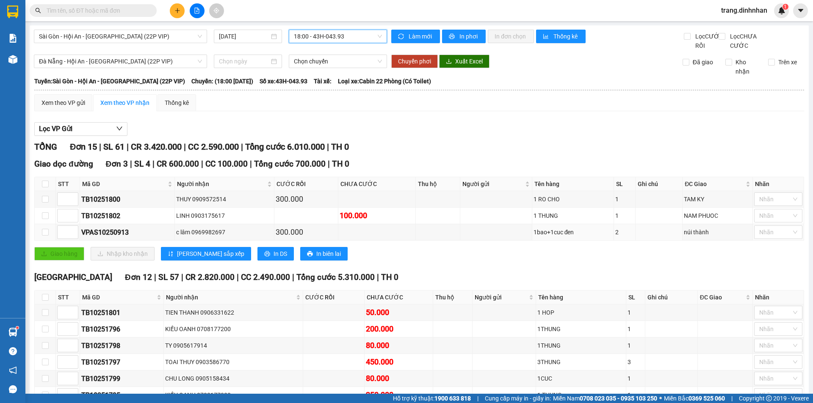
scroll to position [162, 0]
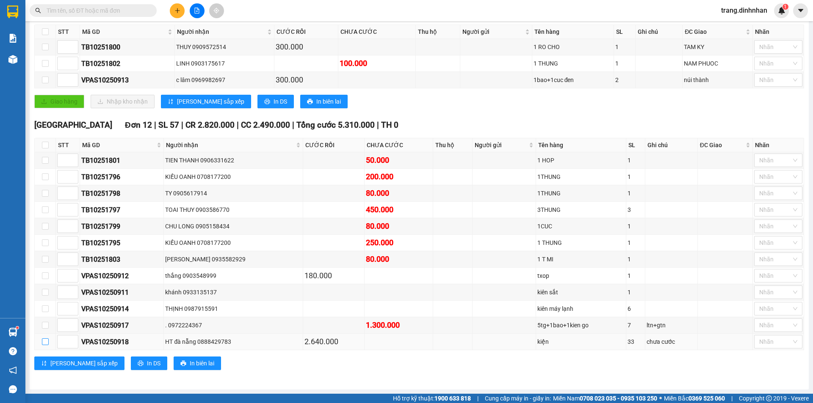
click at [43, 342] on input "checkbox" at bounding box center [45, 342] width 7 height 7
checkbox input "true"
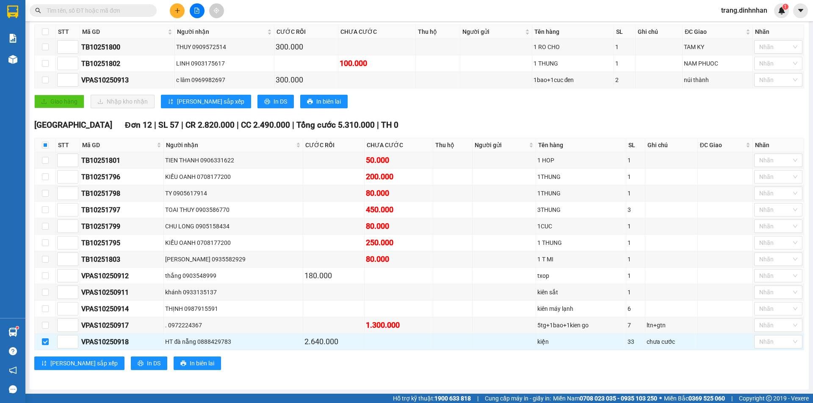
scroll to position [0, 0]
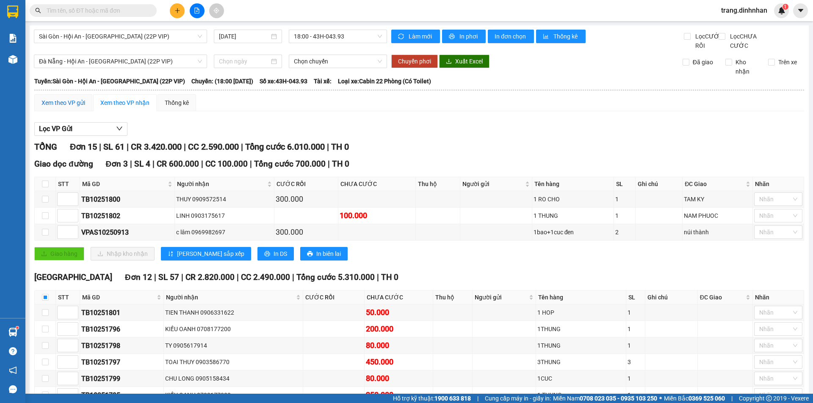
click at [62, 107] on div "Xem theo VP gửi" at bounding box center [63, 102] width 44 height 9
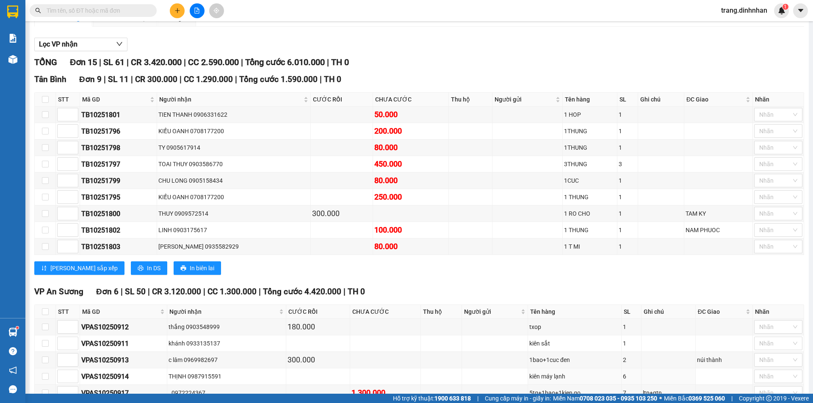
scroll to position [162, 0]
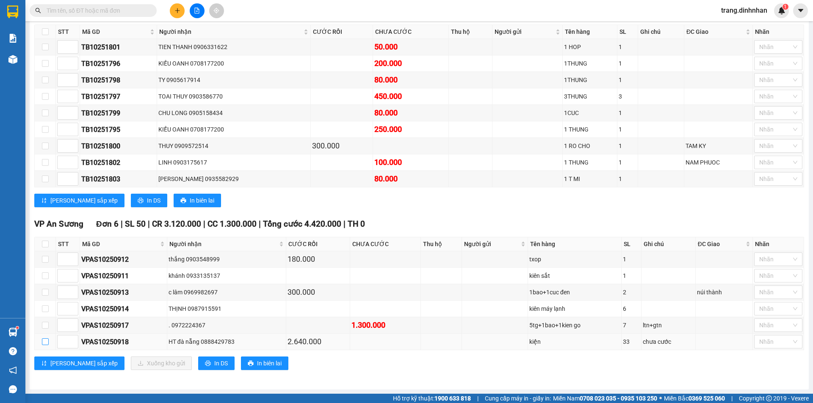
click at [43, 344] on input "checkbox" at bounding box center [45, 342] width 7 height 7
checkbox input "true"
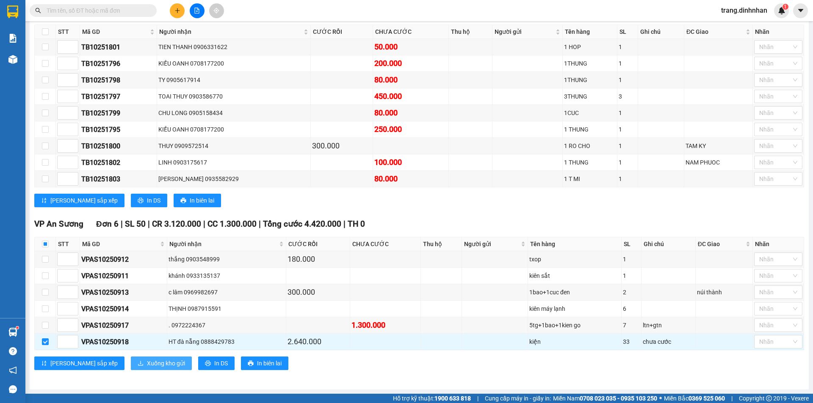
click at [147, 361] on span "Xuống kho gửi" at bounding box center [166, 363] width 38 height 9
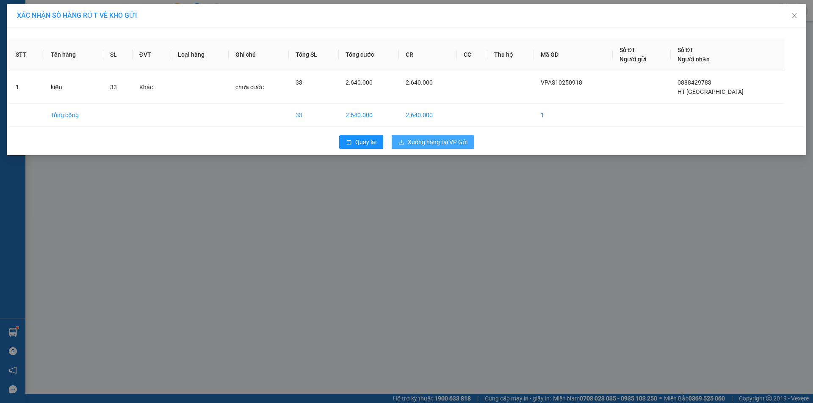
click at [418, 141] on span "Xuống hàng tại VP Gửi" at bounding box center [438, 142] width 60 height 9
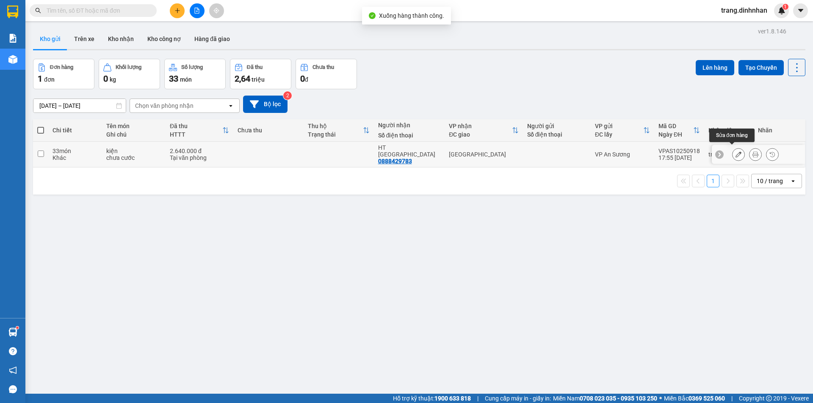
click at [735, 152] on icon at bounding box center [738, 155] width 6 height 6
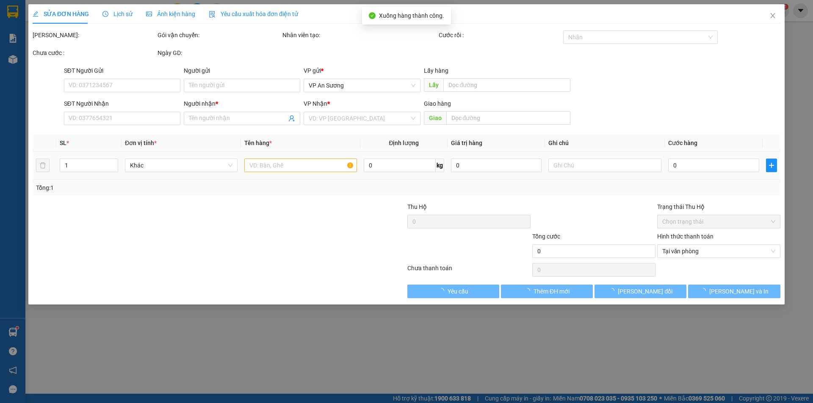
type input "0888429783"
type input "HT đà nẵng"
type input "2.640.000"
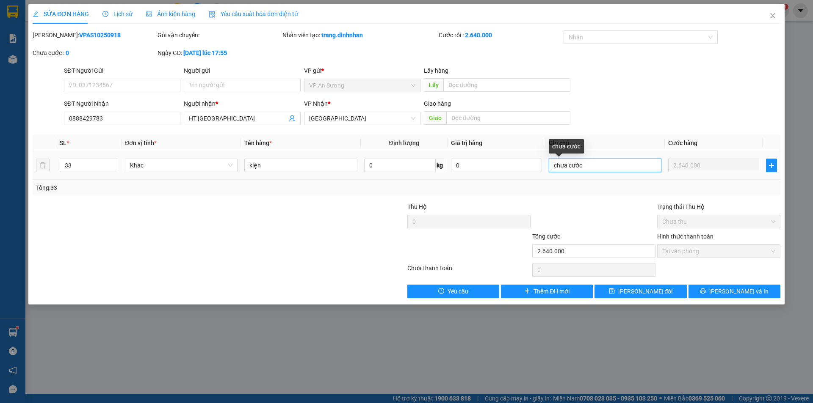
click at [584, 163] on input "chưa cước" at bounding box center [604, 166] width 113 height 14
type input "c"
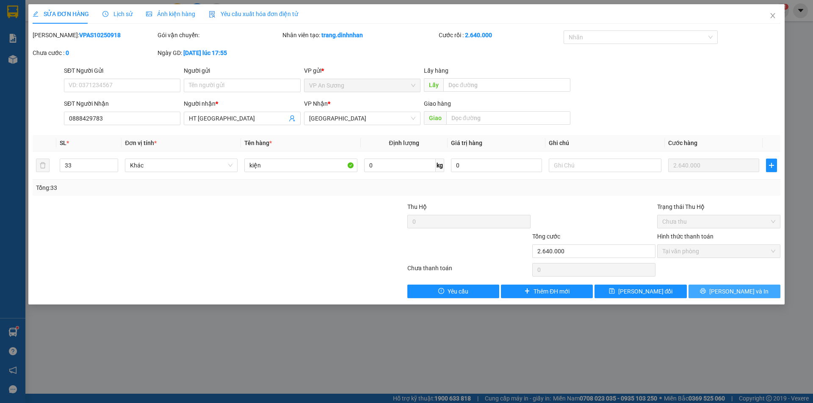
click at [710, 289] on button "Lưu và In" at bounding box center [734, 292] width 92 height 14
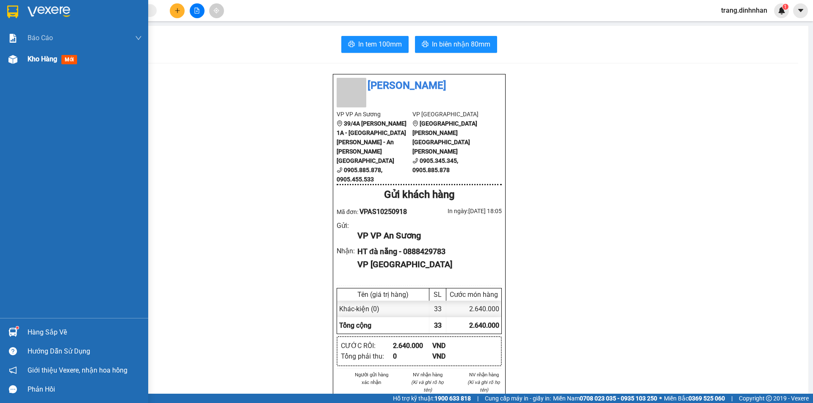
click at [41, 62] on span "Kho hàng" at bounding box center [43, 59] width 30 height 8
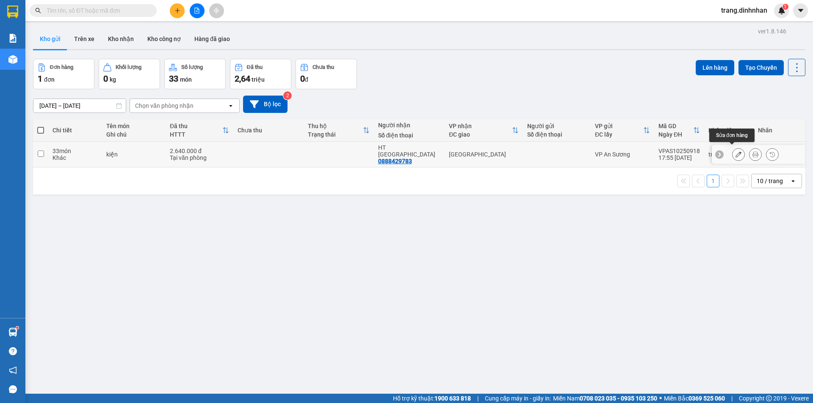
click at [735, 152] on icon at bounding box center [738, 155] width 6 height 6
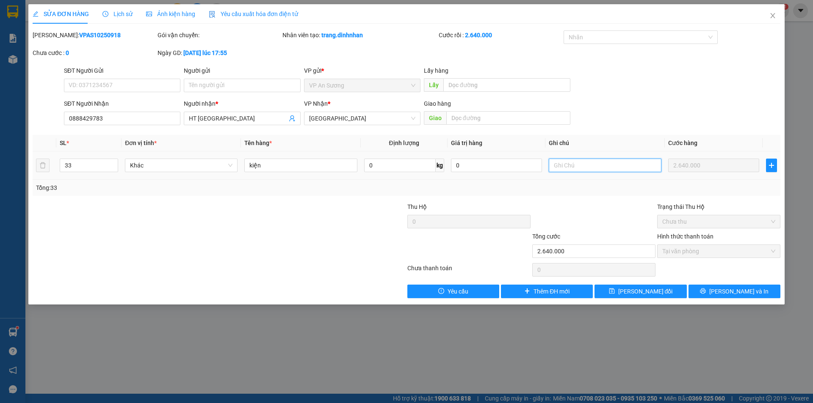
click at [551, 160] on input "text" at bounding box center [604, 166] width 113 height 14
type input "gtnct"
click at [656, 291] on span "Lưu thay đổi" at bounding box center [645, 291] width 55 height 9
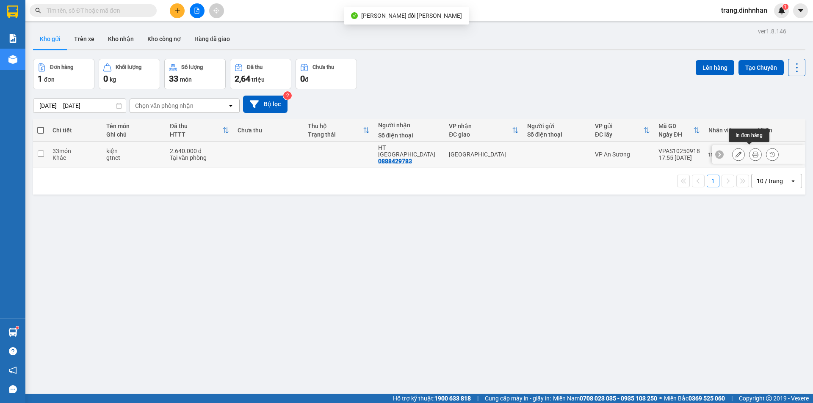
click at [749, 151] on div at bounding box center [755, 154] width 13 height 13
click at [751, 148] on button at bounding box center [755, 154] width 12 height 15
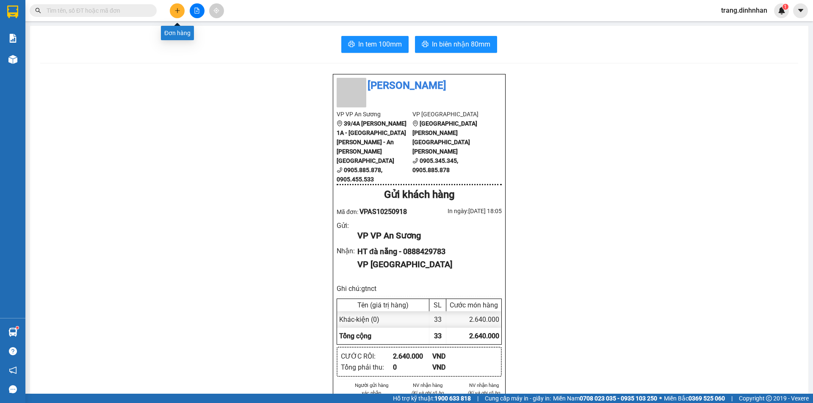
click at [182, 14] on button at bounding box center [177, 10] width 15 height 15
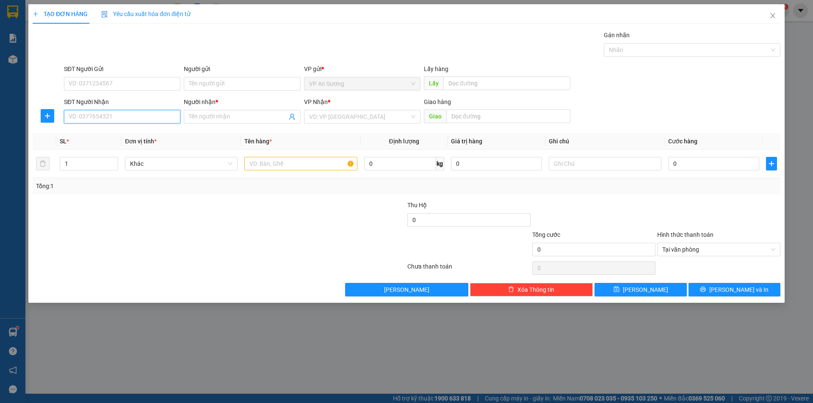
click at [149, 111] on input "SĐT Người Nhận" at bounding box center [122, 117] width 116 height 14
click at [95, 134] on div "0903548999 - thắng" at bounding box center [122, 133] width 106 height 9
type input "0903548999"
type input "thắng"
type input "0903548999"
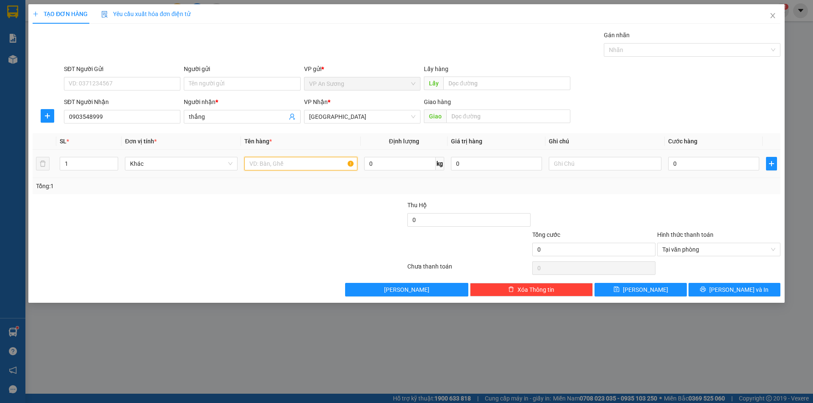
click at [260, 160] on input "text" at bounding box center [300, 164] width 113 height 14
type input "tg"
click at [670, 164] on input "0" at bounding box center [713, 164] width 91 height 14
type input "8"
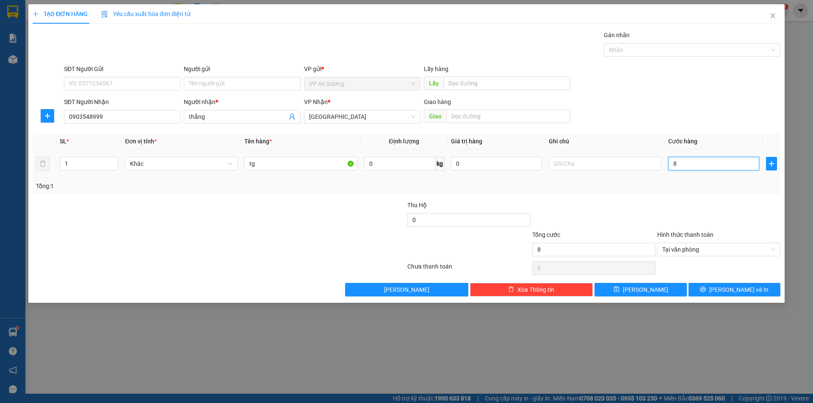
type input "80"
type input "800"
type input "8.000"
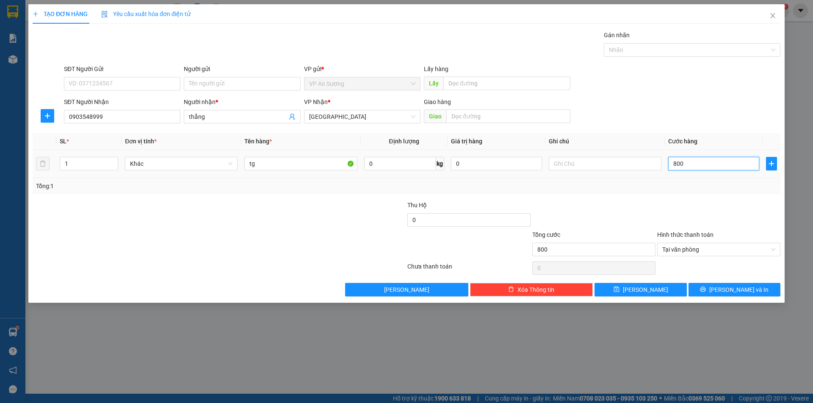
type input "8.000"
type input "80.000"
click at [704, 285] on button "Lưu và In" at bounding box center [734, 290] width 92 height 14
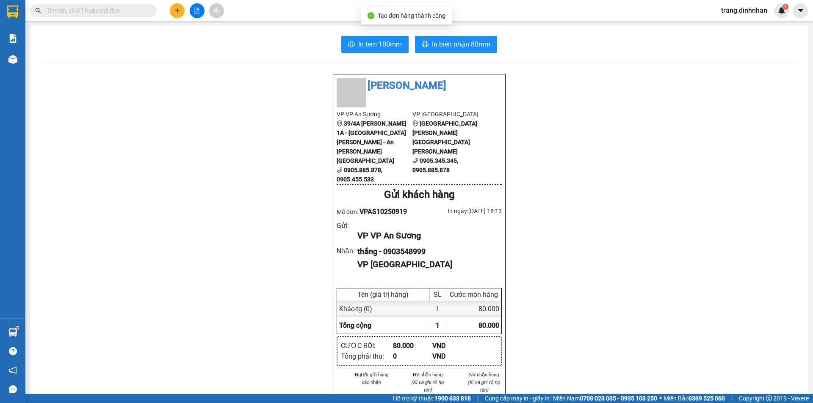
click at [42, 62] on div "In tem 100mm In biên nhận 80mm Đình Nhân VP VP An Sương 39/4A Quốc Lộ 1A - Tân …" at bounding box center [419, 339] width 778 height 627
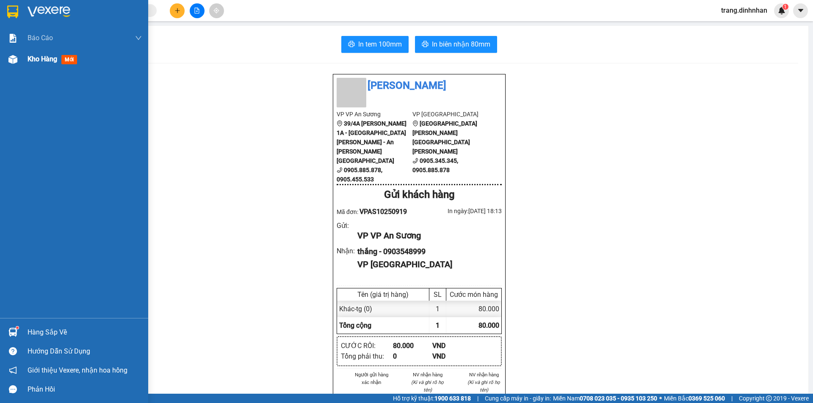
click at [36, 59] on span "Kho hàng" at bounding box center [43, 59] width 30 height 8
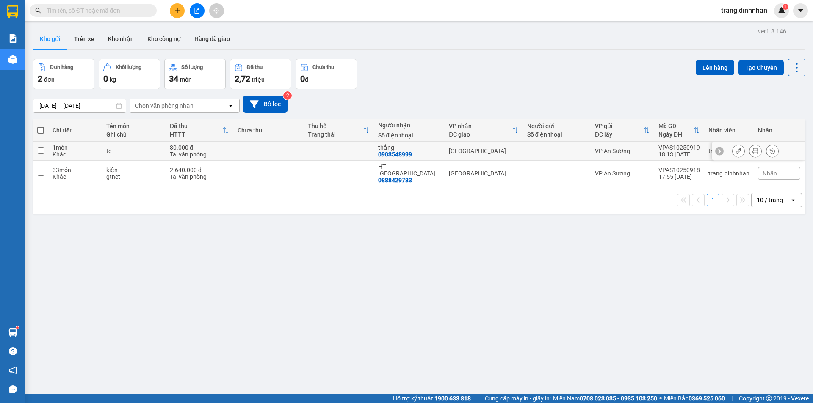
click at [508, 149] on div "[GEOGRAPHIC_DATA]" at bounding box center [483, 151] width 69 height 7
checkbox input "true"
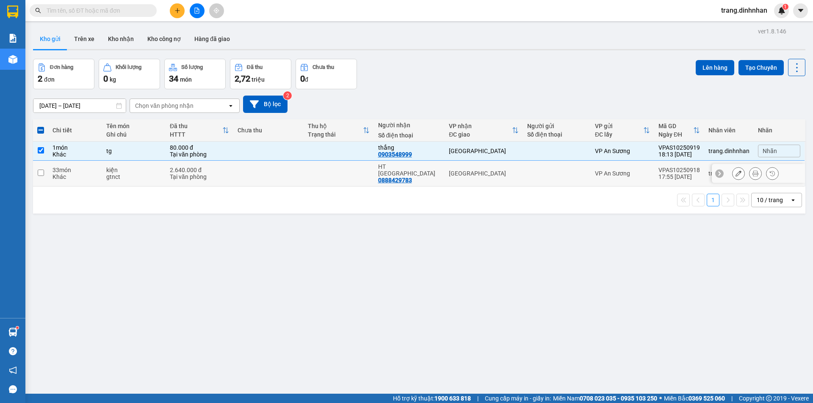
drag, startPoint x: 514, startPoint y: 174, endPoint x: 543, endPoint y: 156, distance: 33.5
click at [515, 174] on td "[GEOGRAPHIC_DATA]" at bounding box center [483, 174] width 78 height 26
checkbox input "true"
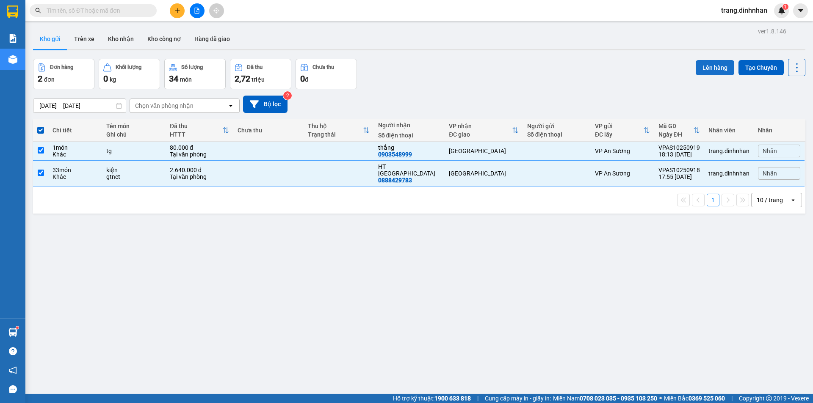
click at [716, 66] on button "Lên hàng" at bounding box center [714, 67] width 39 height 15
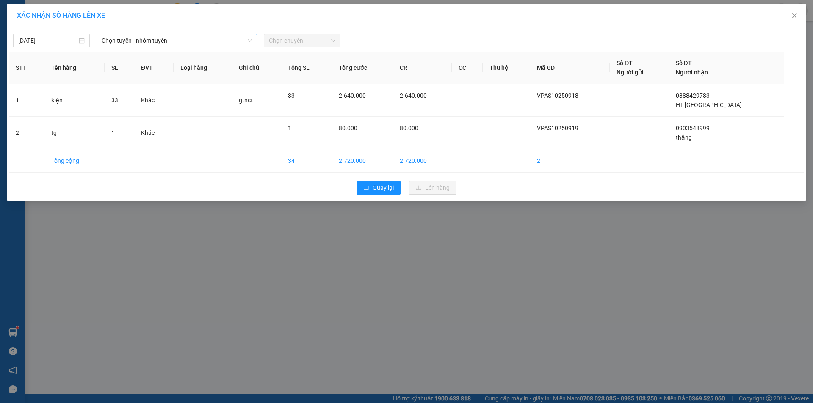
click at [231, 40] on span "Chọn tuyến - nhóm tuyến" at bounding box center [177, 40] width 150 height 13
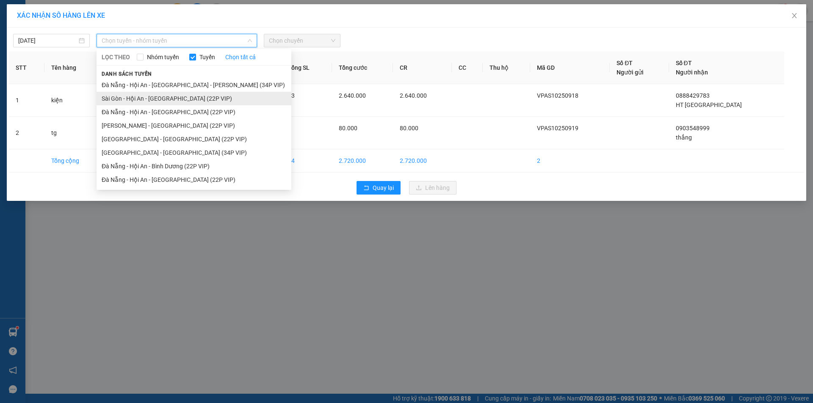
drag, startPoint x: 196, startPoint y: 98, endPoint x: 214, endPoint y: 92, distance: 18.2
click at [197, 97] on li "Sài Gòn - Hội An - [GEOGRAPHIC_DATA] (22P VIP)" at bounding box center [193, 99] width 195 height 14
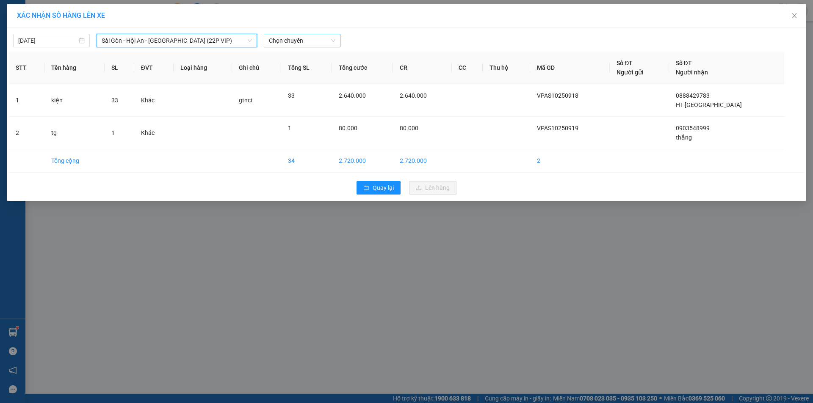
click at [326, 39] on span "Chọn chuyến" at bounding box center [302, 40] width 66 height 13
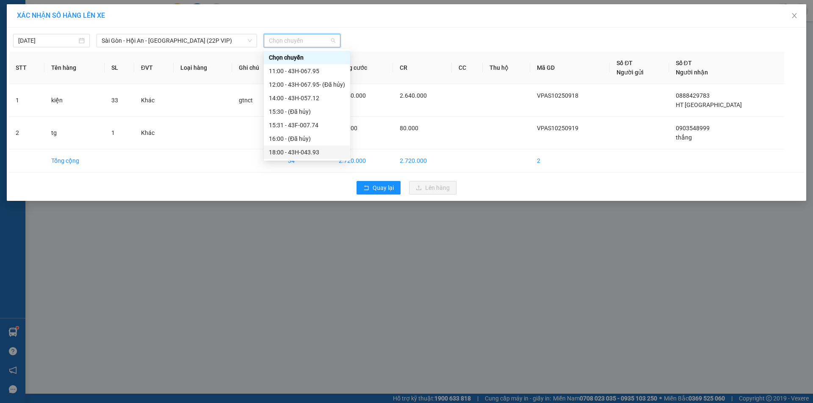
click at [298, 148] on div "18:00 - 43H-043.93" at bounding box center [307, 152] width 76 height 9
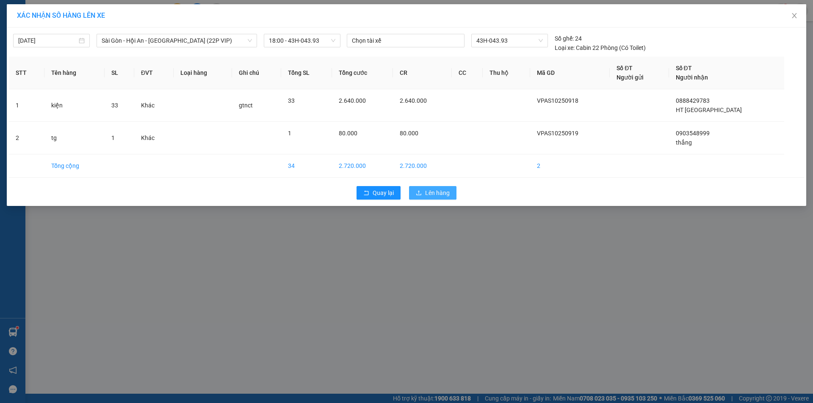
click at [410, 186] on button "Lên hàng" at bounding box center [432, 193] width 47 height 14
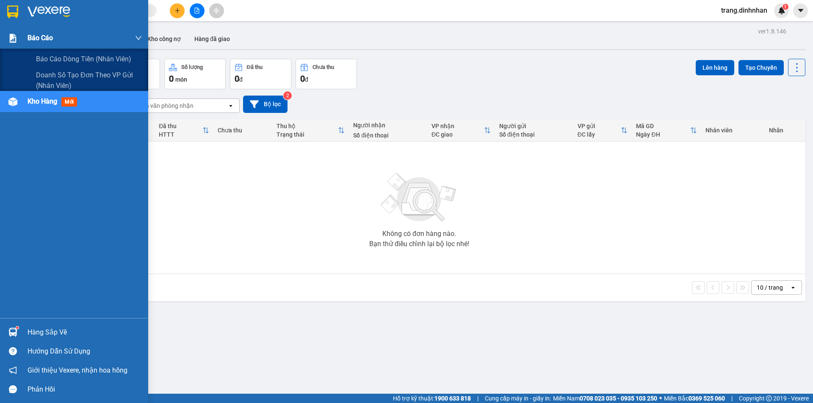
click at [43, 33] on span "Báo cáo" at bounding box center [40, 38] width 25 height 11
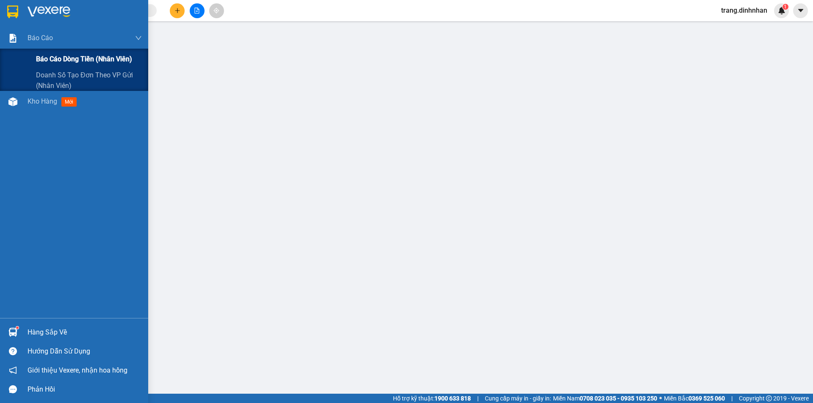
click at [57, 59] on span "Báo cáo dòng tiền (nhân viên)" at bounding box center [84, 59] width 96 height 11
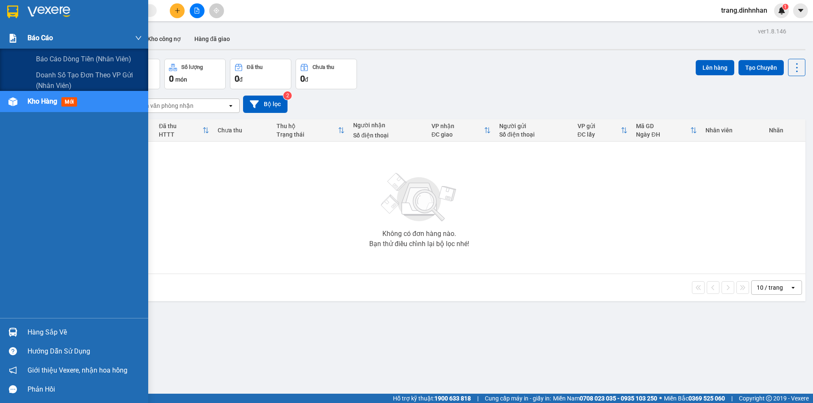
click at [35, 36] on span "Báo cáo" at bounding box center [40, 38] width 25 height 11
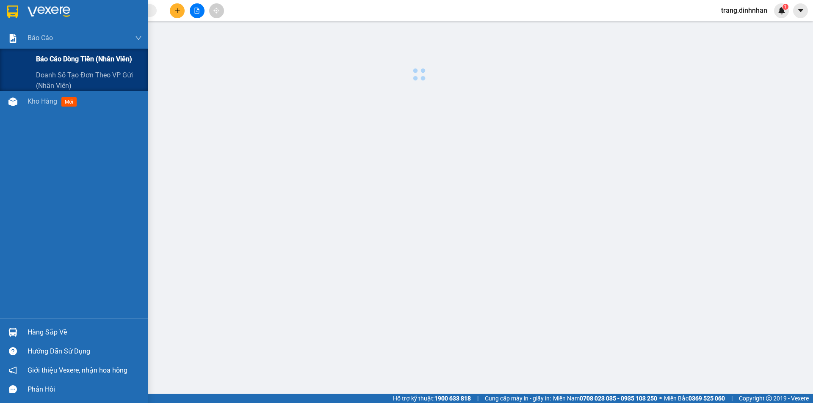
click at [50, 57] on span "Báo cáo dòng tiền (nhân viên)" at bounding box center [84, 59] width 96 height 11
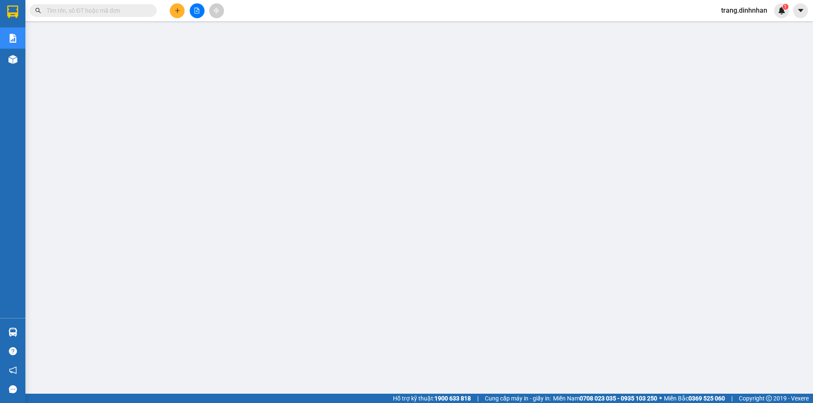
click at [741, 6] on span "trang.dinhnhan" at bounding box center [744, 10] width 60 height 11
click at [727, 25] on span "Đăng xuất" at bounding box center [747, 26] width 42 height 9
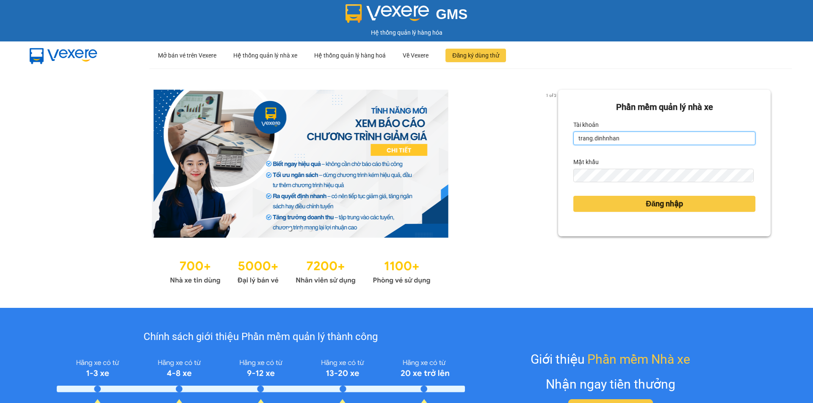
click at [629, 138] on input "trang.dinhnhan" at bounding box center [664, 139] width 182 height 14
type input "ken.dinhnhan"
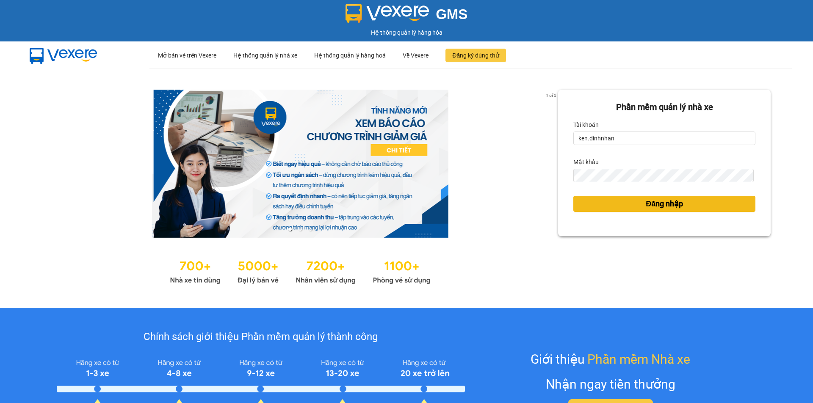
click at [624, 206] on button "Đăng nhập" at bounding box center [664, 204] width 182 height 16
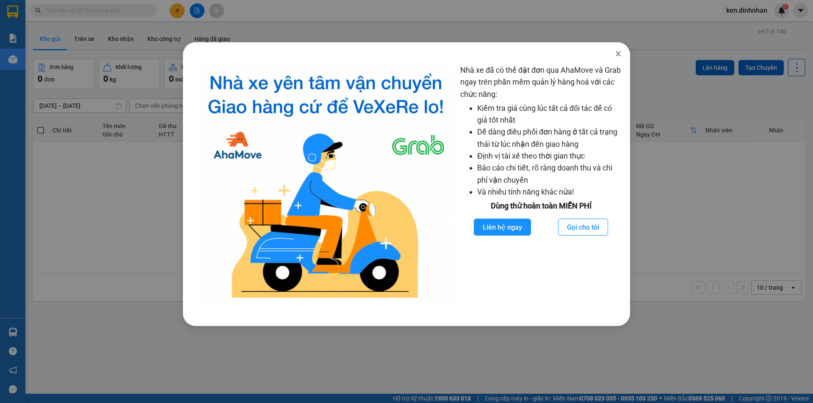
click at [619, 55] on icon "close" at bounding box center [617, 53] width 7 height 7
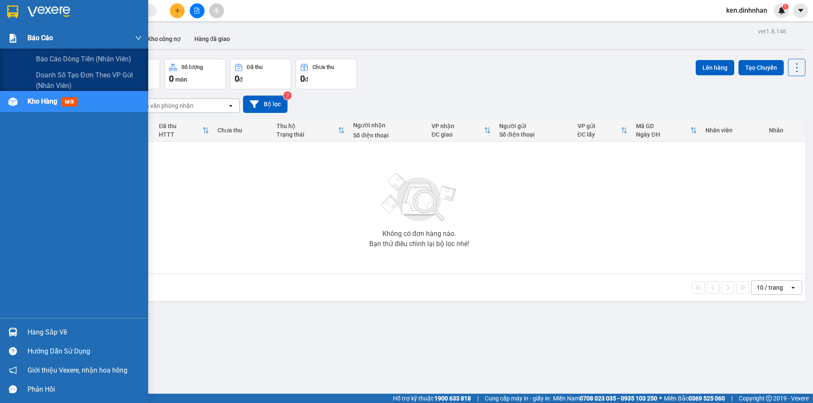
click at [33, 39] on span "Báo cáo" at bounding box center [40, 38] width 25 height 11
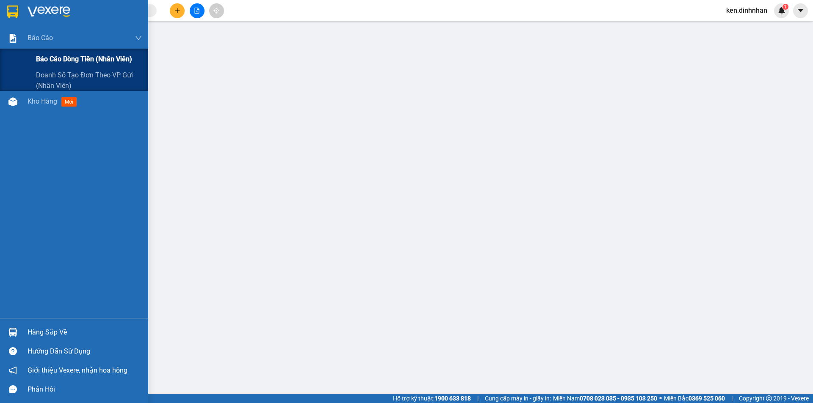
click at [49, 57] on span "Báo cáo dòng tiền (nhân viên)" at bounding box center [84, 59] width 96 height 11
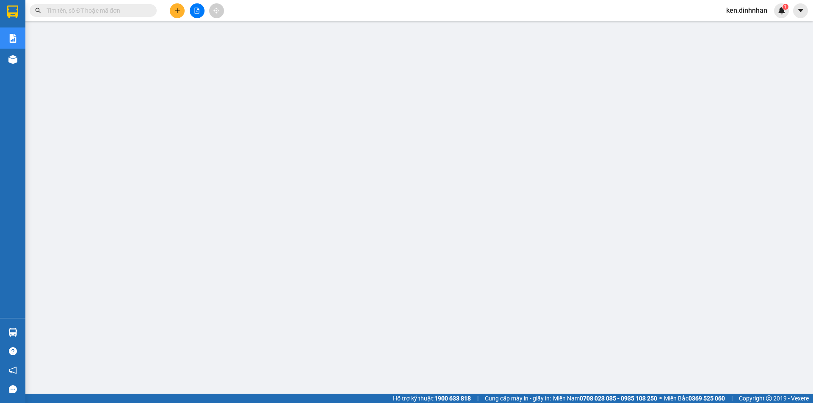
click at [736, 8] on span "ken.dinhnhan" at bounding box center [746, 10] width 55 height 11
click at [732, 26] on span "Đăng xuất" at bounding box center [750, 26] width 37 height 9
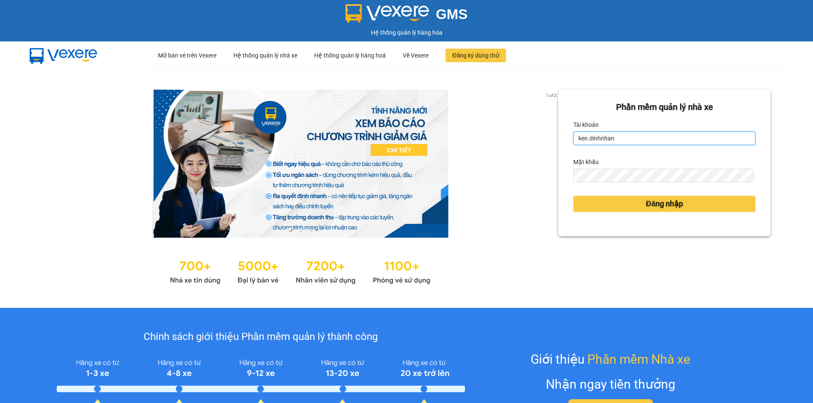
click at [620, 138] on input "ken.dinhnhan" at bounding box center [664, 139] width 182 height 14
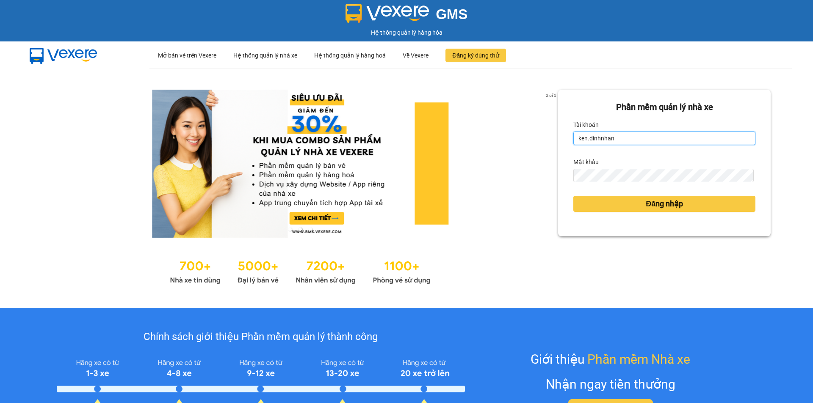
type input "trang.dinhnhan"
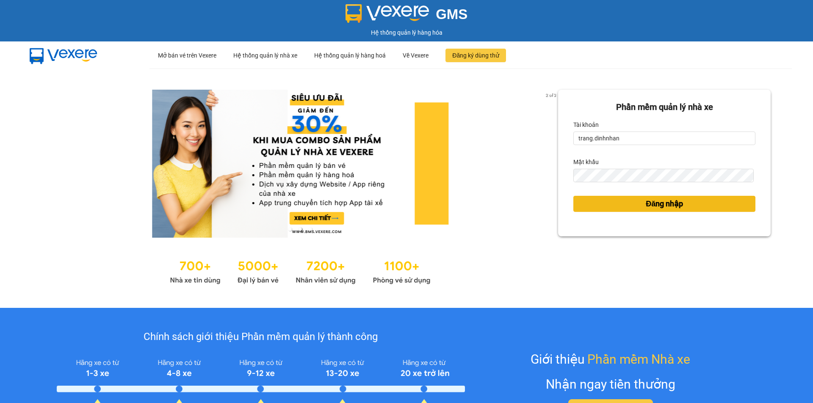
click at [645, 204] on span "Đăng nhập" at bounding box center [663, 204] width 37 height 12
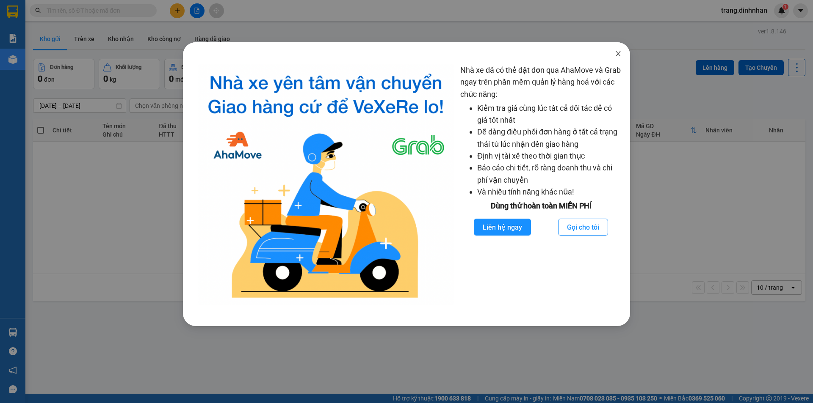
click at [614, 54] on icon "close" at bounding box center [617, 53] width 7 height 7
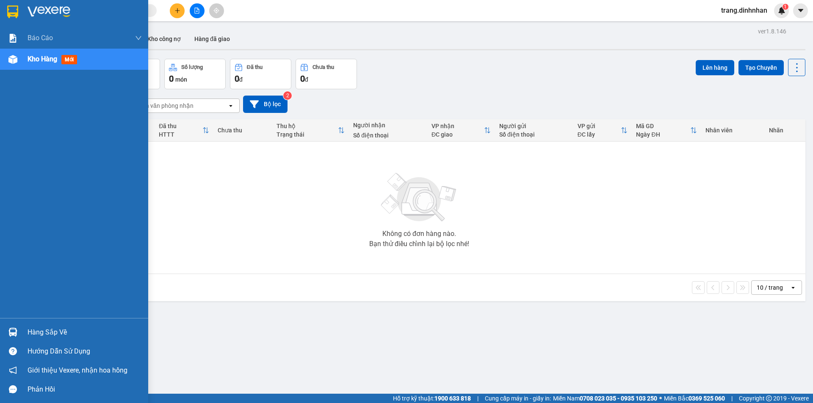
click at [35, 54] on div "Kho hàng mới" at bounding box center [54, 59] width 53 height 11
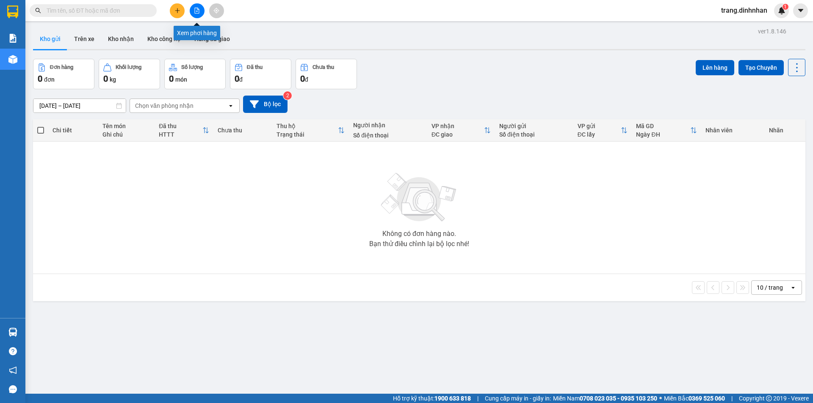
click at [194, 9] on icon "file-add" at bounding box center [197, 11] width 6 height 6
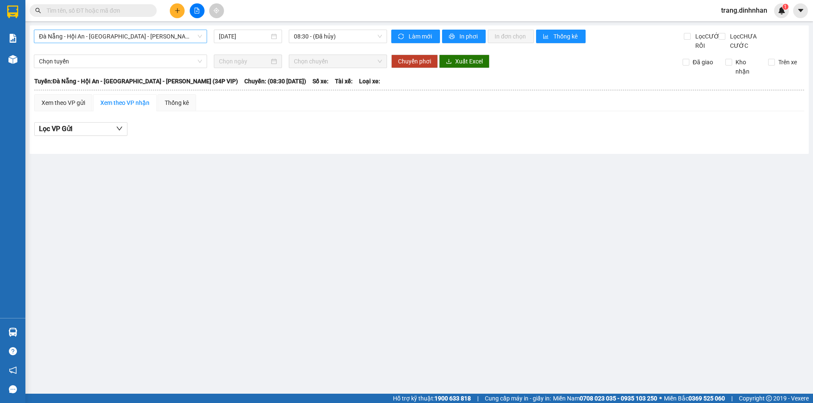
click at [177, 38] on span "Đà Nẵng - Hội An - [GEOGRAPHIC_DATA] - [PERSON_NAME] (34P VIP)" at bounding box center [120, 36] width 163 height 13
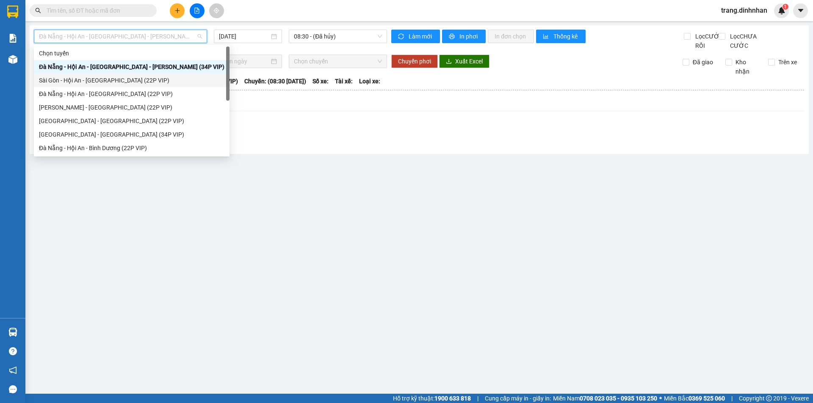
click at [155, 77] on div "Sài Gòn - Hội An - [GEOGRAPHIC_DATA] (22P VIP)" at bounding box center [131, 80] width 185 height 9
type input "[DATE]"
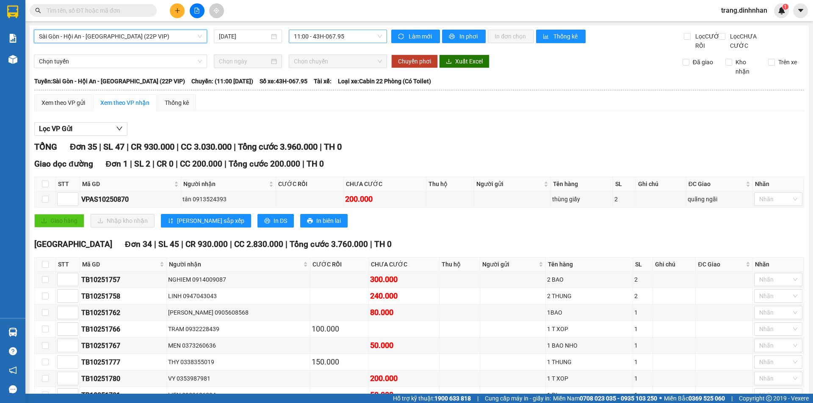
click at [347, 38] on span "11:00 - 43H-067.95" at bounding box center [338, 36] width 88 height 13
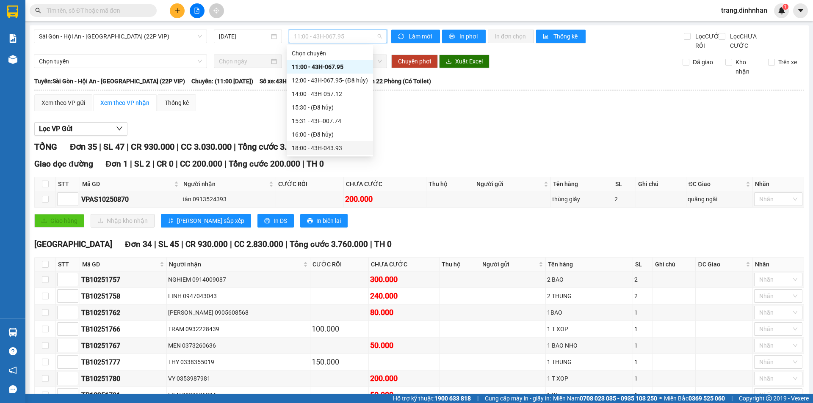
click at [326, 145] on div "18:00 - 43H-043.93" at bounding box center [330, 147] width 76 height 9
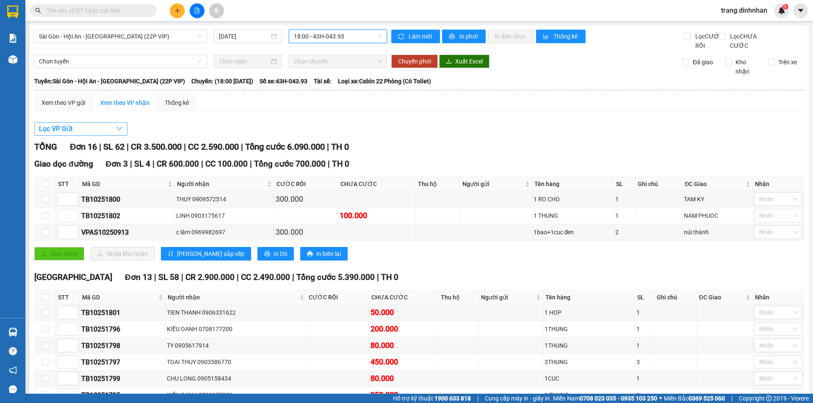
click at [42, 134] on span "Lọc VP Gửi" at bounding box center [55, 129] width 33 height 11
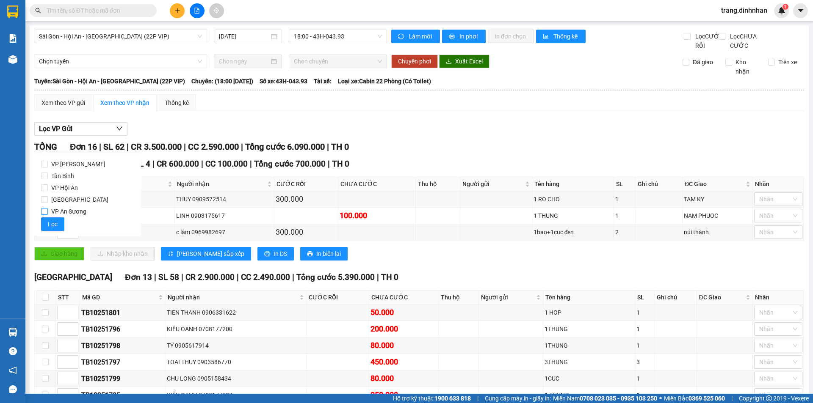
click at [44, 212] on input "VP An Sương" at bounding box center [44, 211] width 7 height 7
checkbox input "true"
click at [48, 223] on span "Lọc" at bounding box center [53, 224] width 10 height 9
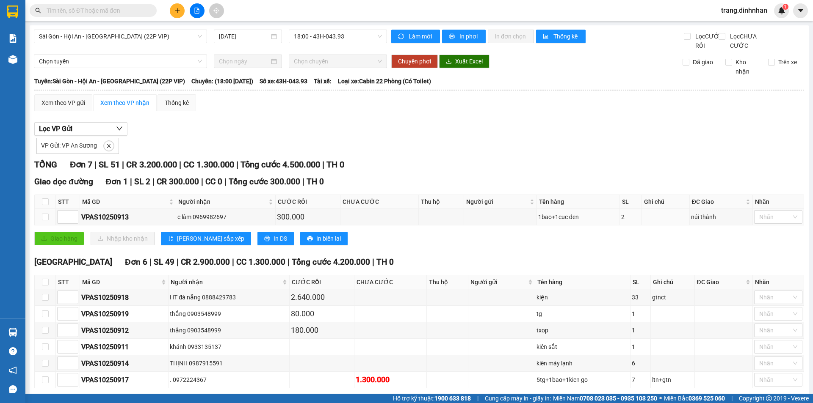
scroll to position [47, 0]
